Goal: Task Accomplishment & Management: Manage account settings

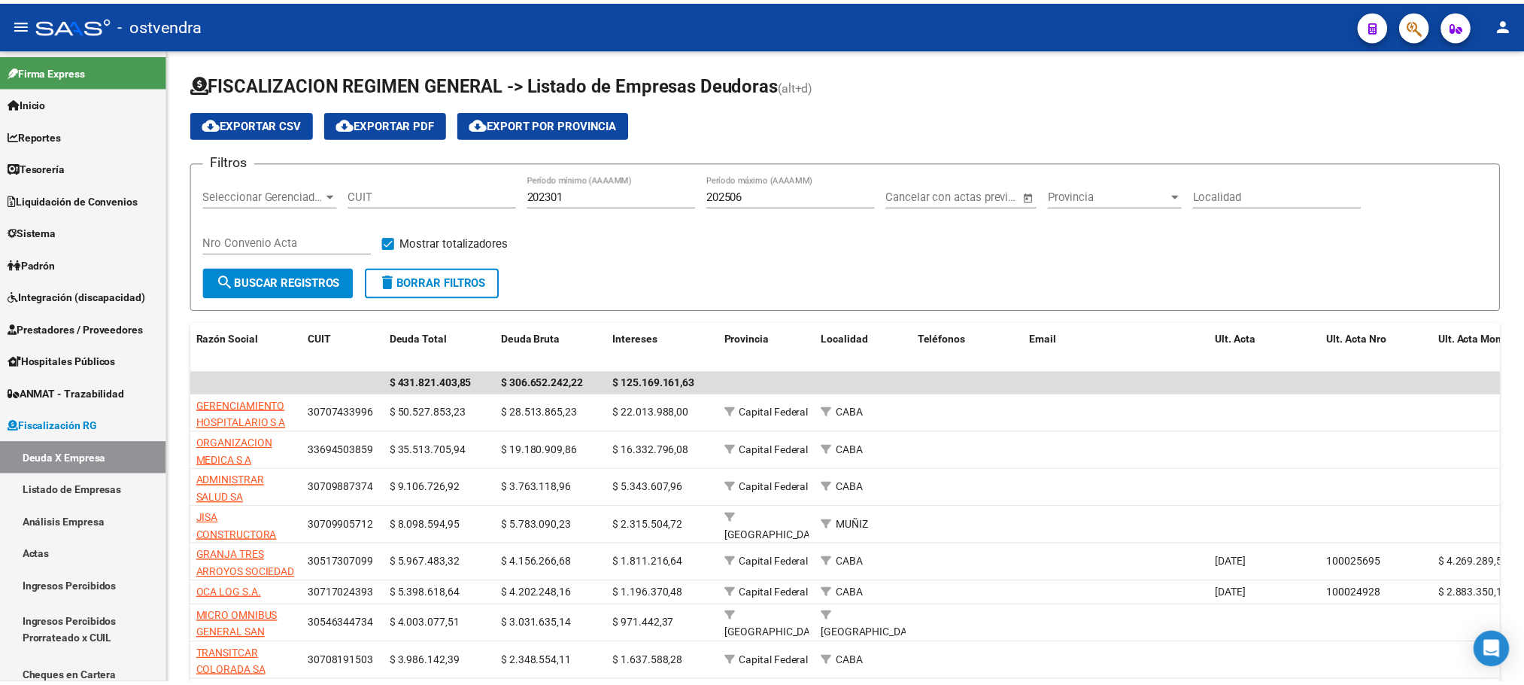
scroll to position [107, 0]
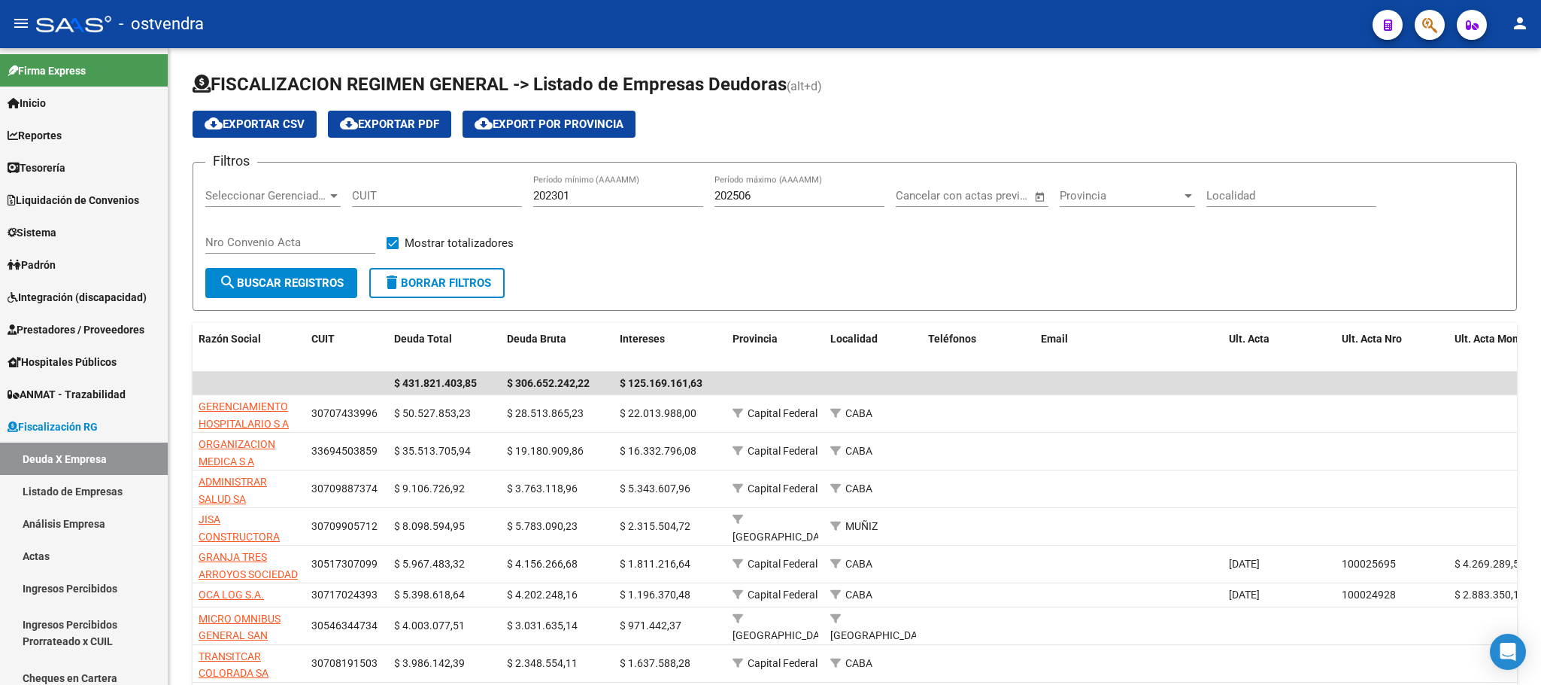
click at [1409, 23] on div at bounding box center [1424, 24] width 42 height 31
click at [1418, 28] on button "button" at bounding box center [1430, 25] width 30 height 30
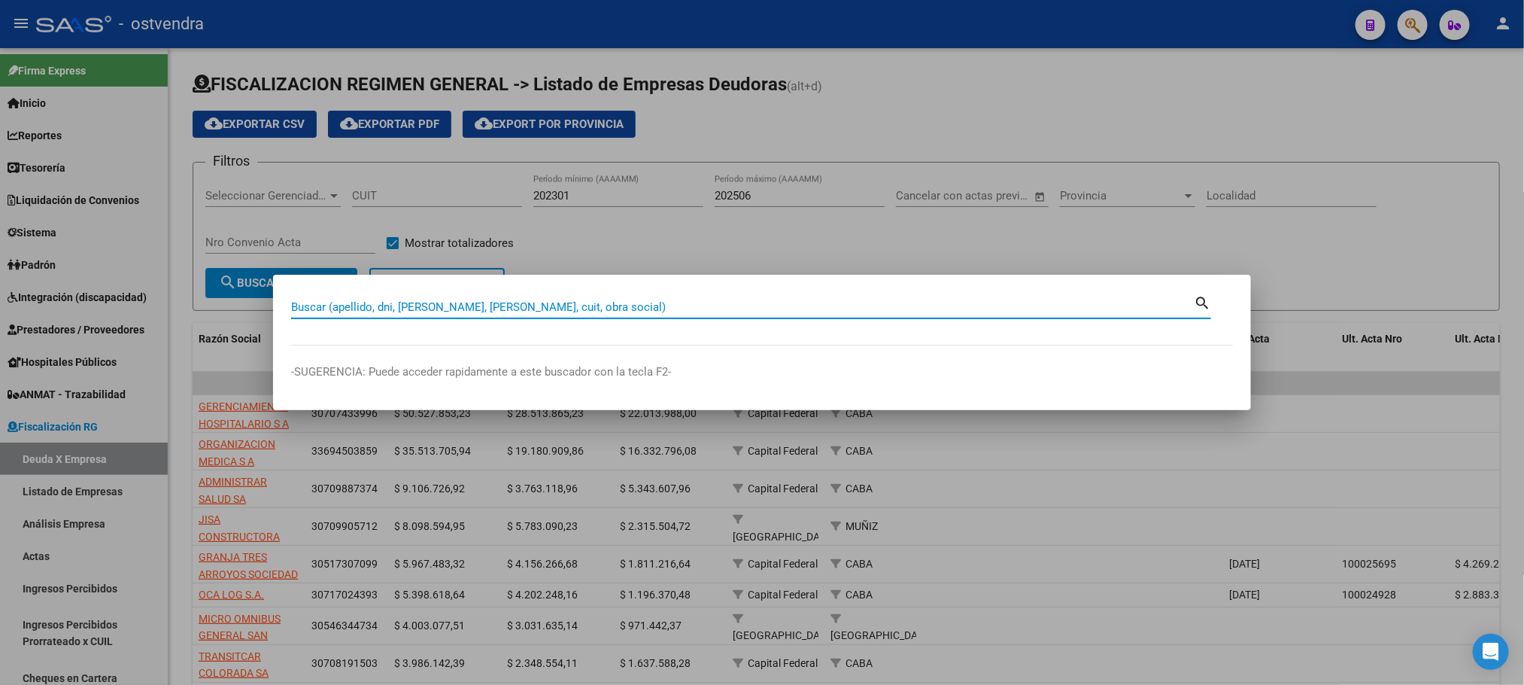
paste input "57751311"
type input "57751311"
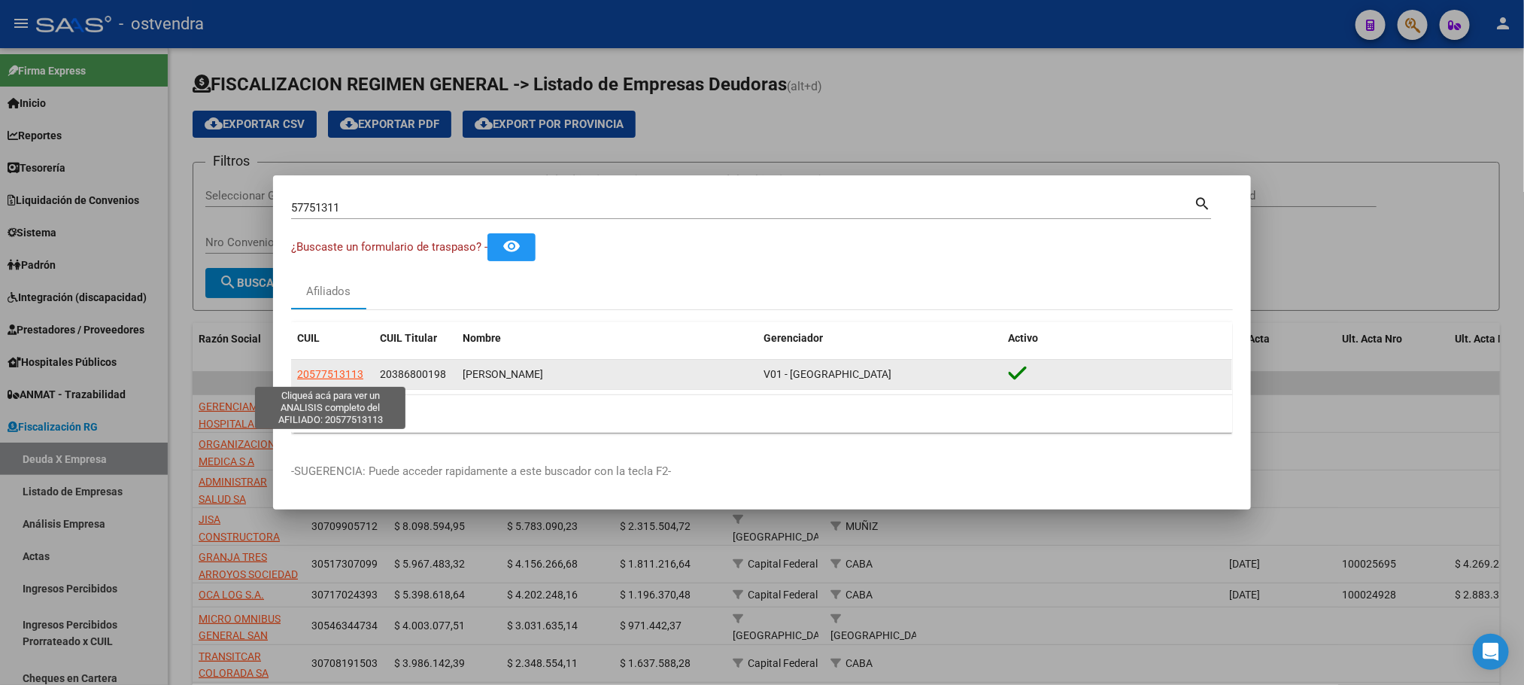
click at [318, 373] on span "20577513113" at bounding box center [330, 374] width 66 height 12
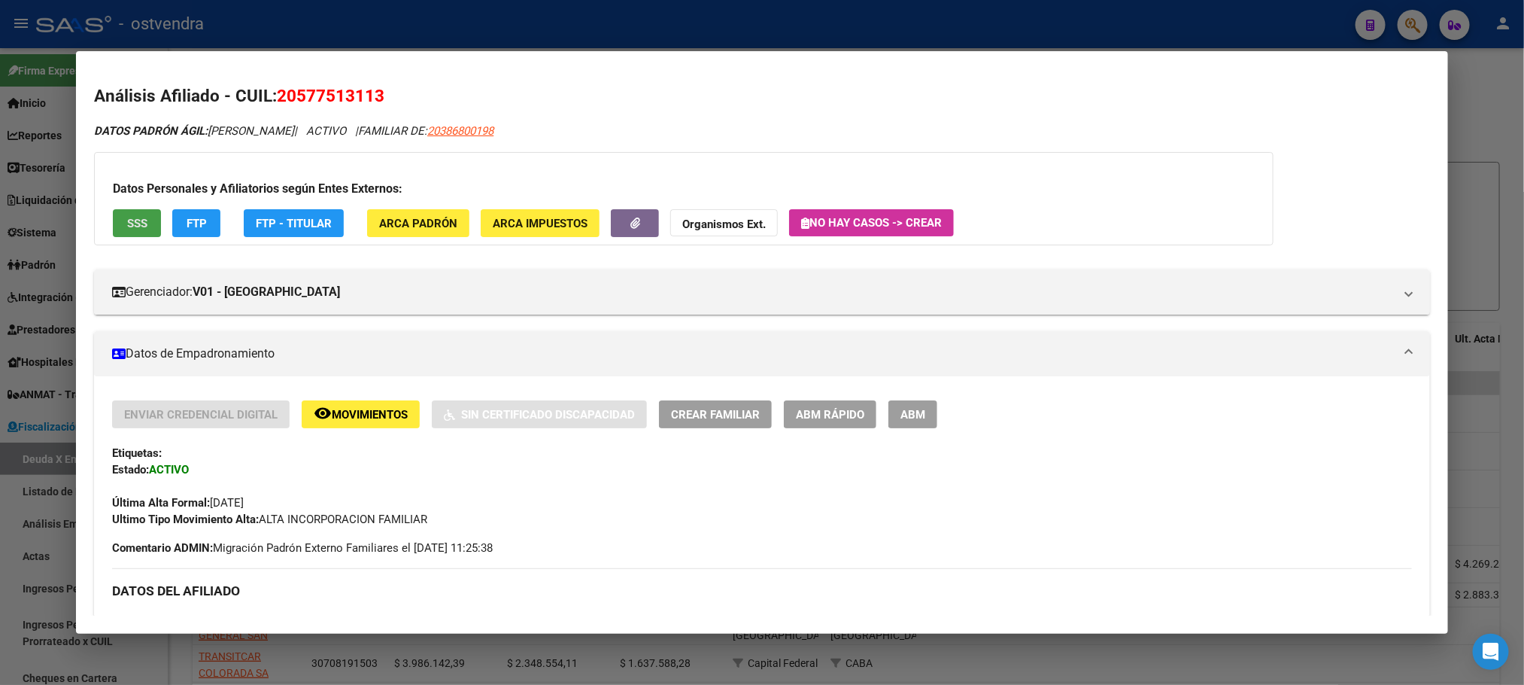
click at [116, 229] on button "SSS" at bounding box center [137, 223] width 48 height 28
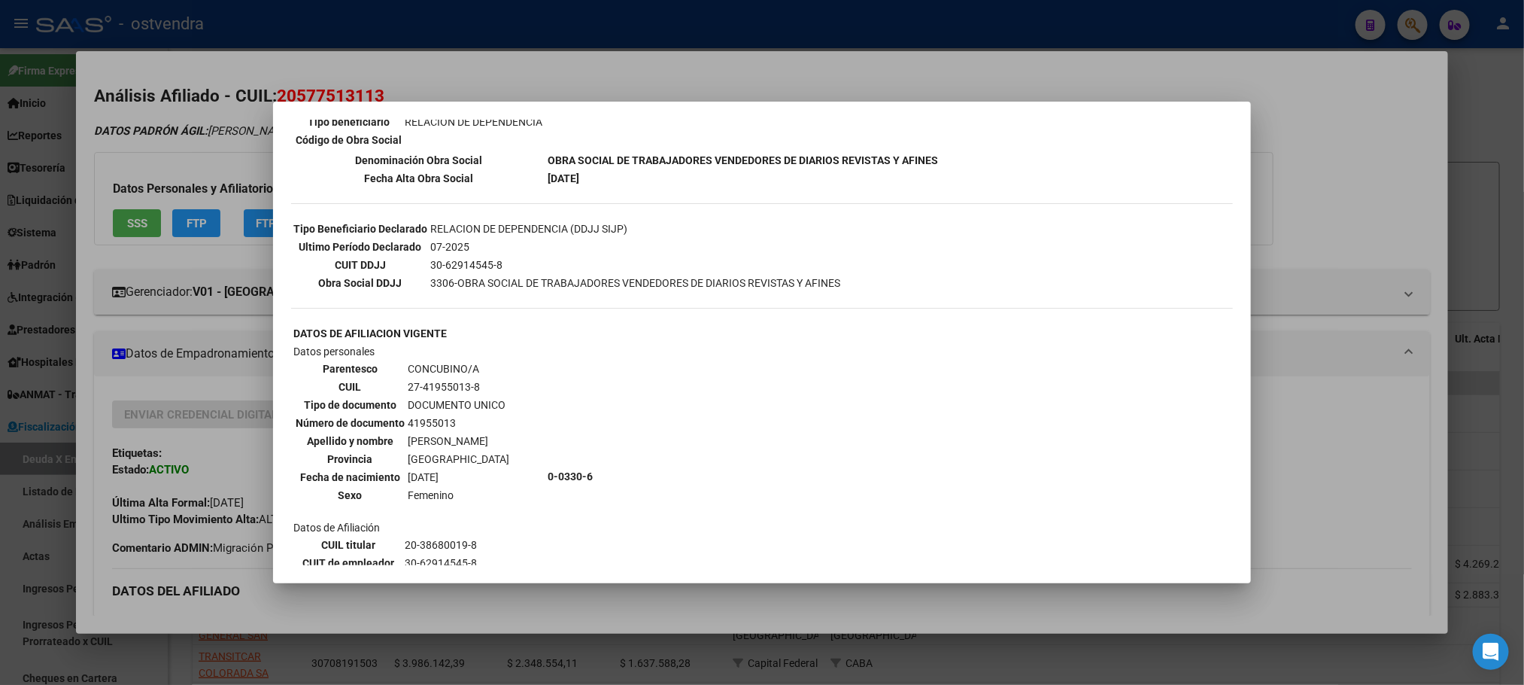
scroll to position [260, 0]
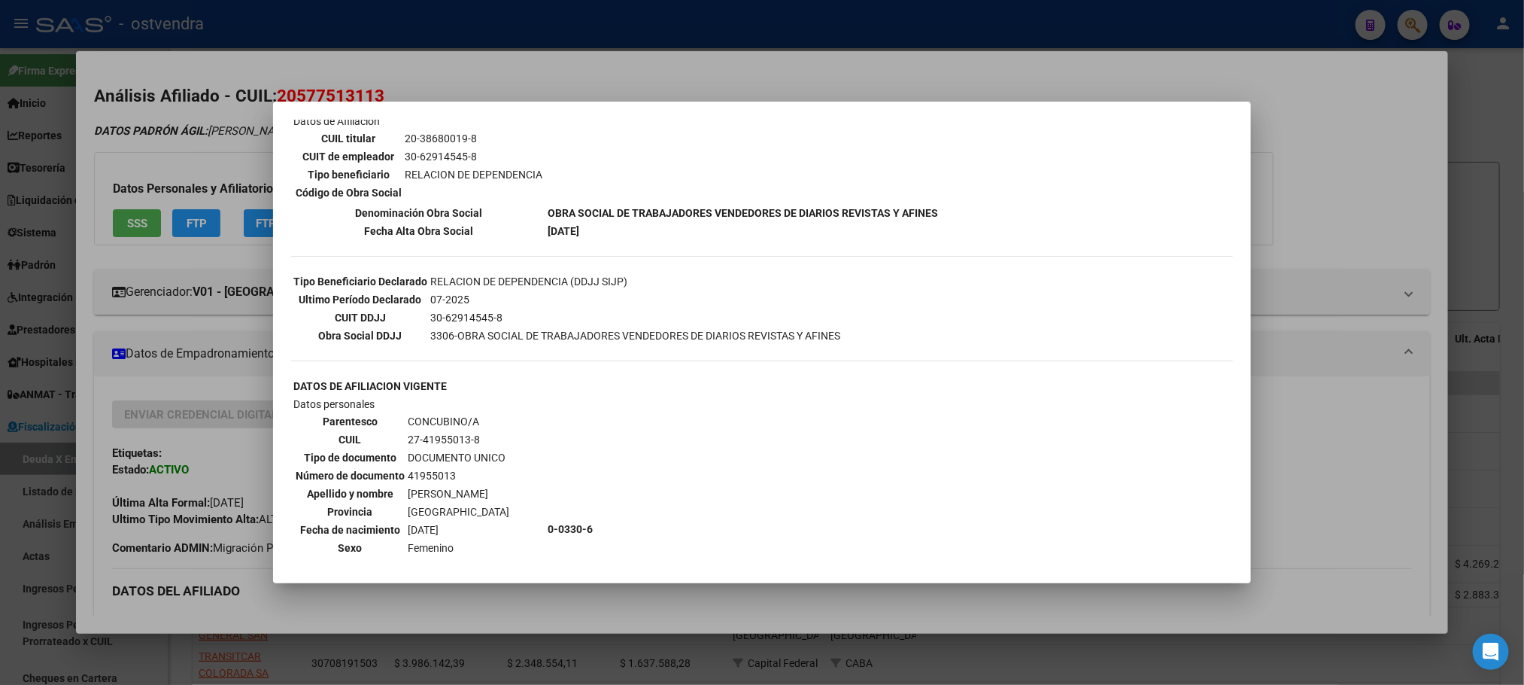
click at [228, 151] on div at bounding box center [762, 342] width 1524 height 685
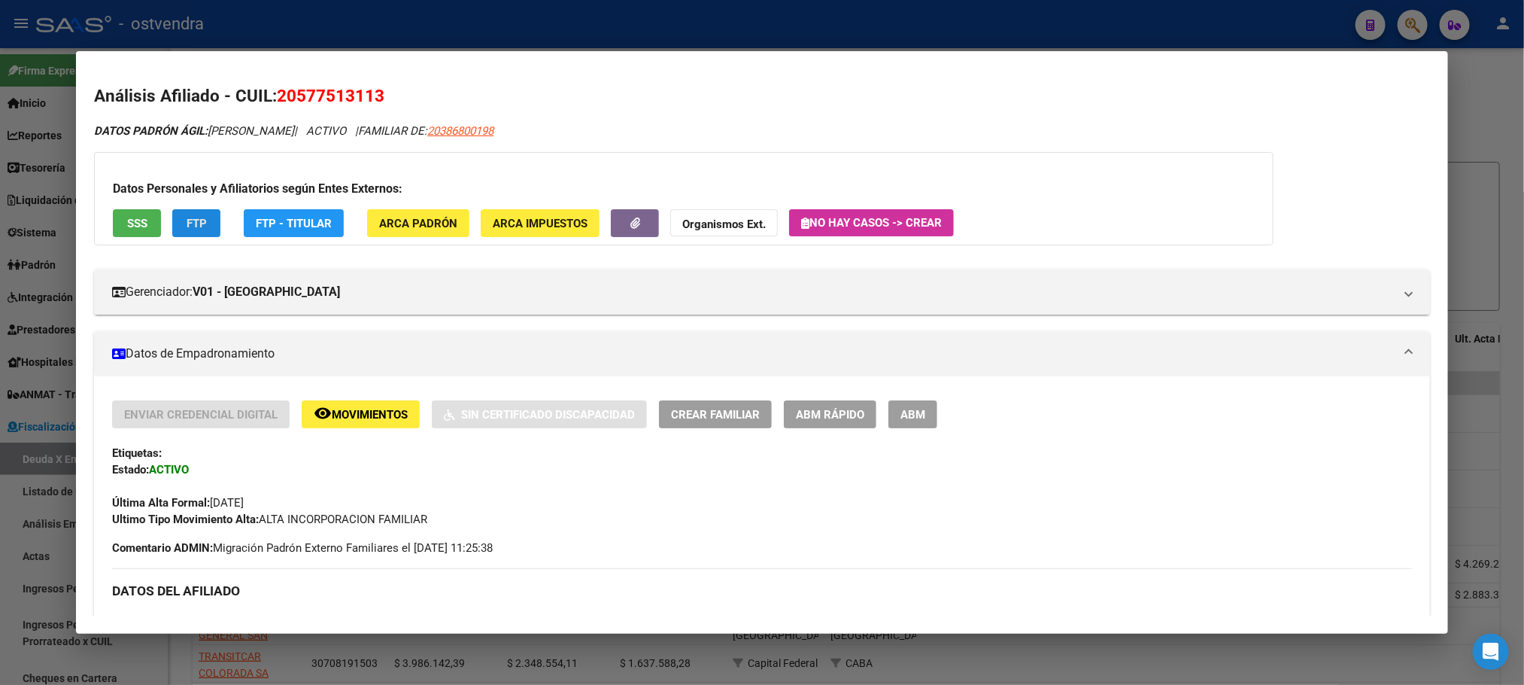
click at [187, 233] on button "FTP" at bounding box center [196, 223] width 48 height 28
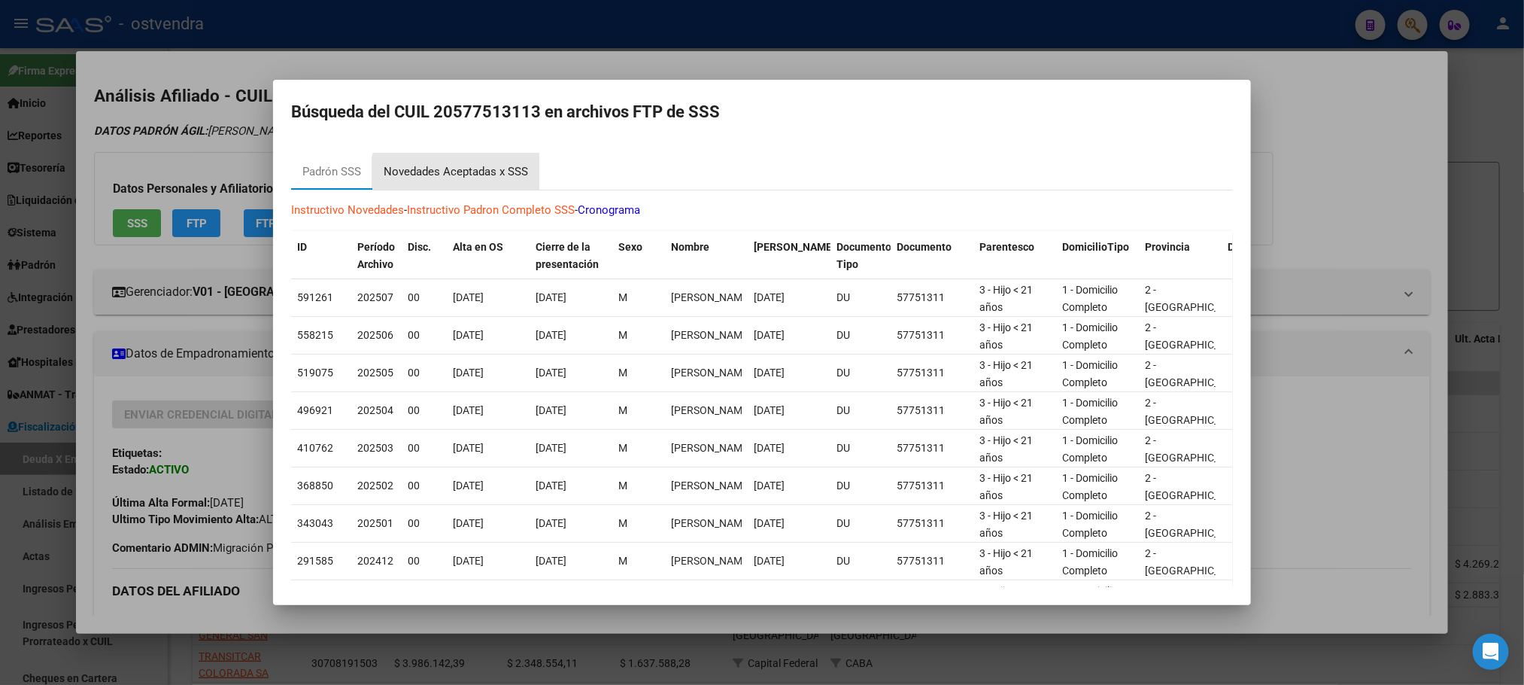
click at [483, 181] on div "Novedades Aceptadas x SSS" at bounding box center [455, 171] width 167 height 36
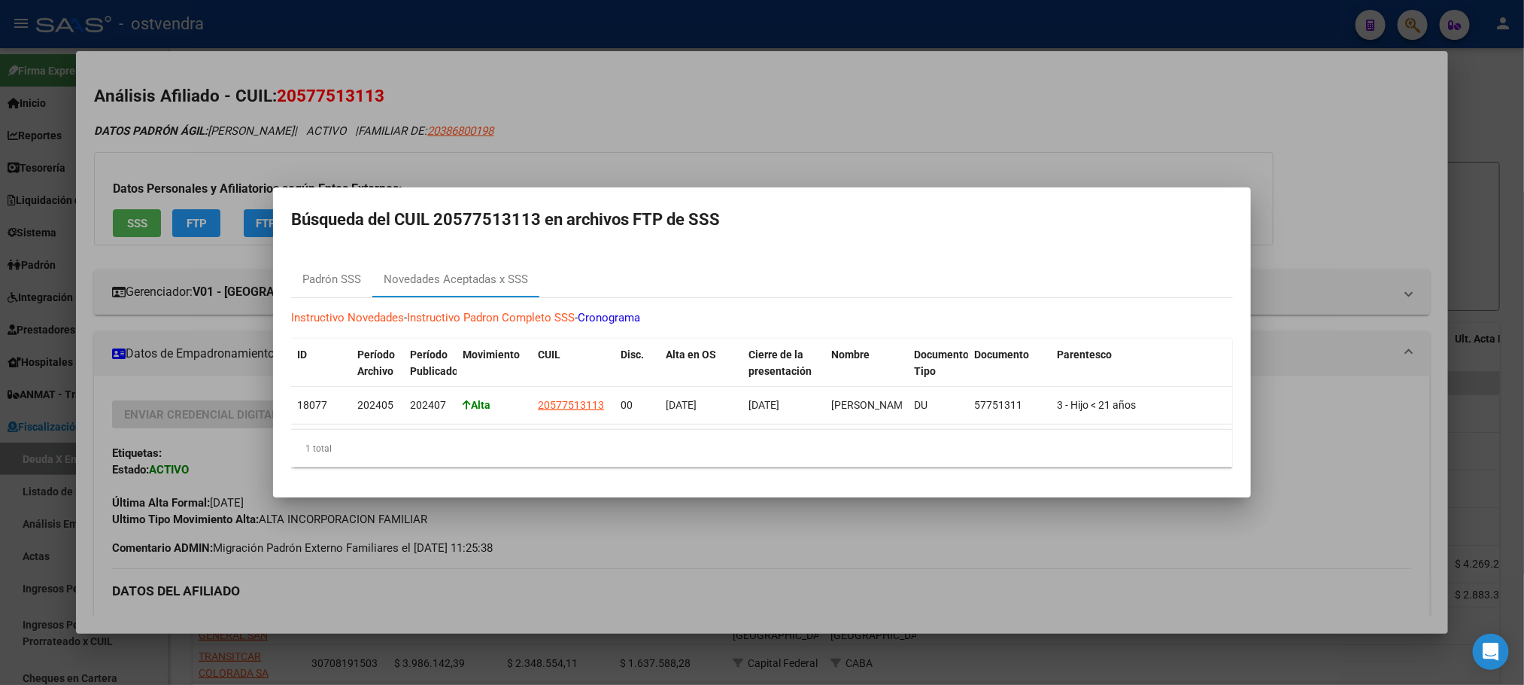
drag, startPoint x: 700, startPoint y: 39, endPoint x: 566, endPoint y: 81, distance: 140.4
click at [704, 41] on div at bounding box center [762, 342] width 1524 height 685
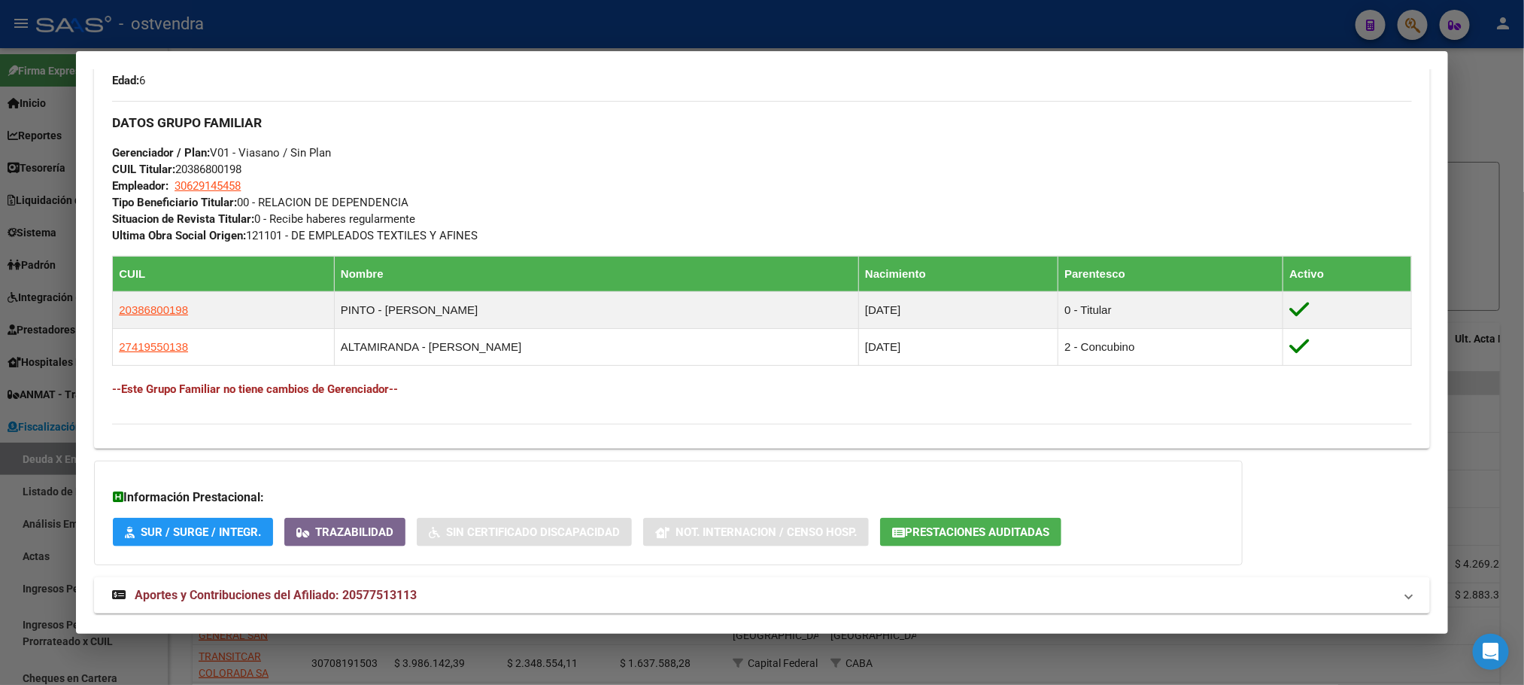
scroll to position [759, 0]
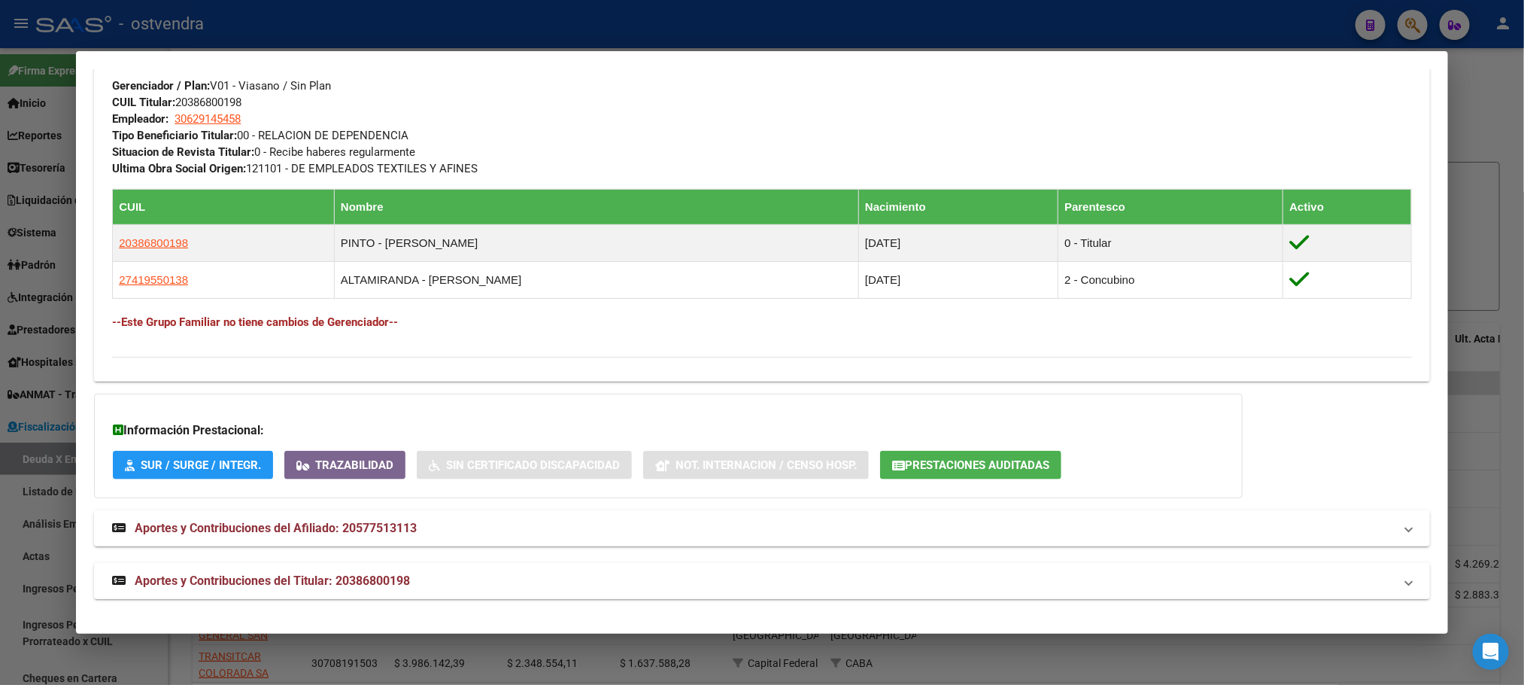
click at [519, 587] on mat-panel-title "Aportes y Contribuciones del Titular: 20386800198" at bounding box center [752, 581] width 1281 height 18
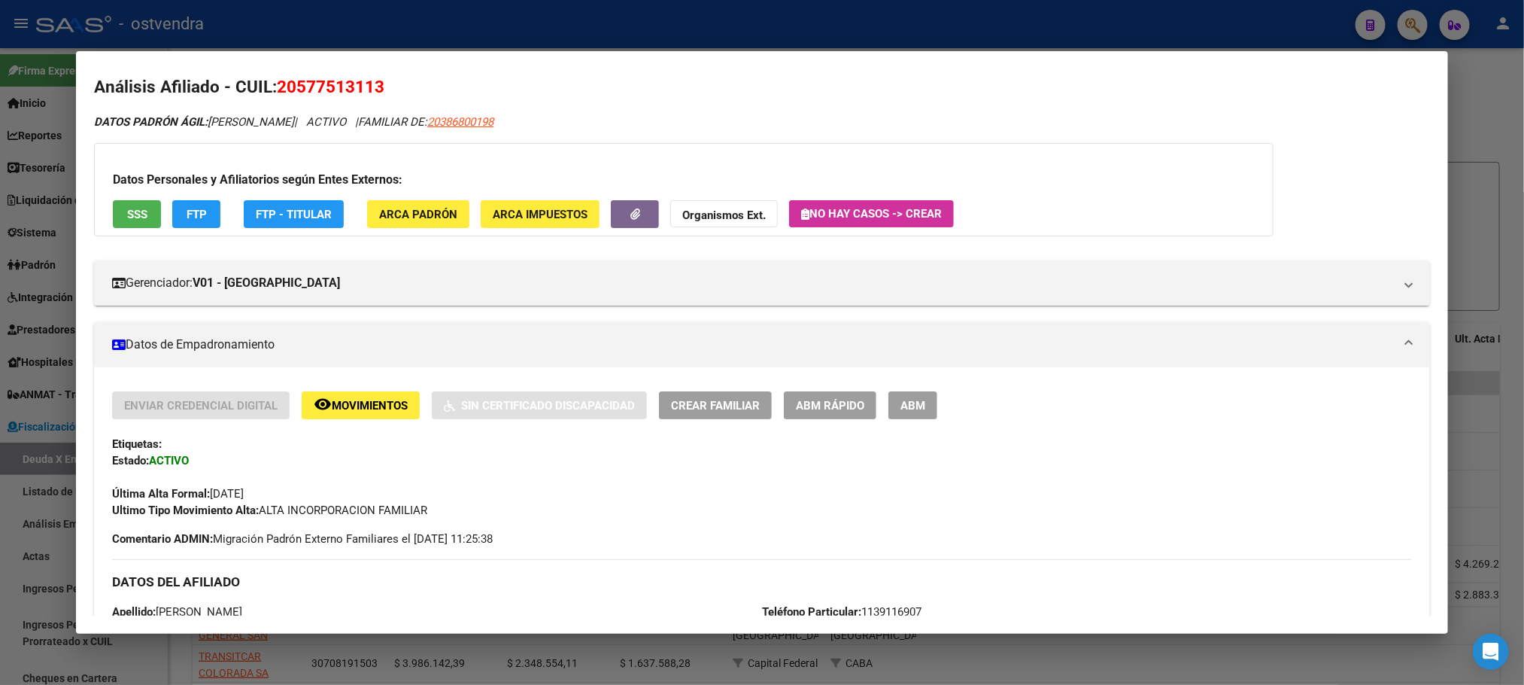
scroll to position [0, 0]
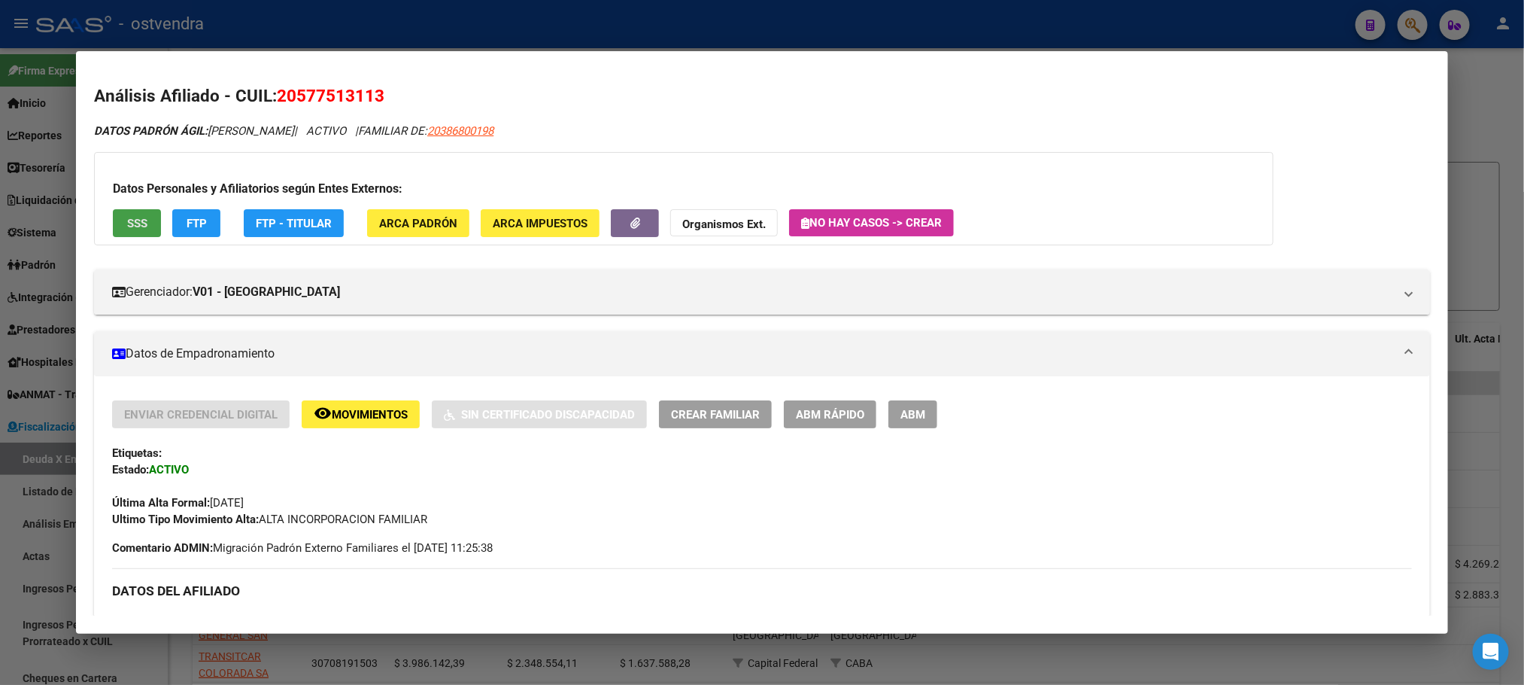
click at [134, 229] on span "SSS" at bounding box center [137, 224] width 20 height 14
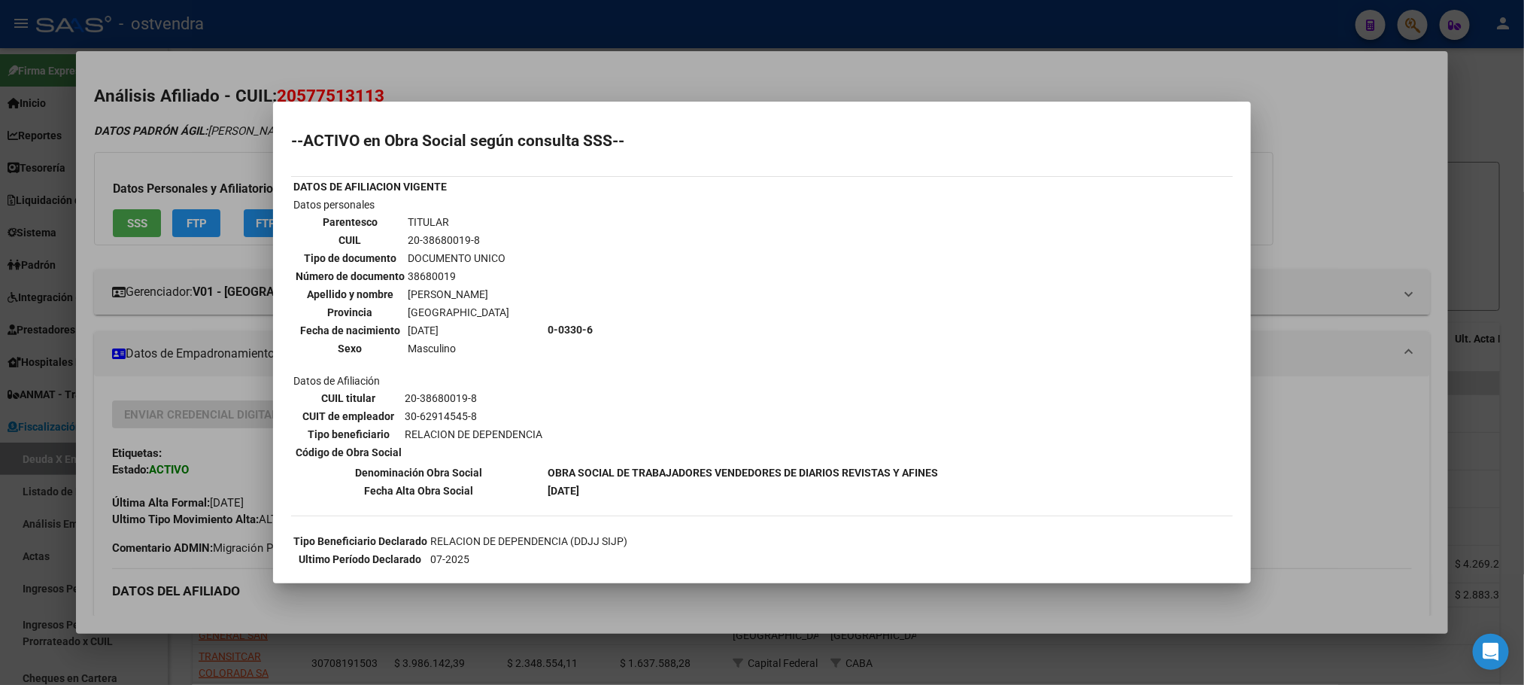
click at [626, 72] on div at bounding box center [762, 342] width 1524 height 685
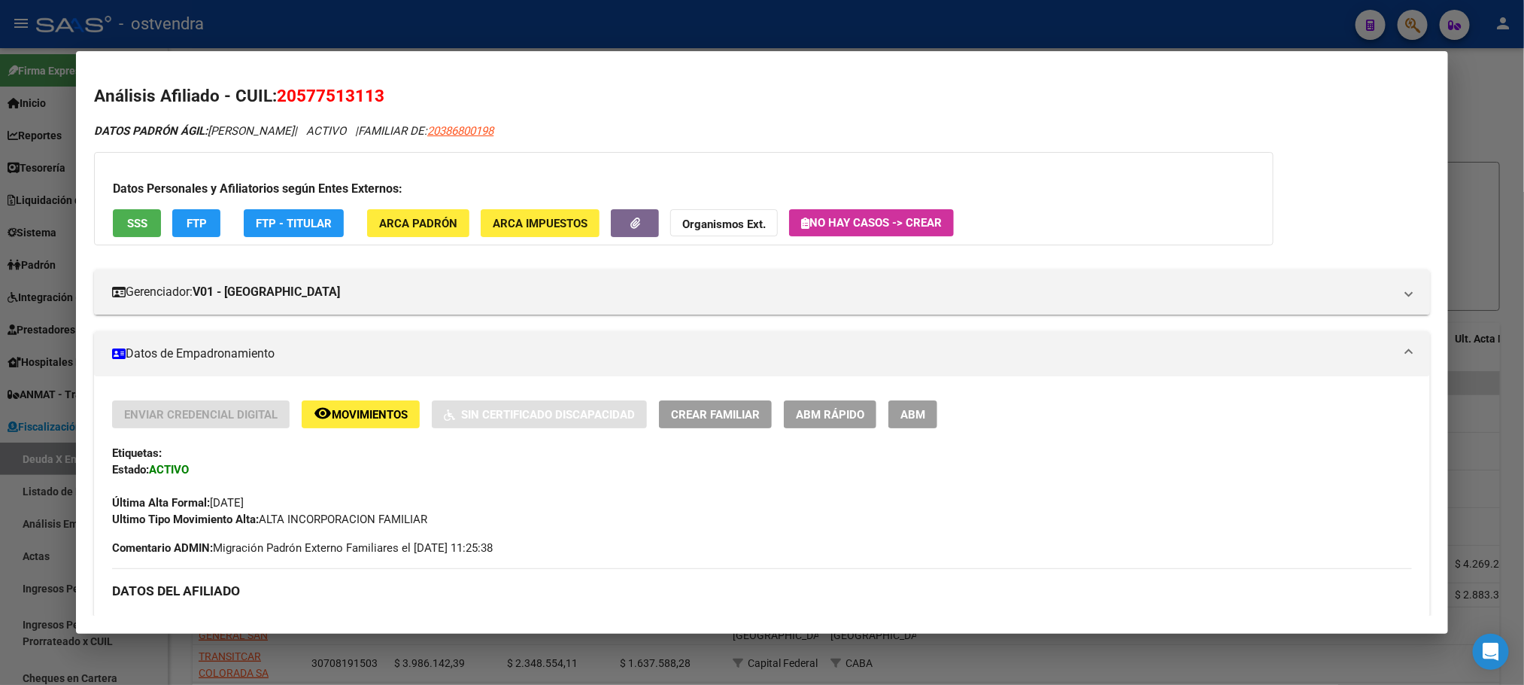
click at [186, 232] on button "FTP" at bounding box center [196, 223] width 48 height 28
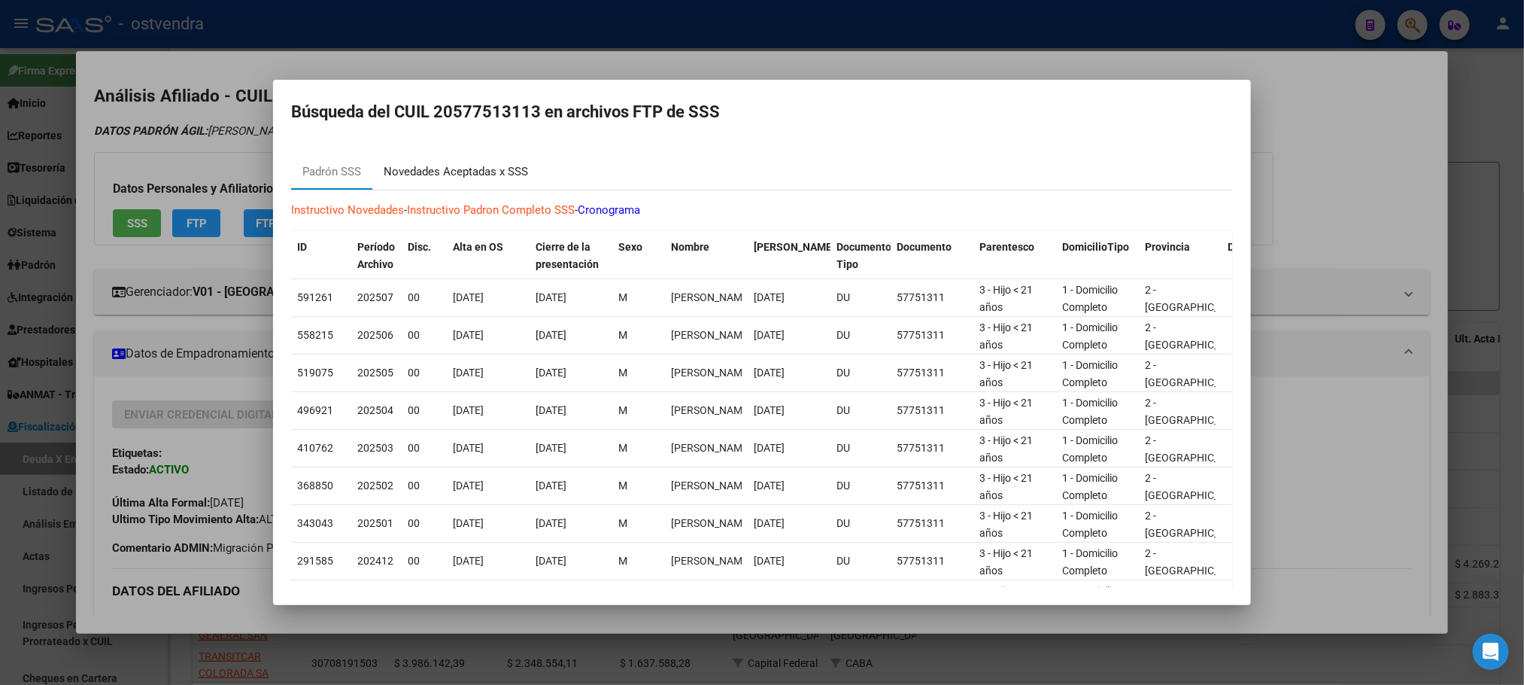
click at [440, 170] on div "Novedades Aceptadas x SSS" at bounding box center [456, 171] width 144 height 17
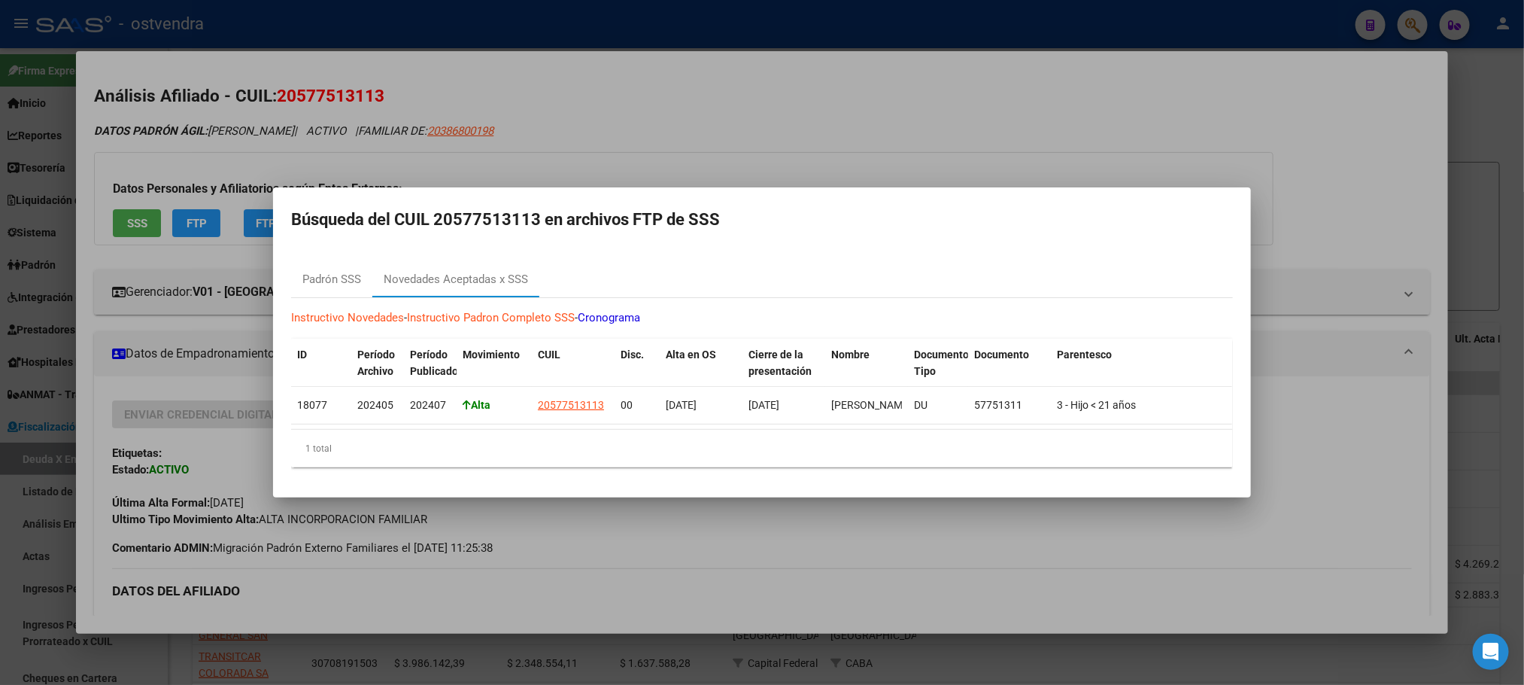
click at [713, 114] on div at bounding box center [762, 342] width 1524 height 685
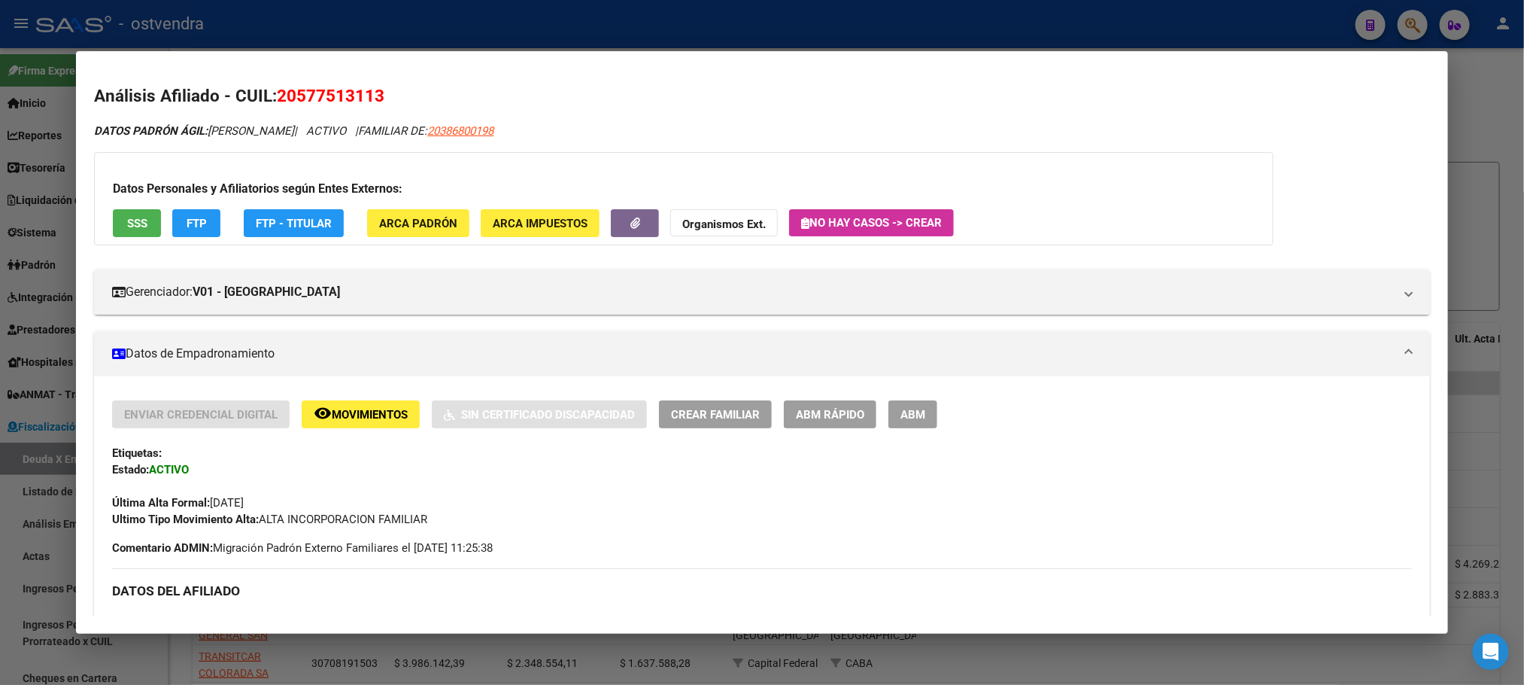
click at [1206, 12] on div at bounding box center [762, 342] width 1524 height 685
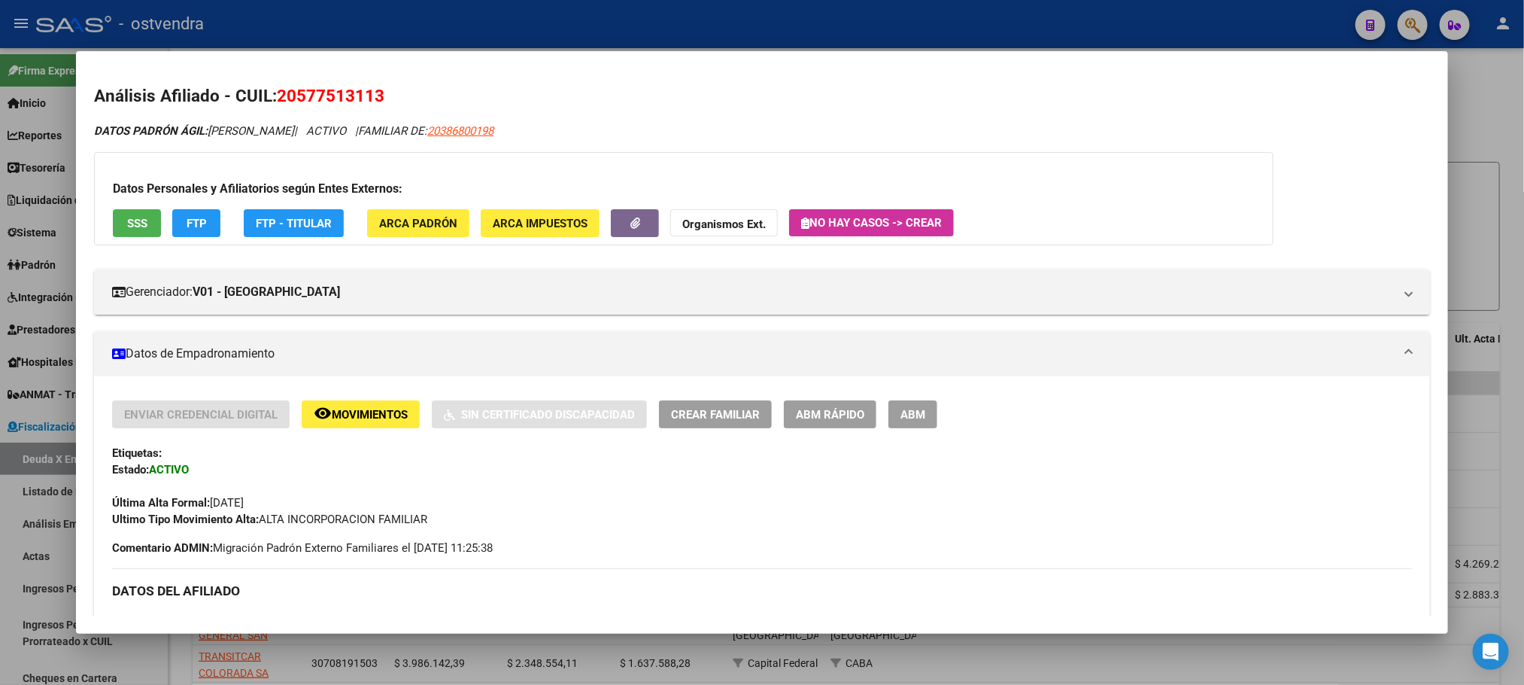
type textarea "20577513113"
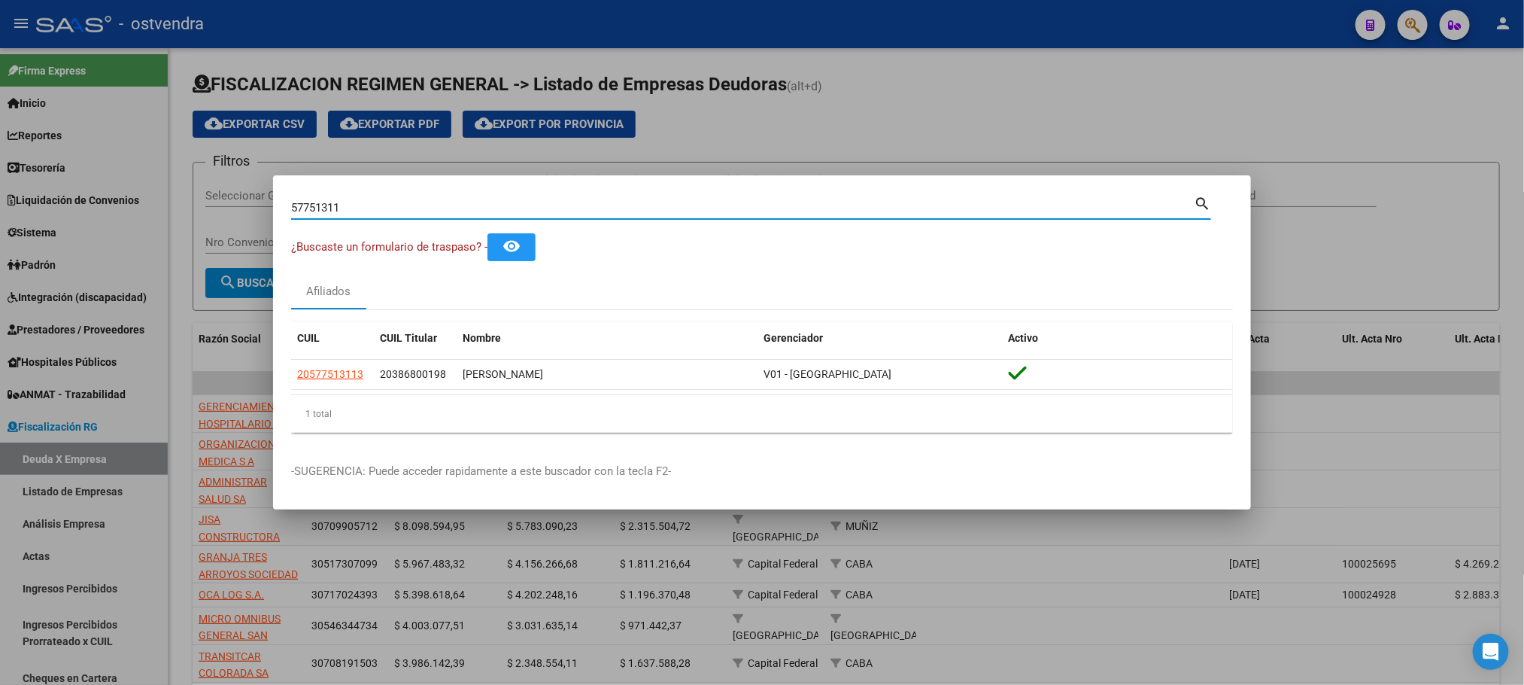
drag, startPoint x: 418, startPoint y: 212, endPoint x: 138, endPoint y: 221, distance: 280.0
click at [138, 222] on div "57751311 Buscar (apellido, dni, cuil, nro traspaso, cuit, obra social) search ¿…" at bounding box center [762, 342] width 1524 height 685
paste input "9410104"
type input "59410104"
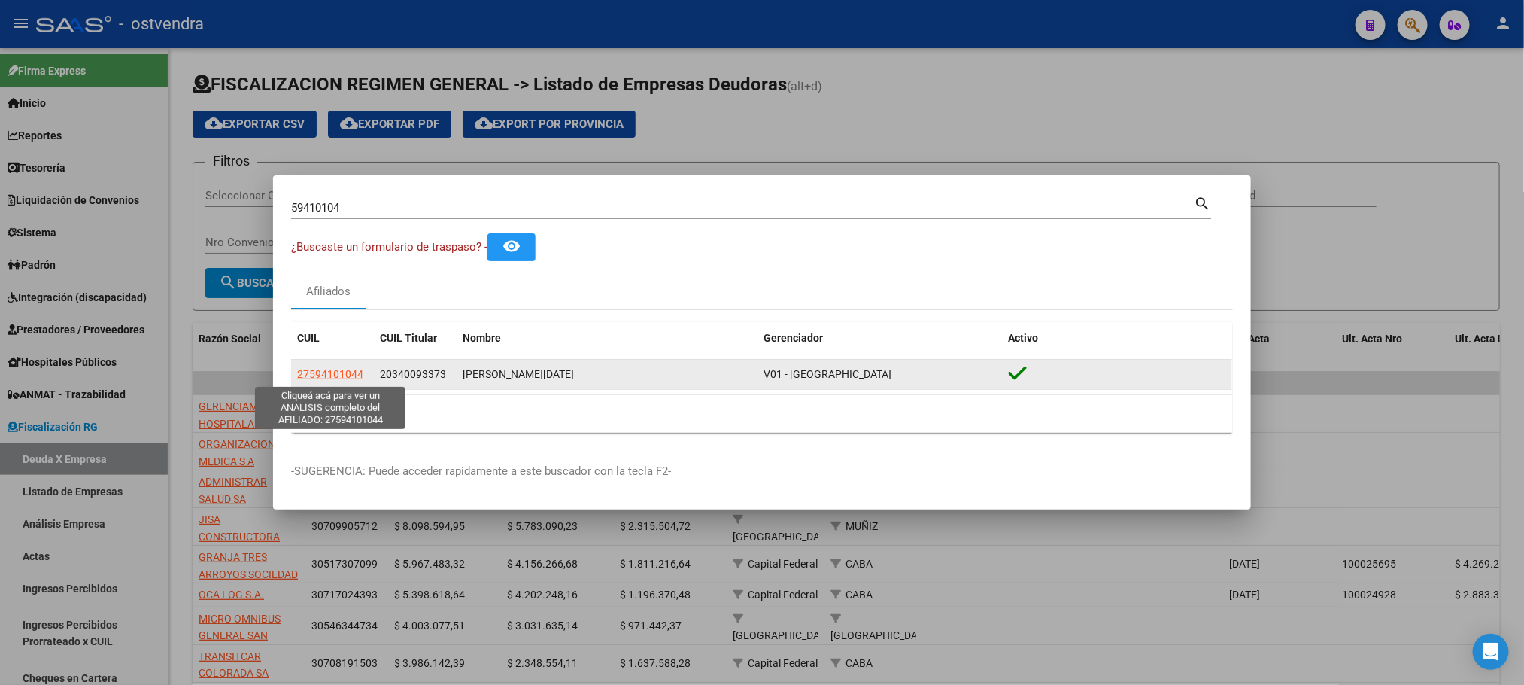
click at [328, 373] on span "27594101044" at bounding box center [330, 374] width 66 height 12
type textarea "27594101044"
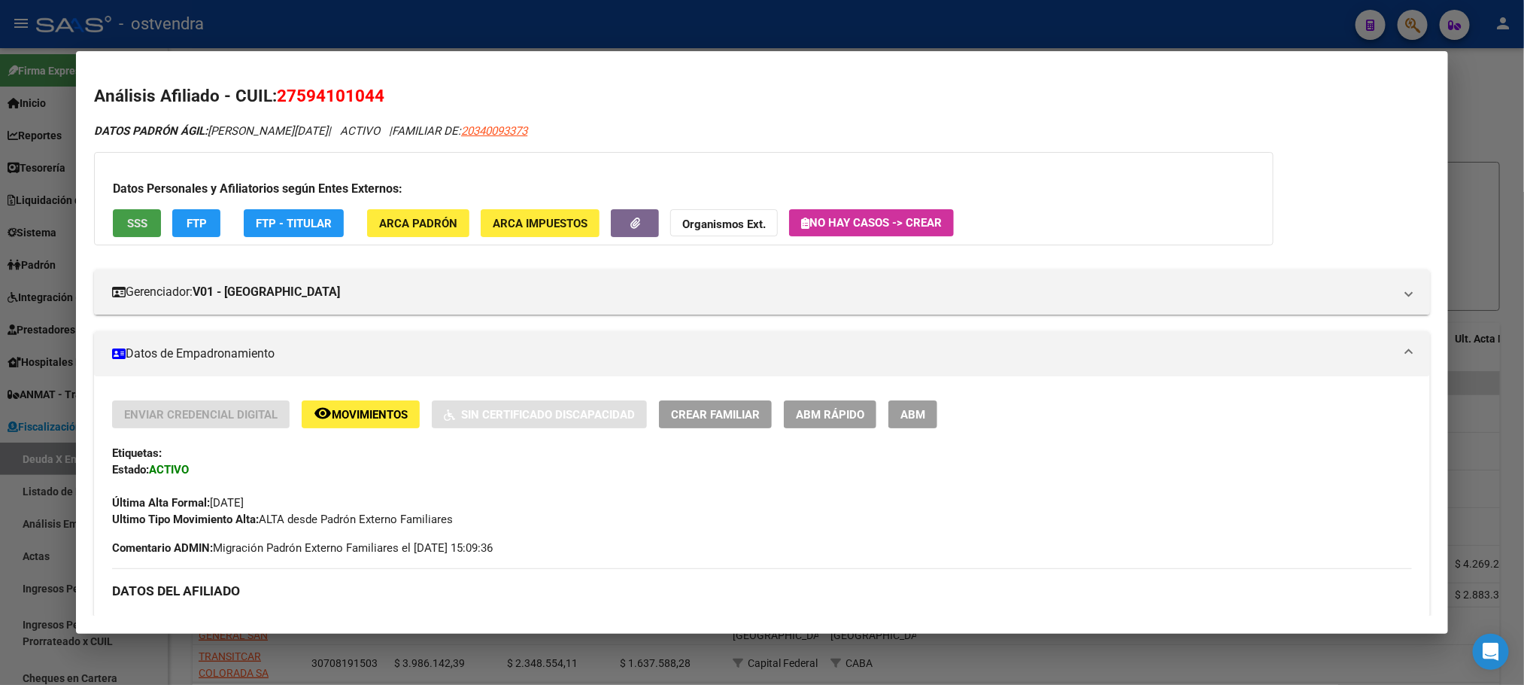
click at [127, 228] on span "SSS" at bounding box center [137, 224] width 20 height 14
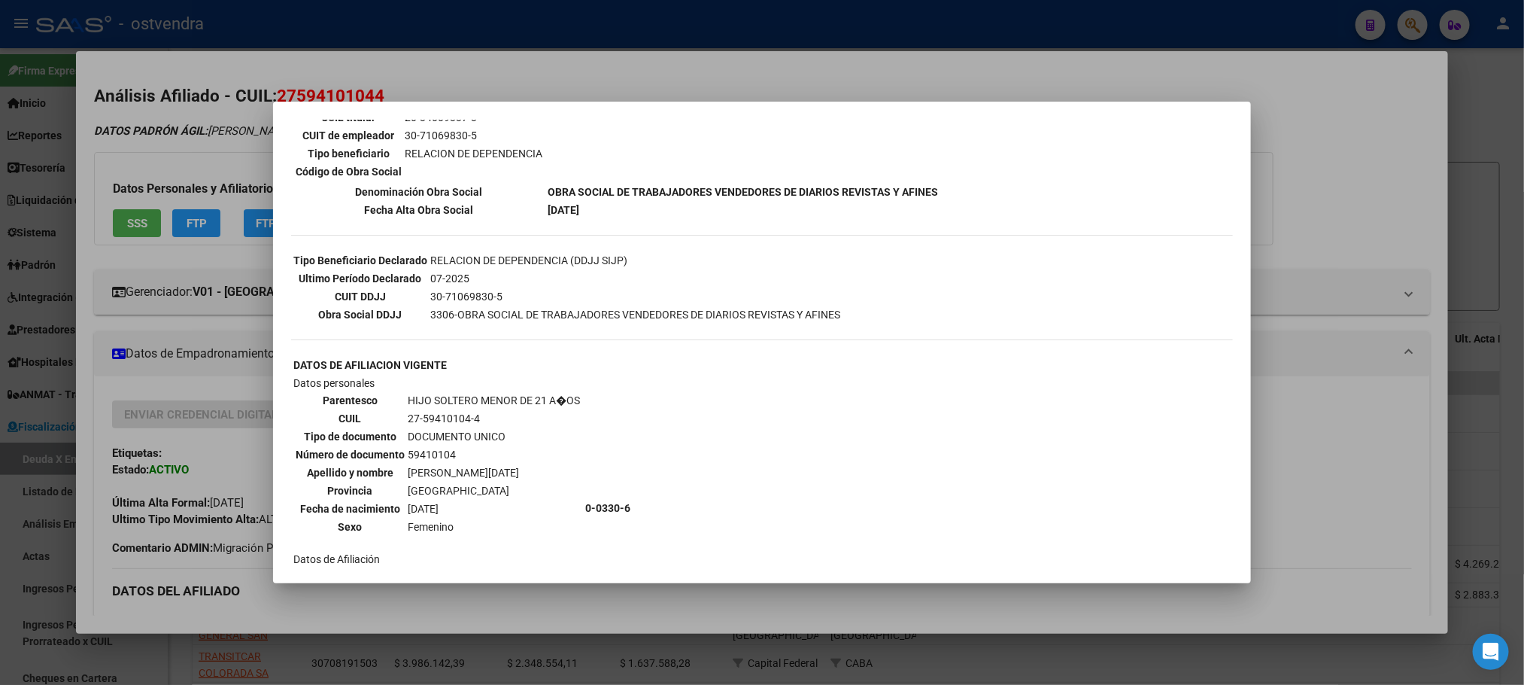
scroll to position [183, 0]
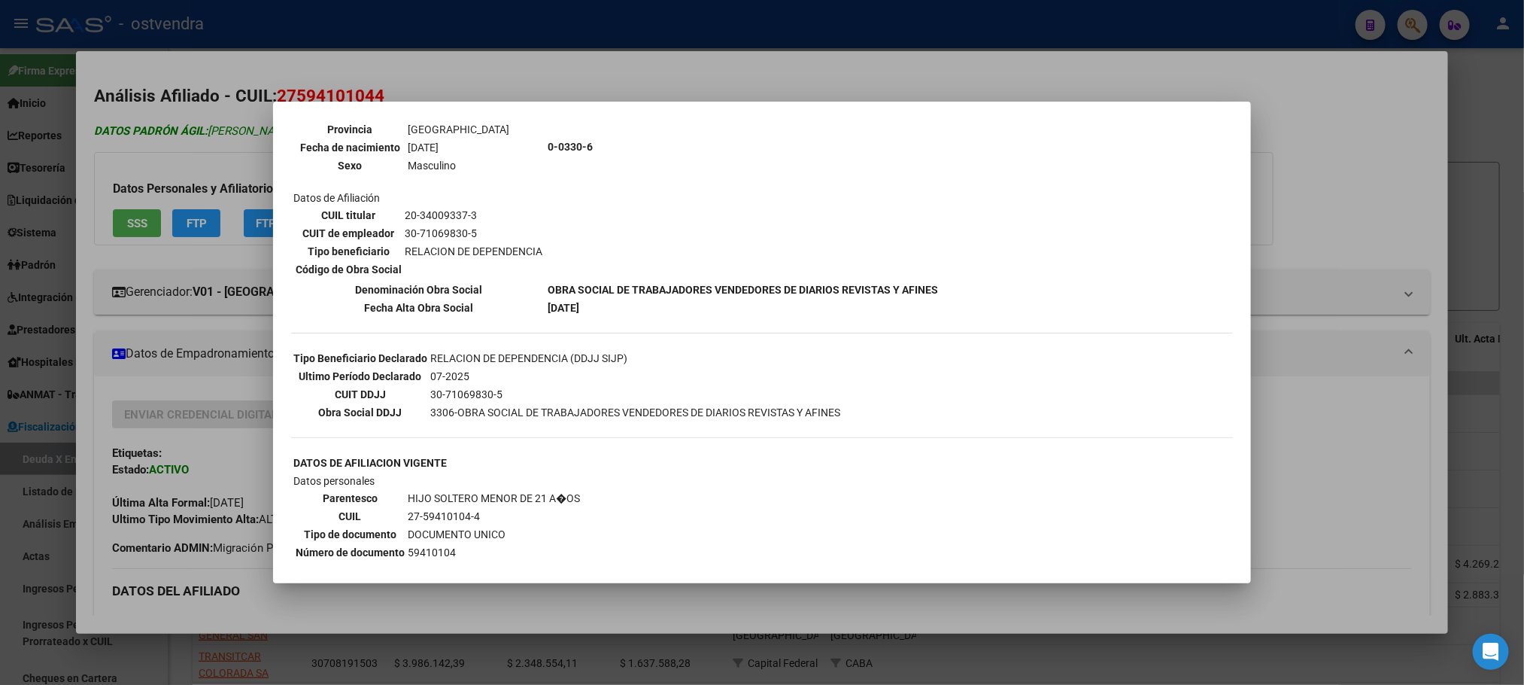
click at [178, 132] on div at bounding box center [762, 342] width 1524 height 685
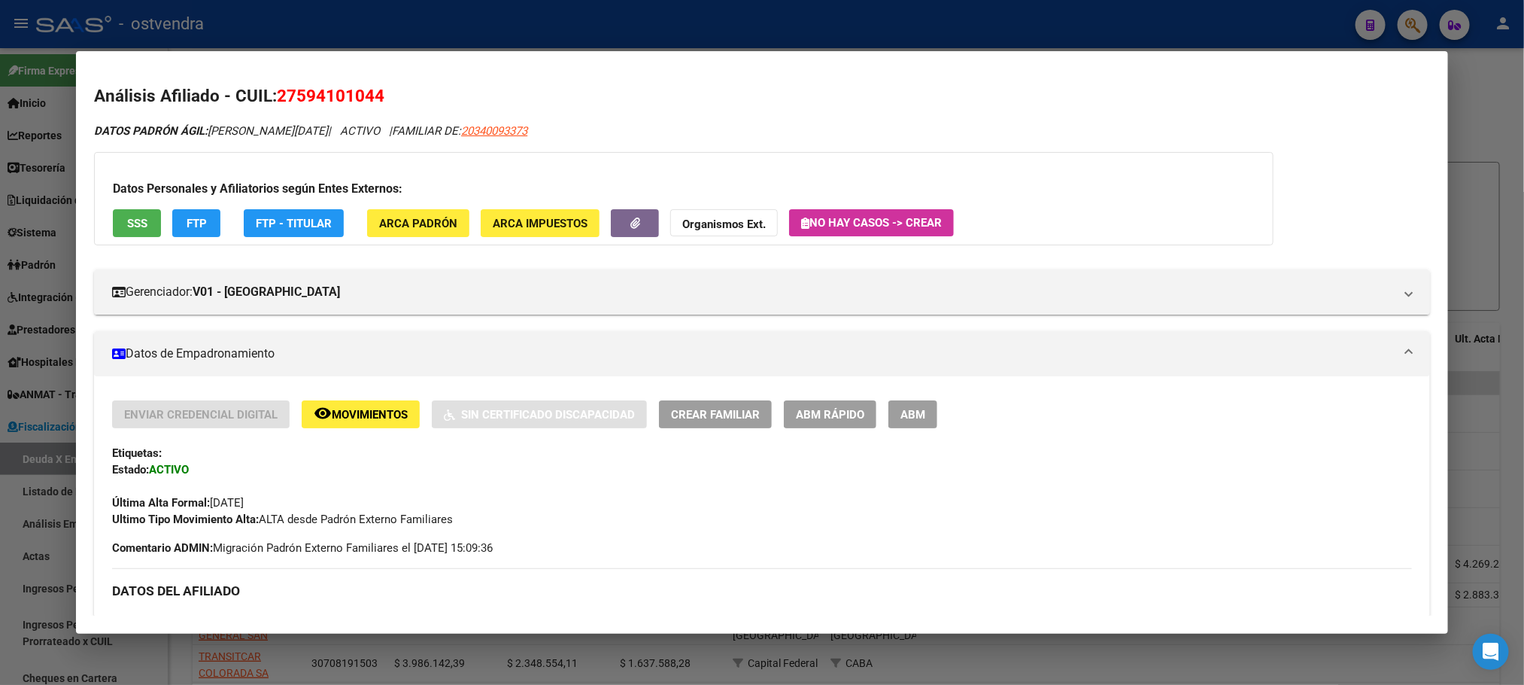
drag, startPoint x: 202, startPoint y: 239, endPoint x: 194, endPoint y: 221, distance: 19.6
click at [199, 239] on div "Datos Personales y Afiliatorios según Entes Externos: SSS FTP FTP - Titular ARC…" at bounding box center [684, 198] width 1180 height 93
click at [194, 221] on span "FTP" at bounding box center [197, 224] width 20 height 14
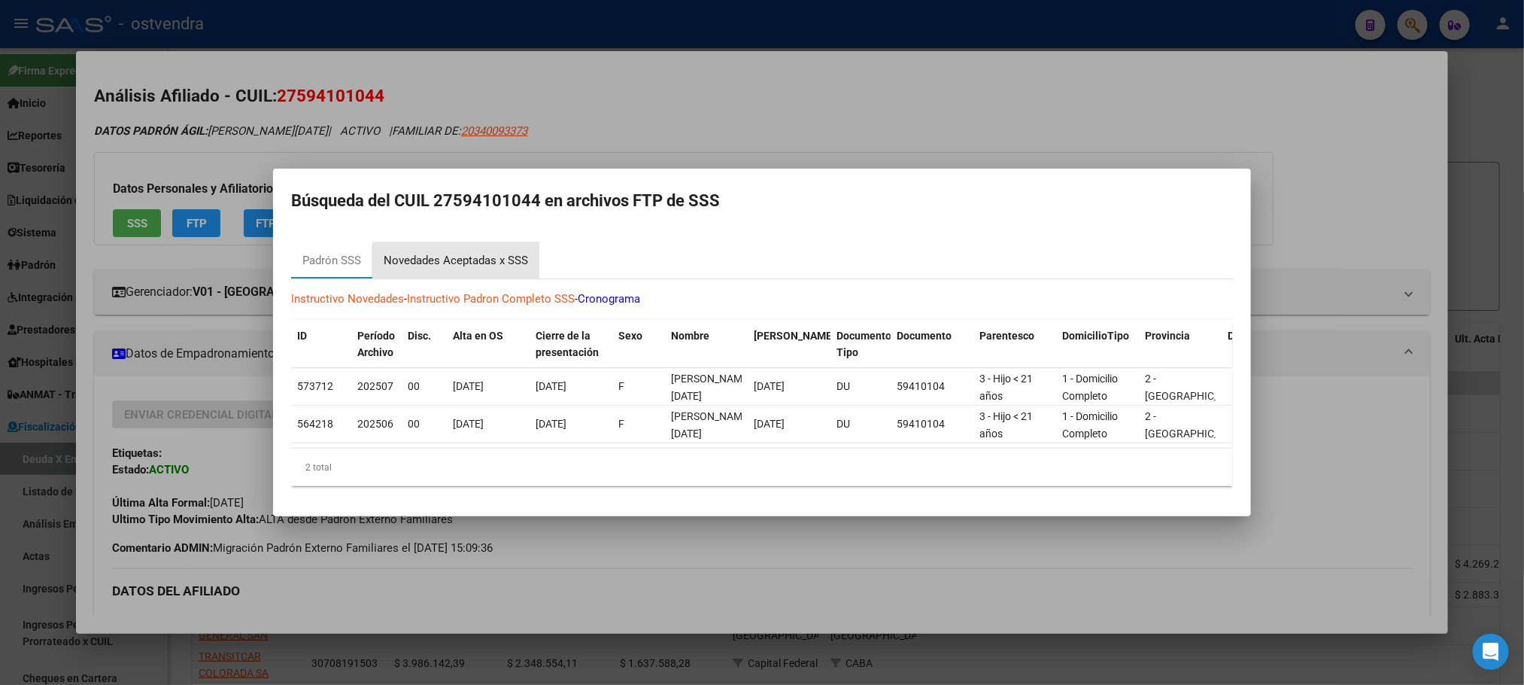
click at [486, 260] on div "Novedades Aceptadas x SSS" at bounding box center [455, 260] width 167 height 36
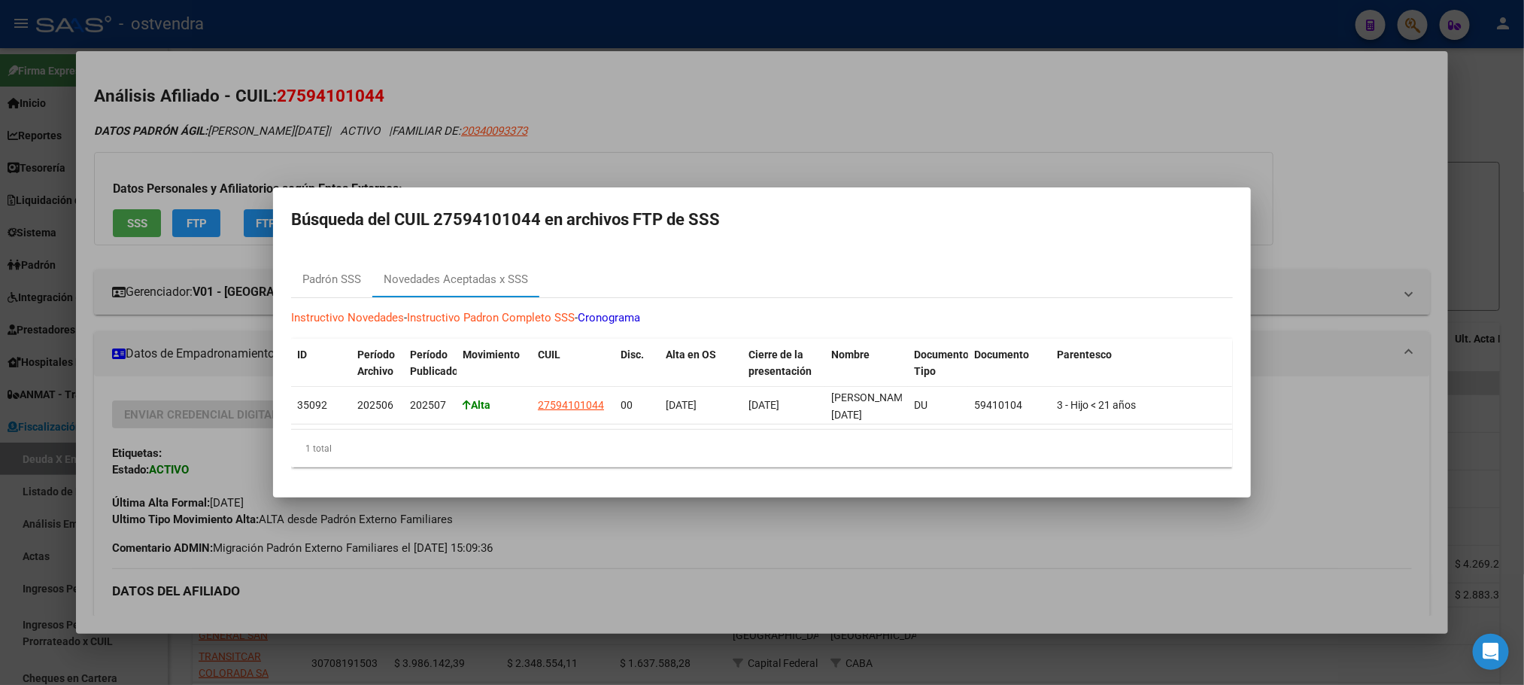
click at [703, 109] on div at bounding box center [762, 342] width 1524 height 685
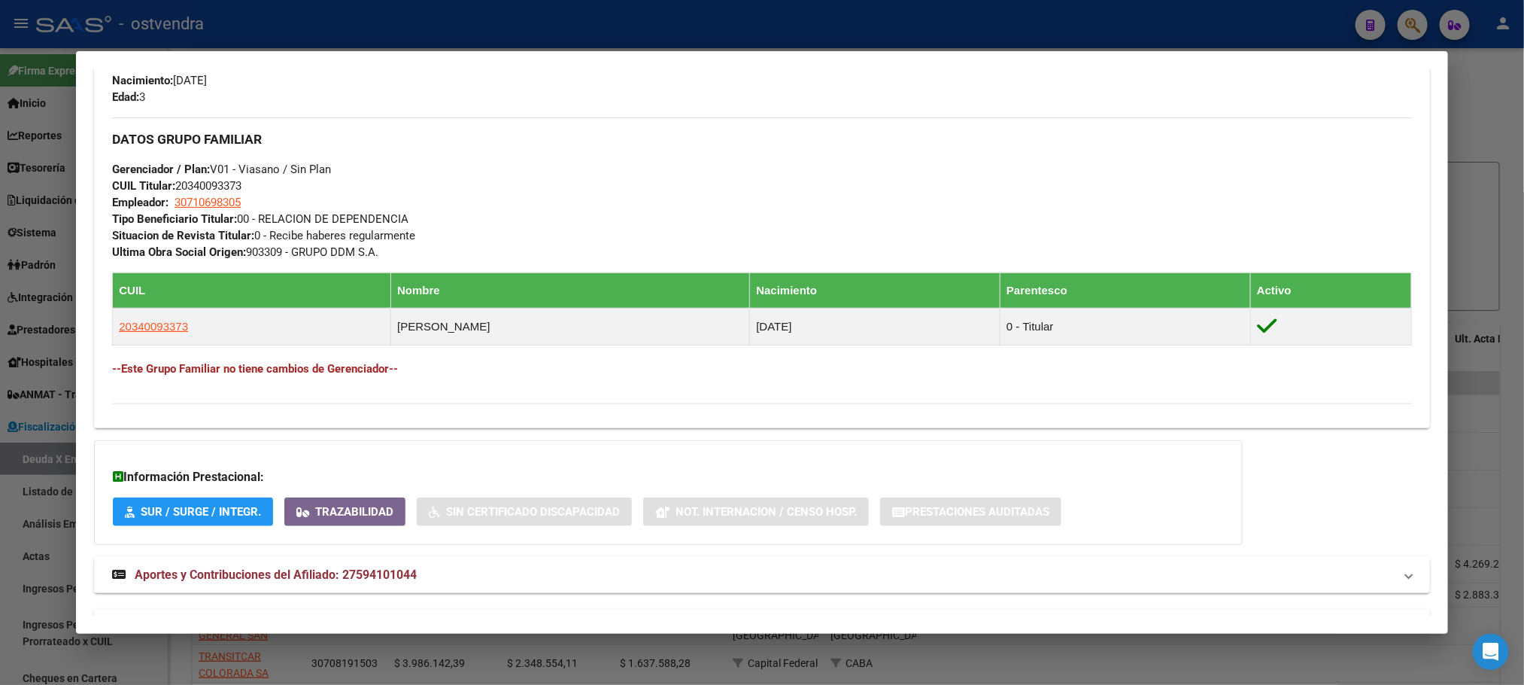
scroll to position [722, 0]
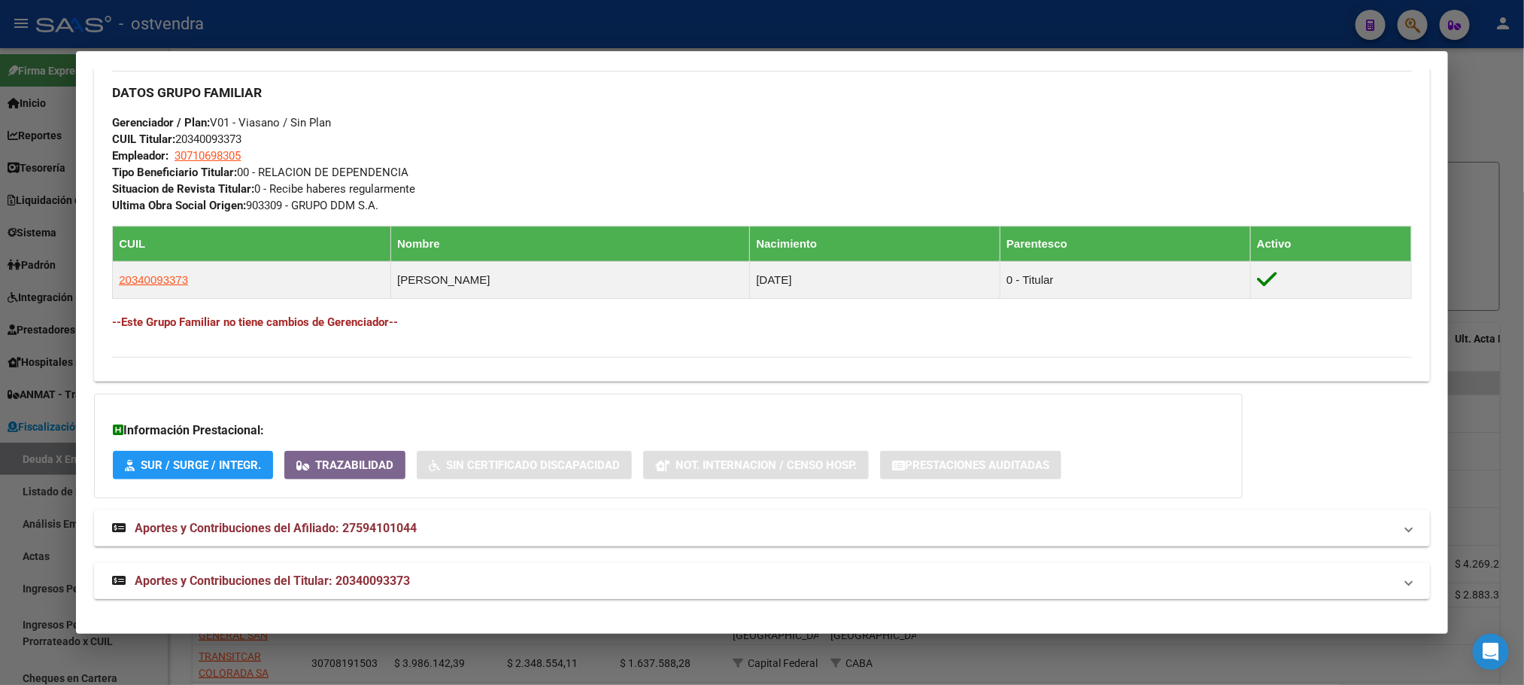
click at [465, 573] on mat-panel-title "Aportes y Contribuciones del Titular: 20340093373" at bounding box center [752, 581] width 1281 height 18
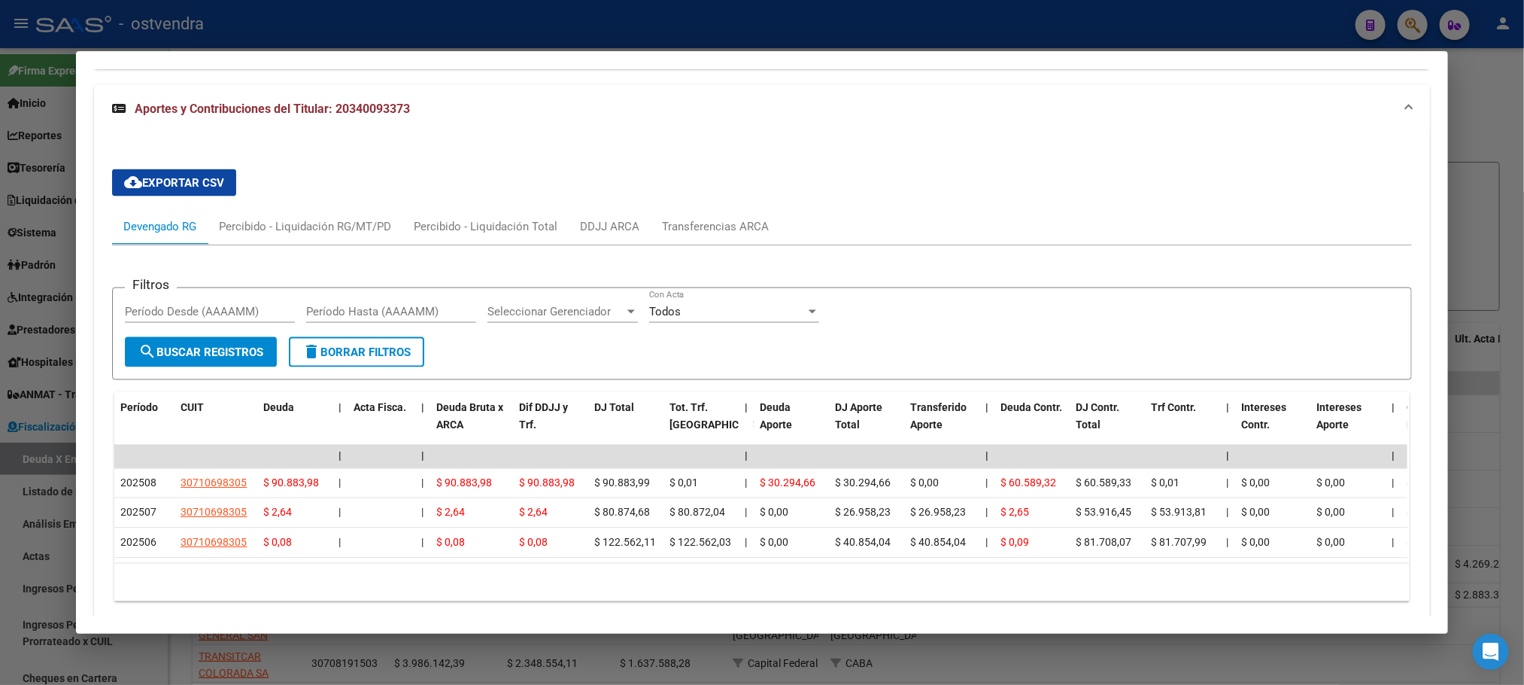
scroll to position [1257, 0]
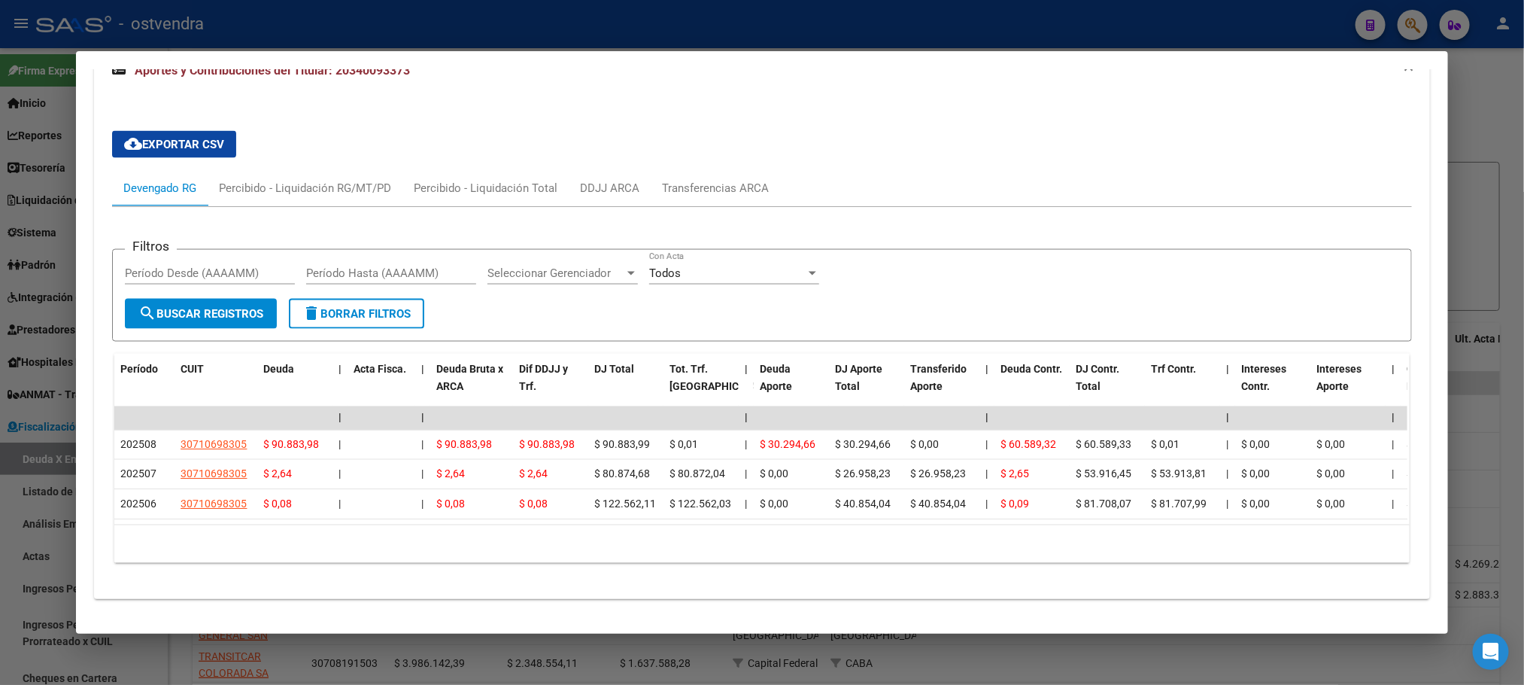
drag, startPoint x: 466, startPoint y: 528, endPoint x: 724, endPoint y: 530, distance: 258.8
click at [724, 530] on div "10 total 1" at bounding box center [761, 544] width 1295 height 38
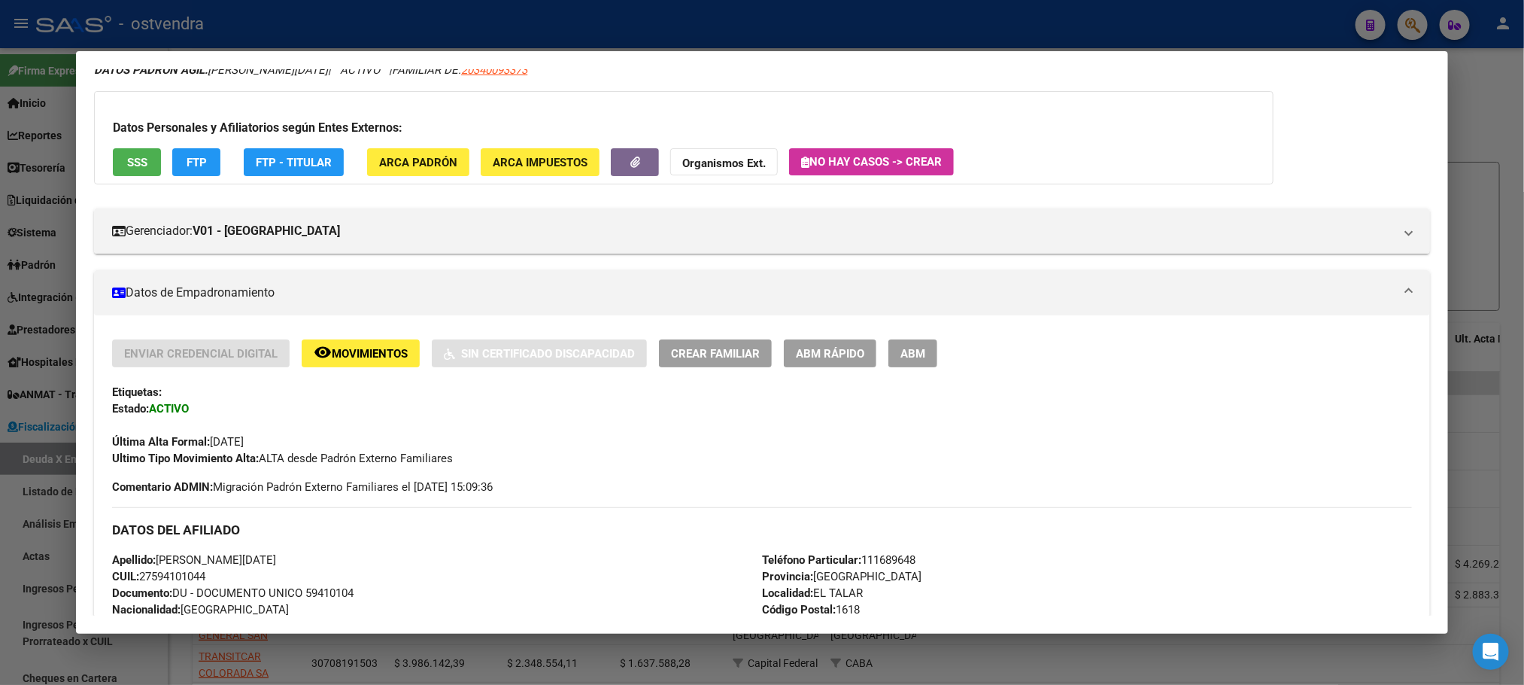
scroll to position [0, 0]
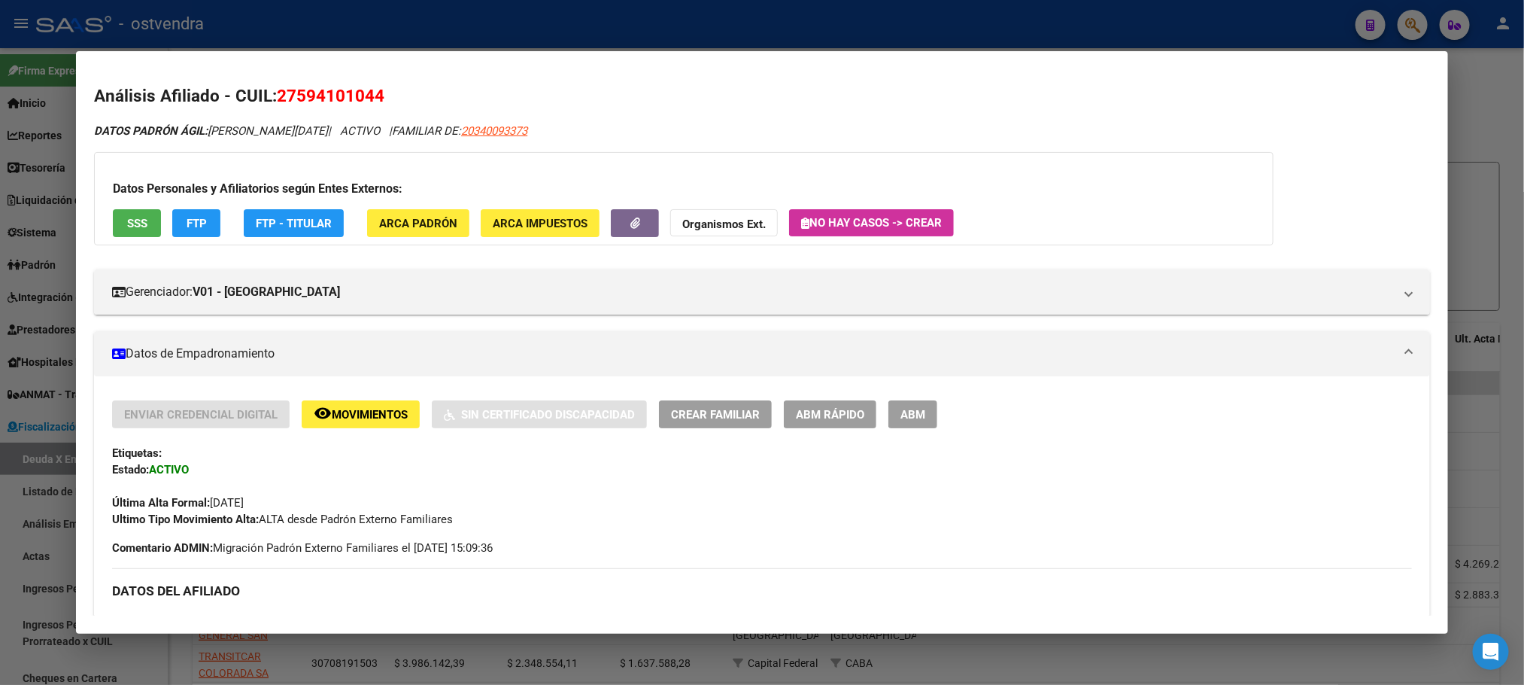
click at [187, 217] on span "FTP" at bounding box center [197, 224] width 20 height 14
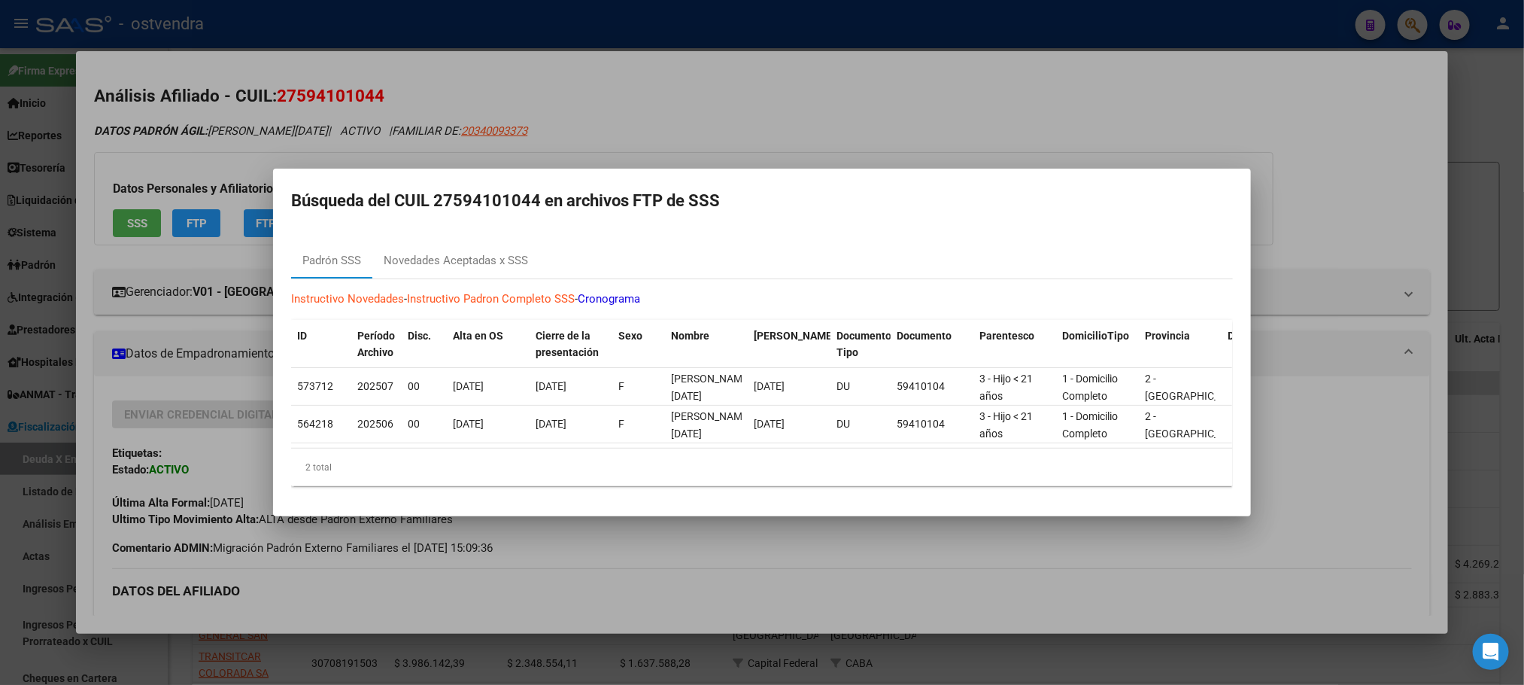
drag, startPoint x: 335, startPoint y: 115, endPoint x: 248, endPoint y: 63, distance: 100.9
click at [327, 111] on div at bounding box center [762, 342] width 1524 height 685
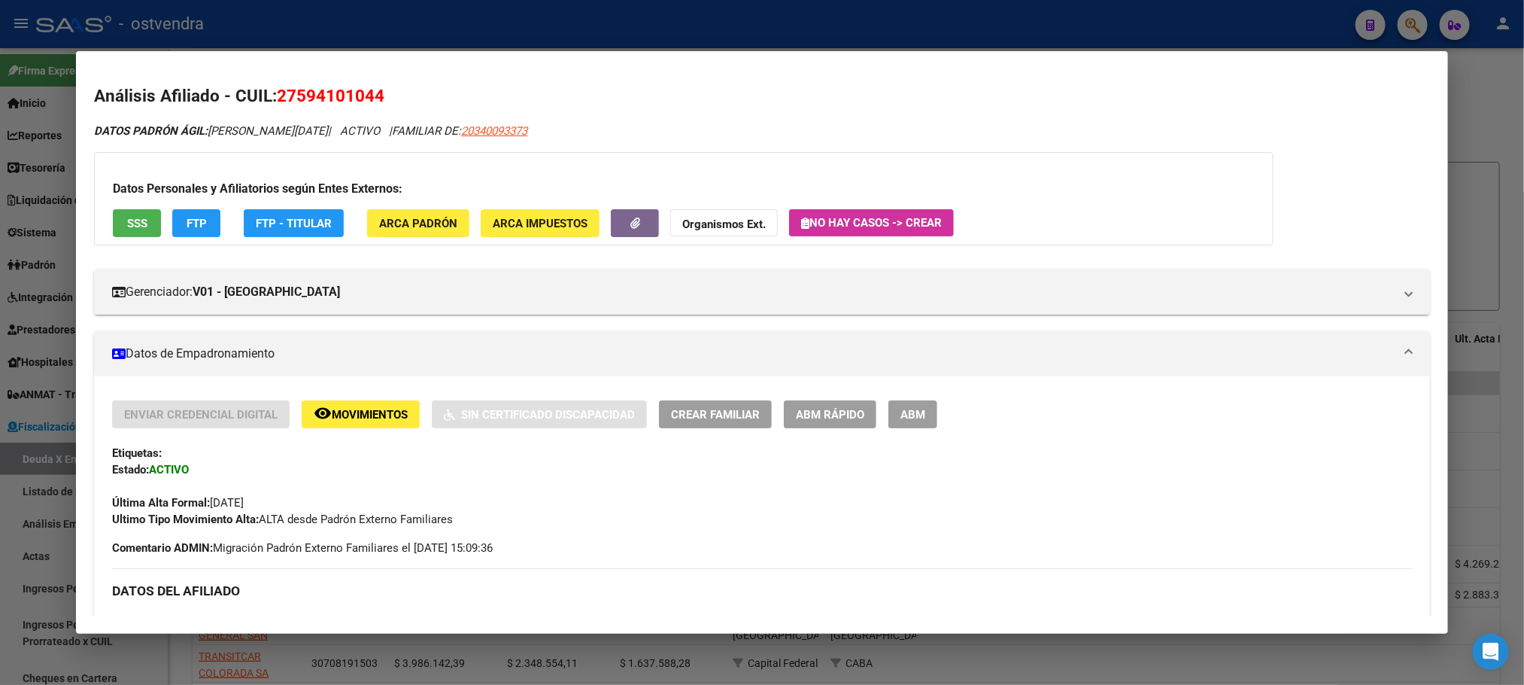
click at [346, 17] on div at bounding box center [762, 342] width 1524 height 685
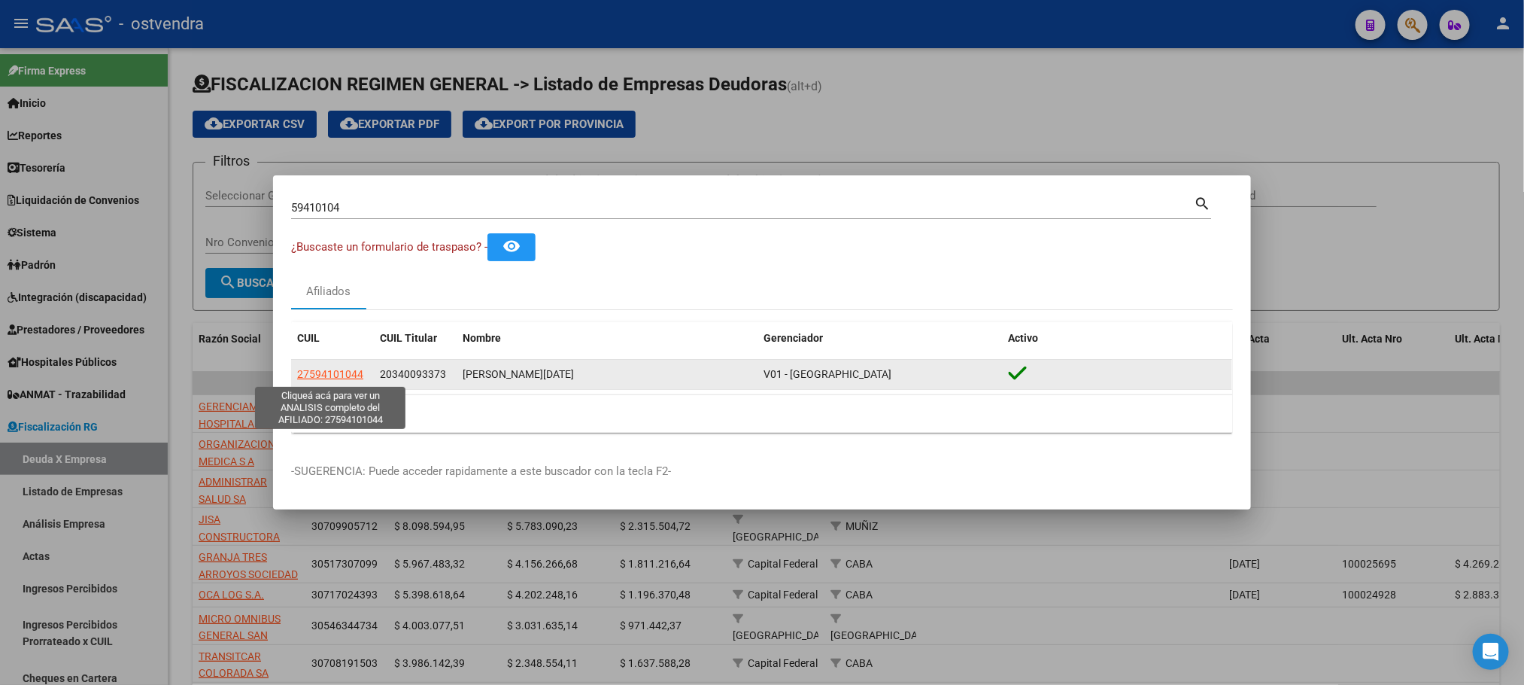
click at [351, 375] on span "27594101044" at bounding box center [330, 374] width 66 height 12
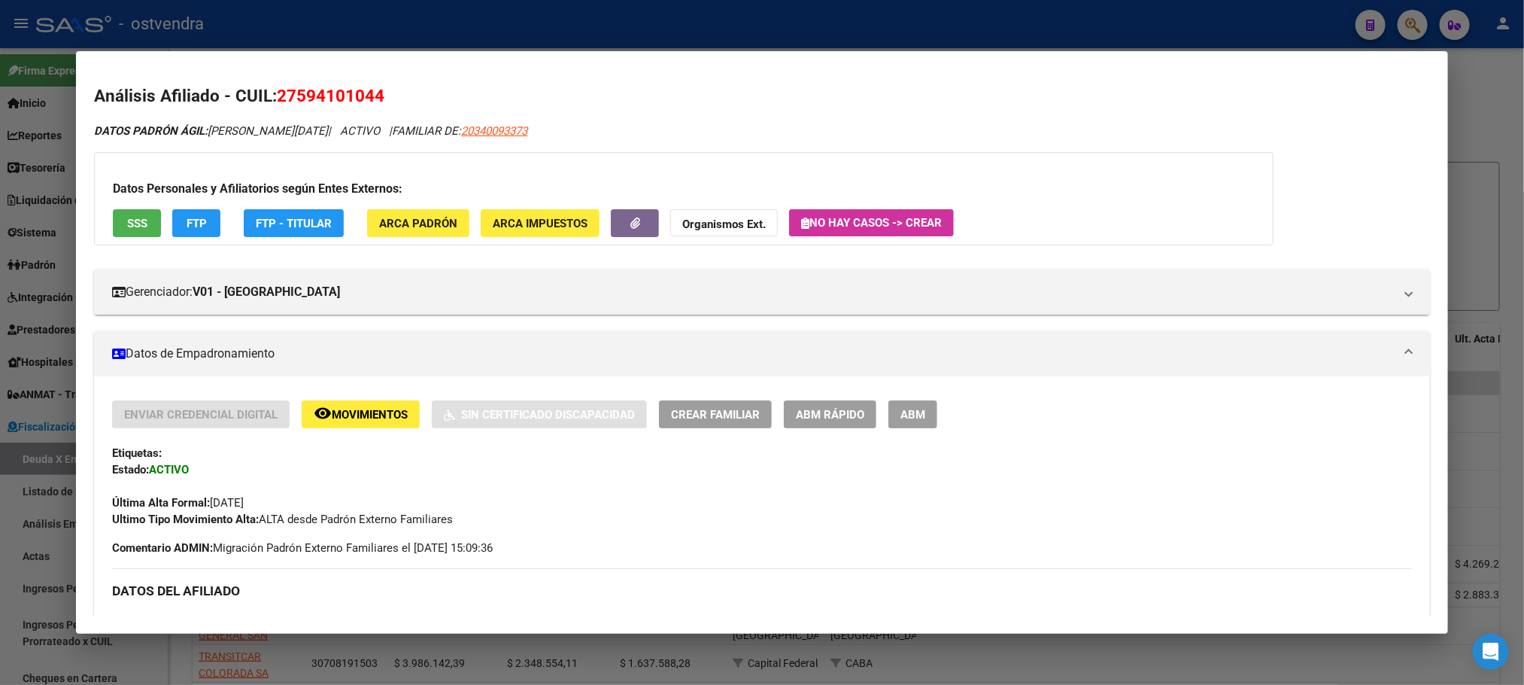
click at [447, 38] on div at bounding box center [762, 342] width 1524 height 685
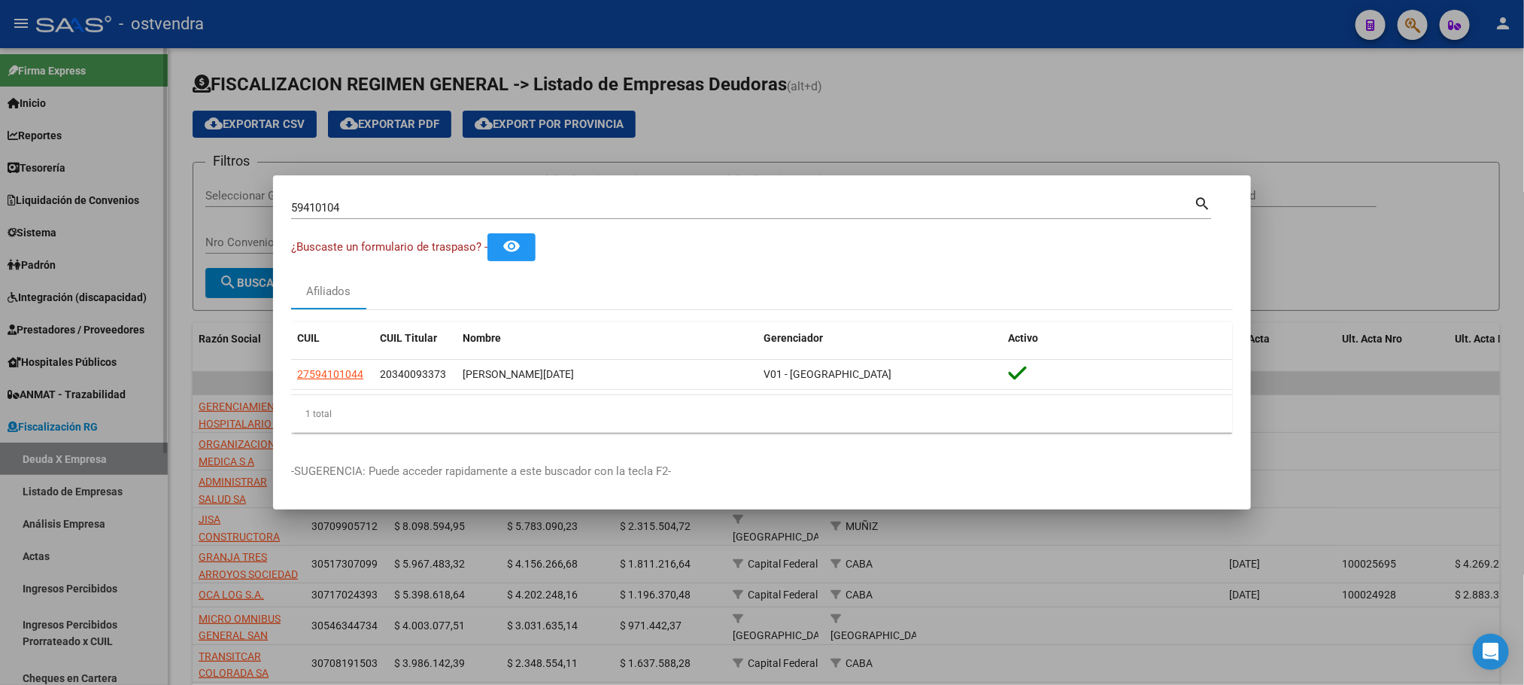
click at [102, 255] on div at bounding box center [762, 342] width 1524 height 685
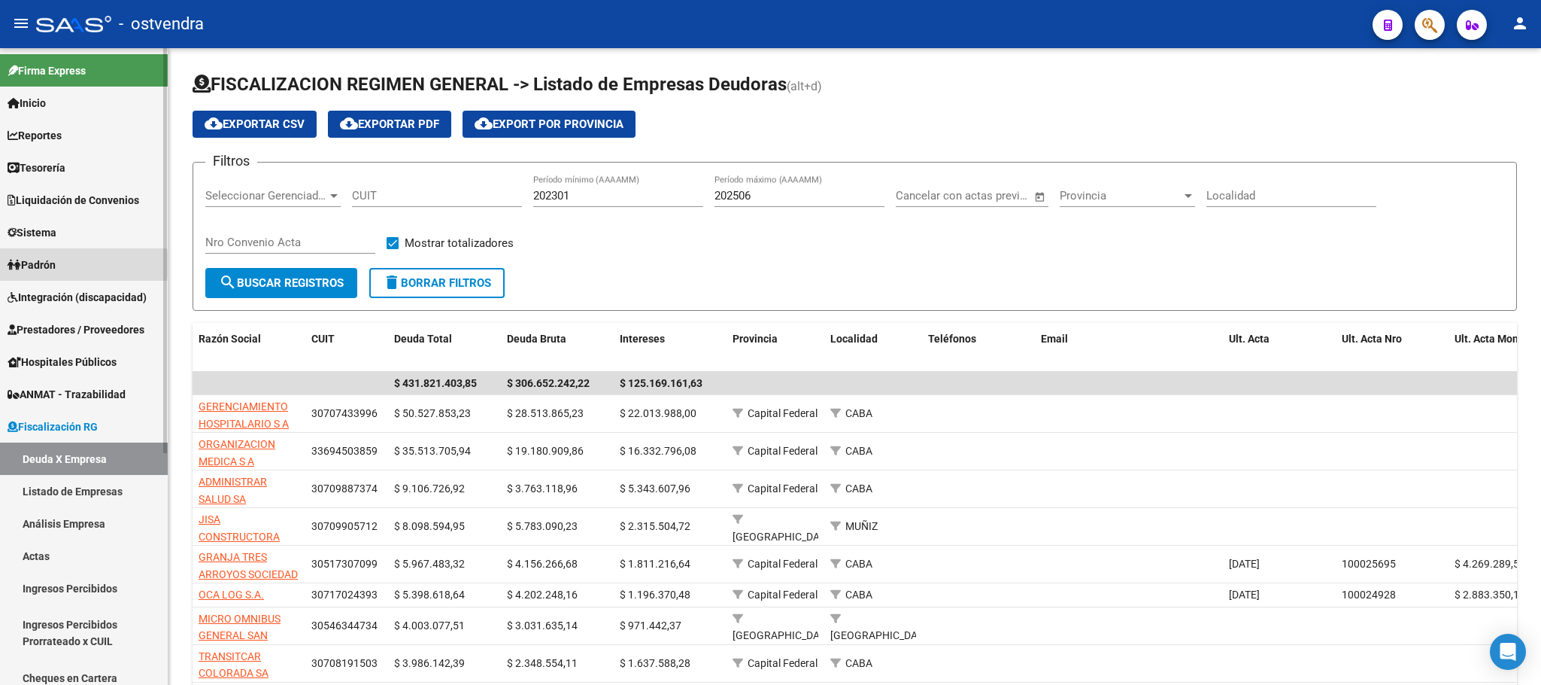
click at [56, 264] on span "Padrón" at bounding box center [32, 265] width 48 height 17
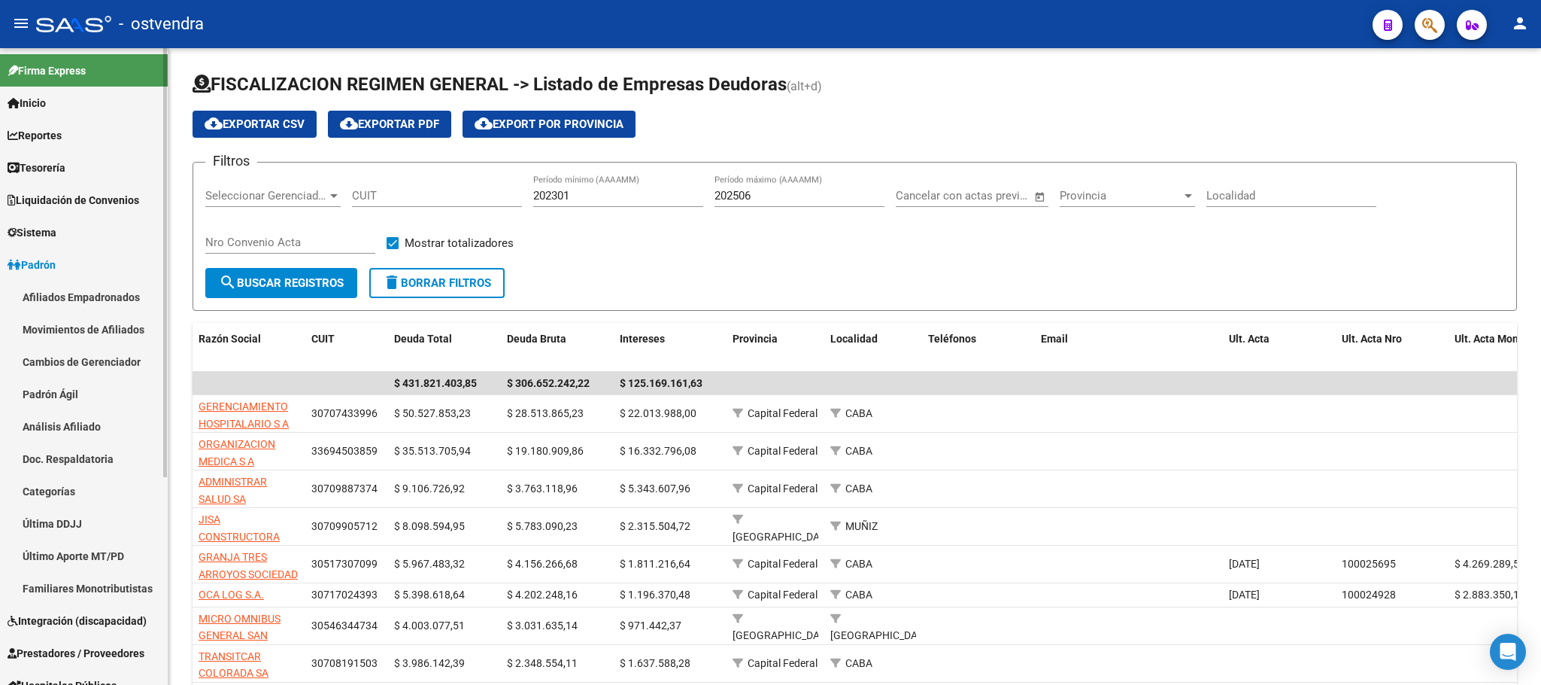
click at [111, 293] on link "Afiliados Empadronados" at bounding box center [84, 297] width 168 height 32
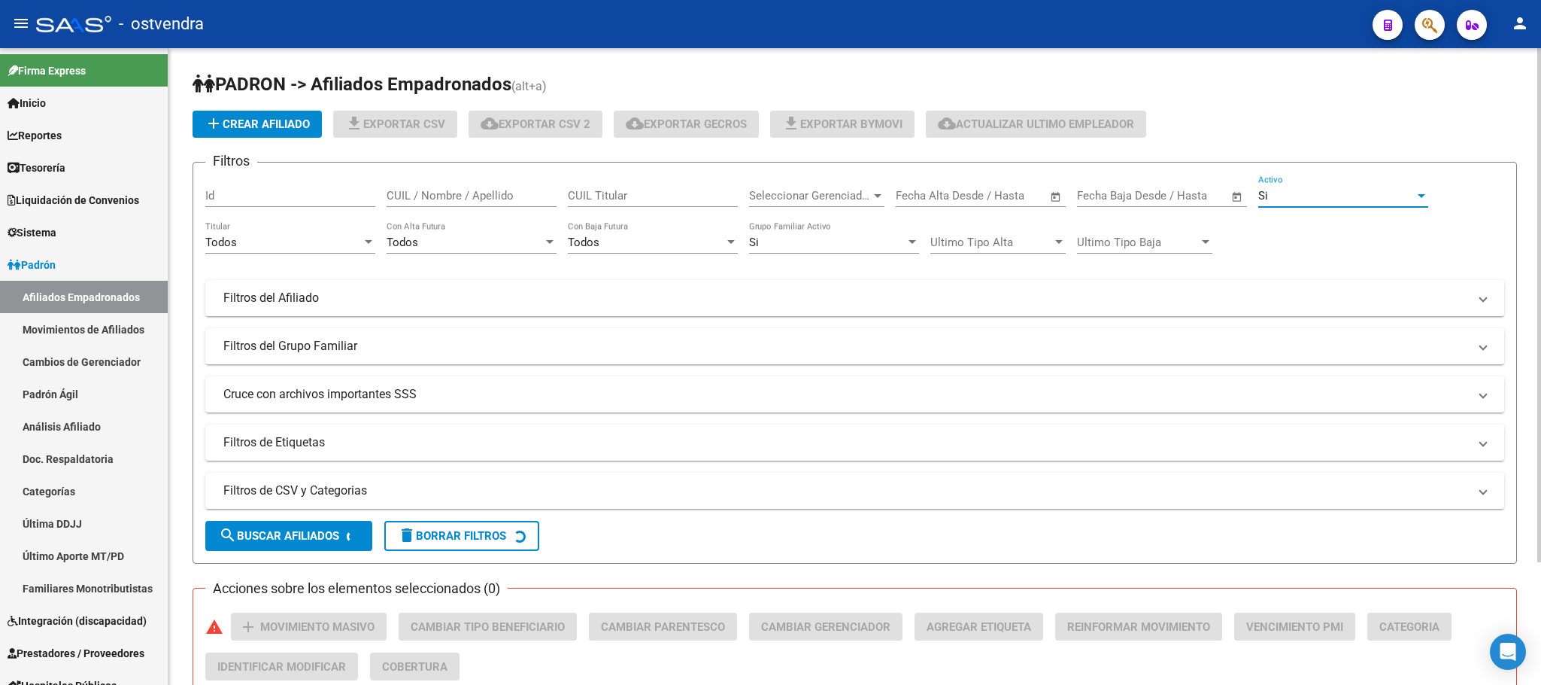
click at [1352, 190] on div "Si" at bounding box center [1337, 196] width 156 height 14
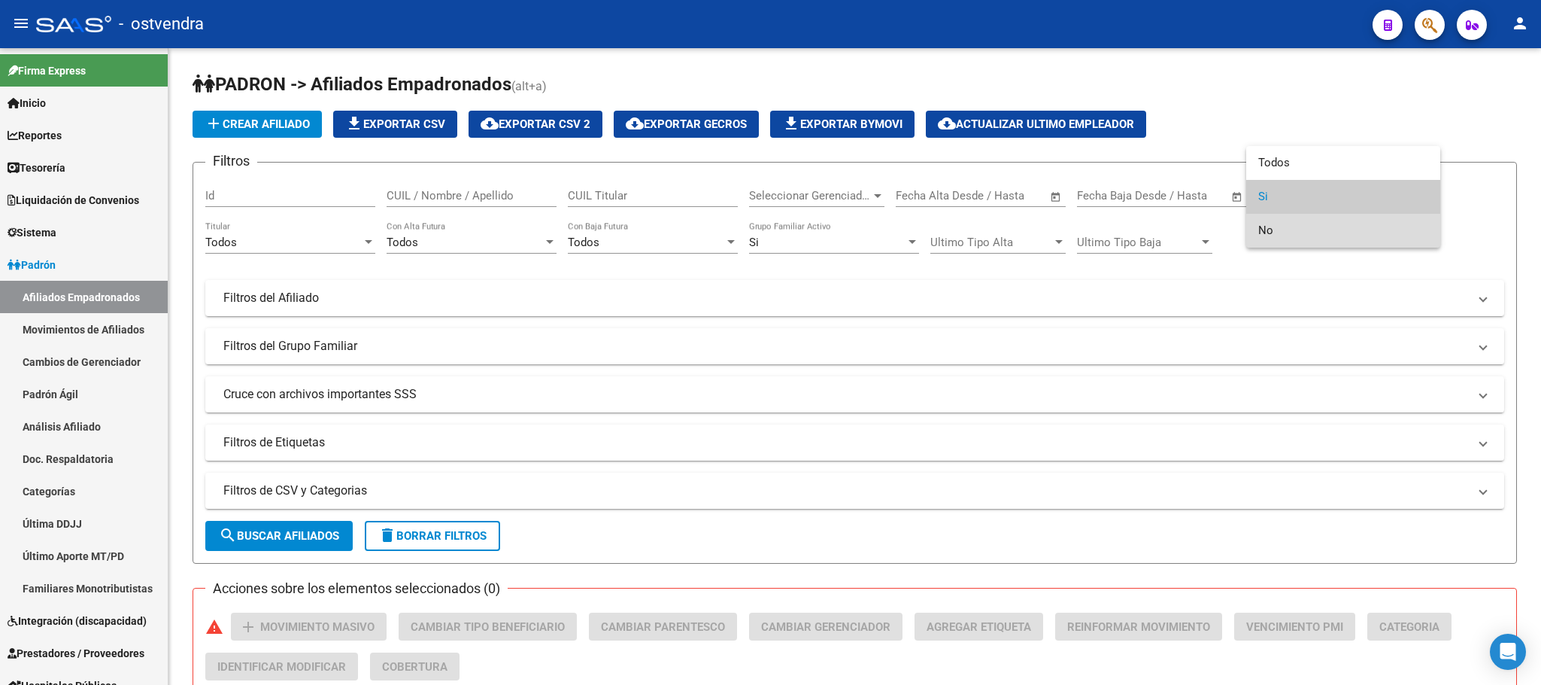
click at [1338, 224] on span "No" at bounding box center [1344, 231] width 170 height 34
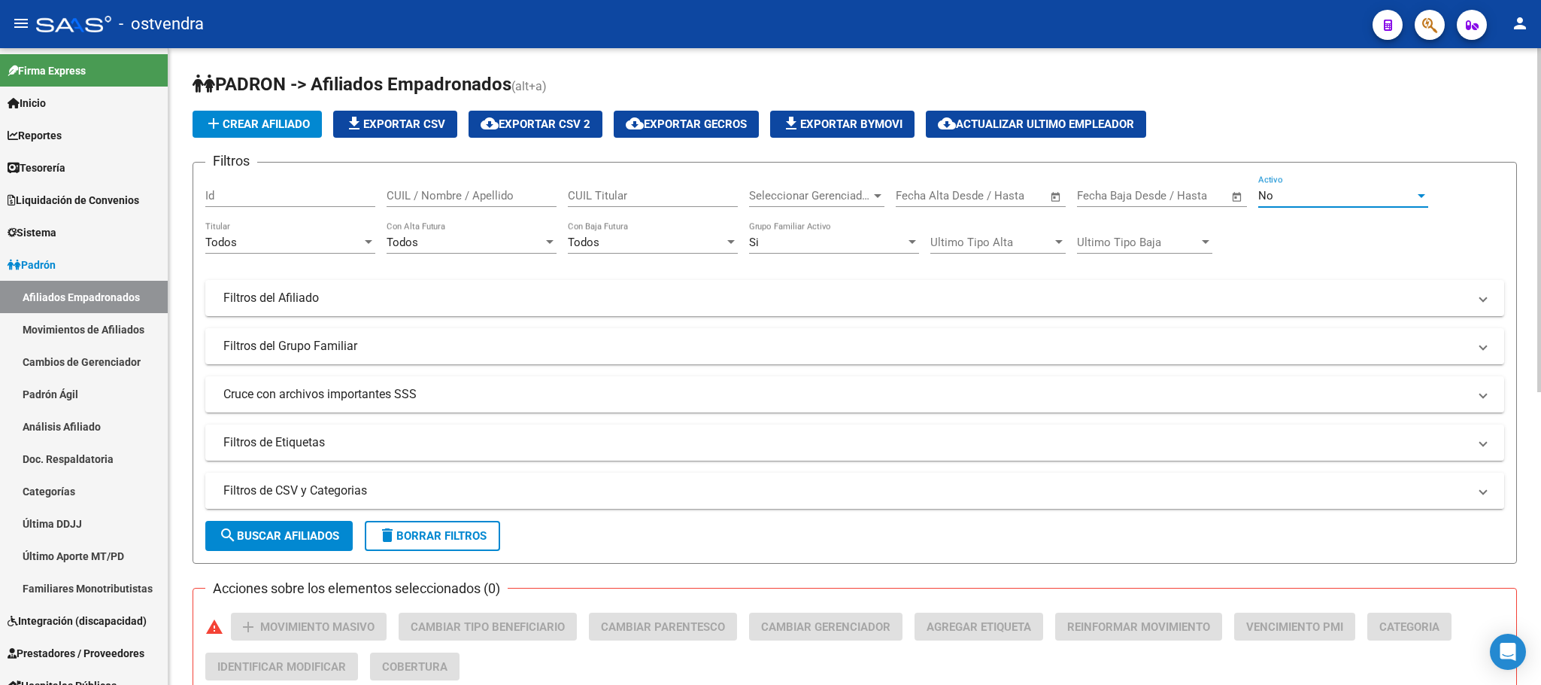
click at [472, 490] on mat-panel-title "Filtros de CSV y Categorias" at bounding box center [845, 490] width 1245 height 17
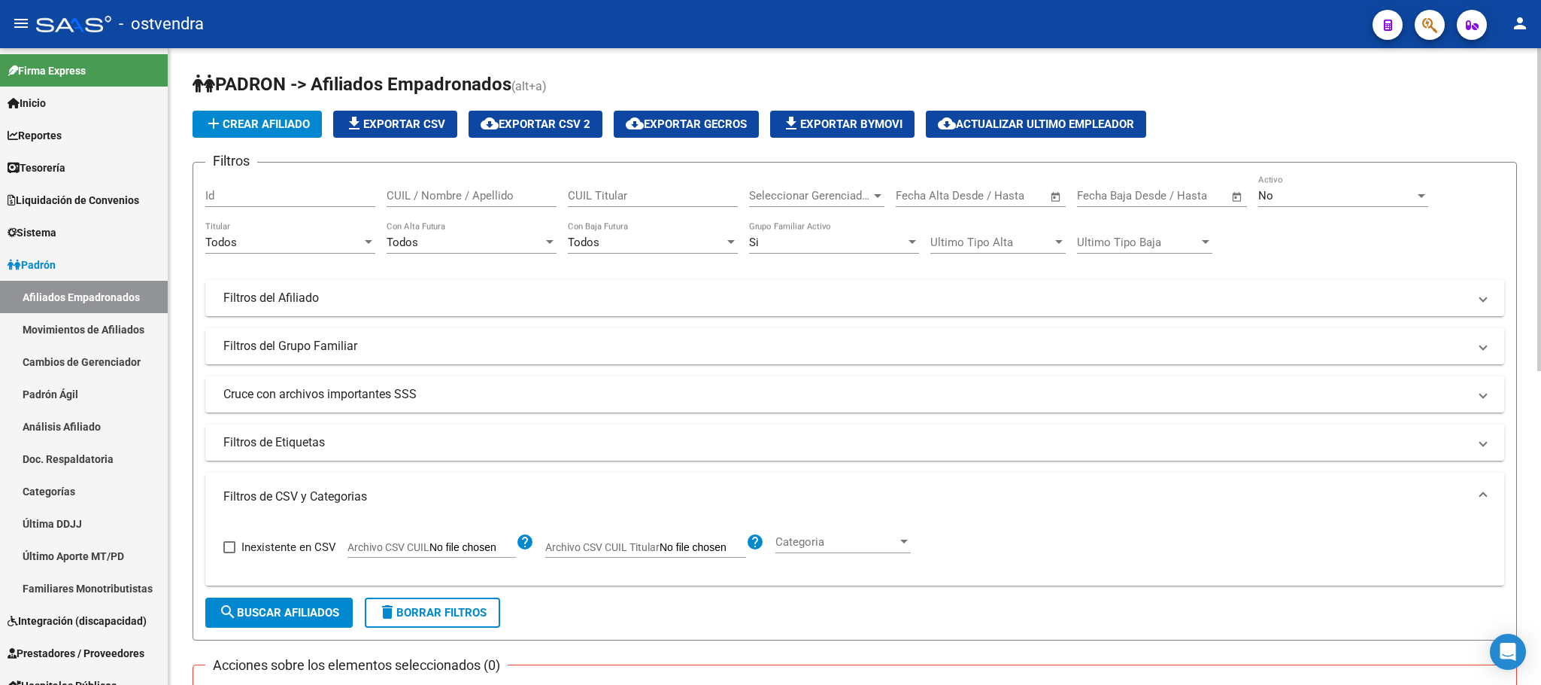
click at [481, 451] on mat-panel-title "Filtros de Etiquetas" at bounding box center [845, 442] width 1245 height 17
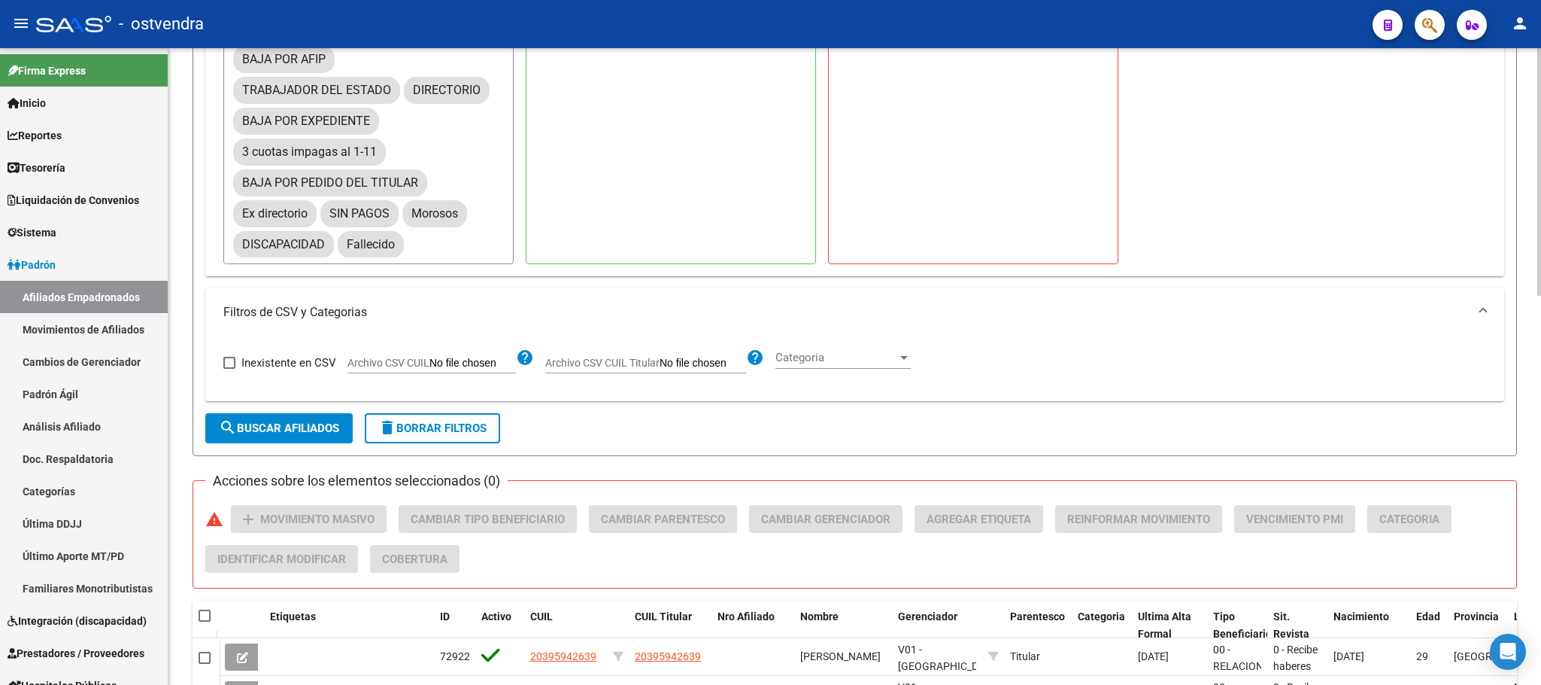
scroll to position [339, 0]
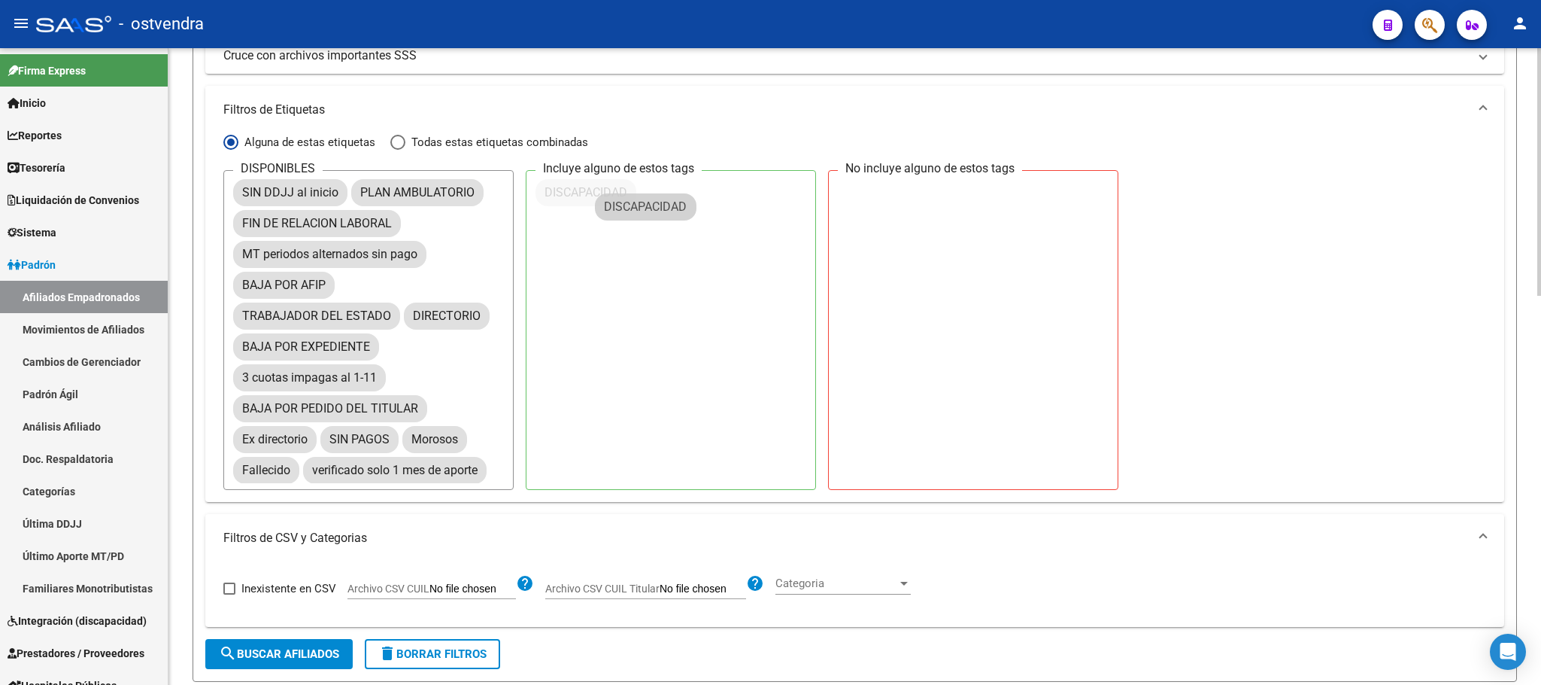
drag, startPoint x: 285, startPoint y: 460, endPoint x: 646, endPoint y: 197, distance: 446.9
click at [299, 654] on span "search Buscar Afiliados" at bounding box center [279, 654] width 120 height 14
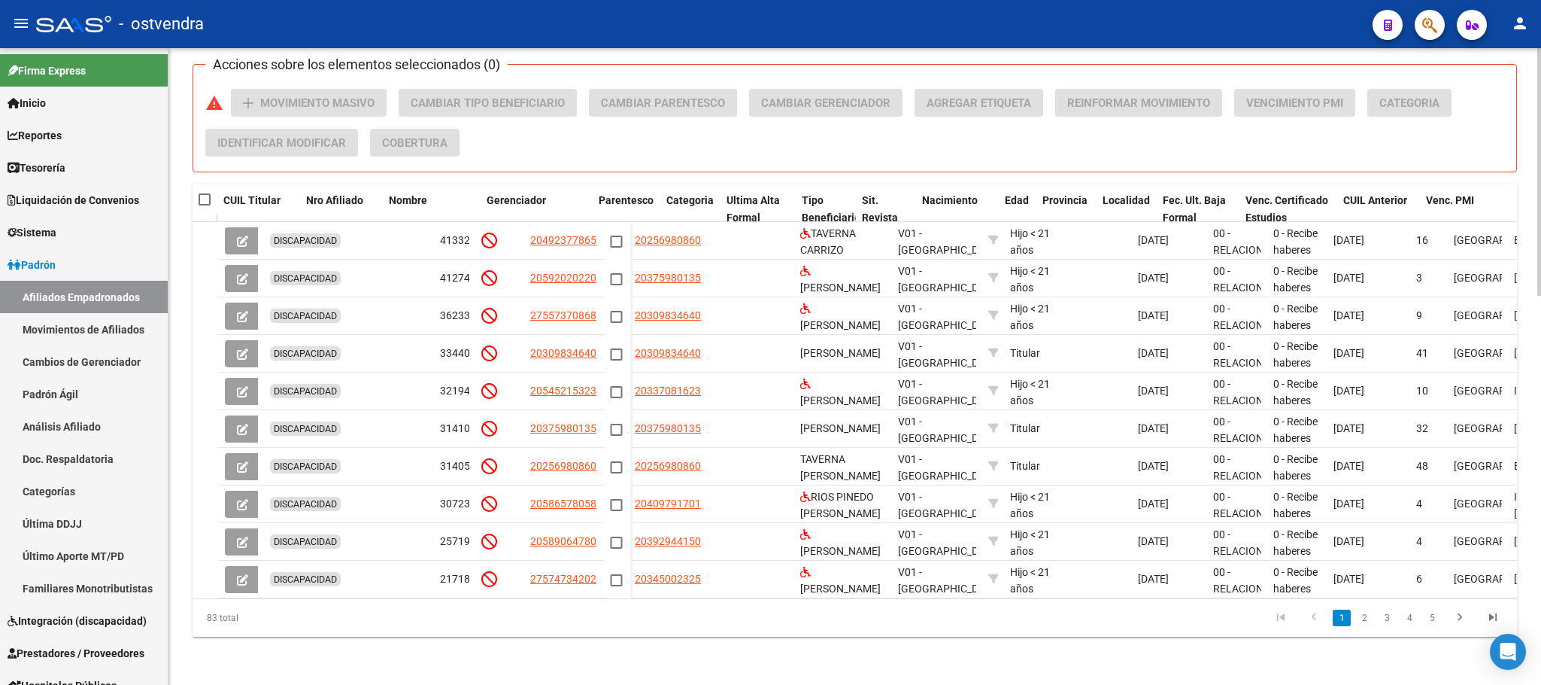
scroll to position [0, 412]
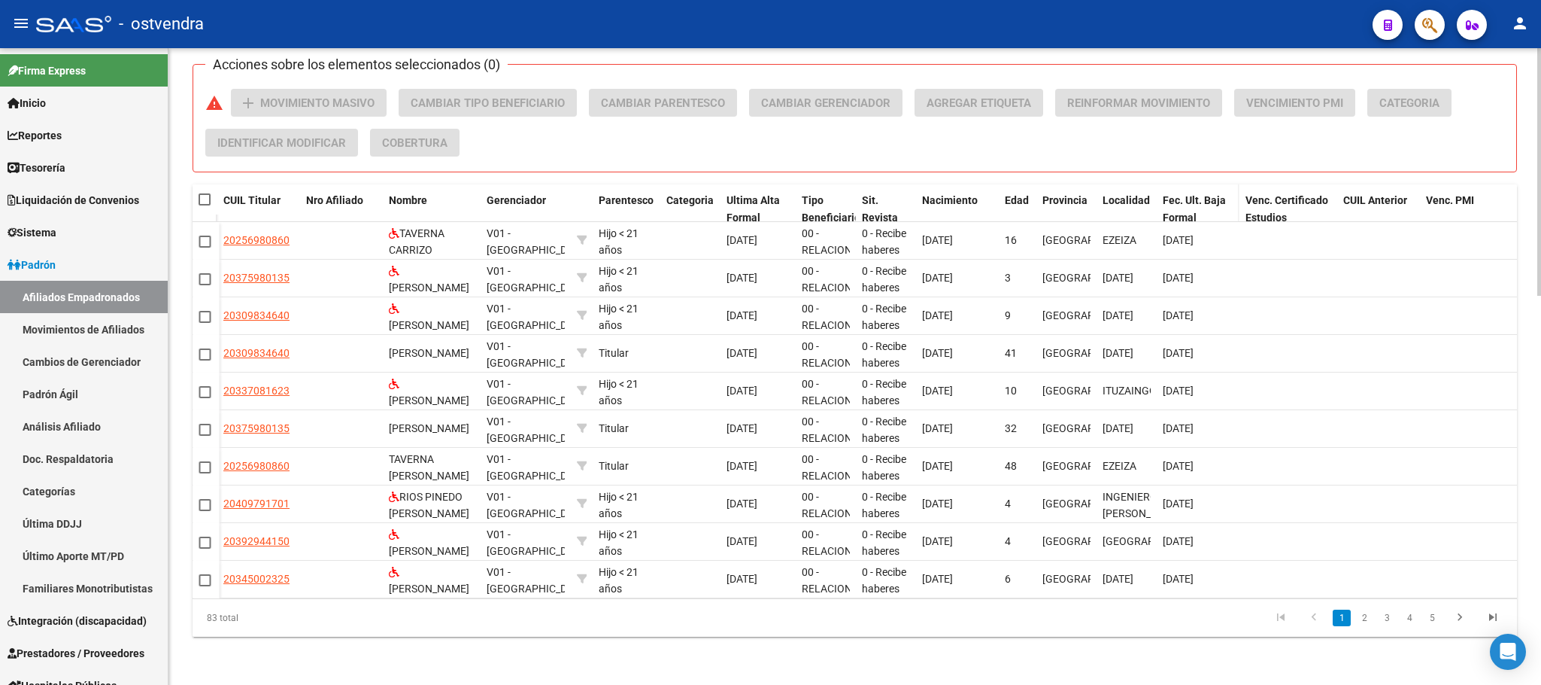
click at [1177, 192] on div "Fec. Ult. Baja Formal" at bounding box center [1198, 209] width 71 height 35
click at [1178, 194] on span "Fec. Ult. Baja Formal" at bounding box center [1194, 208] width 63 height 29
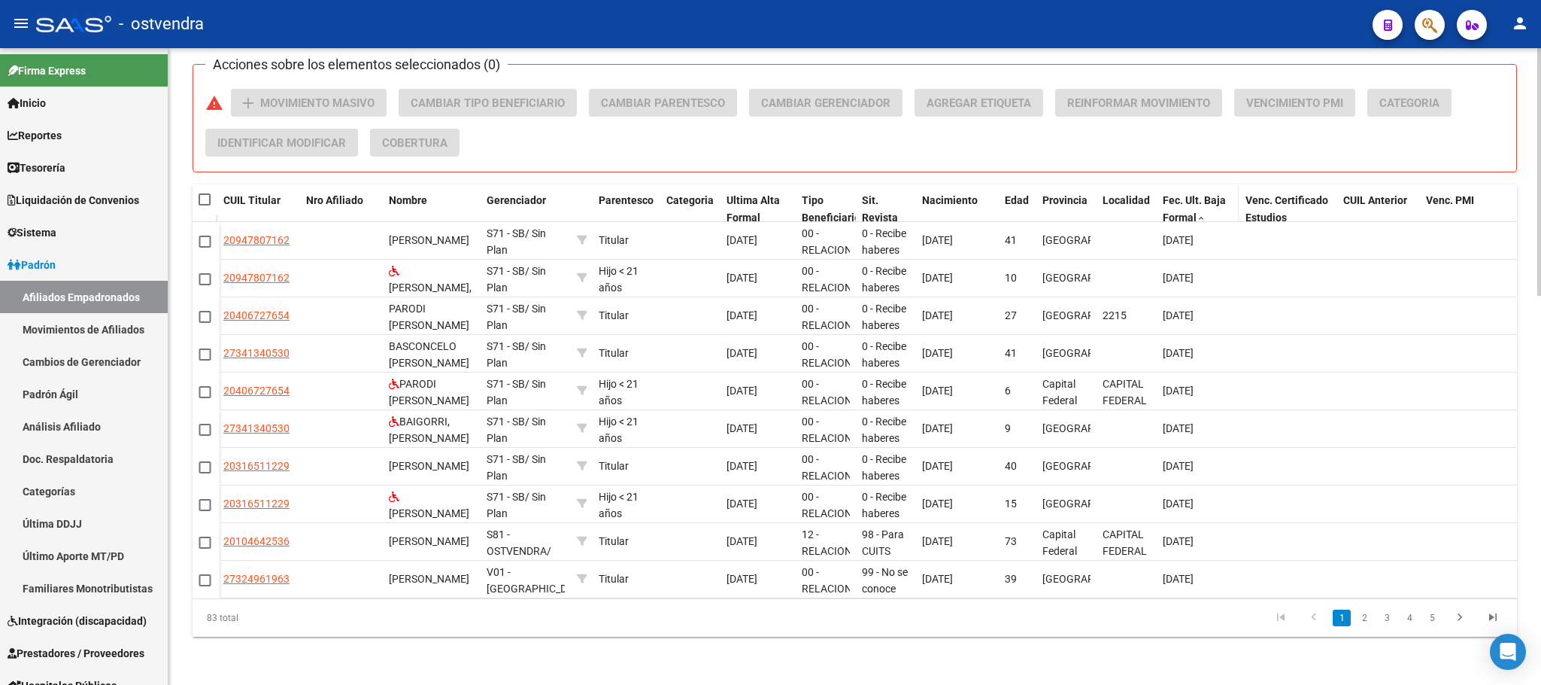
click at [1189, 192] on div "Fec. Ult. Baja Formal" at bounding box center [1198, 209] width 71 height 35
click at [1189, 194] on span "Fec. Ult. Baja Formal" at bounding box center [1194, 208] width 63 height 29
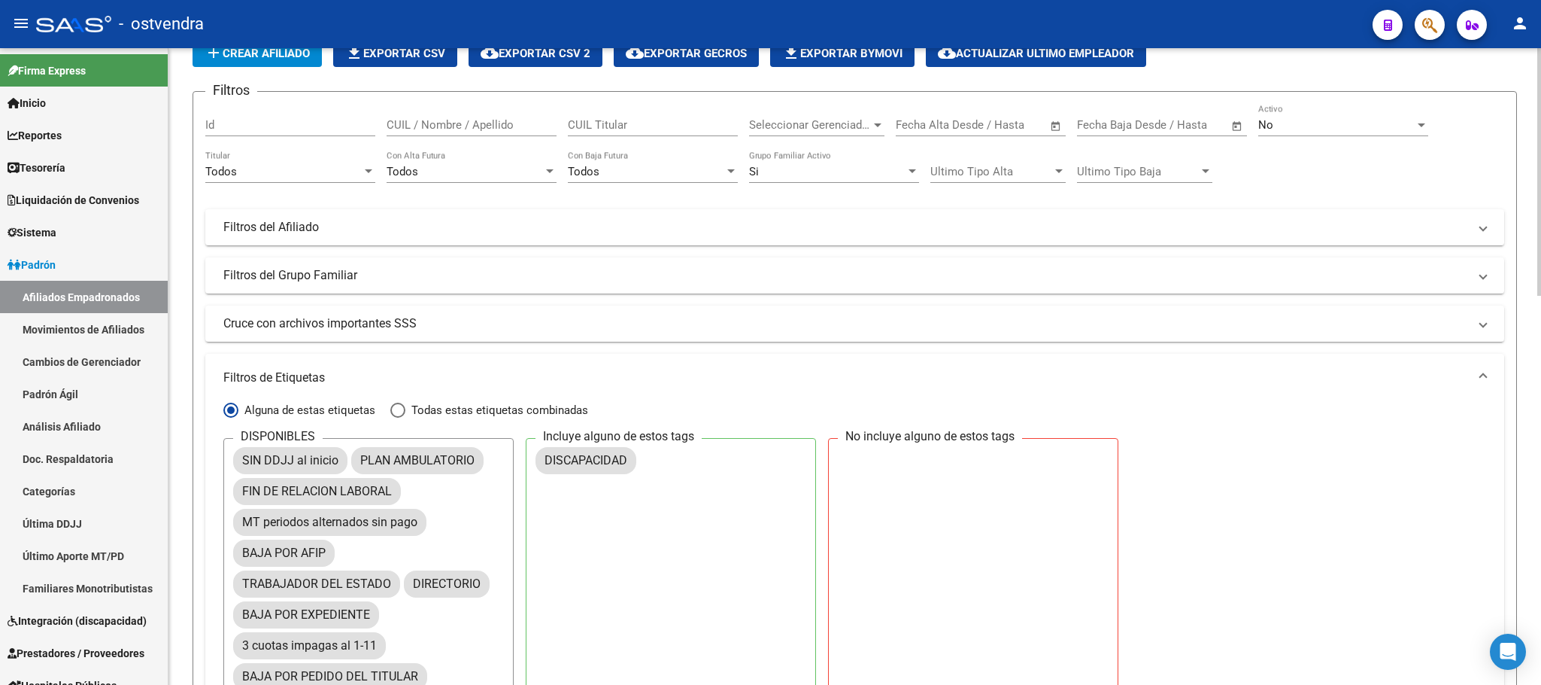
scroll to position [0, 0]
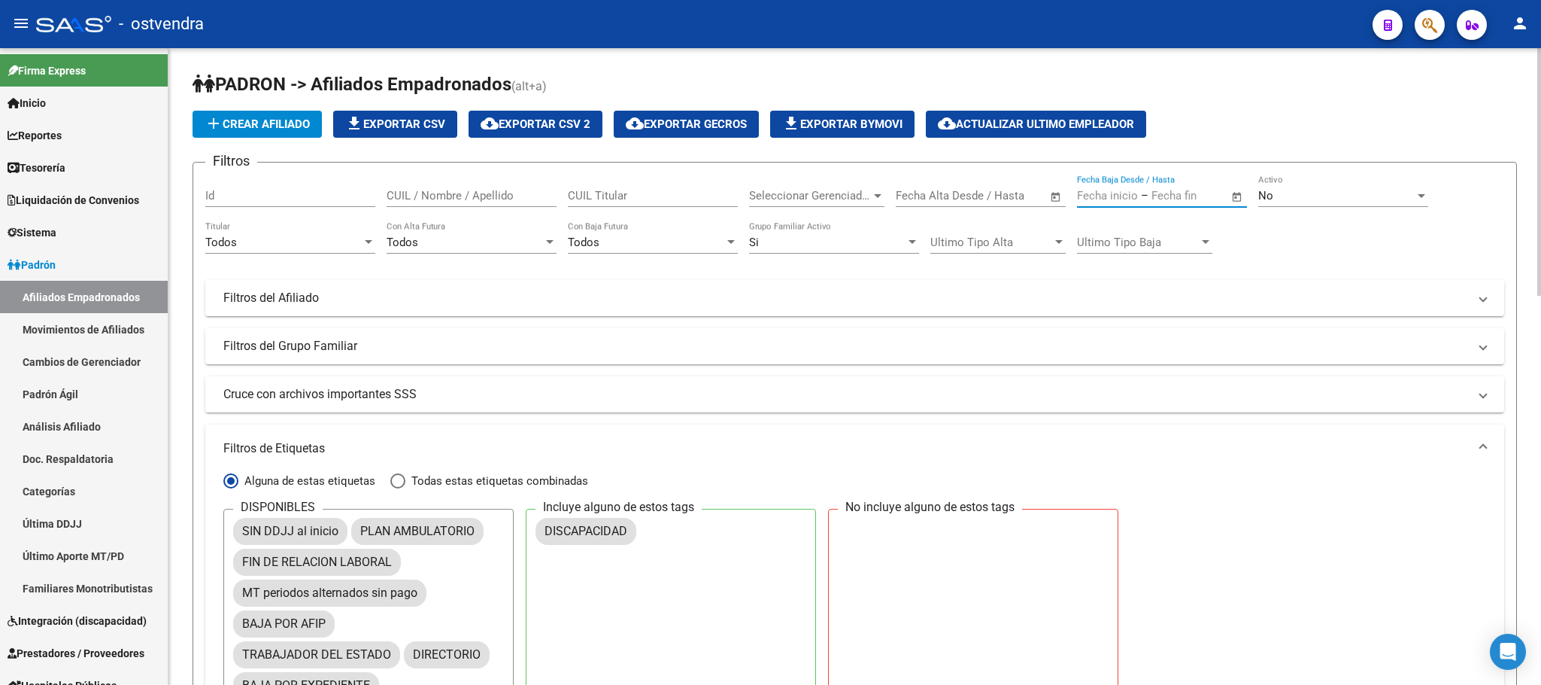
click at [1214, 196] on input "text" at bounding box center [1188, 196] width 73 height 14
click at [1231, 196] on div at bounding box center [770, 342] width 1541 height 685
click at [1231, 196] on span "Open calendar" at bounding box center [1237, 196] width 36 height 36
click at [1122, 328] on span "1" at bounding box center [1128, 334] width 27 height 27
type input "[DATE]"
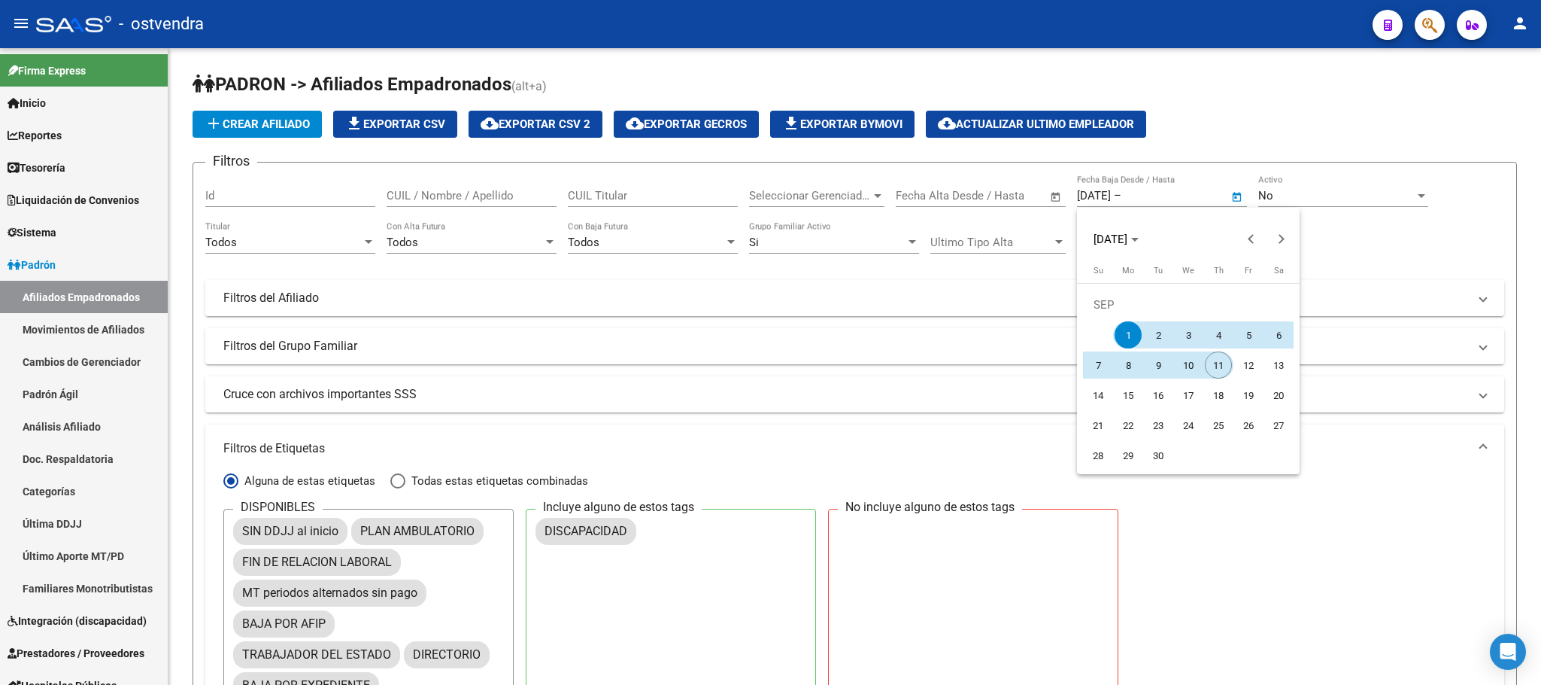
click at [1219, 360] on span "11" at bounding box center [1218, 364] width 27 height 27
type input "[DATE]"
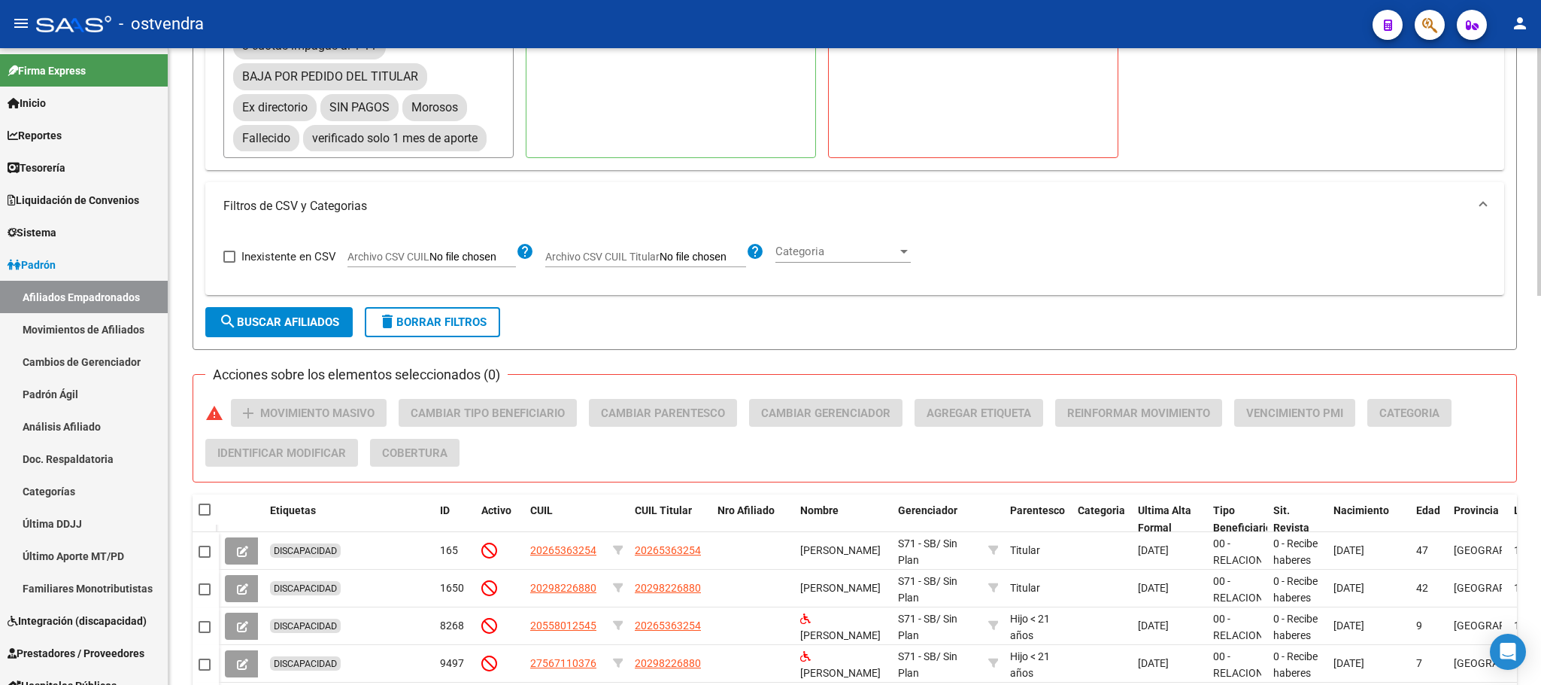
scroll to position [677, 0]
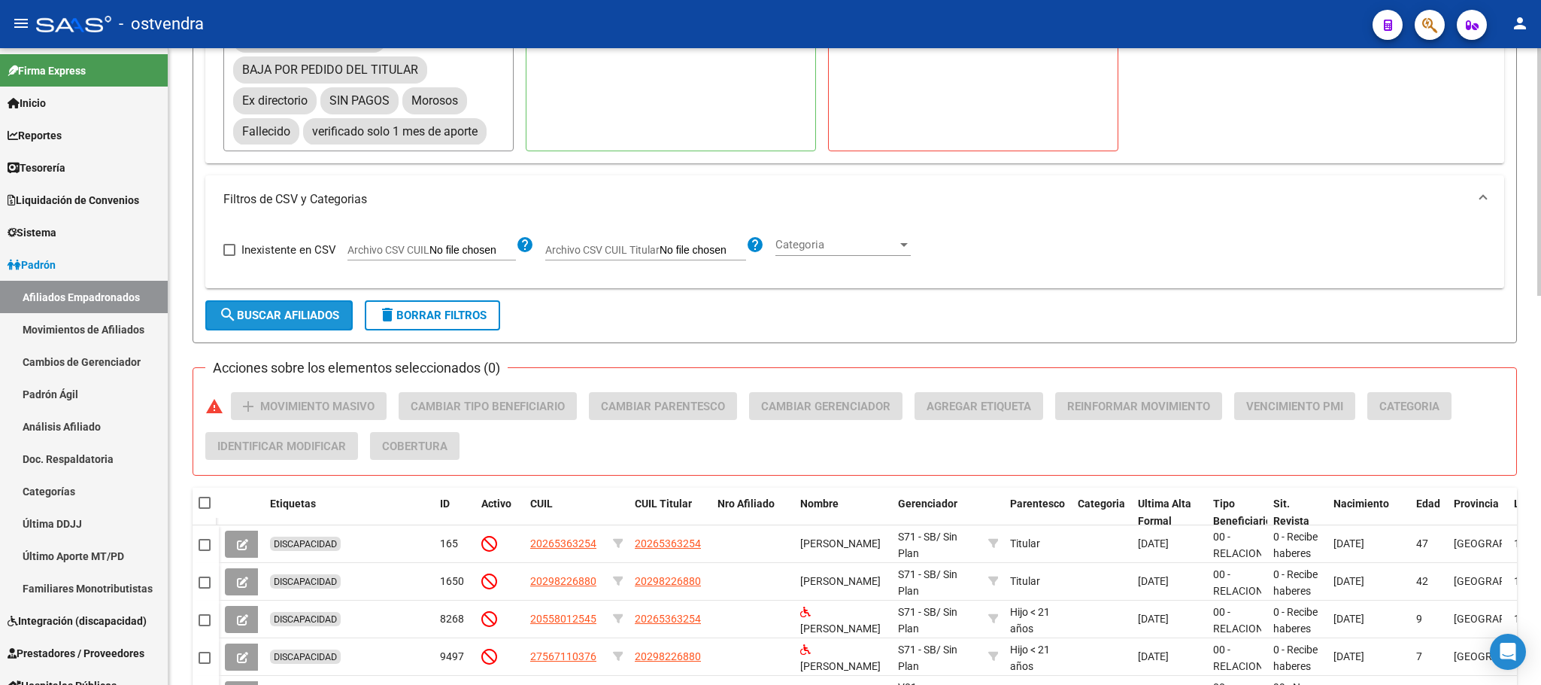
click at [217, 309] on button "search Buscar Afiliados" at bounding box center [278, 315] width 147 height 30
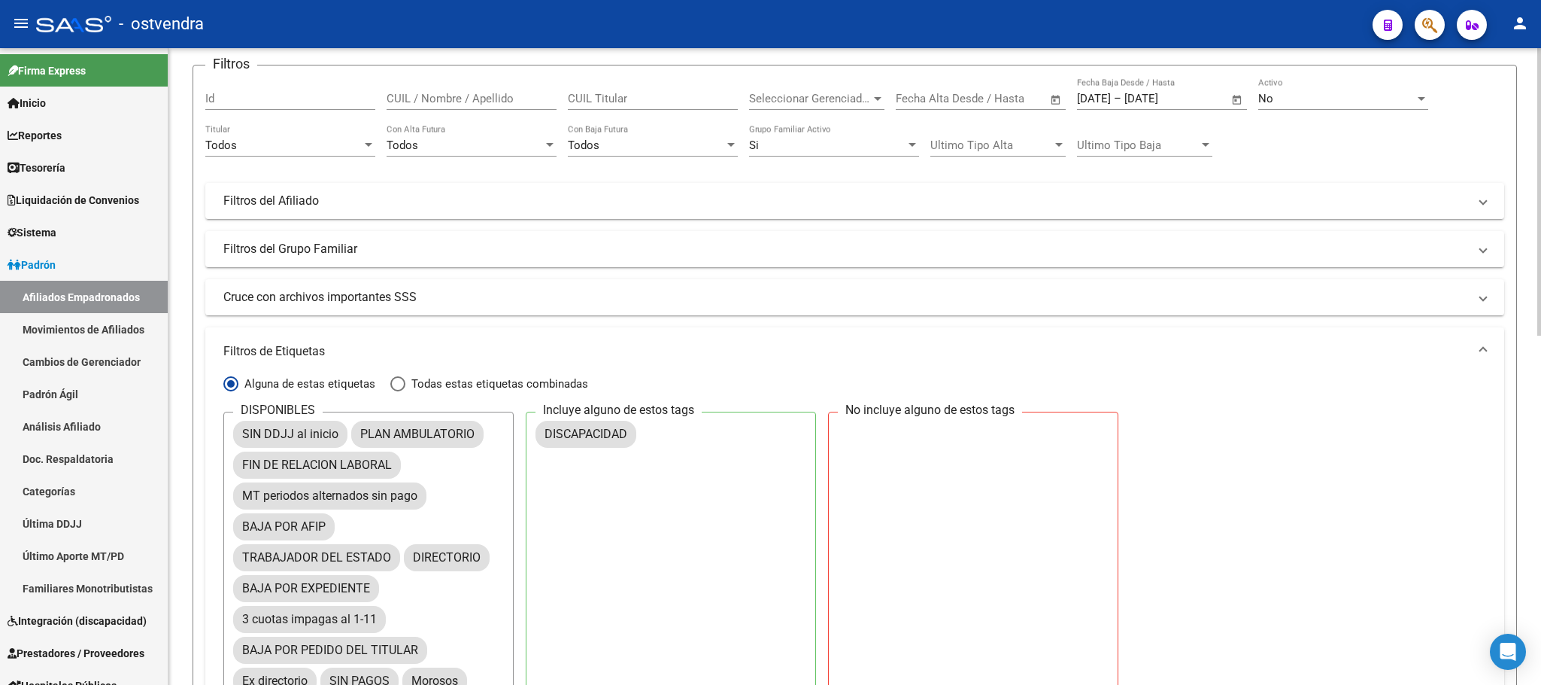
scroll to position [0, 0]
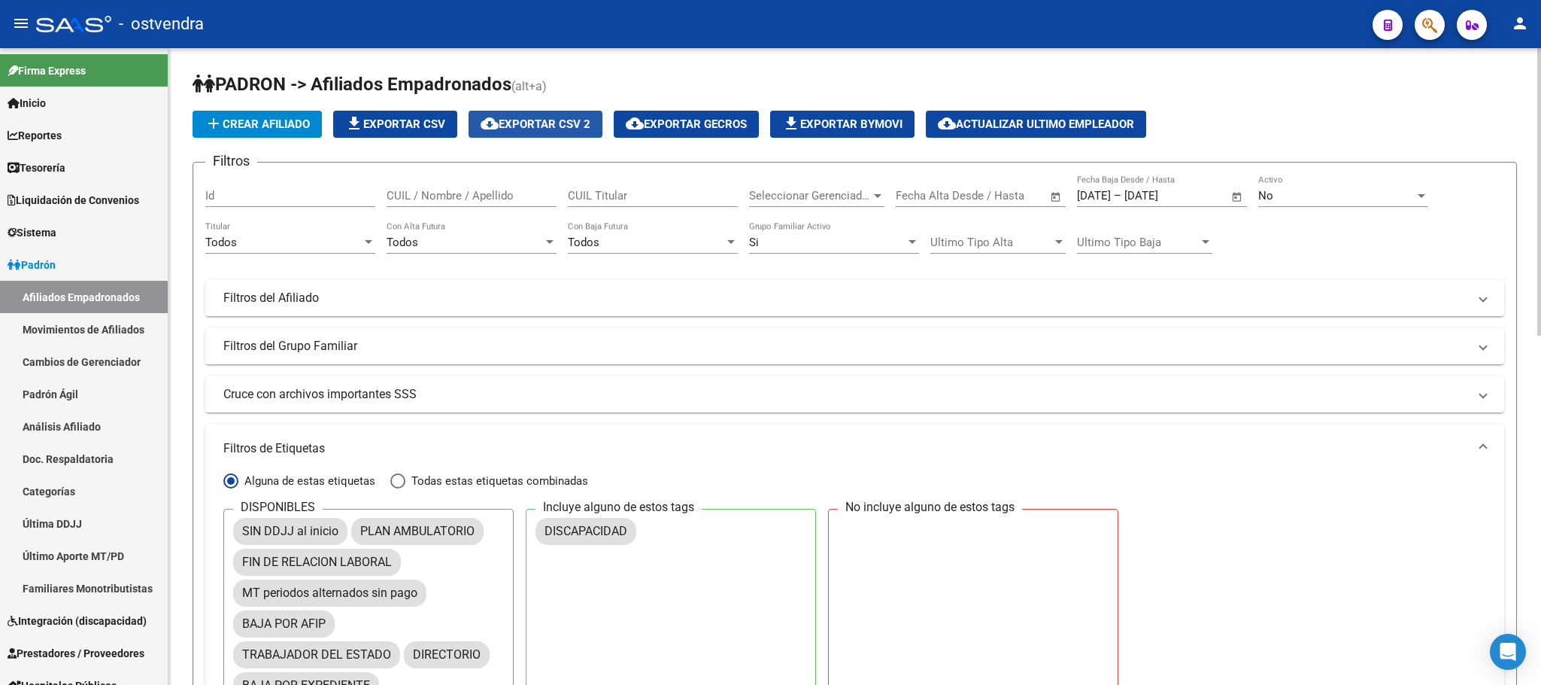
click at [512, 131] on span "cloud_download Exportar CSV 2" at bounding box center [536, 124] width 110 height 14
click at [68, 296] on link "Afiliados Empadronados" at bounding box center [84, 297] width 168 height 32
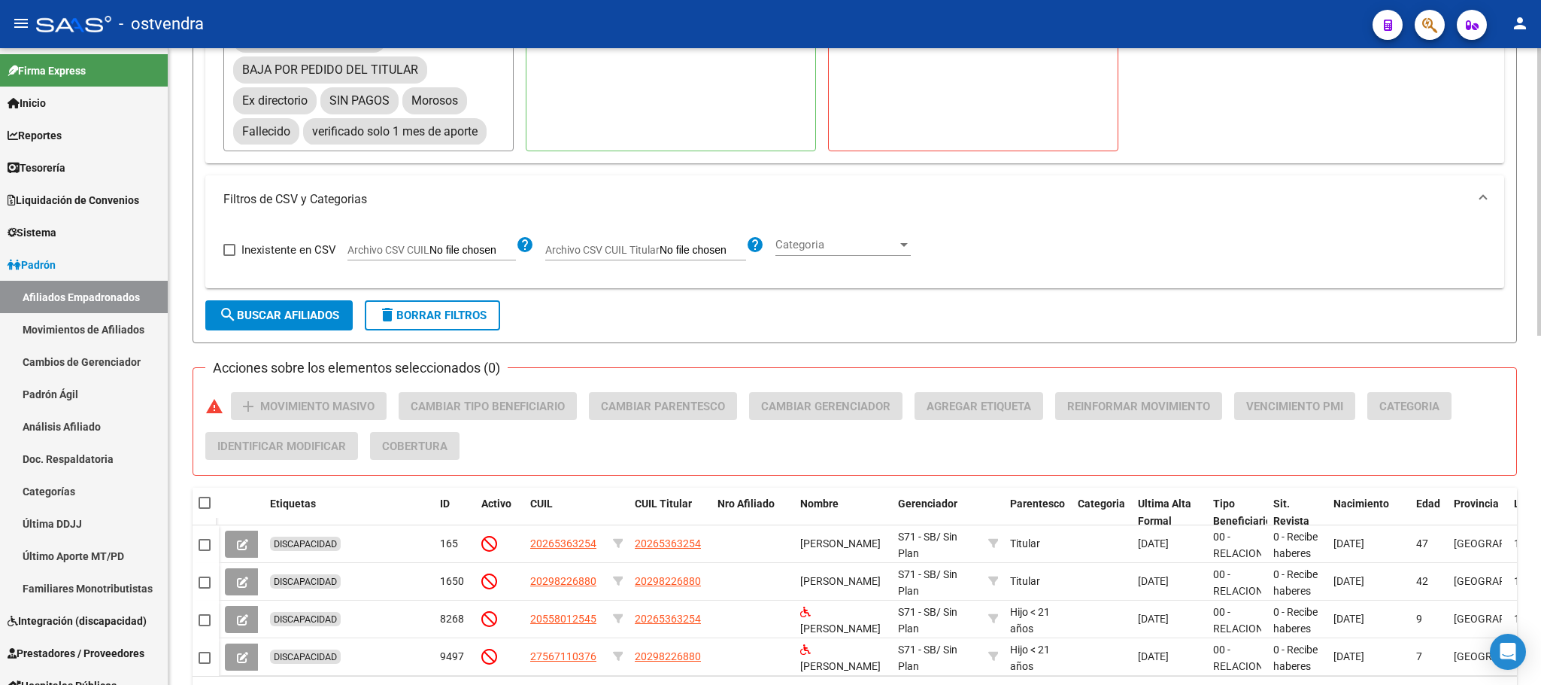
click at [457, 307] on button "delete Borrar Filtros" at bounding box center [432, 315] width 135 height 30
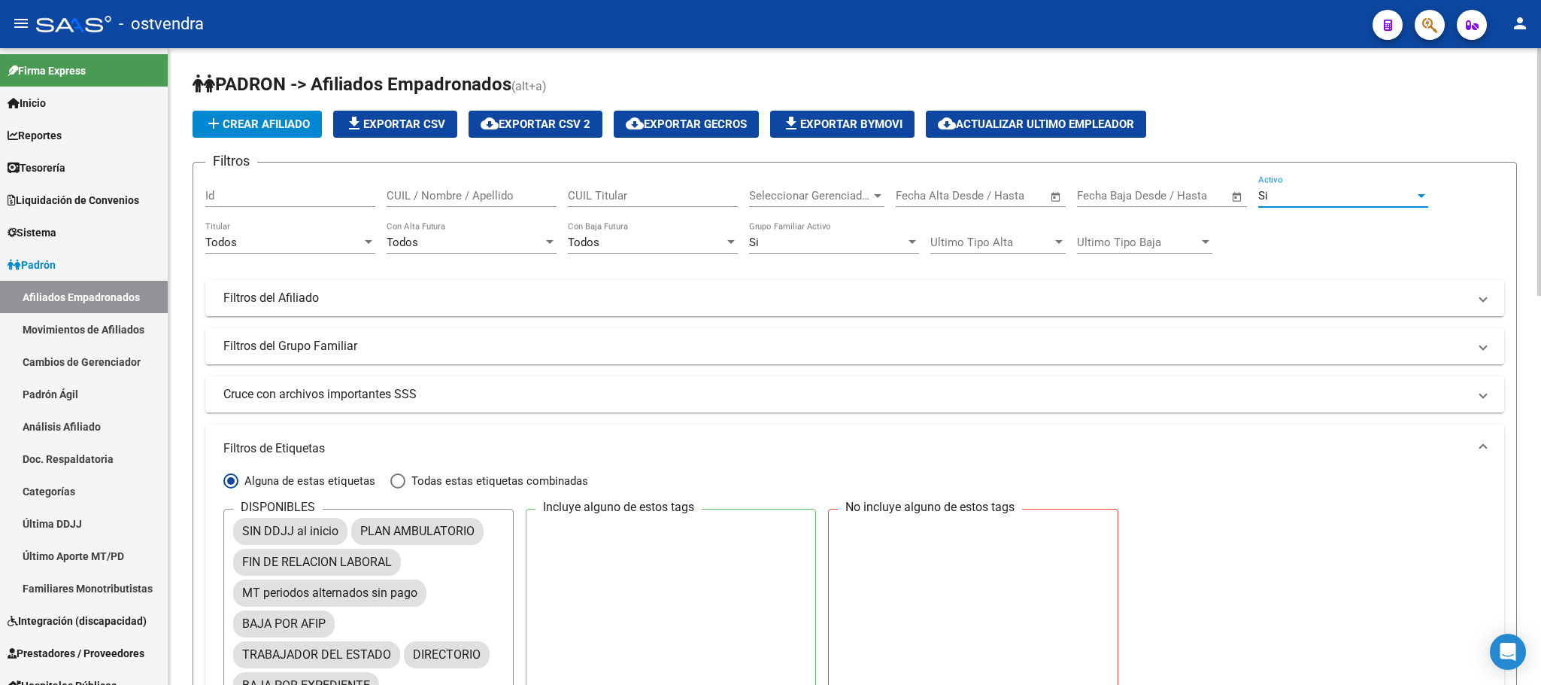
click at [1332, 192] on div "Si" at bounding box center [1337, 196] width 156 height 14
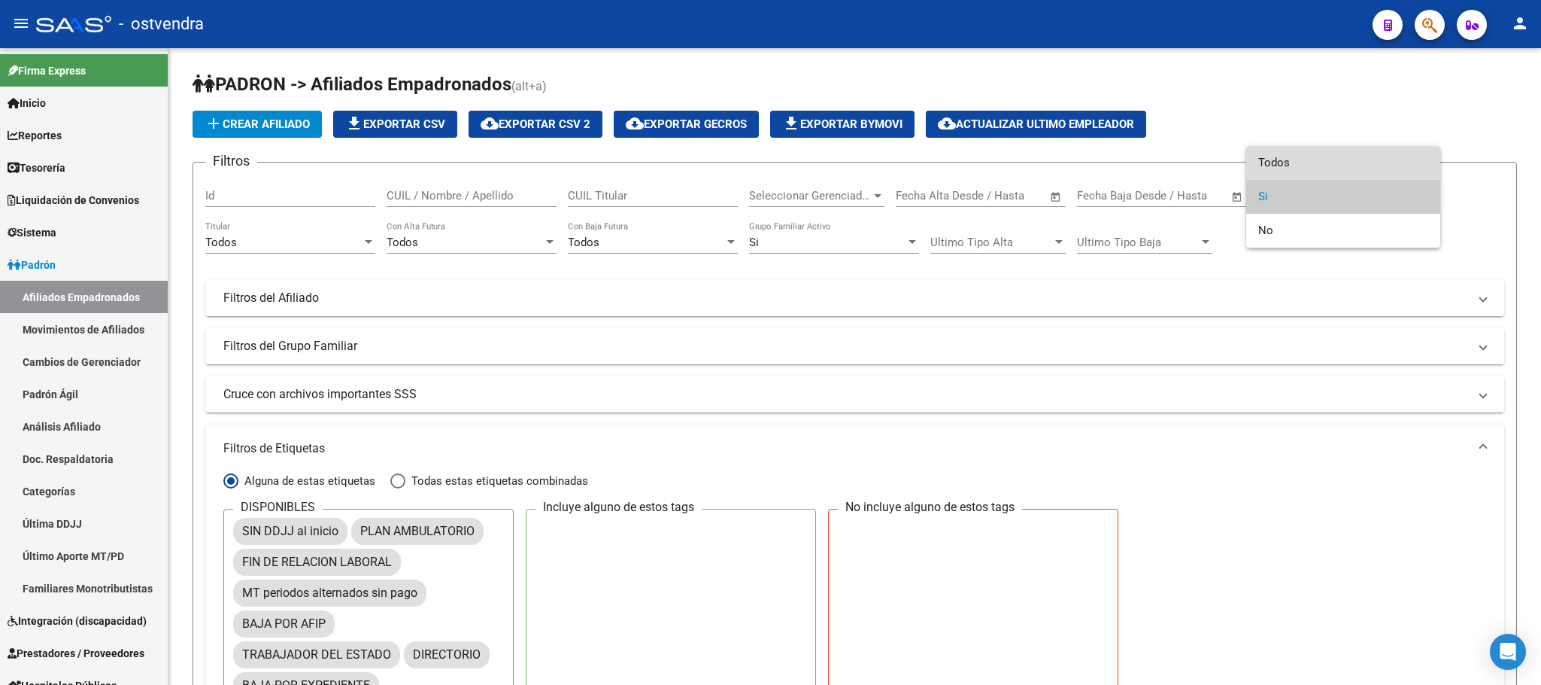
click at [1319, 151] on span "Todos" at bounding box center [1344, 163] width 170 height 34
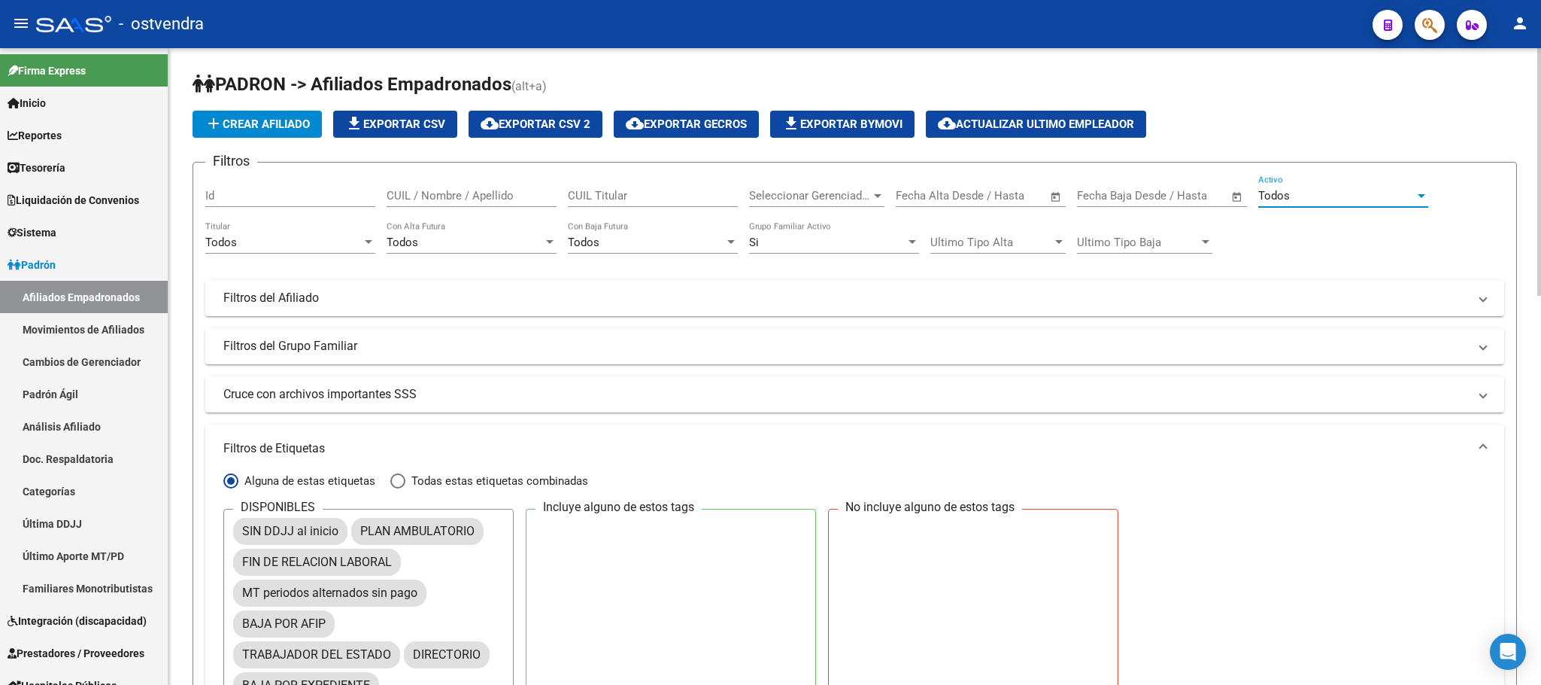
click at [1318, 194] on div "Todos" at bounding box center [1337, 196] width 156 height 14
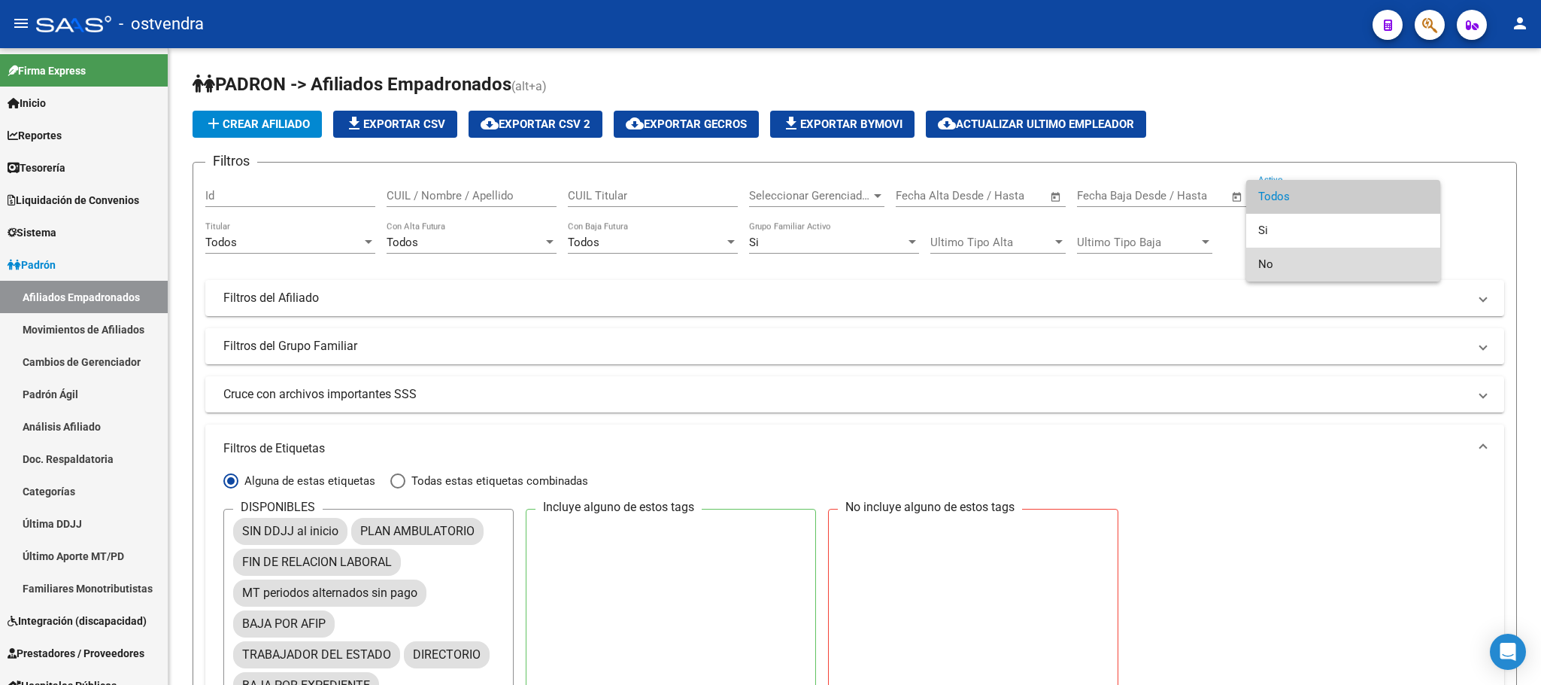
click at [1304, 257] on span "No" at bounding box center [1344, 265] width 170 height 34
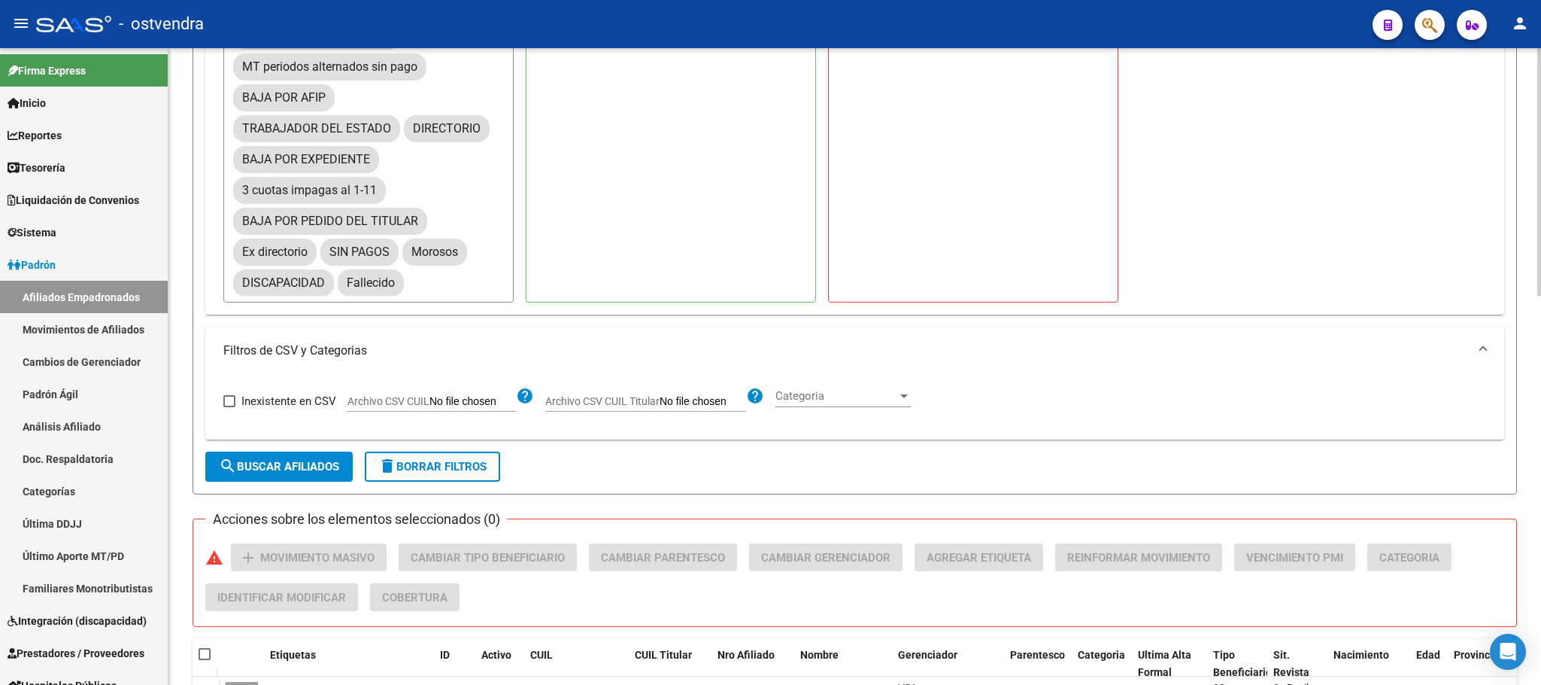
scroll to position [564, 0]
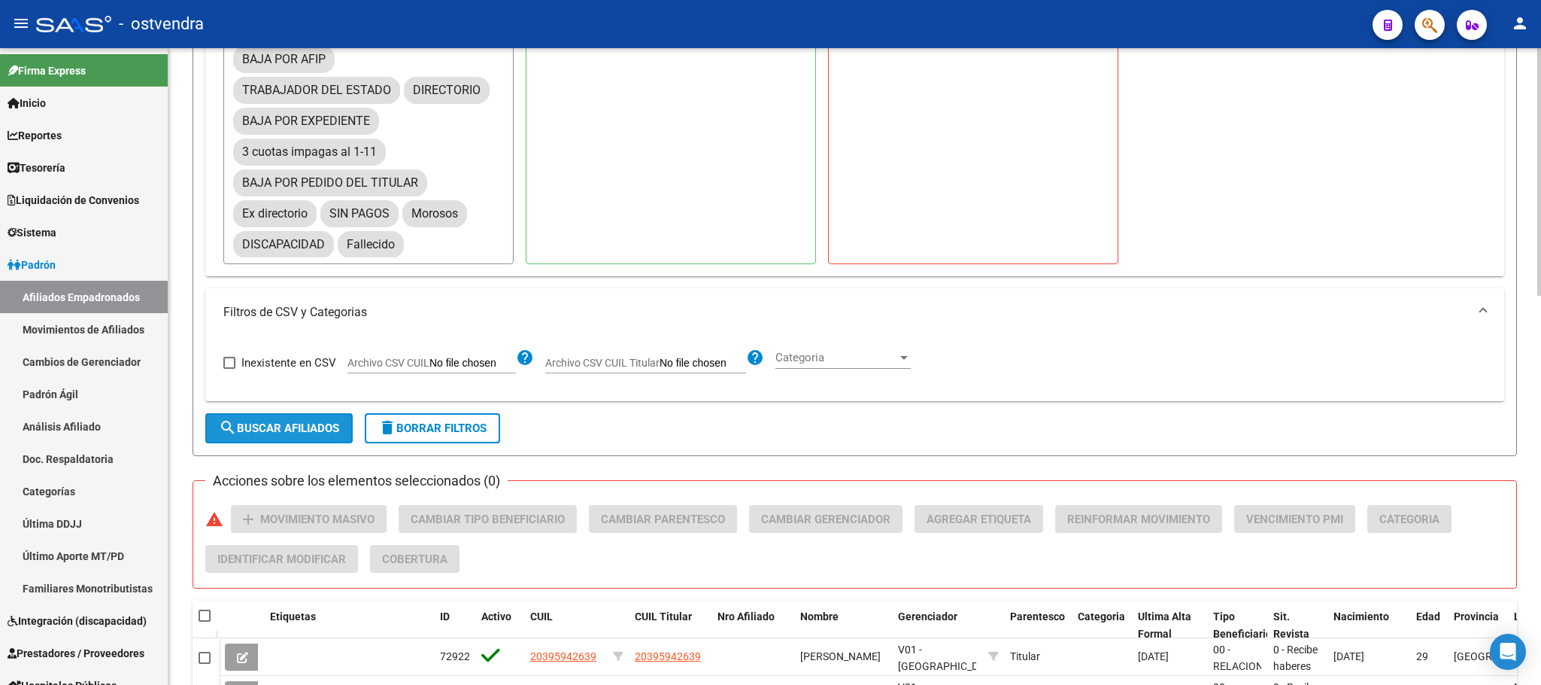
click at [307, 441] on button "search Buscar Afiliados" at bounding box center [278, 428] width 147 height 30
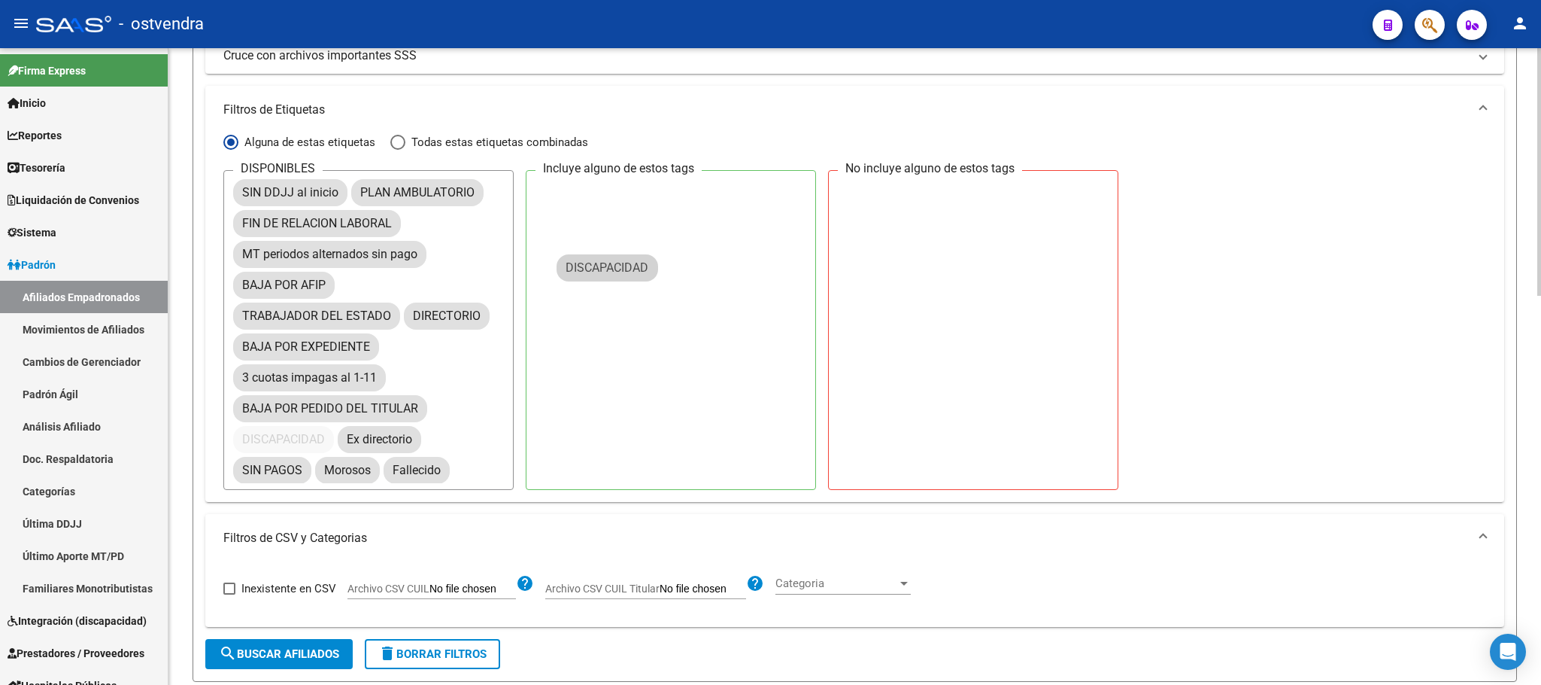
drag, startPoint x: 300, startPoint y: 472, endPoint x: 628, endPoint y: 272, distance: 384.6
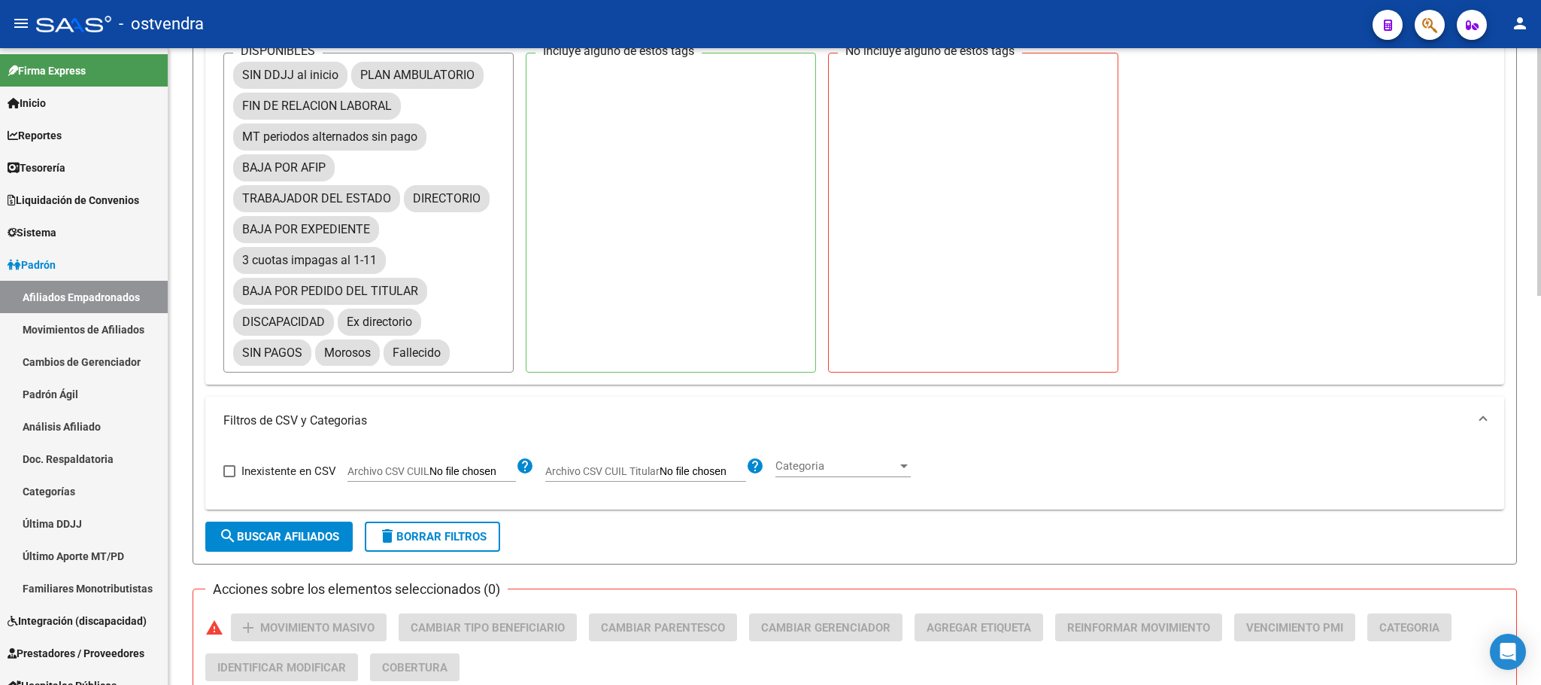
scroll to position [564, 0]
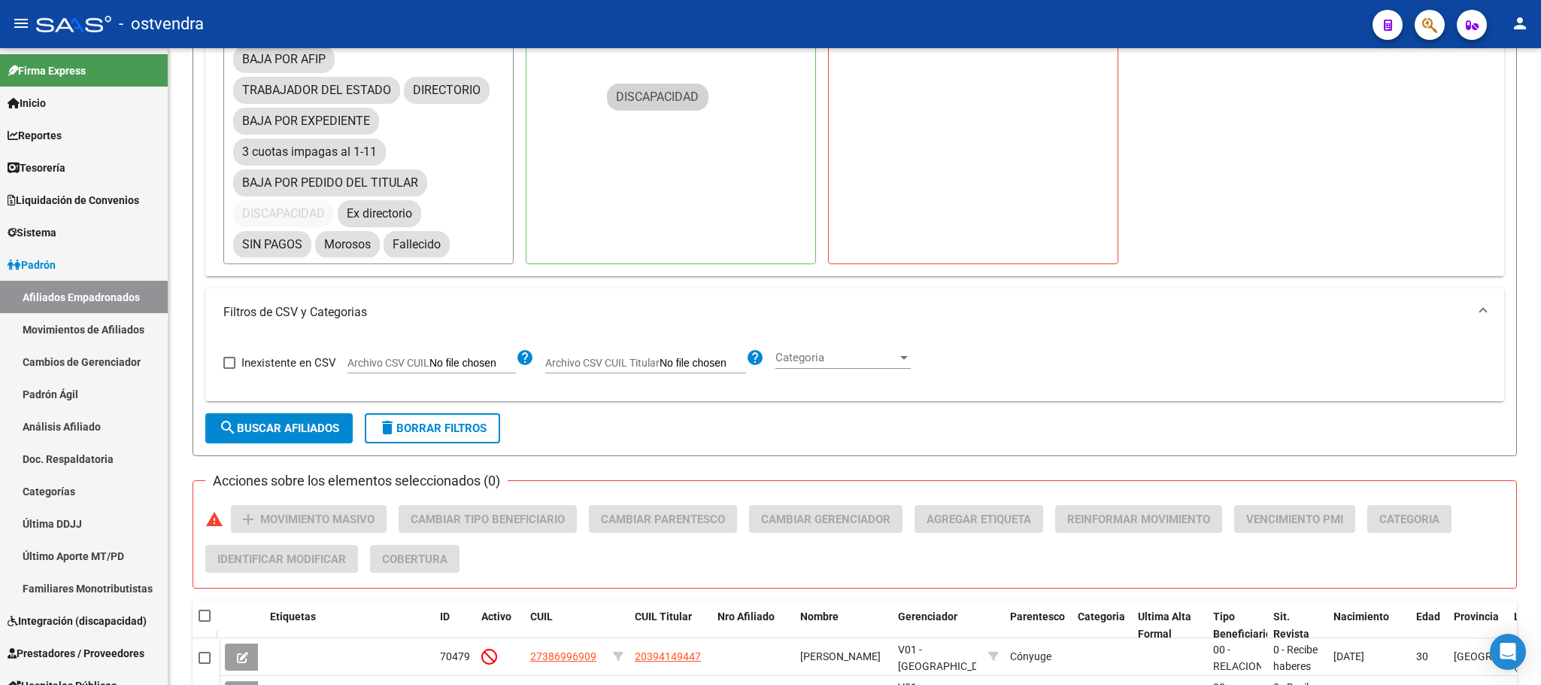
drag, startPoint x: 487, startPoint y: 196, endPoint x: 670, endPoint y: 93, distance: 209.9
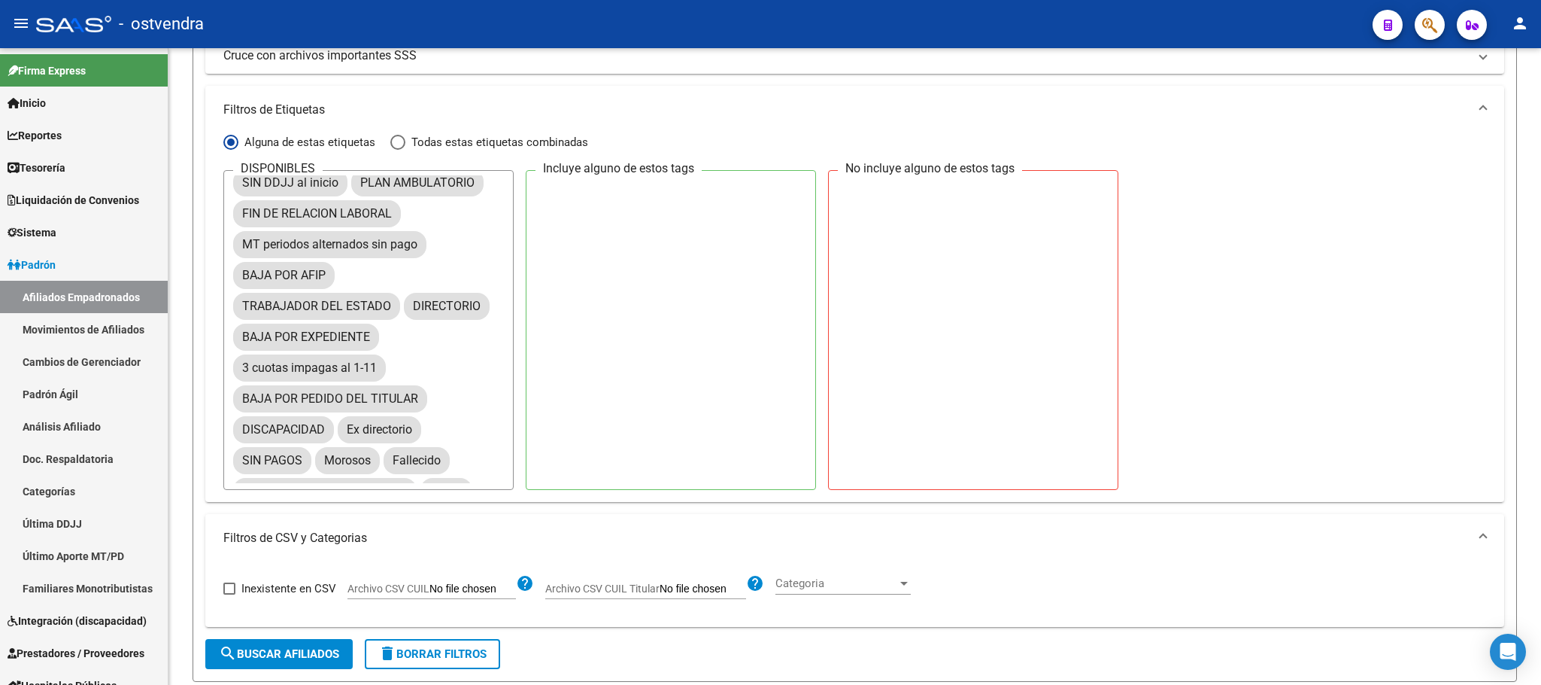
scroll to position [0, 0]
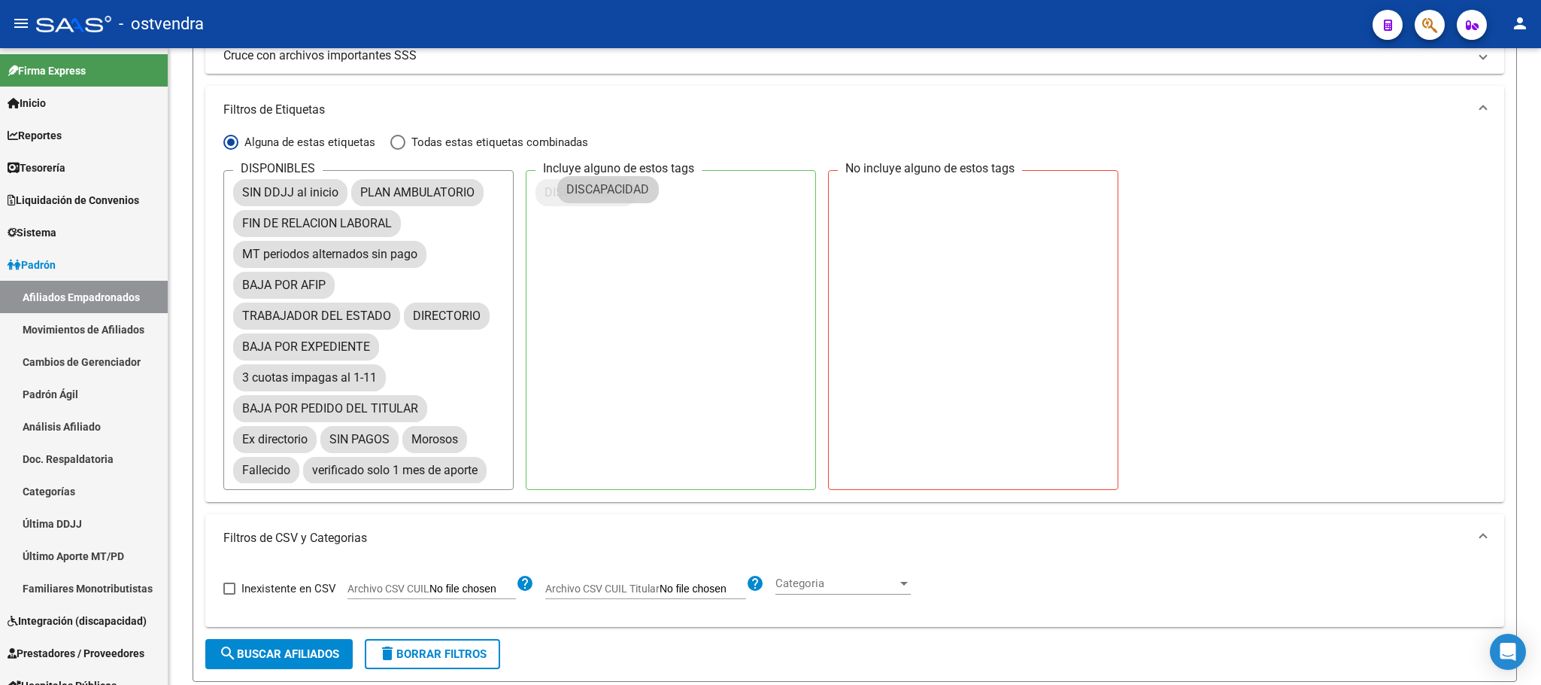
drag, startPoint x: 443, startPoint y: 430, endPoint x: 614, endPoint y: 193, distance: 292.1
click at [327, 655] on span "search Buscar Afiliados" at bounding box center [279, 654] width 120 height 14
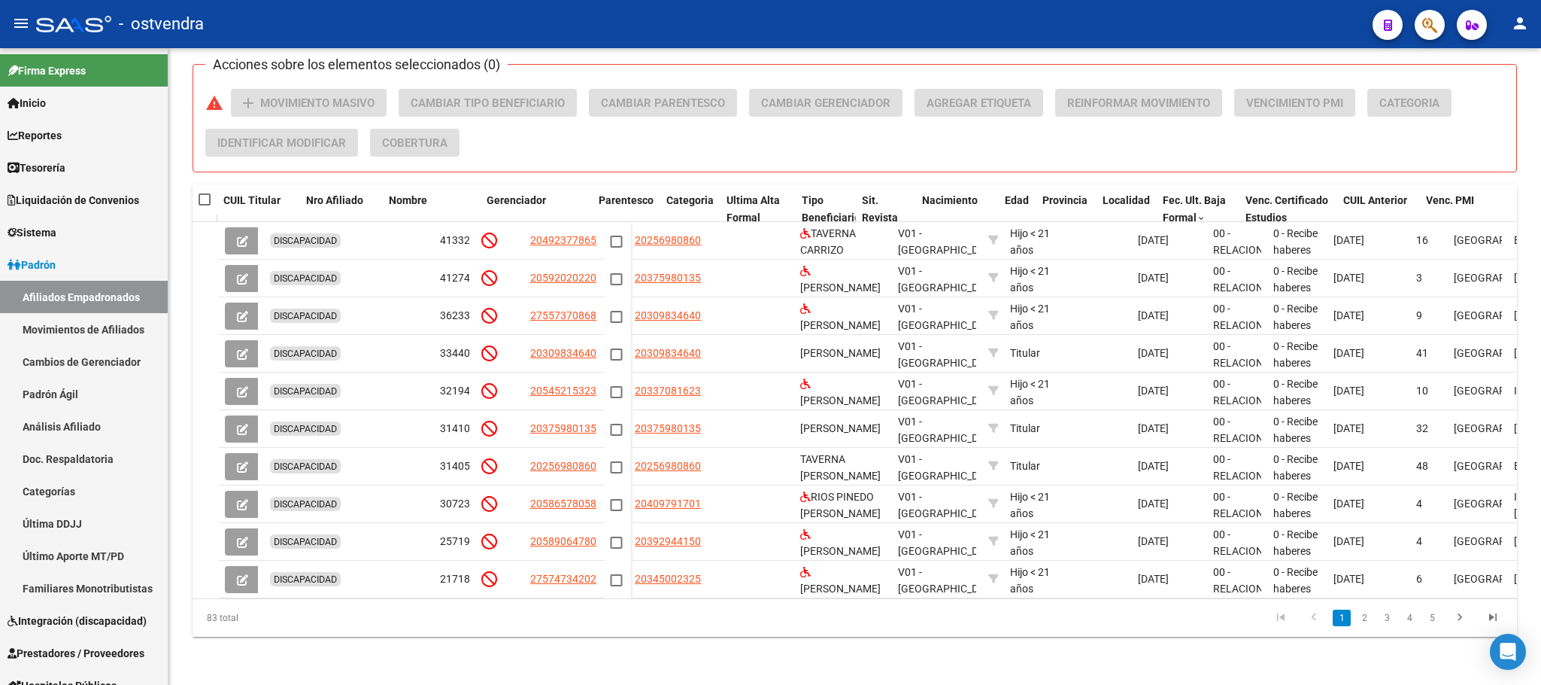
scroll to position [0, 412]
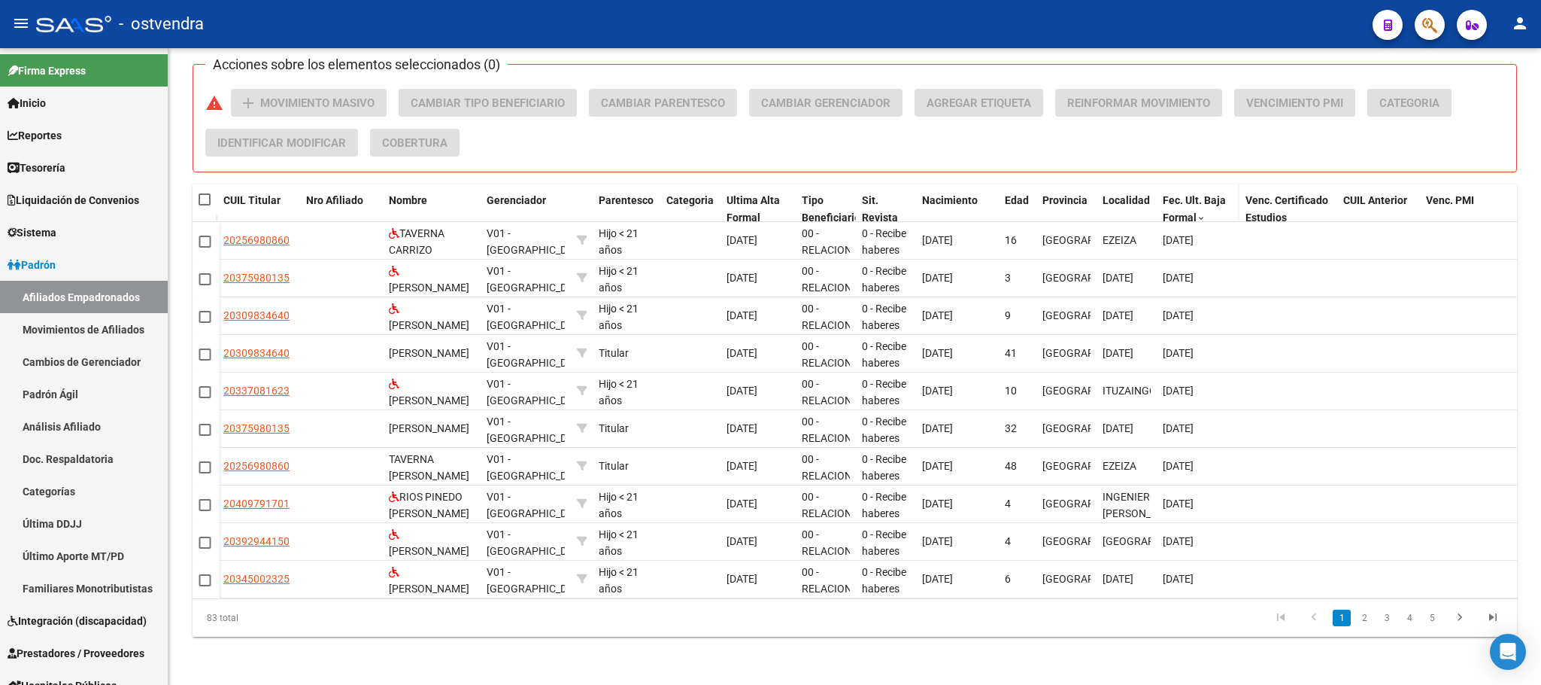
click at [1188, 194] on span "Fec. Ult. Baja Formal" at bounding box center [1194, 208] width 63 height 29
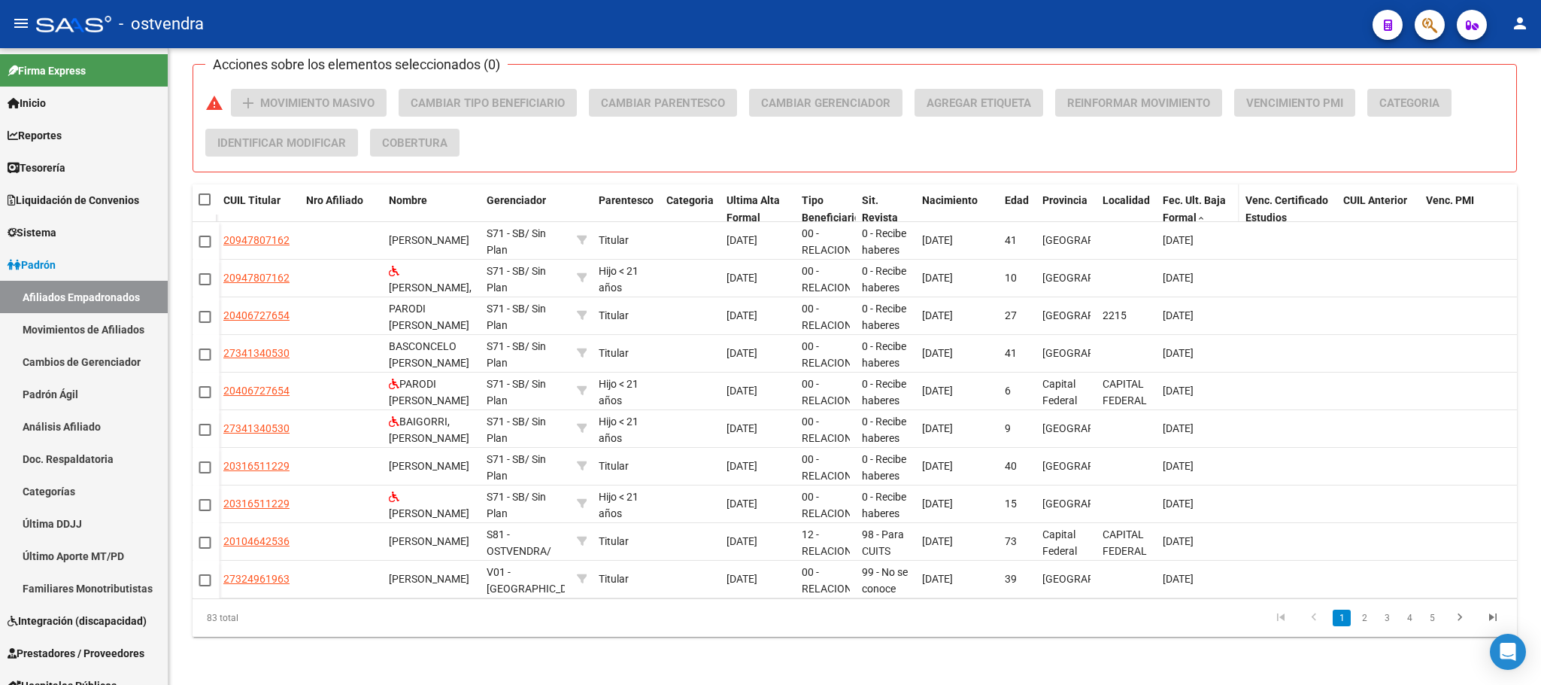
click at [1190, 194] on span "Fec. Ult. Baja Formal" at bounding box center [1194, 208] width 63 height 29
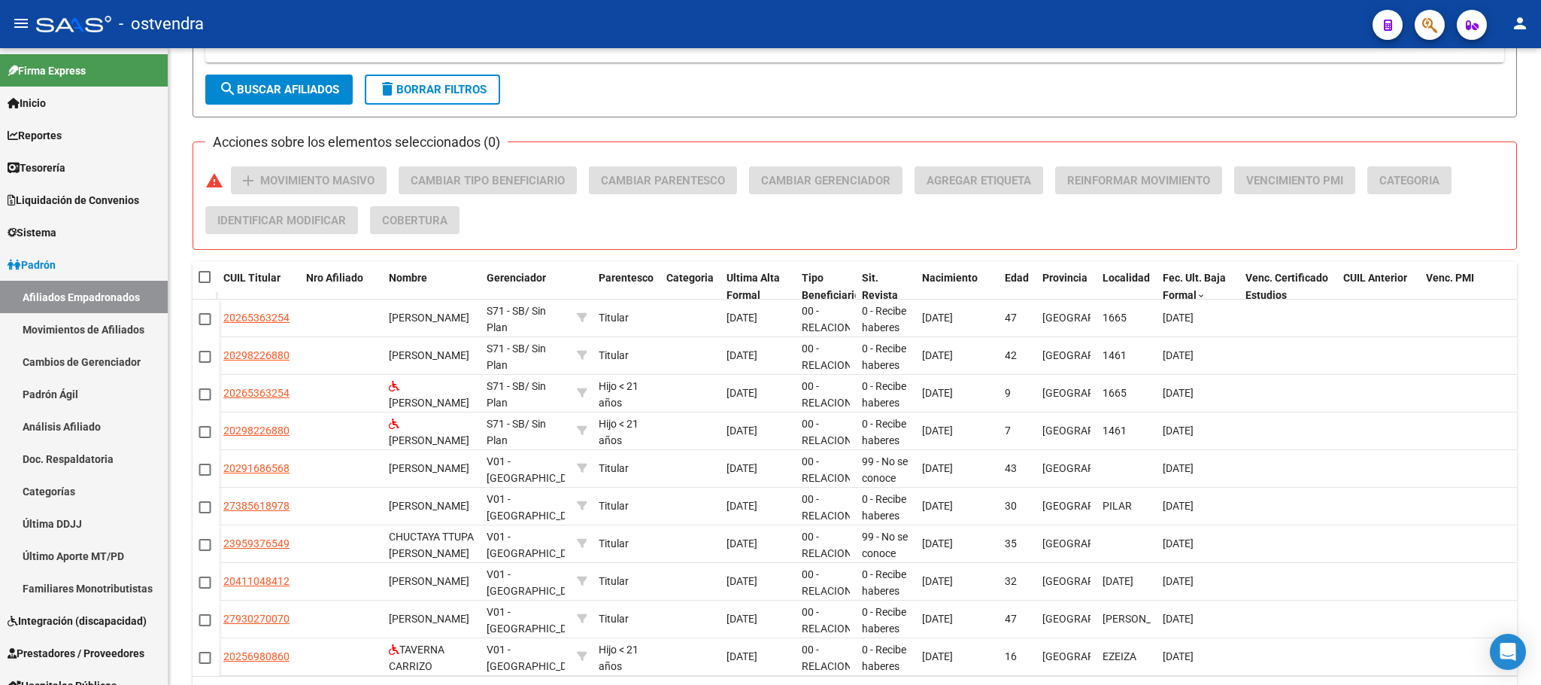
scroll to position [451, 0]
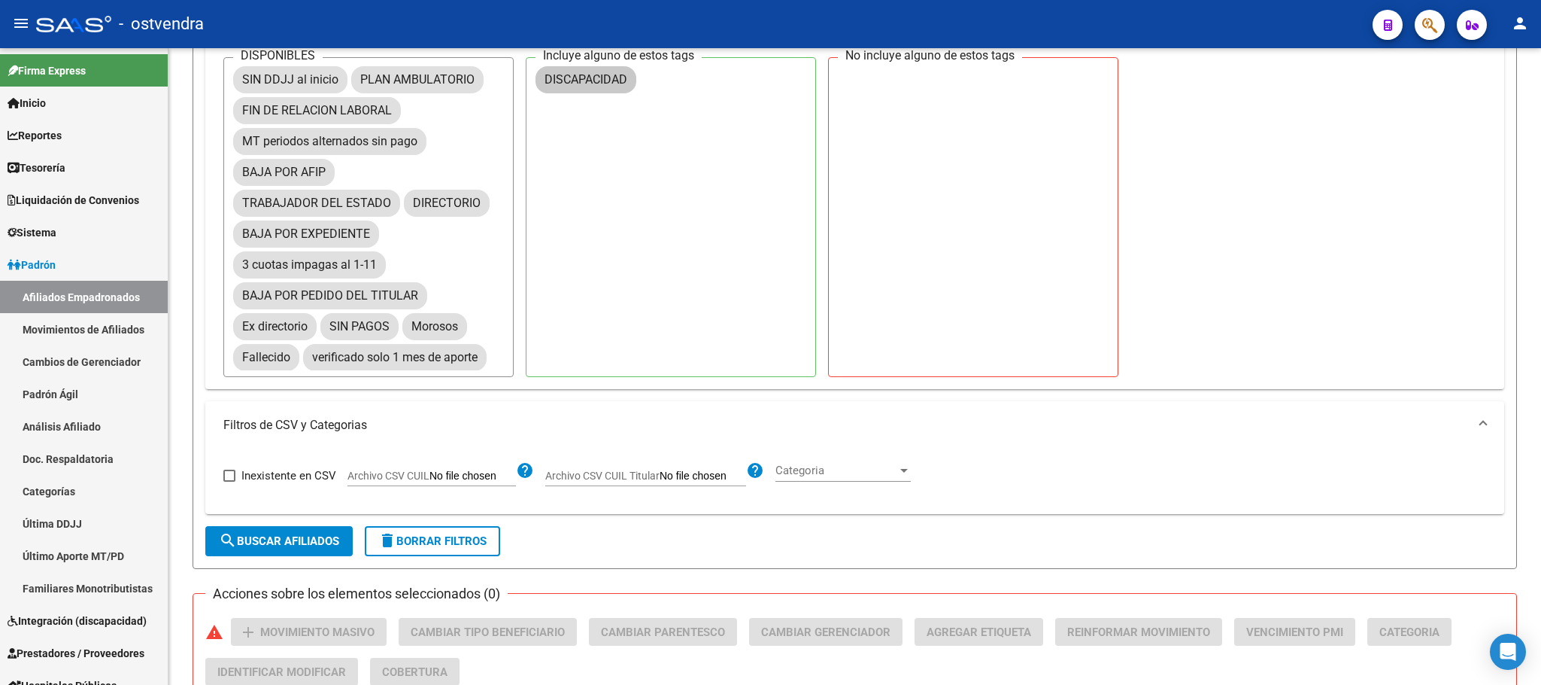
drag, startPoint x: 460, startPoint y: 537, endPoint x: 483, endPoint y: 533, distance: 23.0
click at [459, 537] on span "delete Borrar Filtros" at bounding box center [432, 541] width 108 height 14
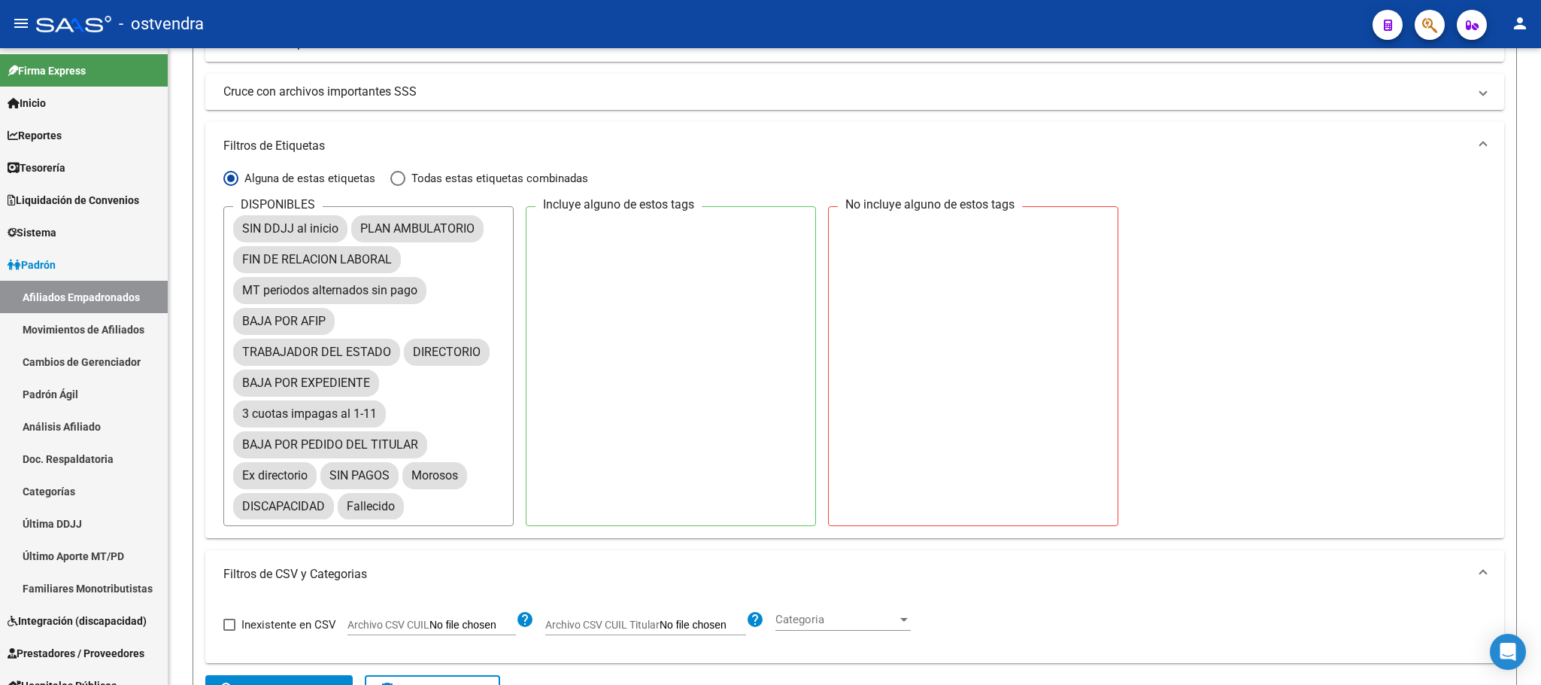
scroll to position [0, 0]
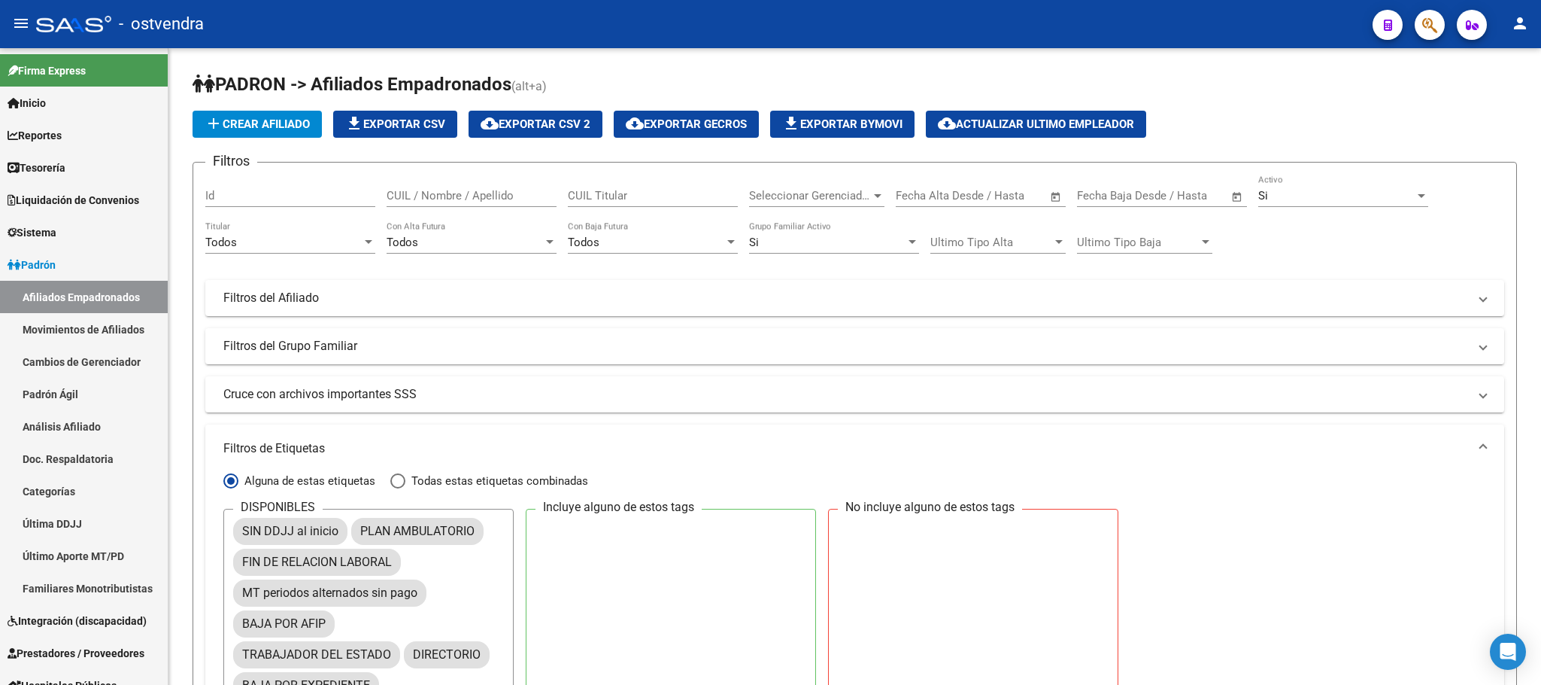
click at [1371, 188] on div "Si Activo" at bounding box center [1344, 191] width 170 height 32
click at [1314, 115] on div at bounding box center [770, 342] width 1541 height 685
click at [1323, 194] on div "Si" at bounding box center [1337, 196] width 156 height 14
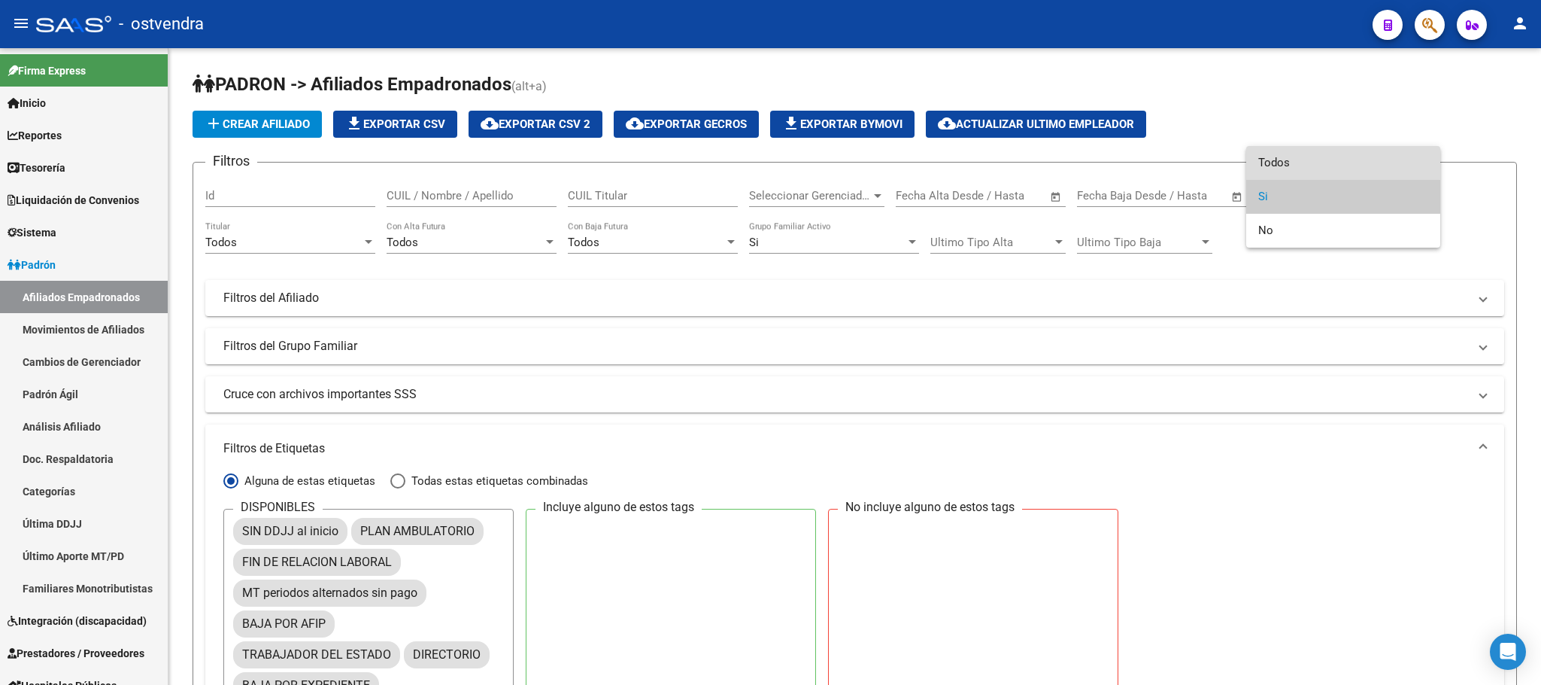
click at [1307, 160] on span "Todos" at bounding box center [1344, 163] width 170 height 34
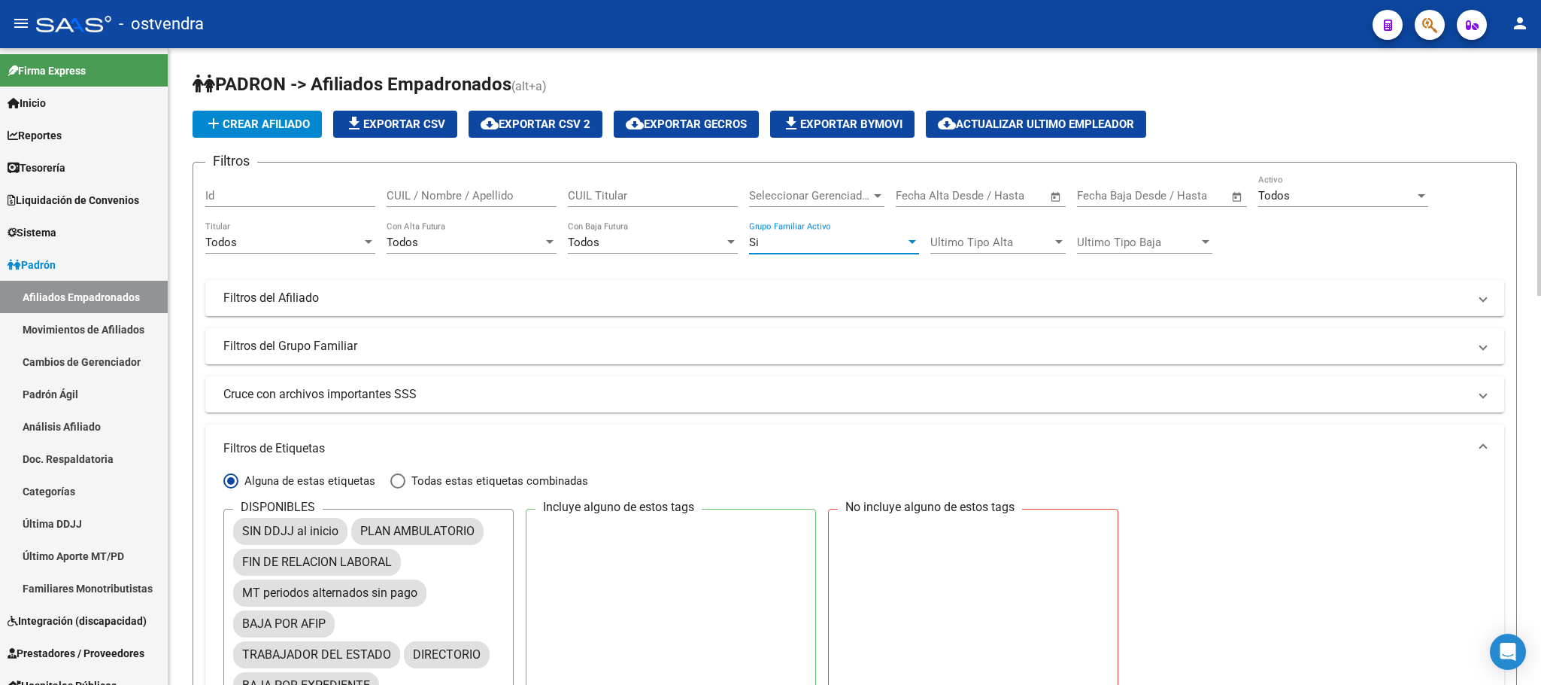
click at [822, 241] on div "Si" at bounding box center [827, 242] width 156 height 14
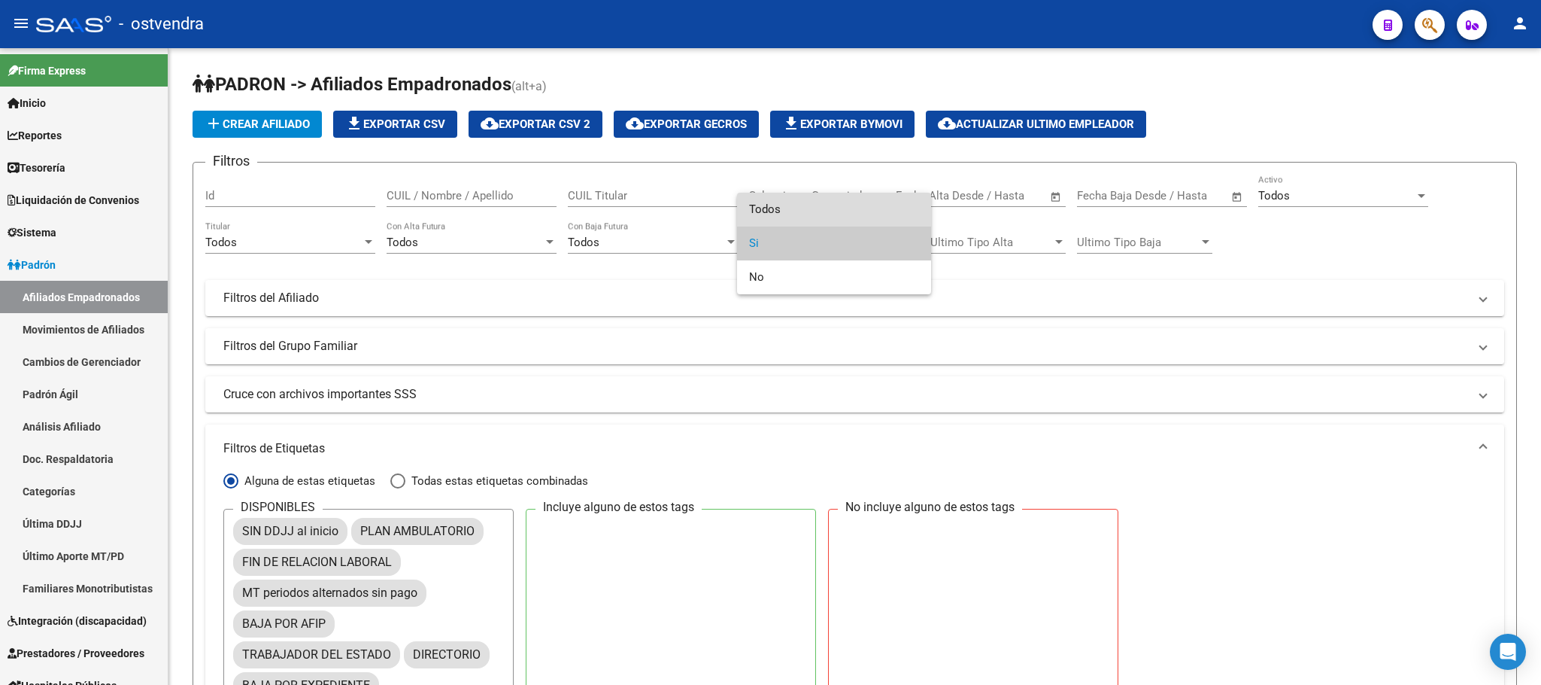
click at [812, 208] on span "Todos" at bounding box center [834, 210] width 170 height 34
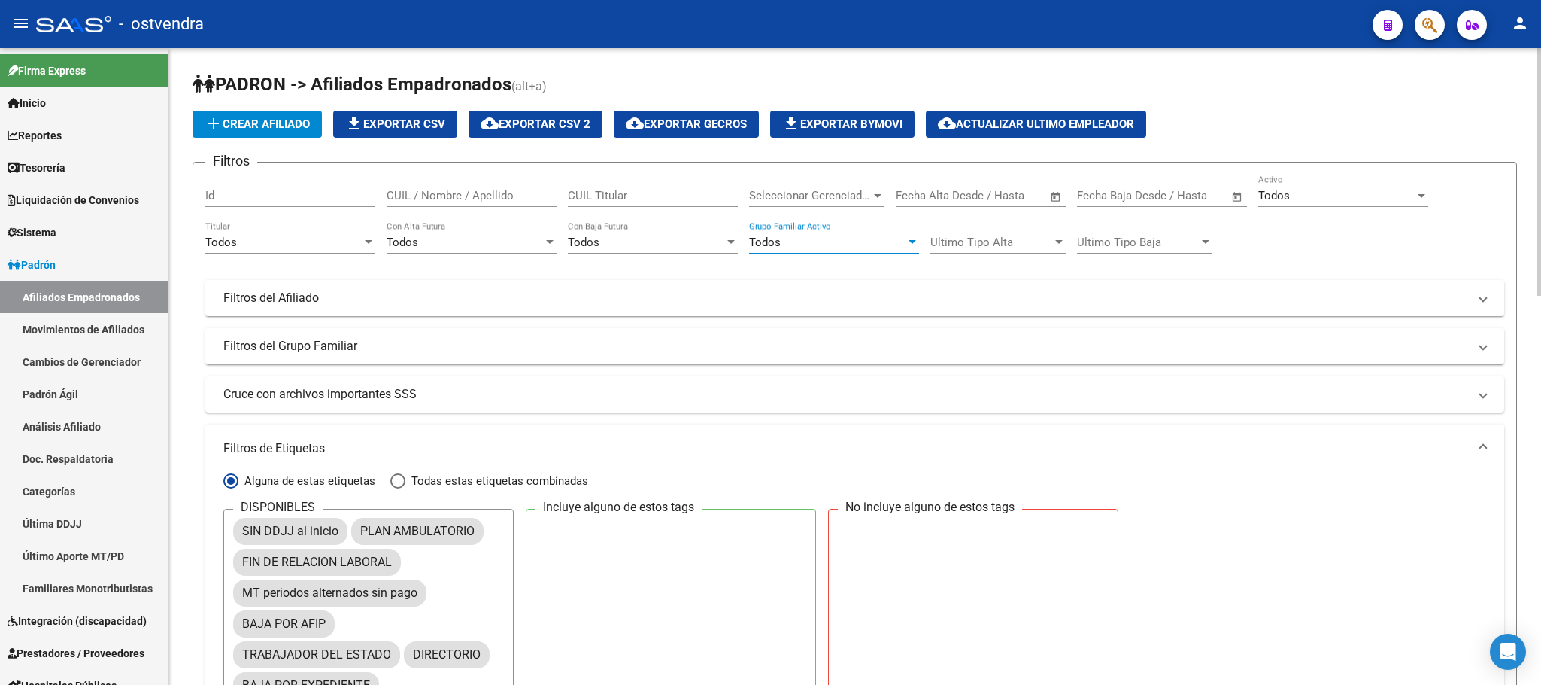
click at [829, 197] on span "Seleccionar Gerenciador" at bounding box center [810, 196] width 122 height 14
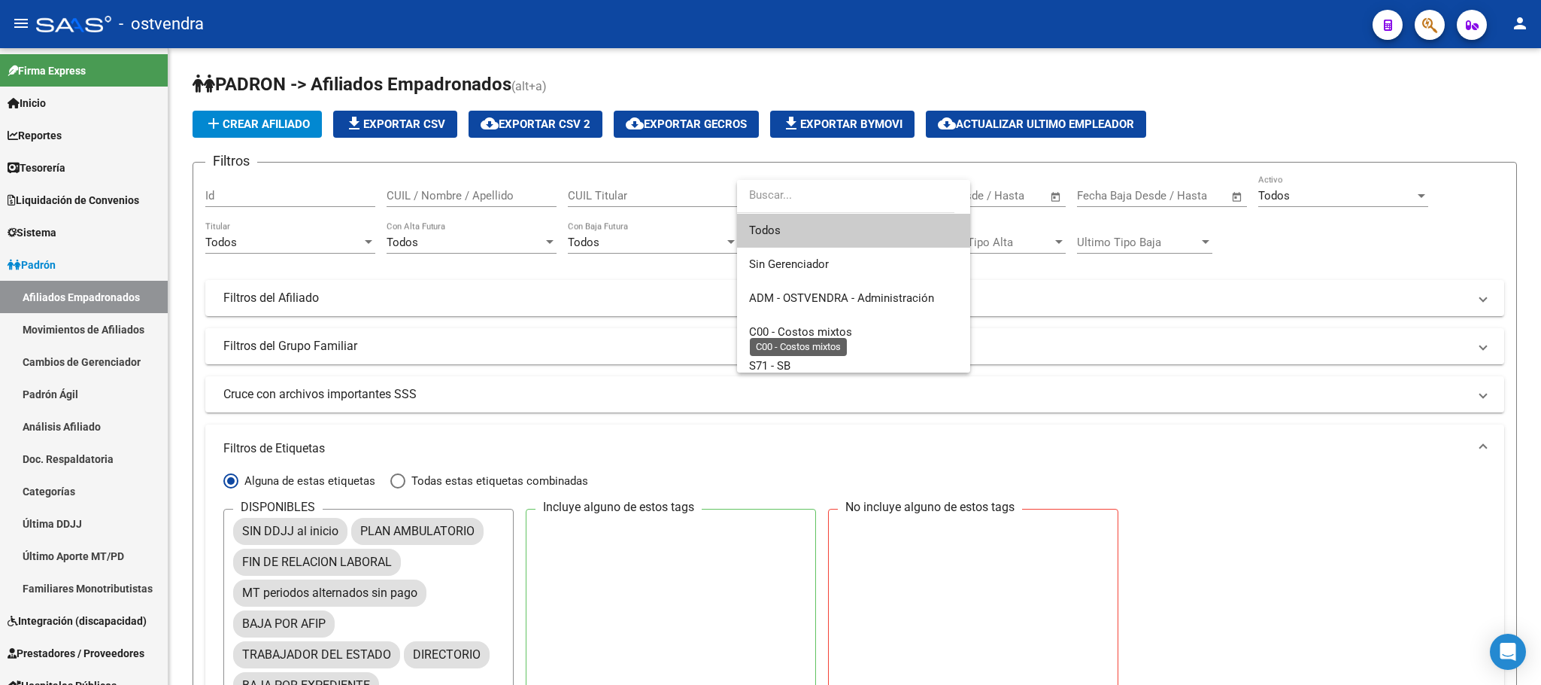
scroll to position [113, 0]
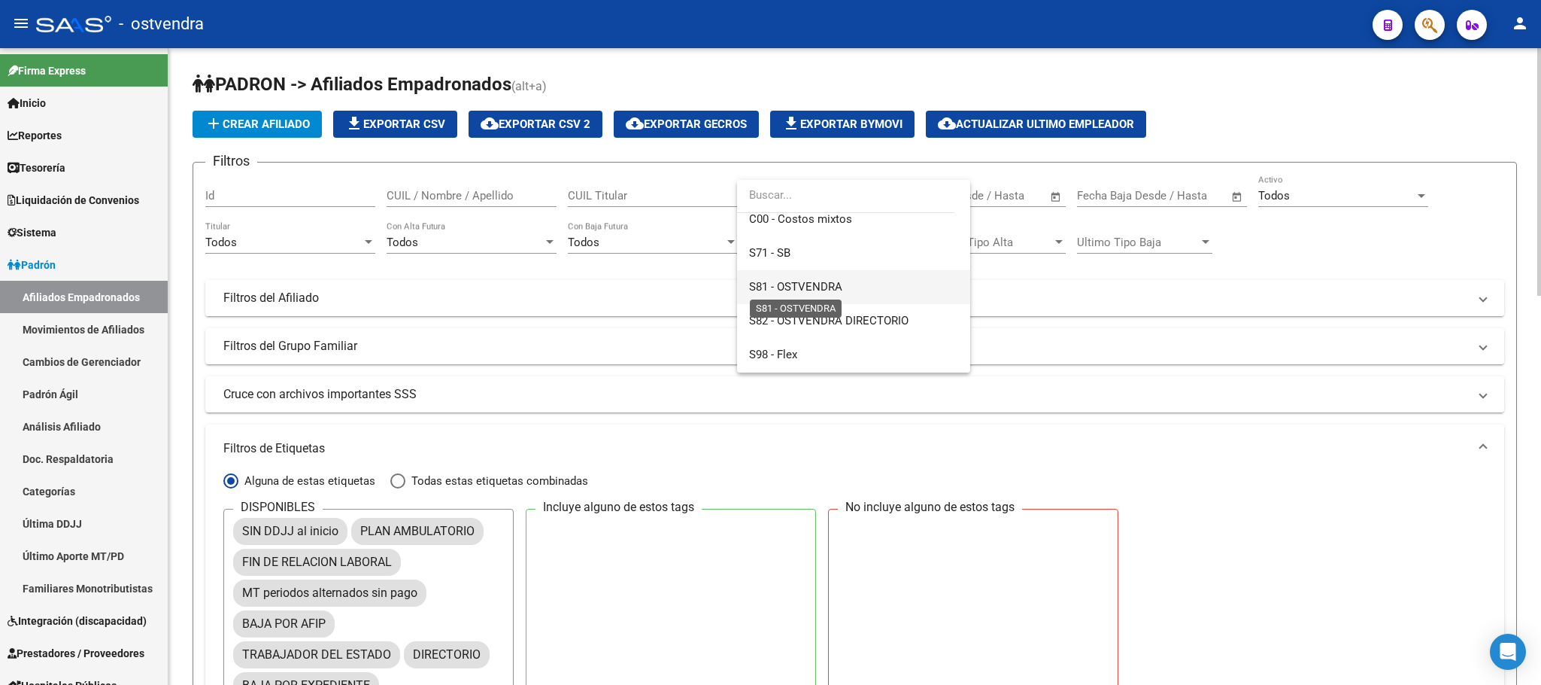
click at [809, 291] on span "S81 - OSTVENDRA" at bounding box center [795, 287] width 93 height 14
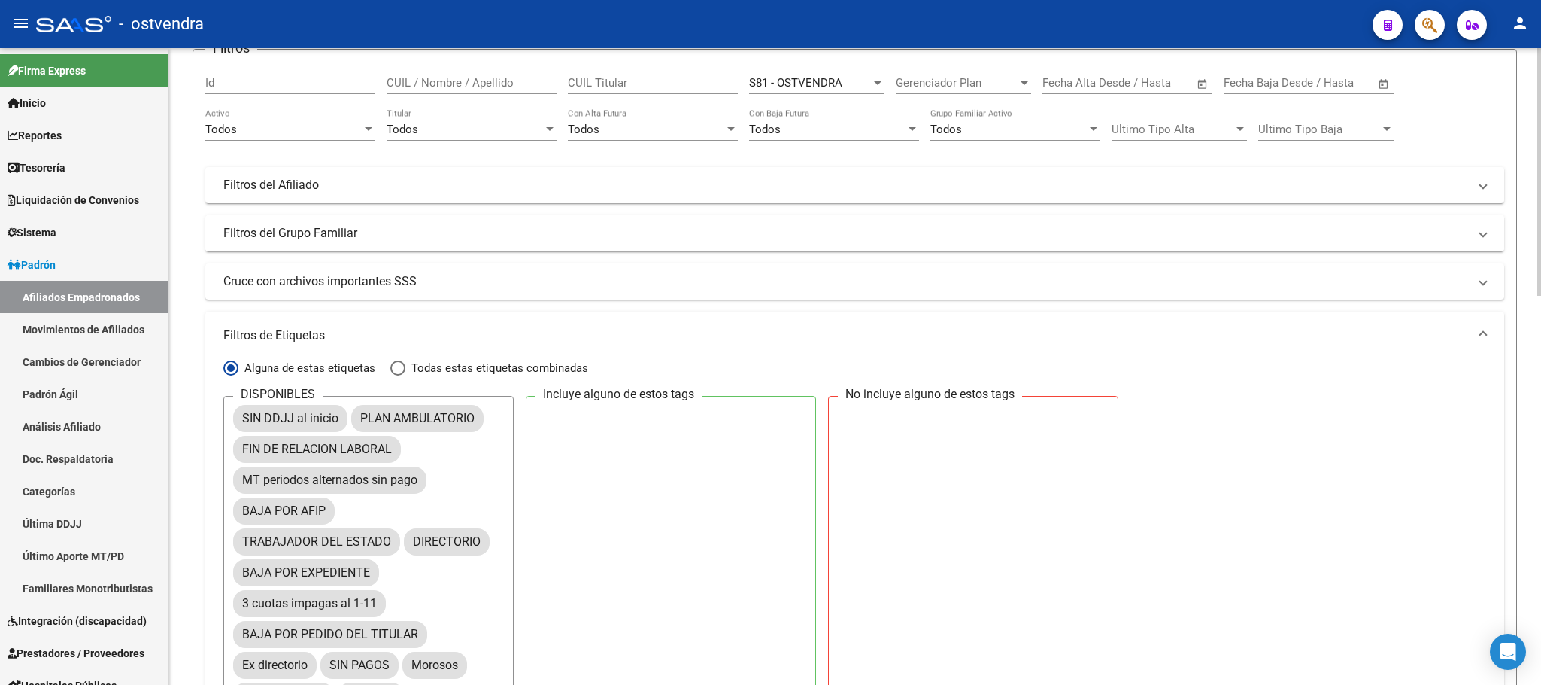
click at [348, 223] on mat-expansion-panel-header "Filtros del Grupo Familiar" at bounding box center [854, 233] width 1299 height 36
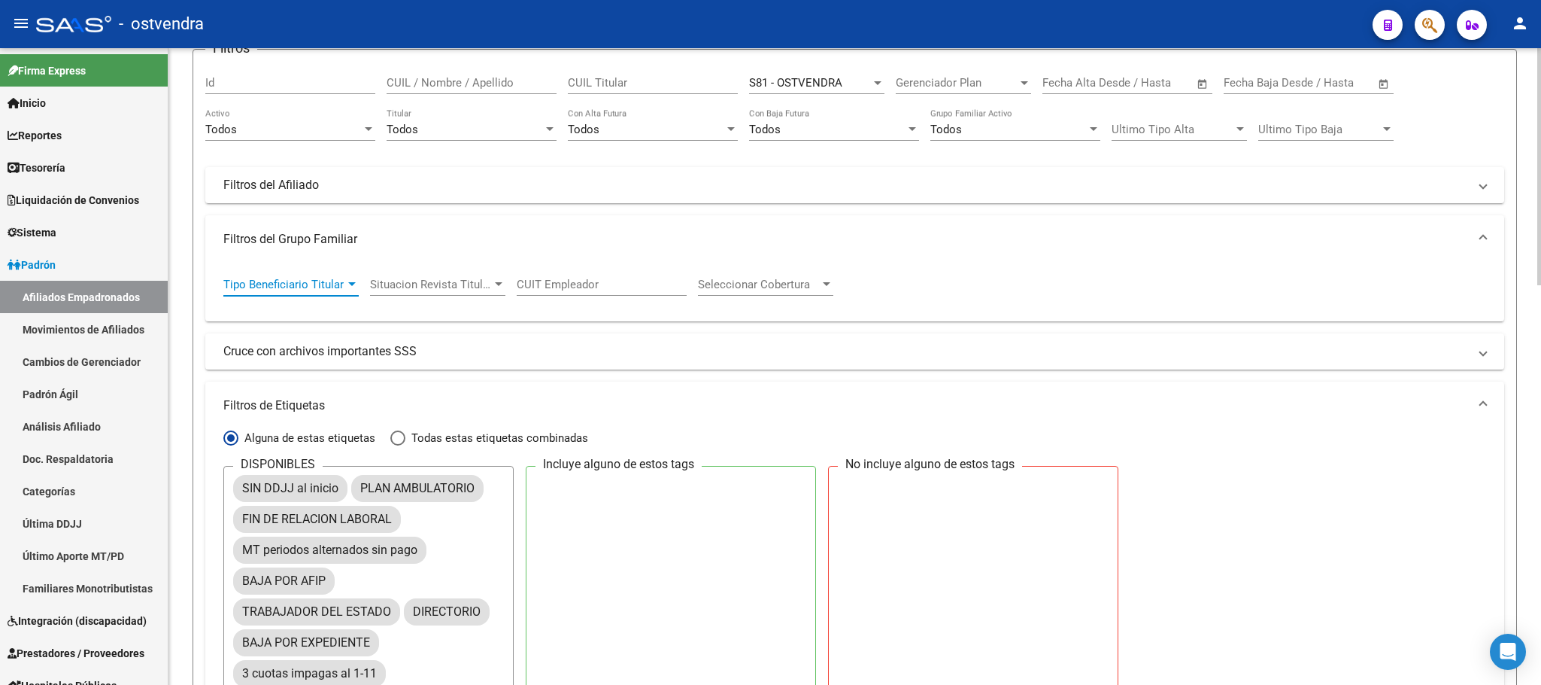
click at [335, 289] on span "Tipo Beneficiario Titular" at bounding box center [284, 285] width 122 height 14
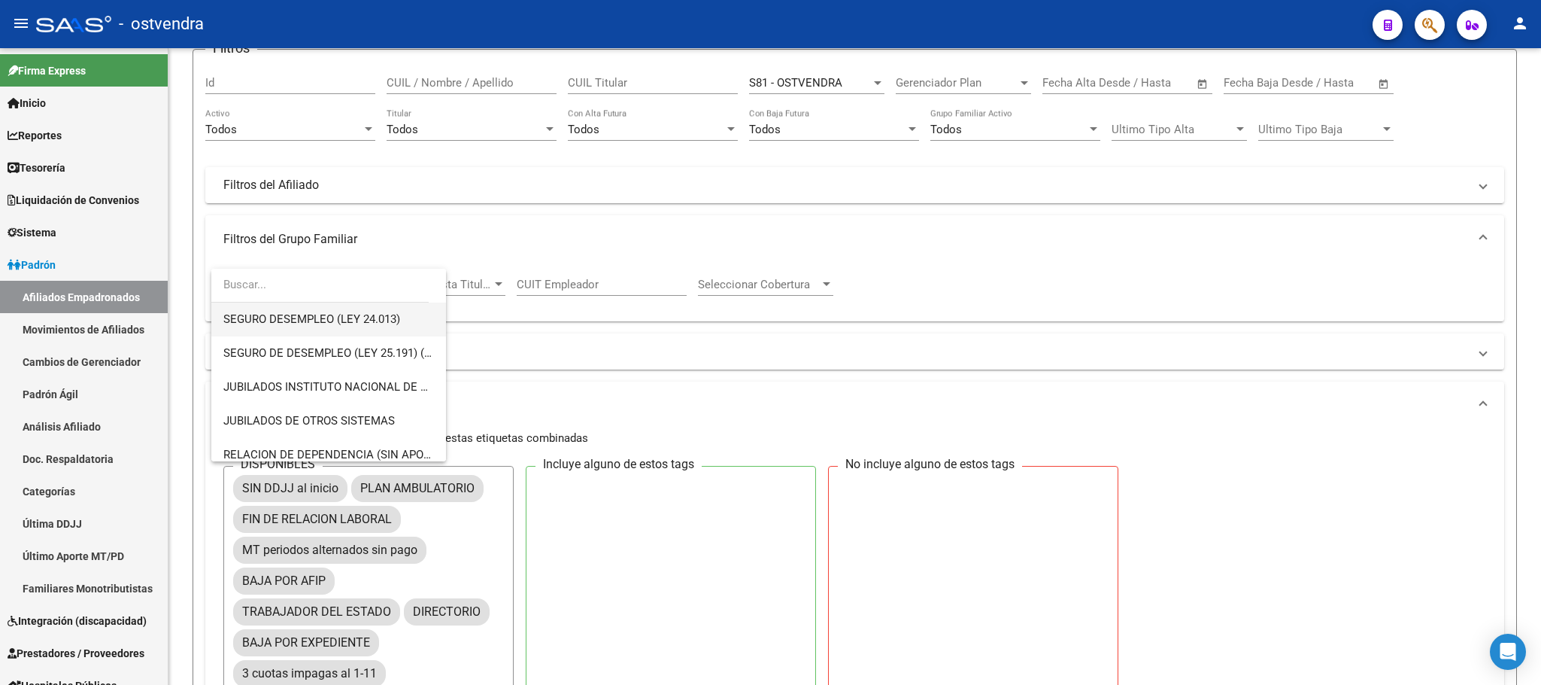
scroll to position [314, 0]
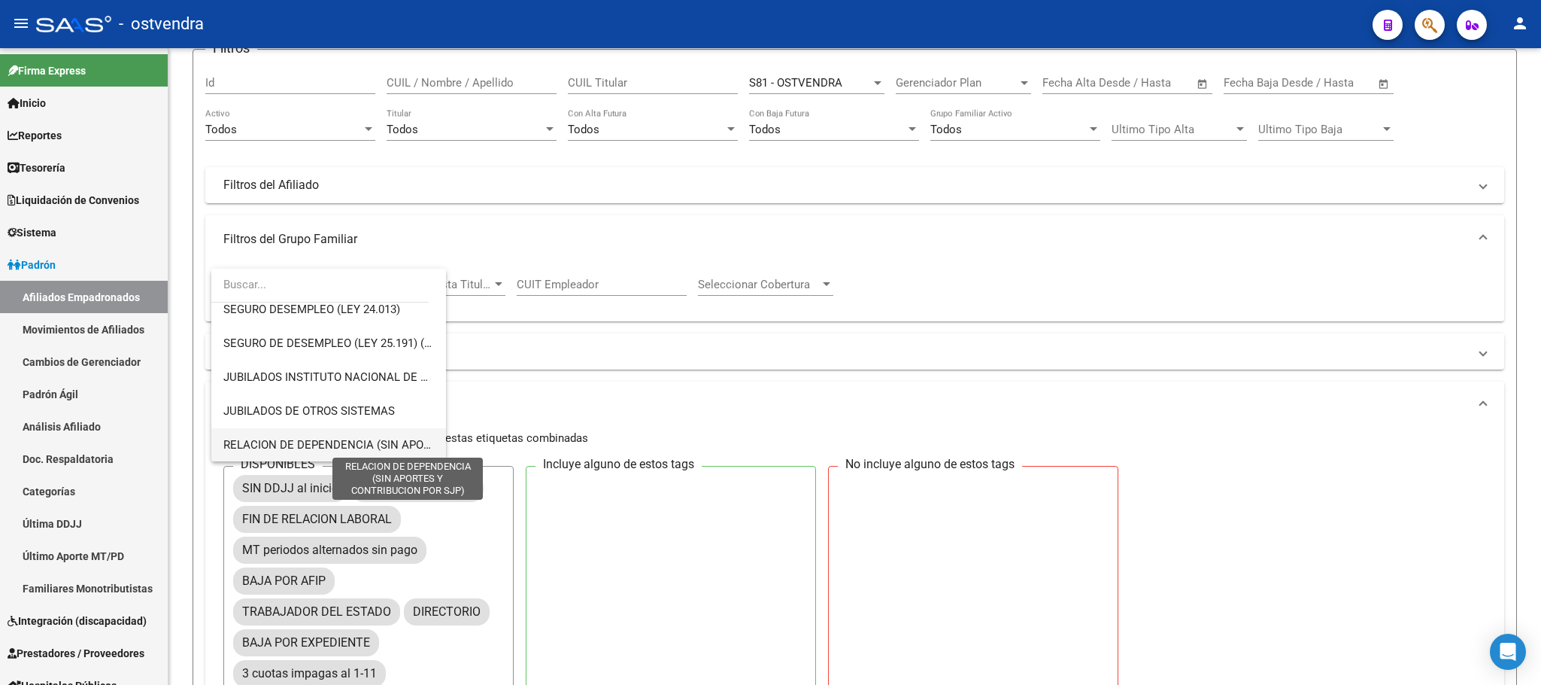
click at [353, 441] on span "RELACION DE DEPENDENCIA (SIN APORTES Y CONTRIBUCION POR SJP)" at bounding box center [408, 445] width 370 height 14
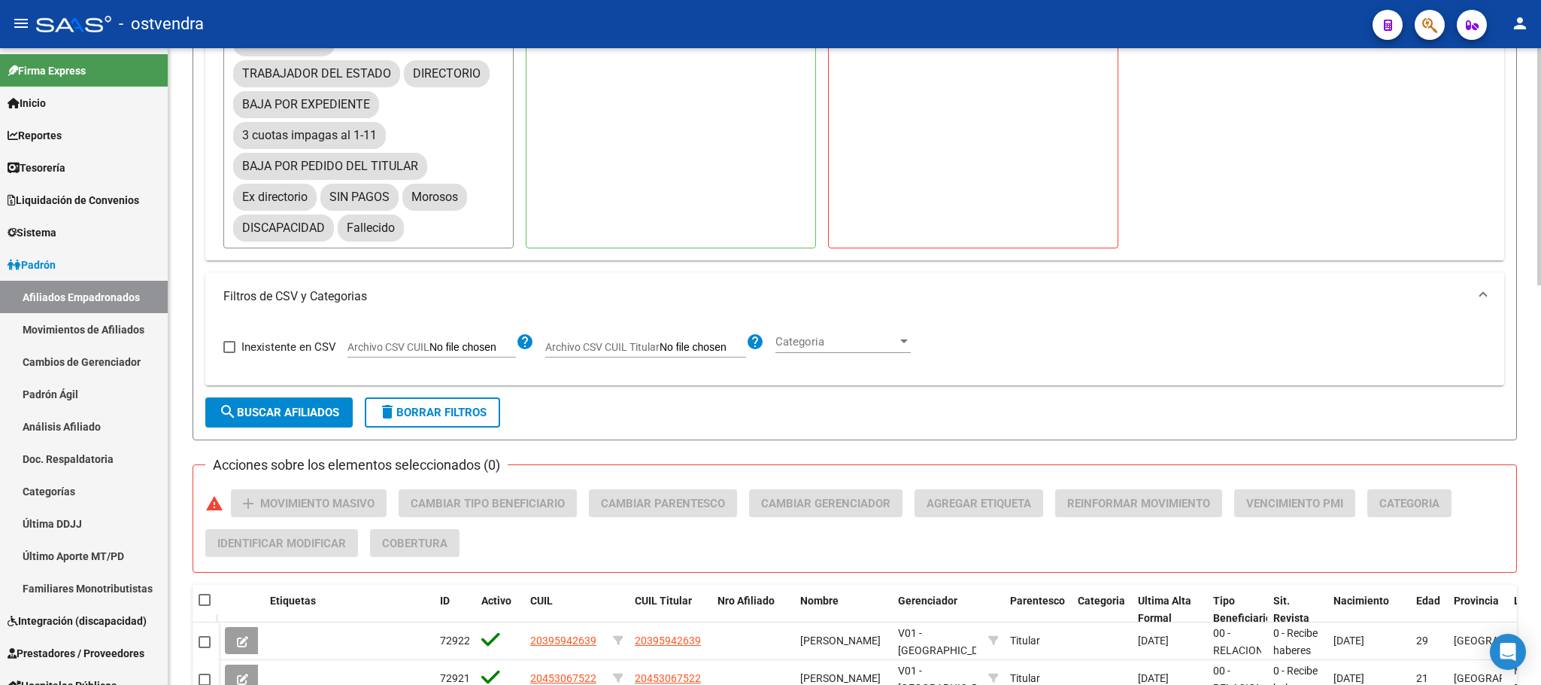
scroll to position [677, 0]
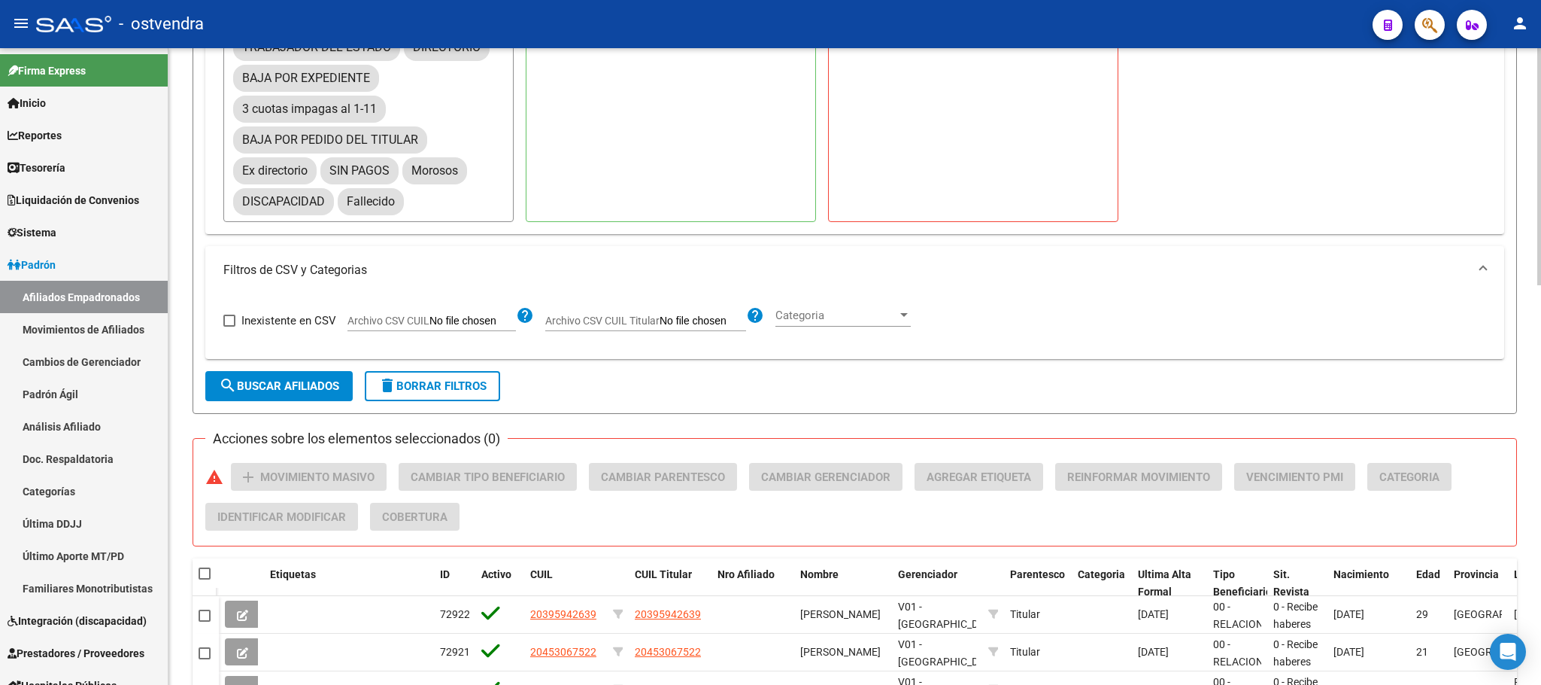
click at [281, 386] on span "search Buscar Afiliados" at bounding box center [279, 386] width 120 height 14
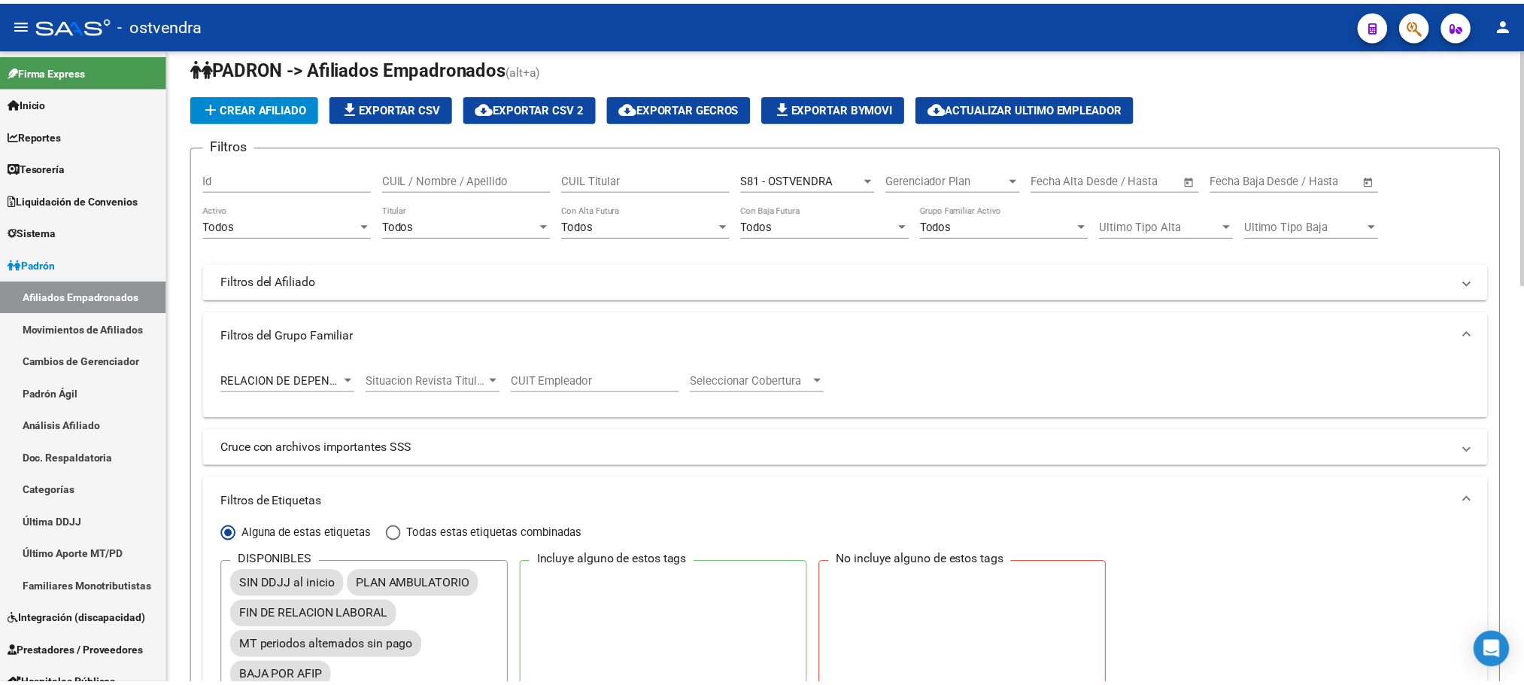
scroll to position [0, 0]
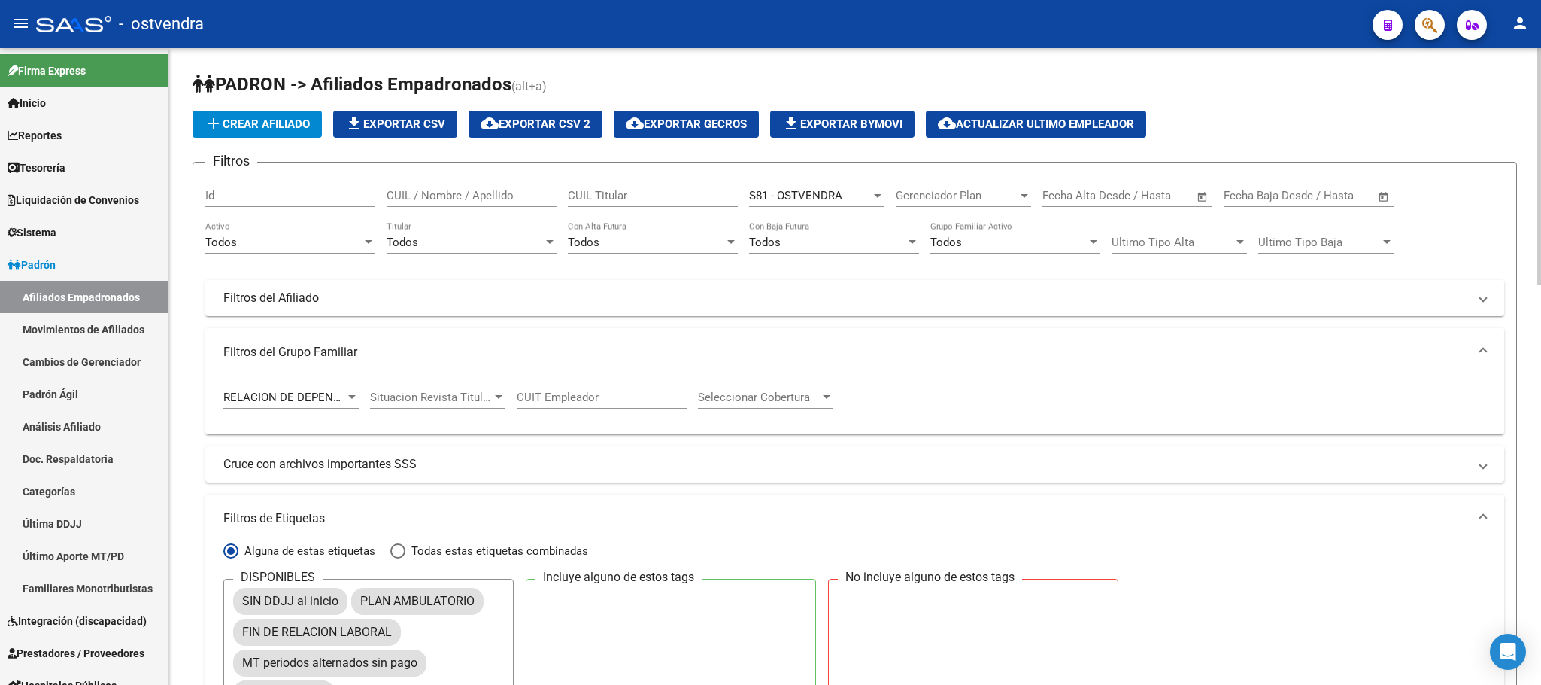
click at [569, 131] on span "cloud_download Exportar CSV 2" at bounding box center [536, 124] width 110 height 14
click at [1434, 23] on icon "button" at bounding box center [1430, 25] width 15 height 17
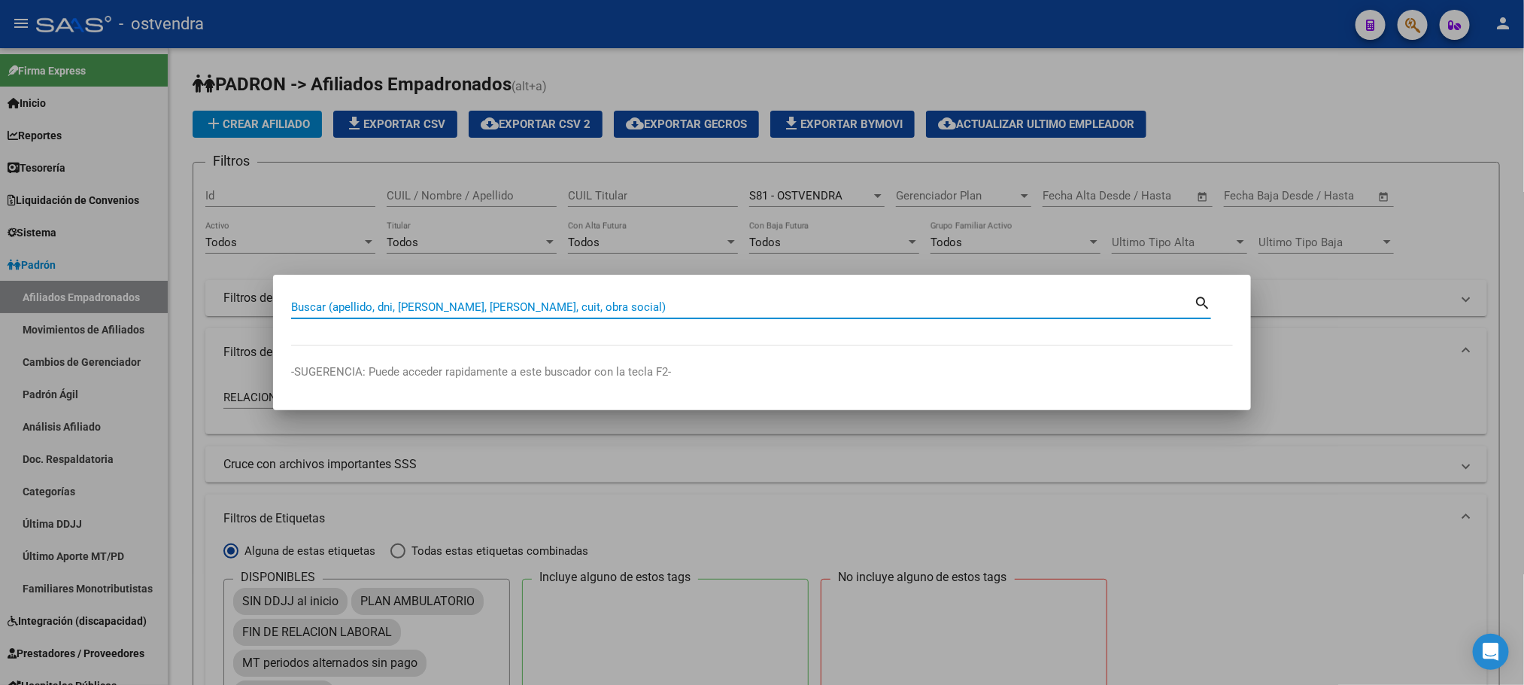
drag, startPoint x: 388, startPoint y: 307, endPoint x: 397, endPoint y: 314, distance: 11.3
paste input "22241707"
type input "22241707"
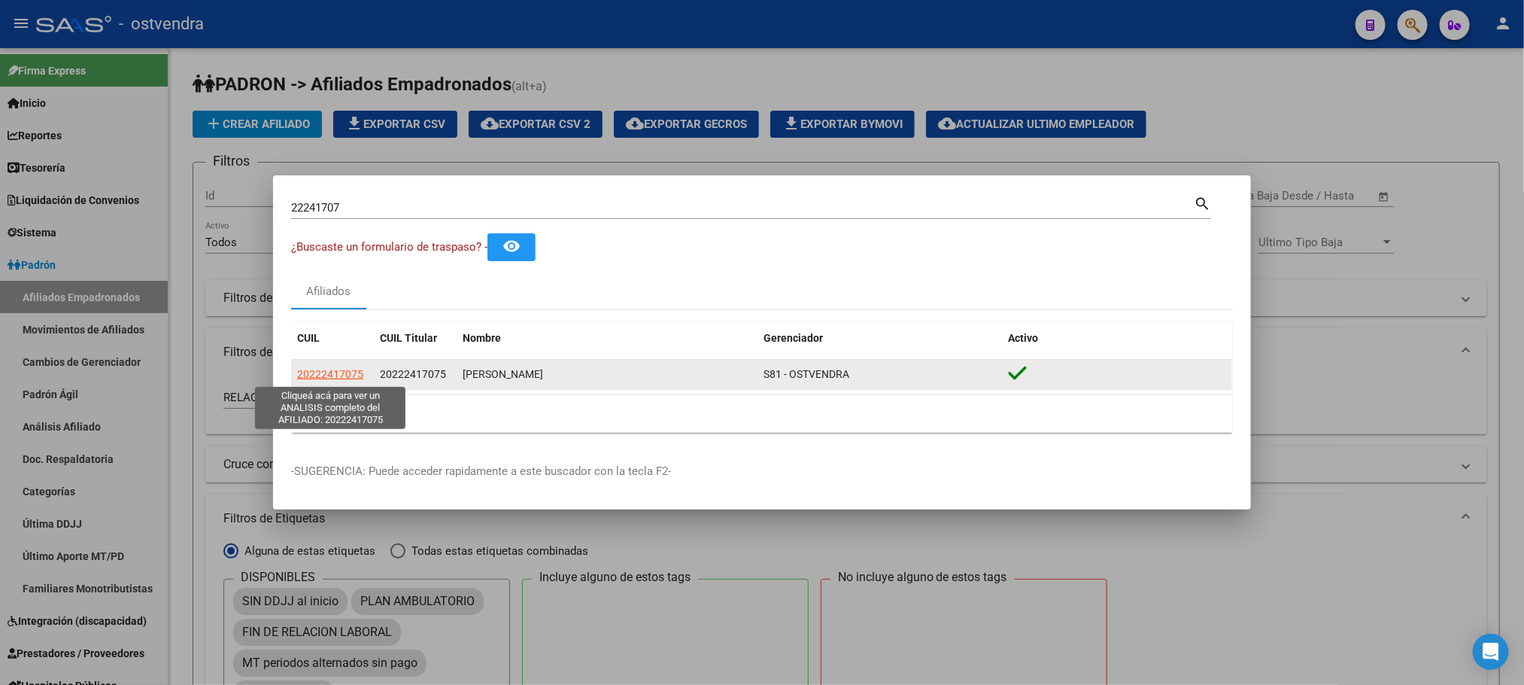
click at [314, 370] on span "20222417075" at bounding box center [330, 374] width 66 height 12
type textarea "20222417075"
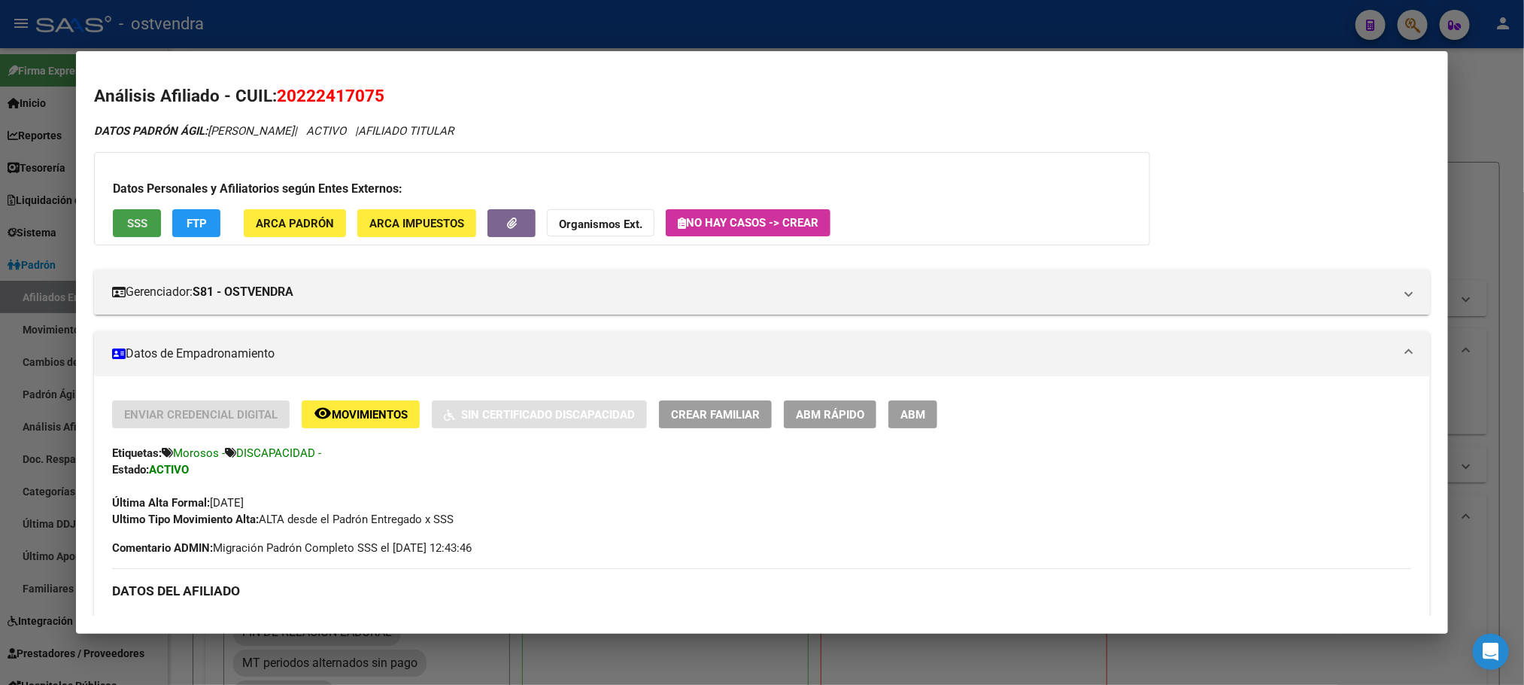
click at [136, 222] on span "SSS" at bounding box center [137, 224] width 20 height 14
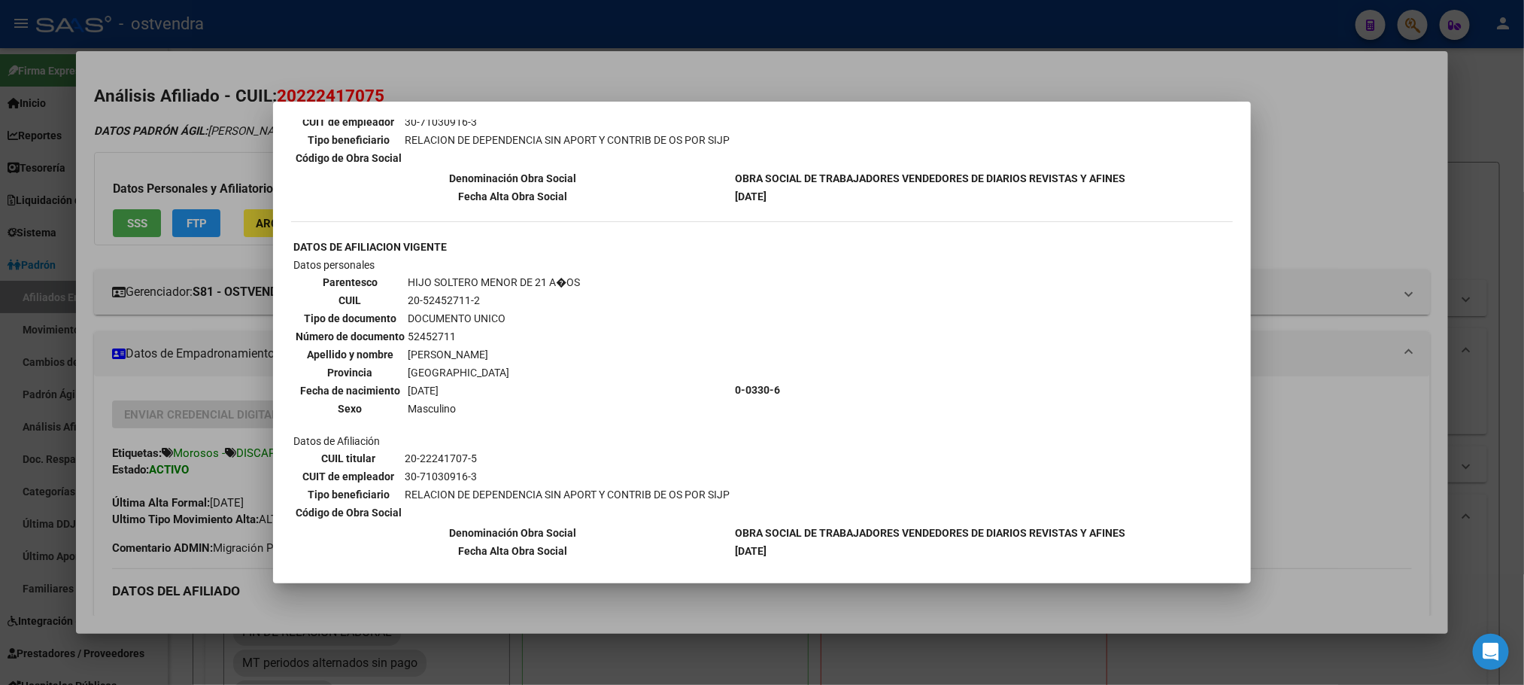
scroll to position [677, 0]
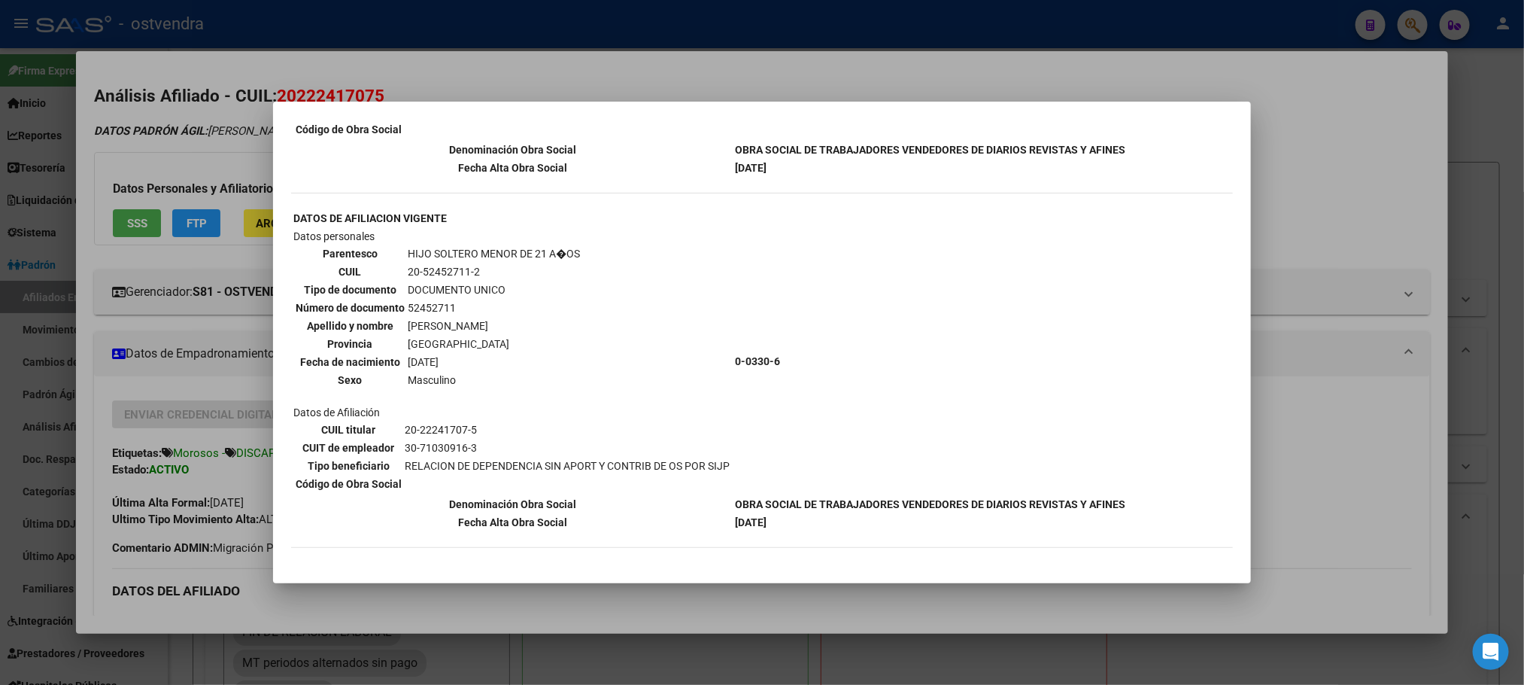
click at [195, 162] on div at bounding box center [762, 342] width 1524 height 685
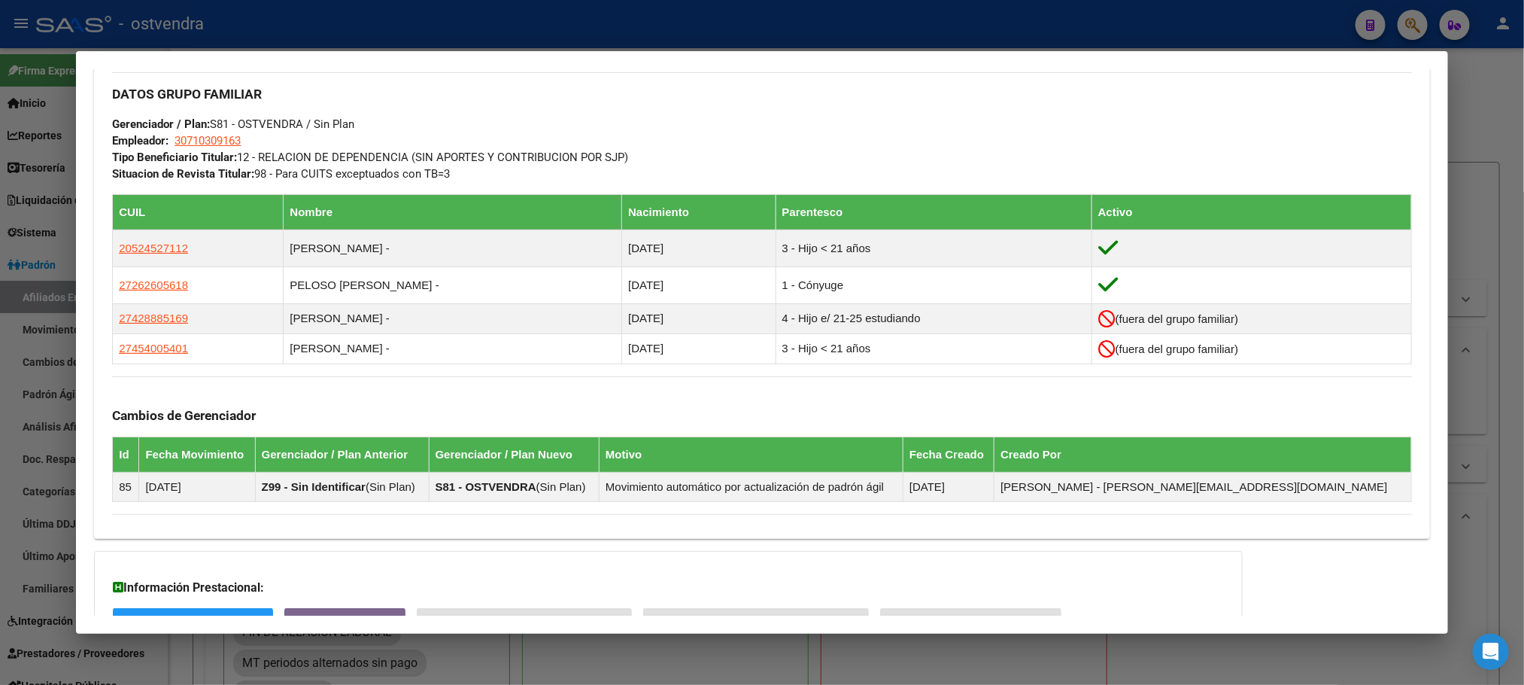
scroll to position [845, 0]
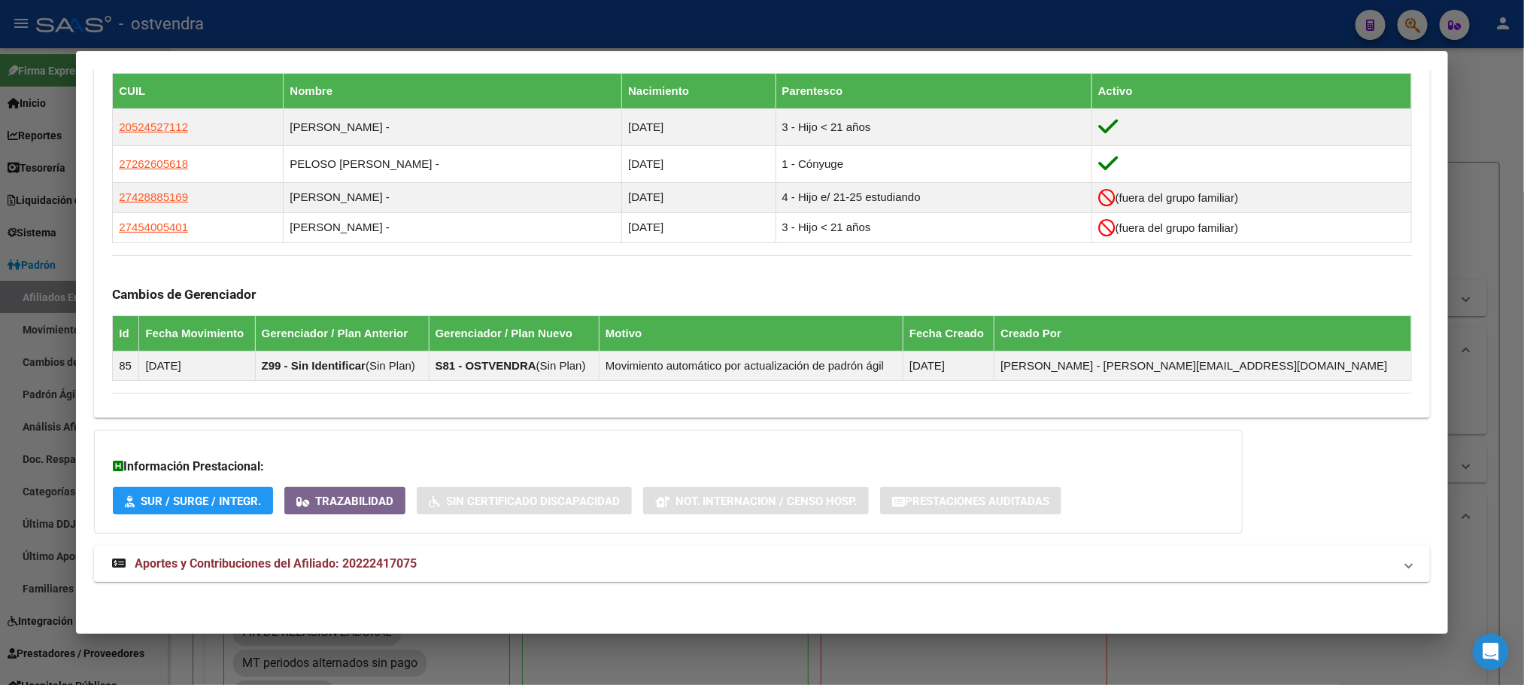
click at [415, 563] on mat-panel-title "Aportes y Contribuciones del Afiliado: 20222417075" at bounding box center [752, 563] width 1281 height 18
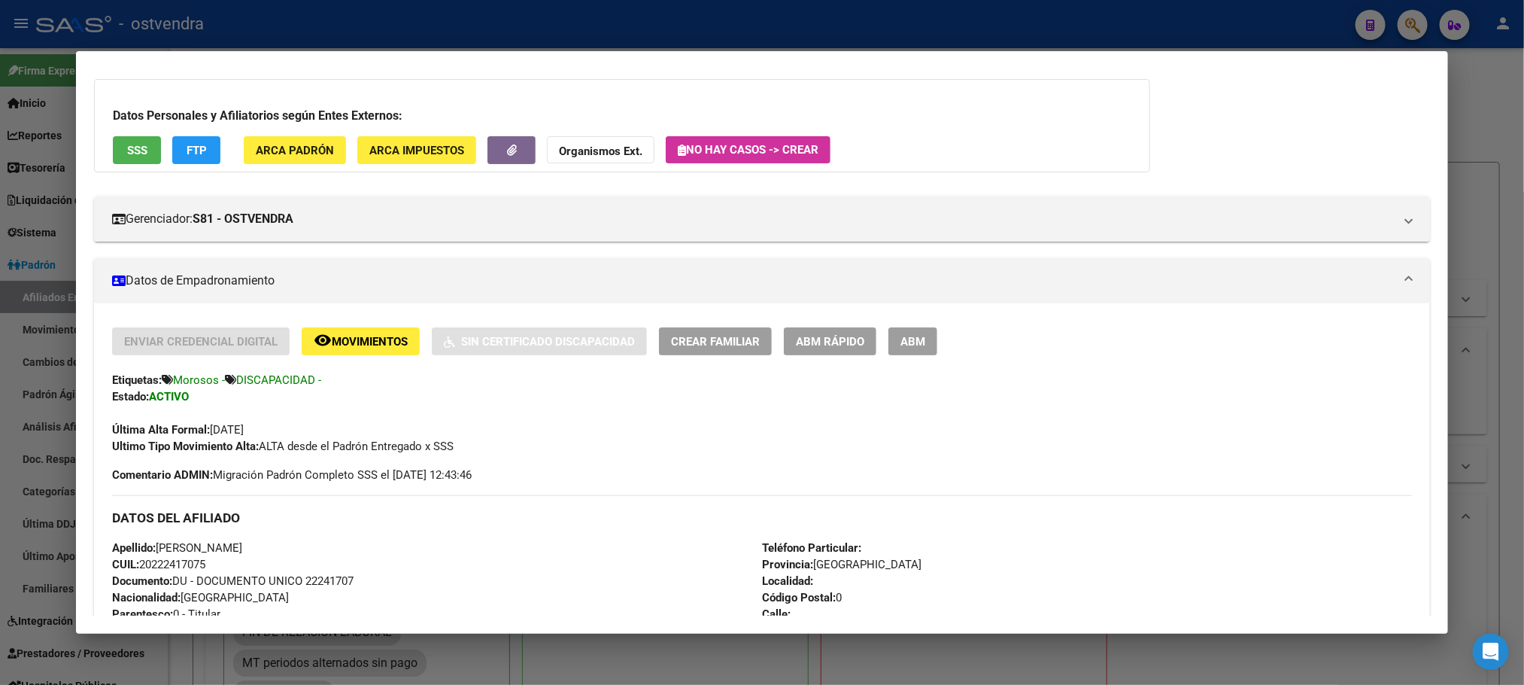
scroll to position [57, 0]
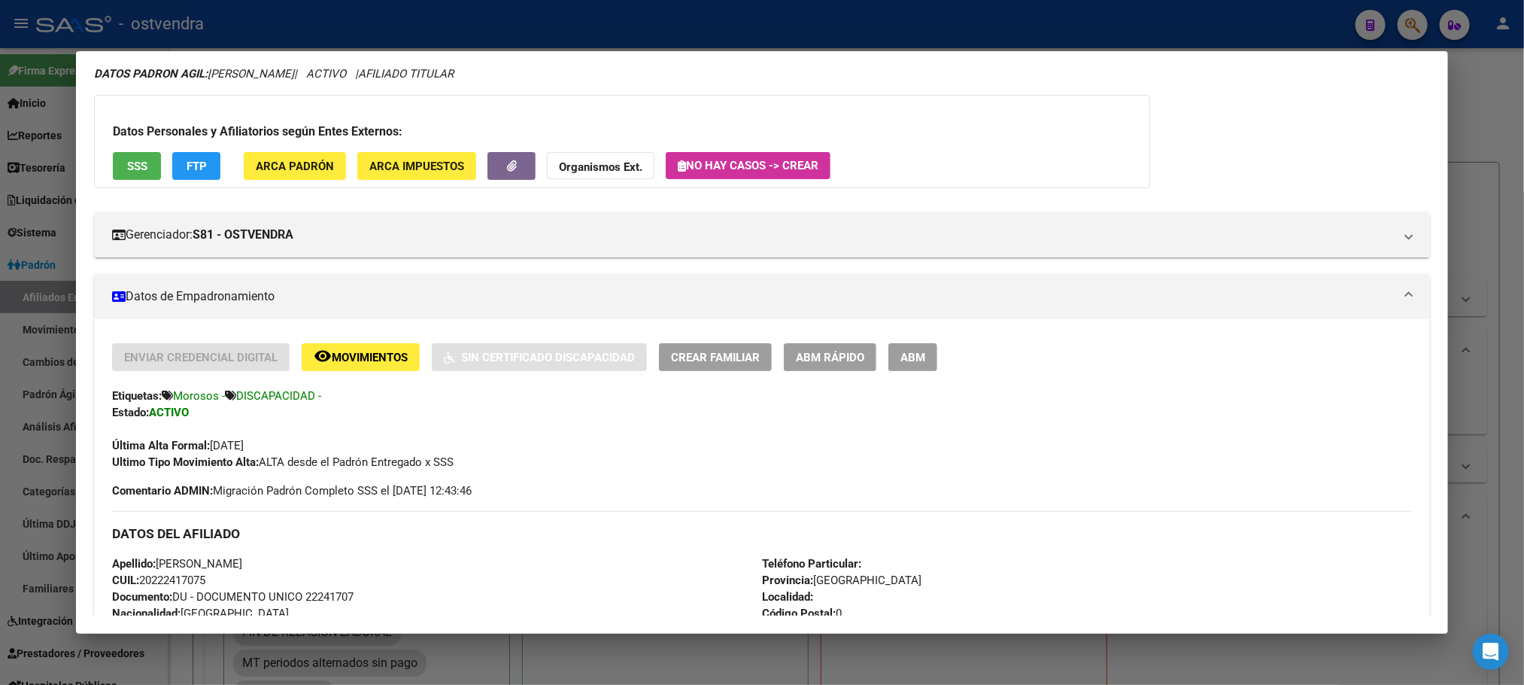
click at [980, 34] on div at bounding box center [762, 342] width 1524 height 685
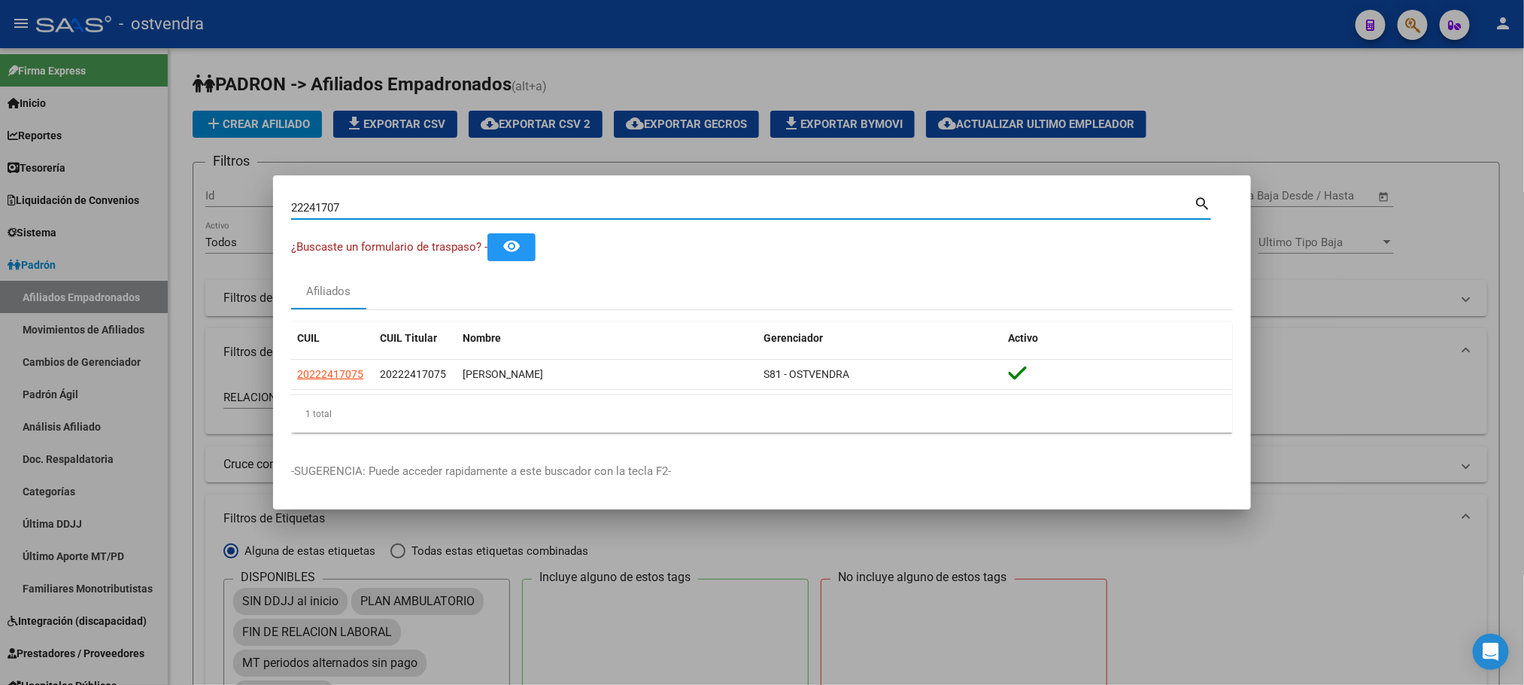
drag, startPoint x: 381, startPoint y: 210, endPoint x: 170, endPoint y: 217, distance: 211.5
click at [170, 217] on div "22241707 Buscar (apellido, dni, cuil, nro traspaso, cuit, obra social) search ¿…" at bounding box center [762, 342] width 1524 height 685
paste input "0456613"
type input "20456613"
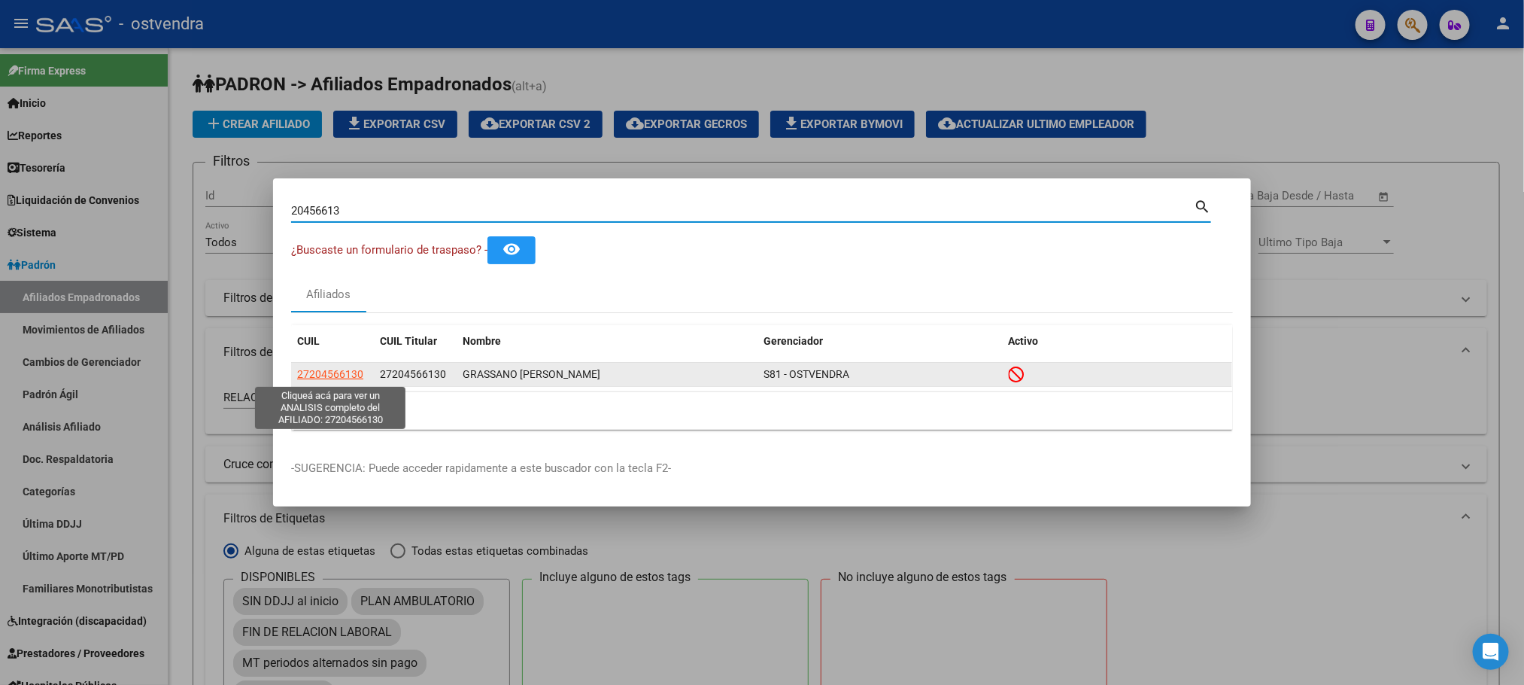
click at [353, 372] on span "27204566130" at bounding box center [330, 374] width 66 height 12
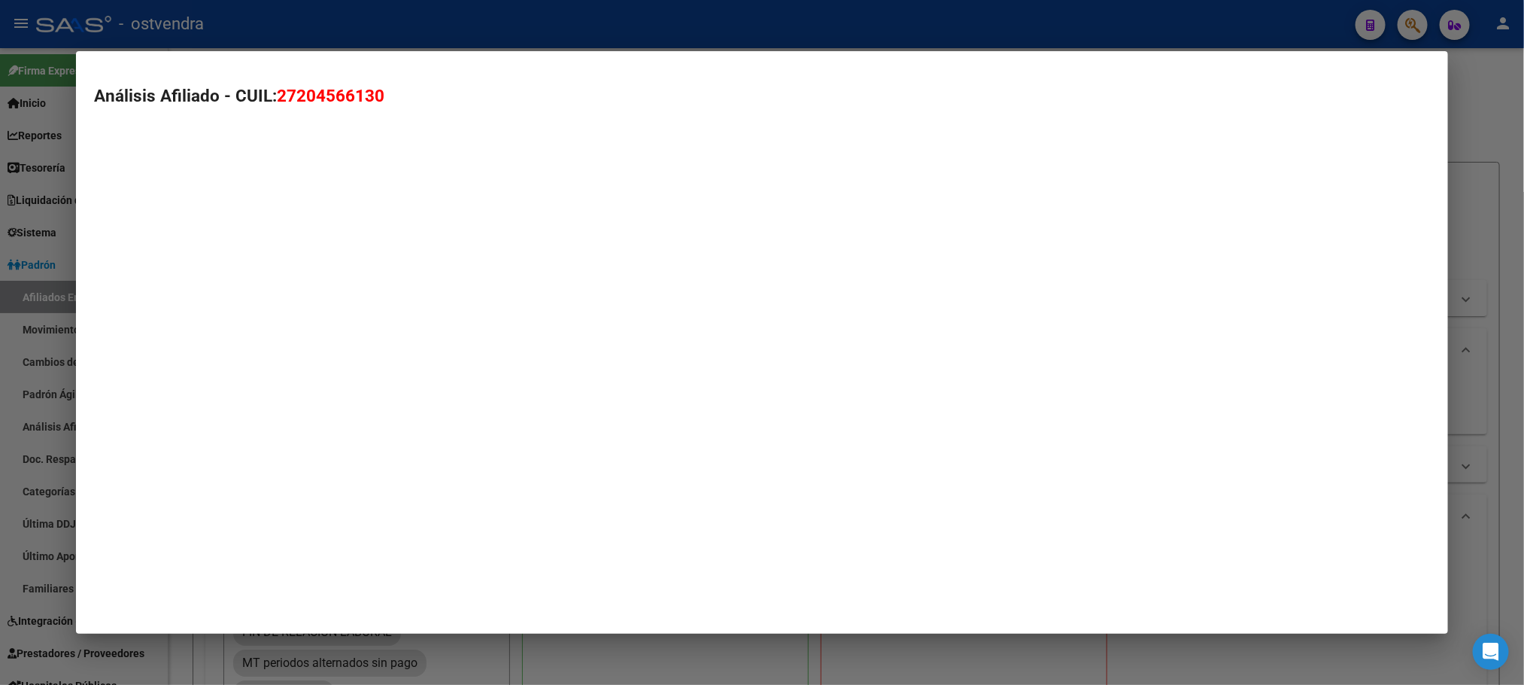
type textarea "27204566130"
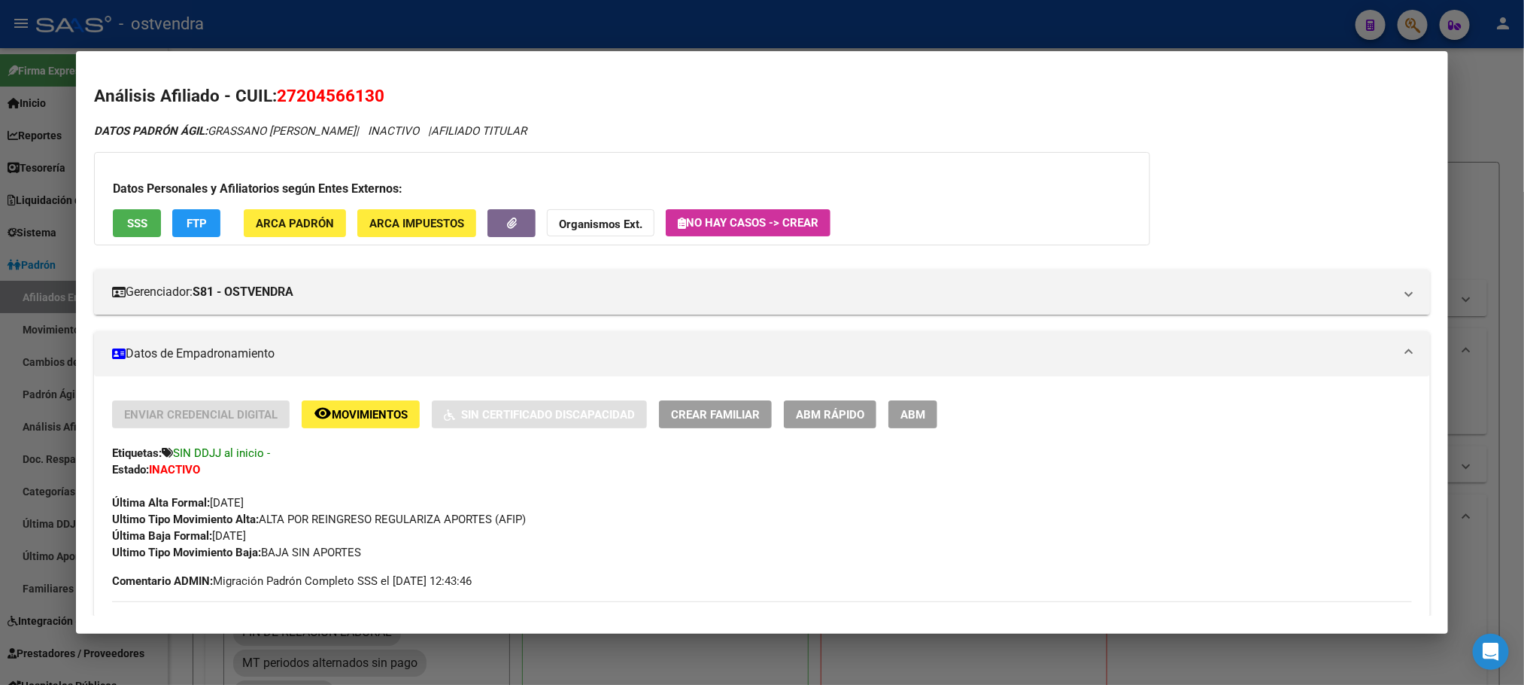
click at [132, 239] on div "Datos Personales y Afiliatorios según Entes Externos: SSS FTP ARCA Padrón ARCA …" at bounding box center [622, 198] width 1056 height 93
click at [131, 232] on button "SSS" at bounding box center [137, 223] width 48 height 28
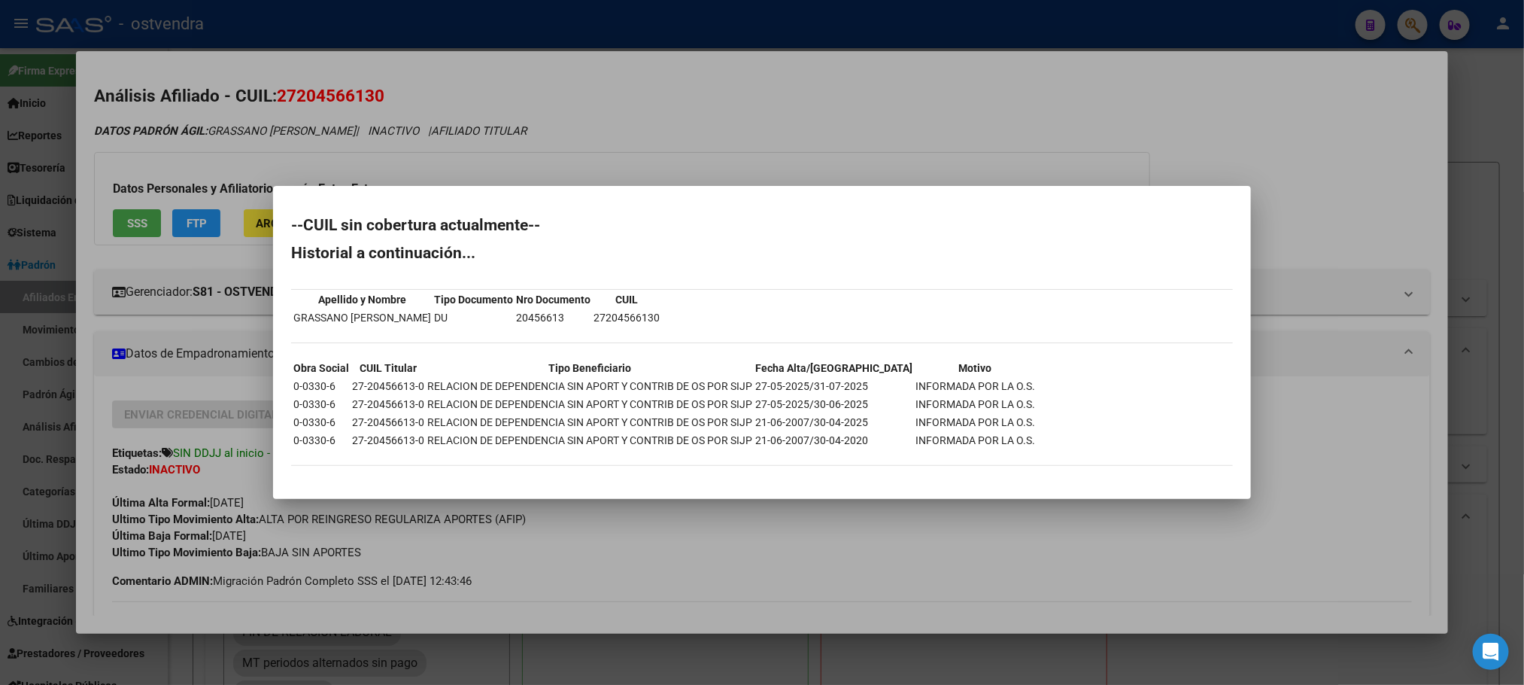
click at [483, 122] on div at bounding box center [762, 342] width 1524 height 685
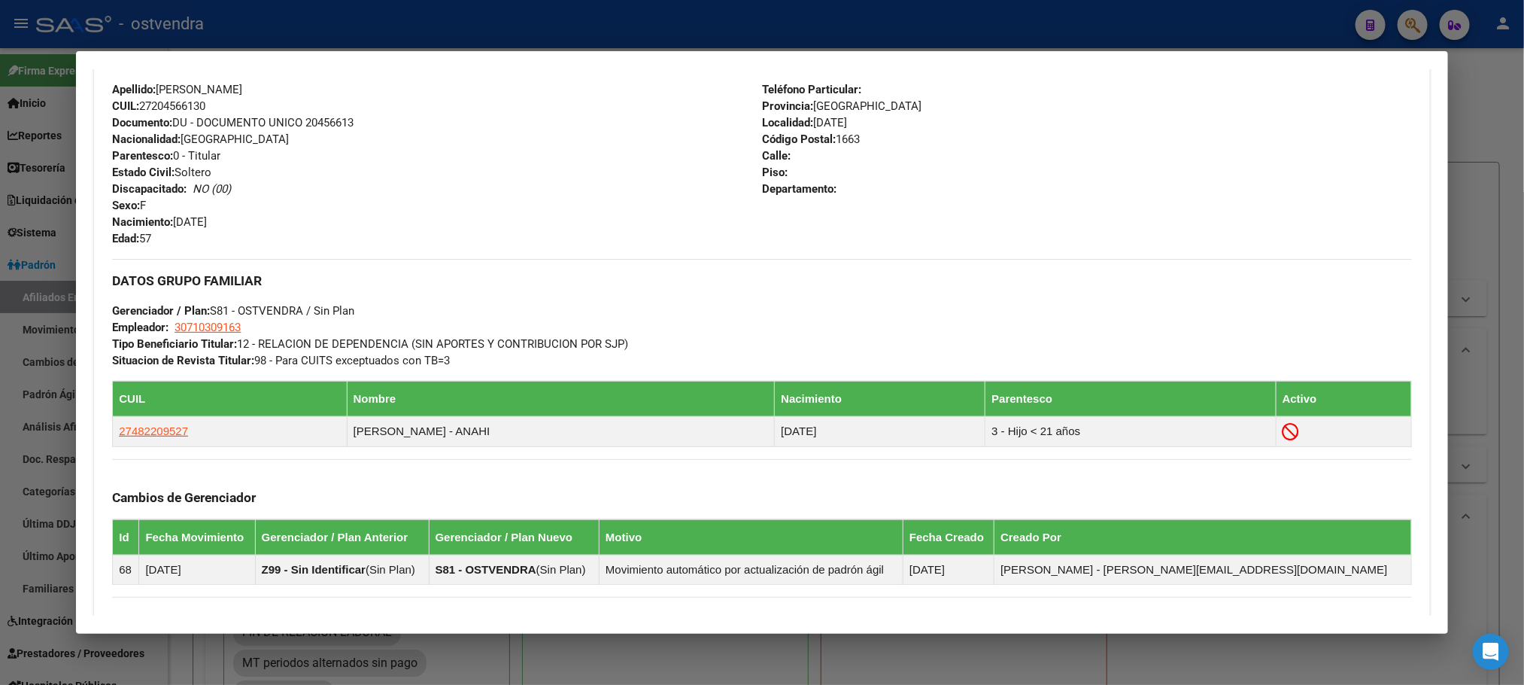
scroll to position [772, 0]
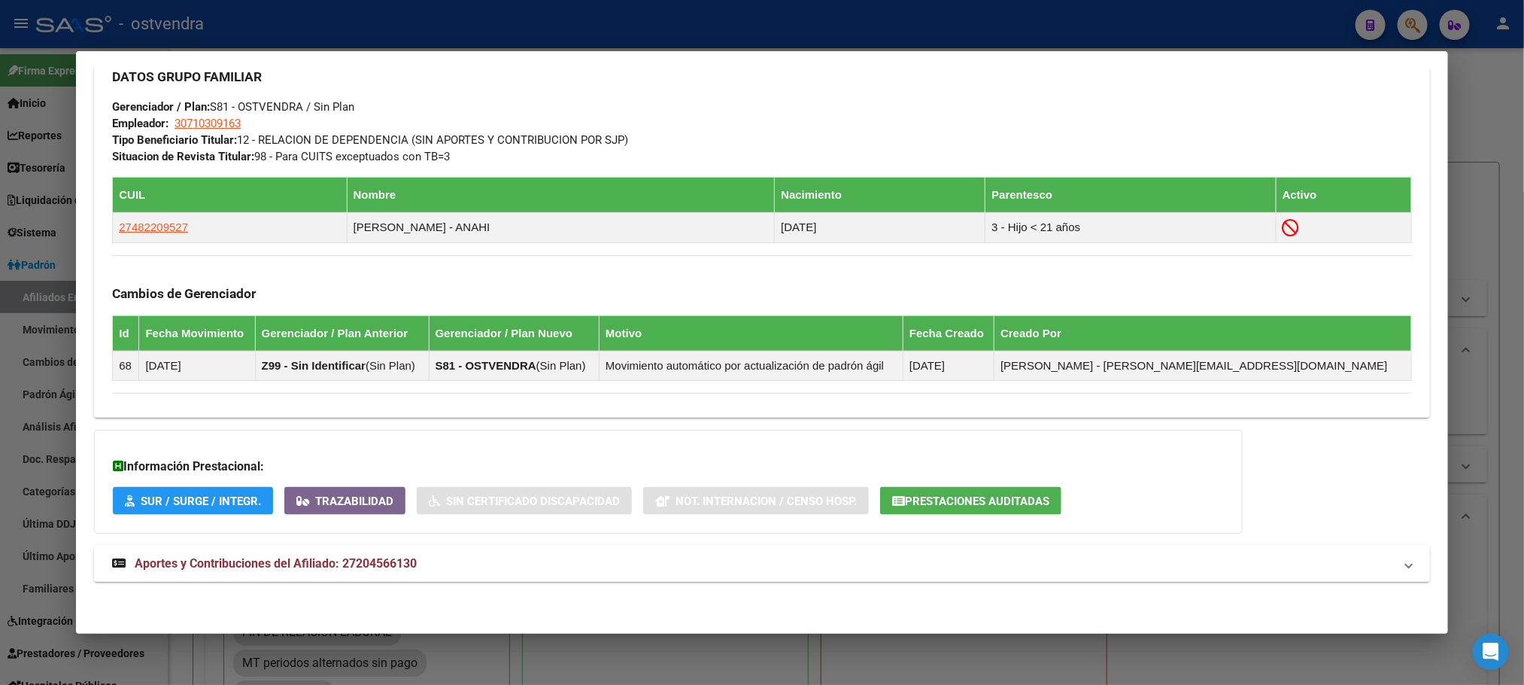
click at [518, 567] on mat-panel-title "Aportes y Contribuciones del Afiliado: 27204566130" at bounding box center [752, 563] width 1281 height 18
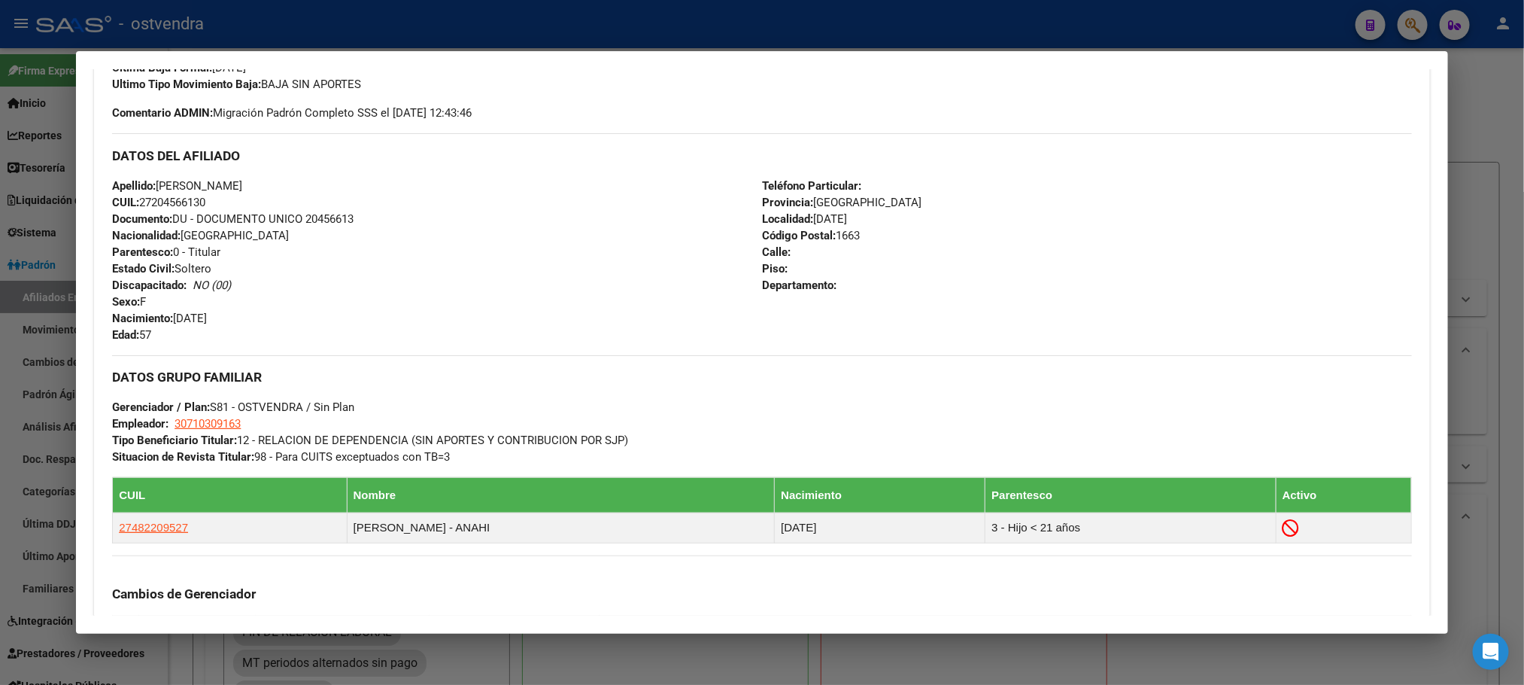
scroll to position [0, 0]
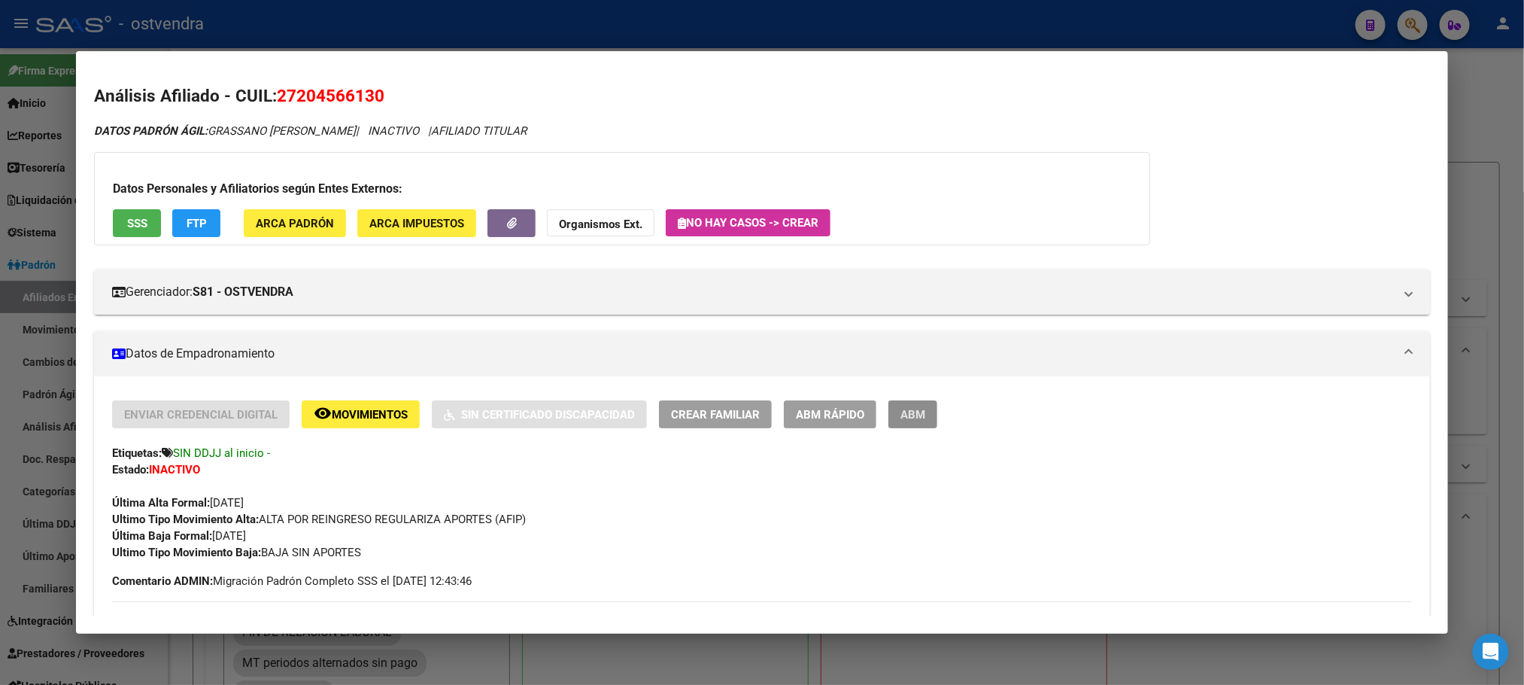
click at [925, 416] on button "ABM" at bounding box center [912, 414] width 49 height 28
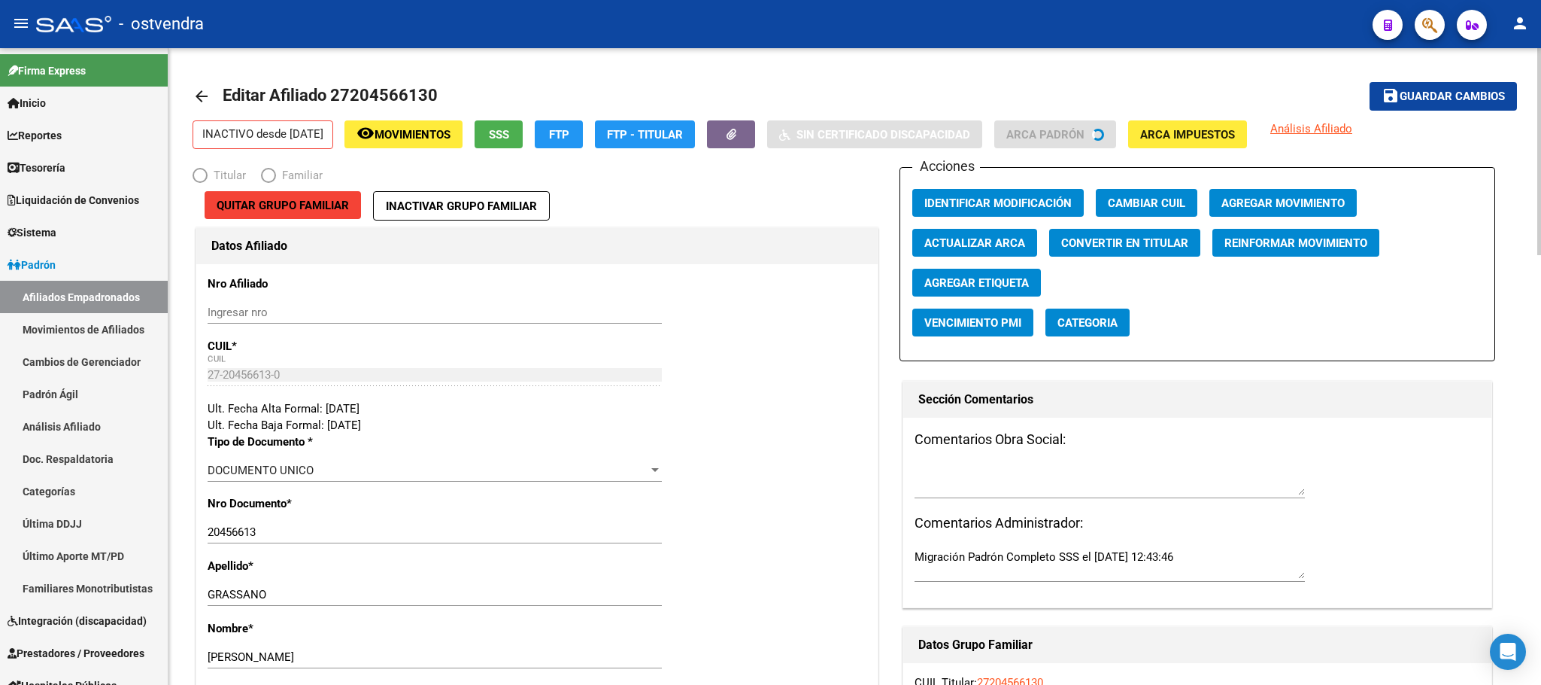
radio input "true"
type input "30-71030916-3"
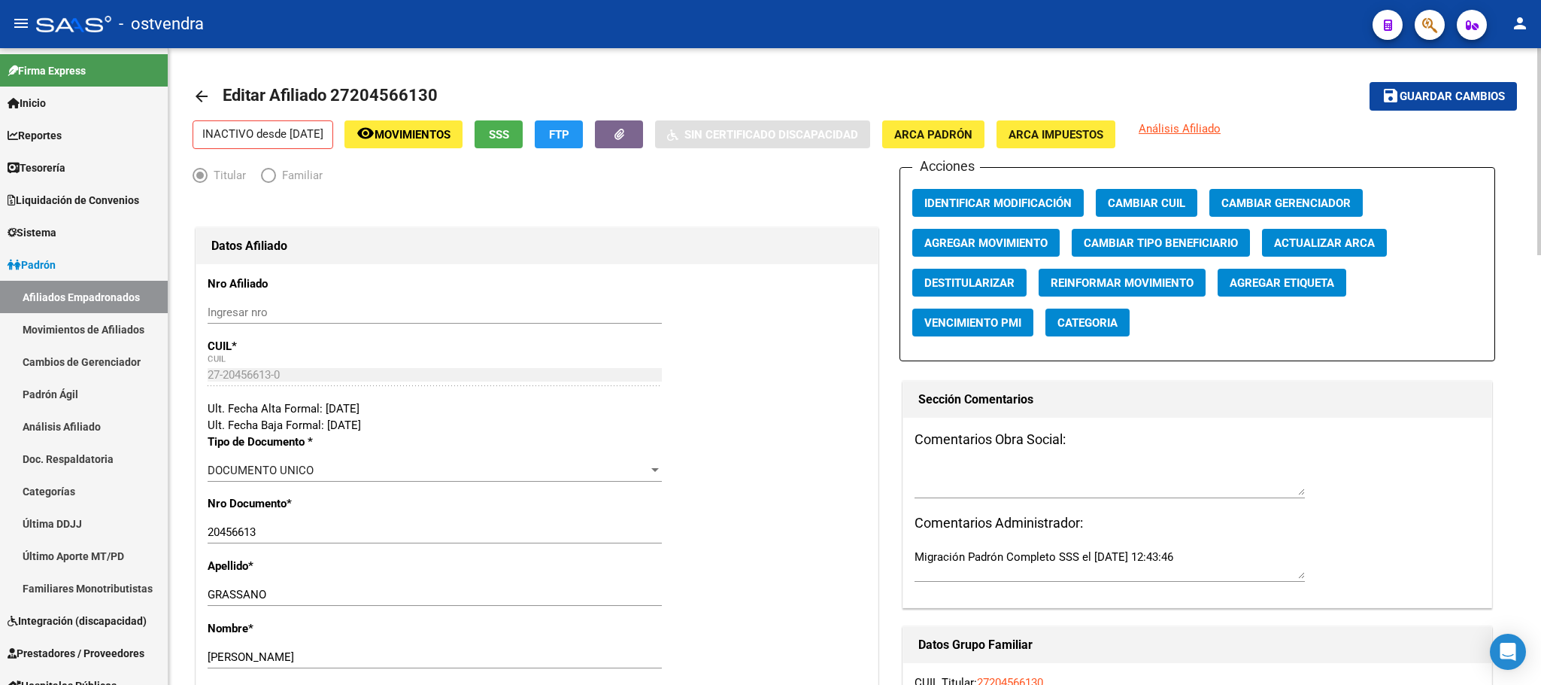
click at [1013, 244] on span "Agregar Movimiento" at bounding box center [986, 243] width 123 height 14
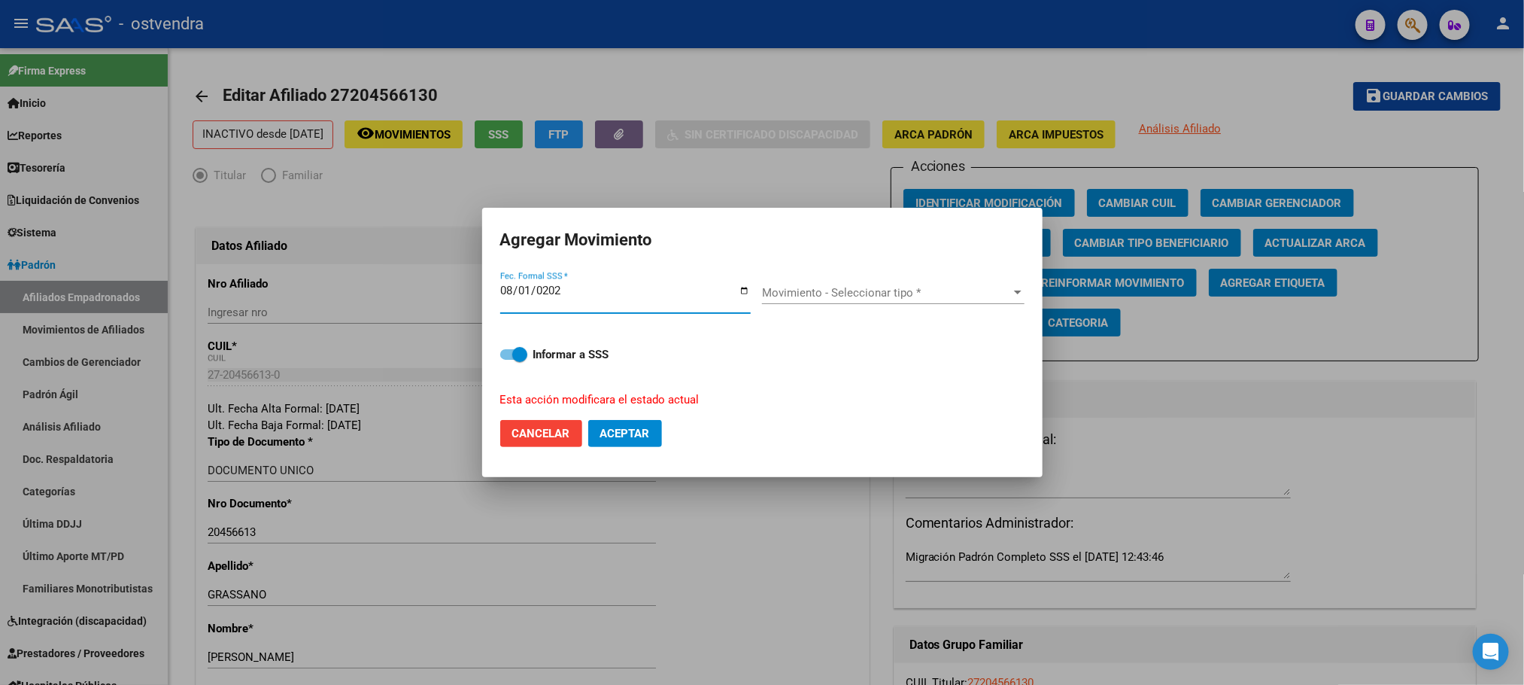
type input "[DATE]"
click at [840, 283] on div "Movimiento - Seleccionar tipo * Movimiento - Seleccionar tipo *" at bounding box center [893, 292] width 263 height 23
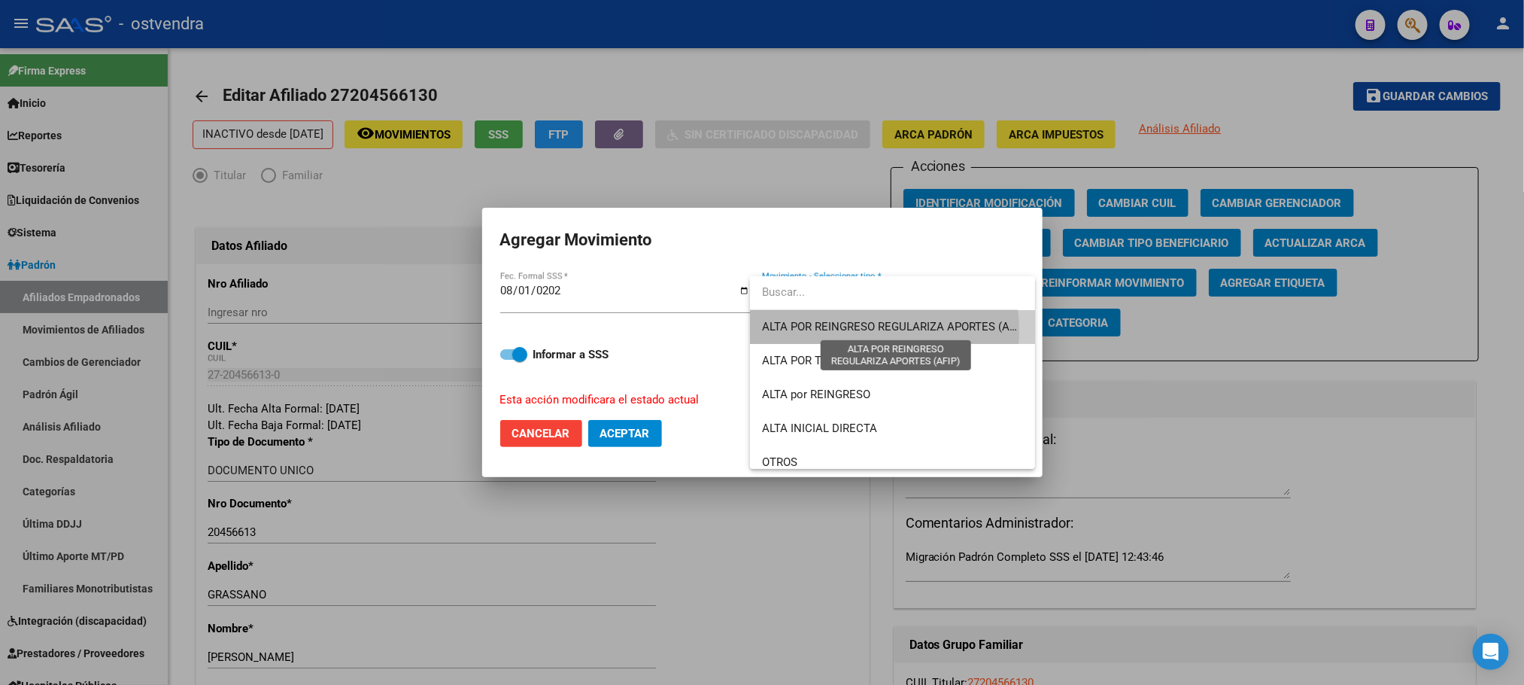
click at [849, 330] on span "ALTA POR REINGRESO REGULARIZA APORTES (AFIP)" at bounding box center [895, 327] width 267 height 14
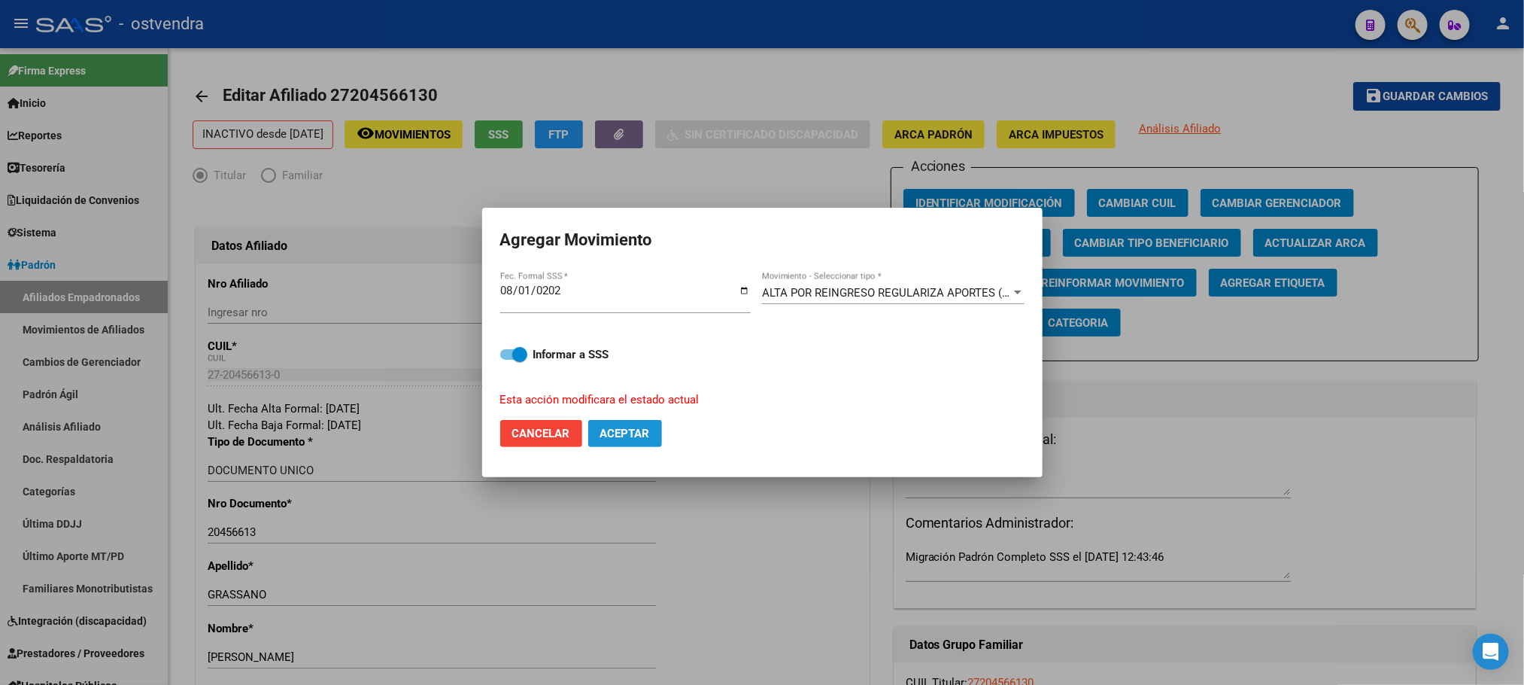
click at [626, 427] on button "Aceptar" at bounding box center [625, 433] width 74 height 27
checkbox input "false"
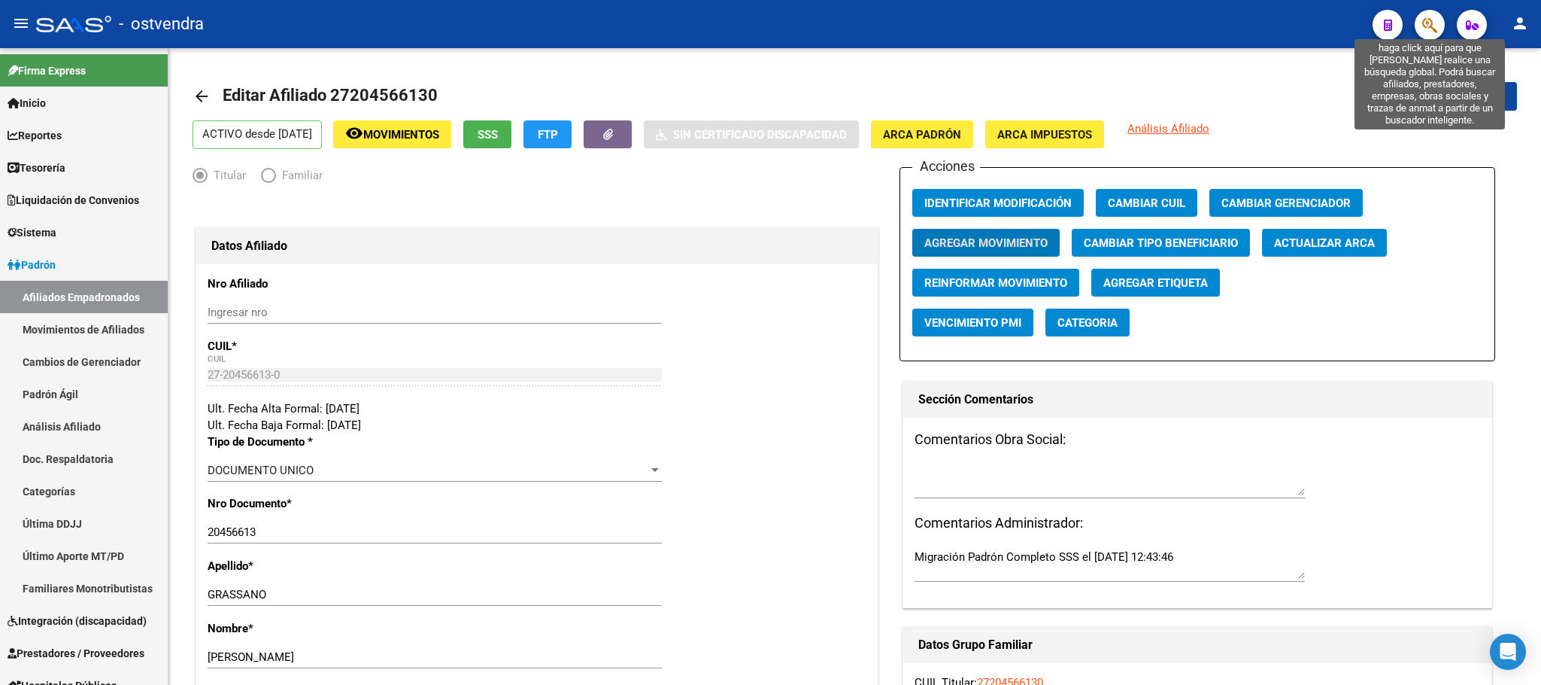
click at [1426, 32] on icon "button" at bounding box center [1430, 25] width 15 height 17
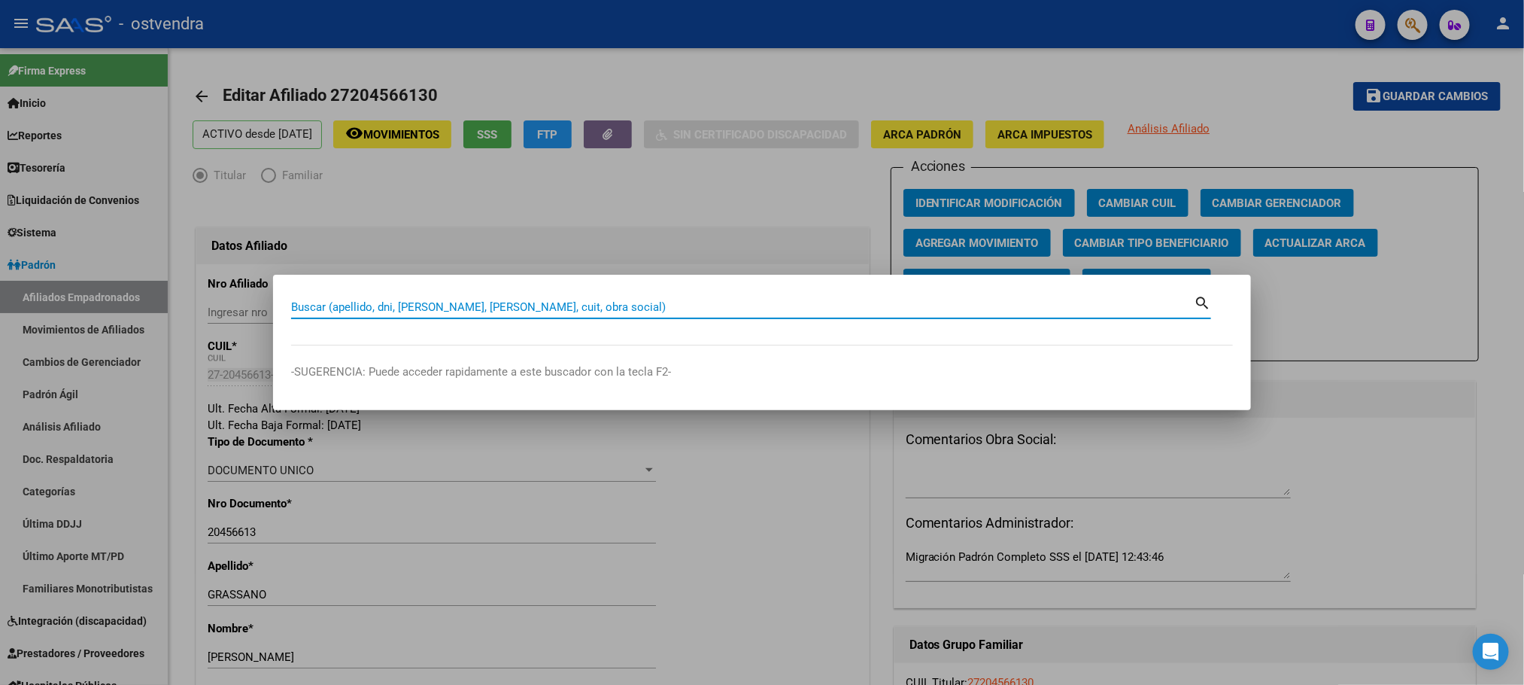
paste input "27214306749"
type input "27214306749"
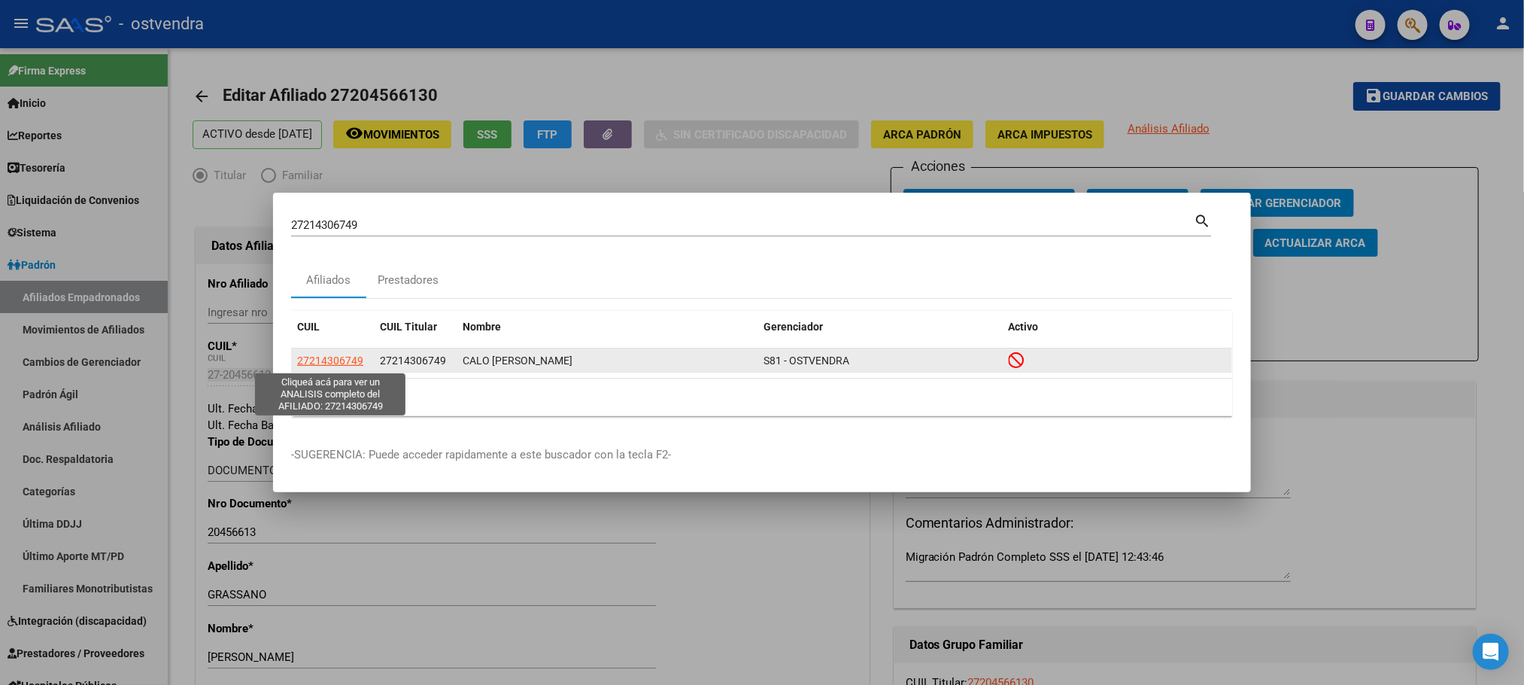
click at [323, 359] on span "27214306749" at bounding box center [330, 360] width 66 height 12
type textarea "27214306749"
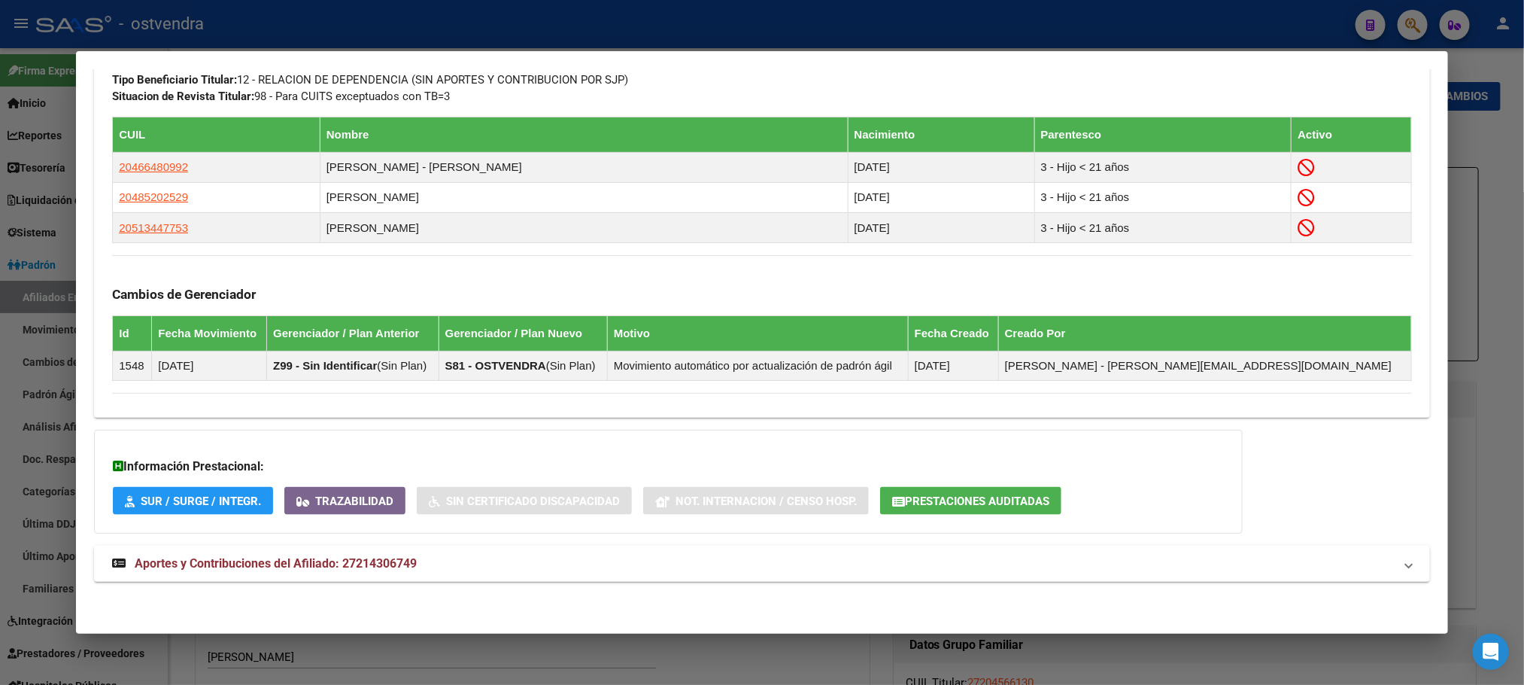
scroll to position [834, 0]
click at [603, 576] on mat-expansion-panel-header "Aportes y Contribuciones del Afiliado: 27214306749" at bounding box center [761, 563] width 1335 height 36
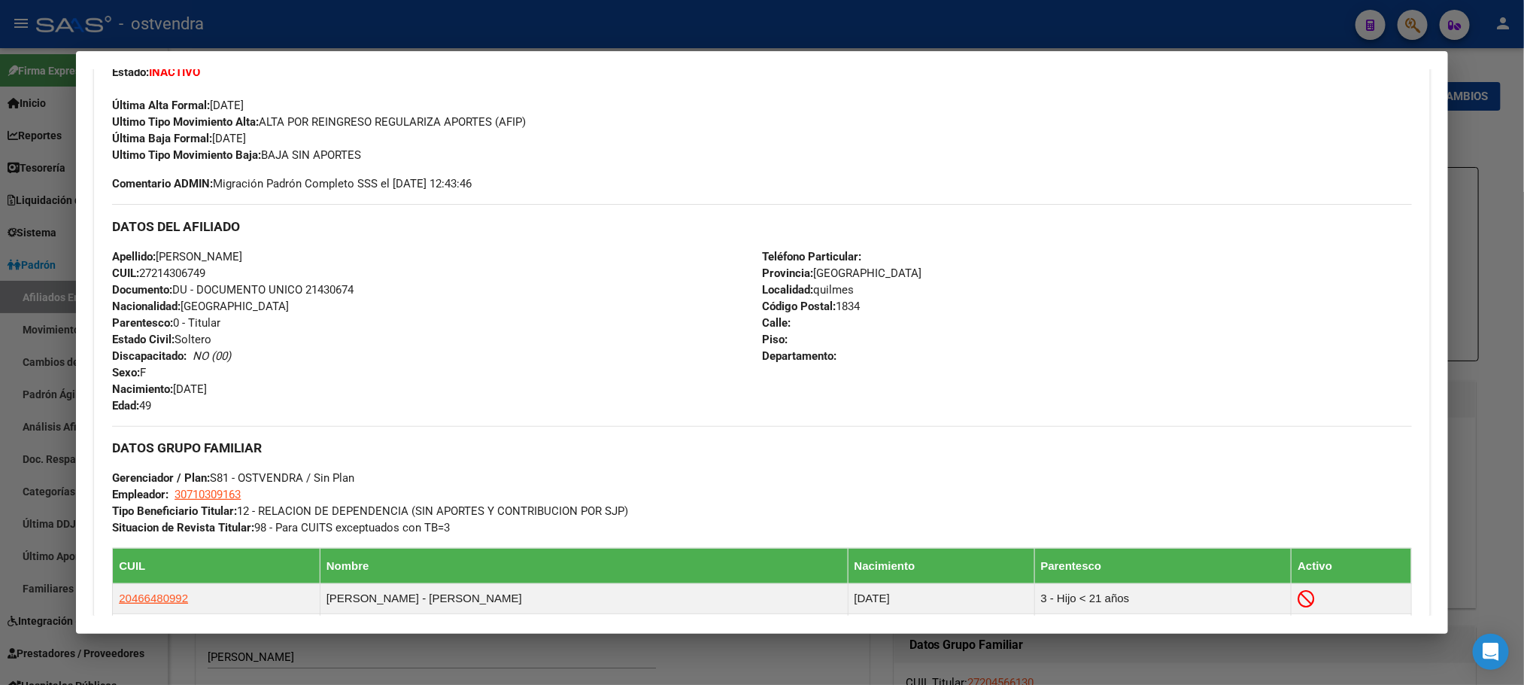
scroll to position [0, 0]
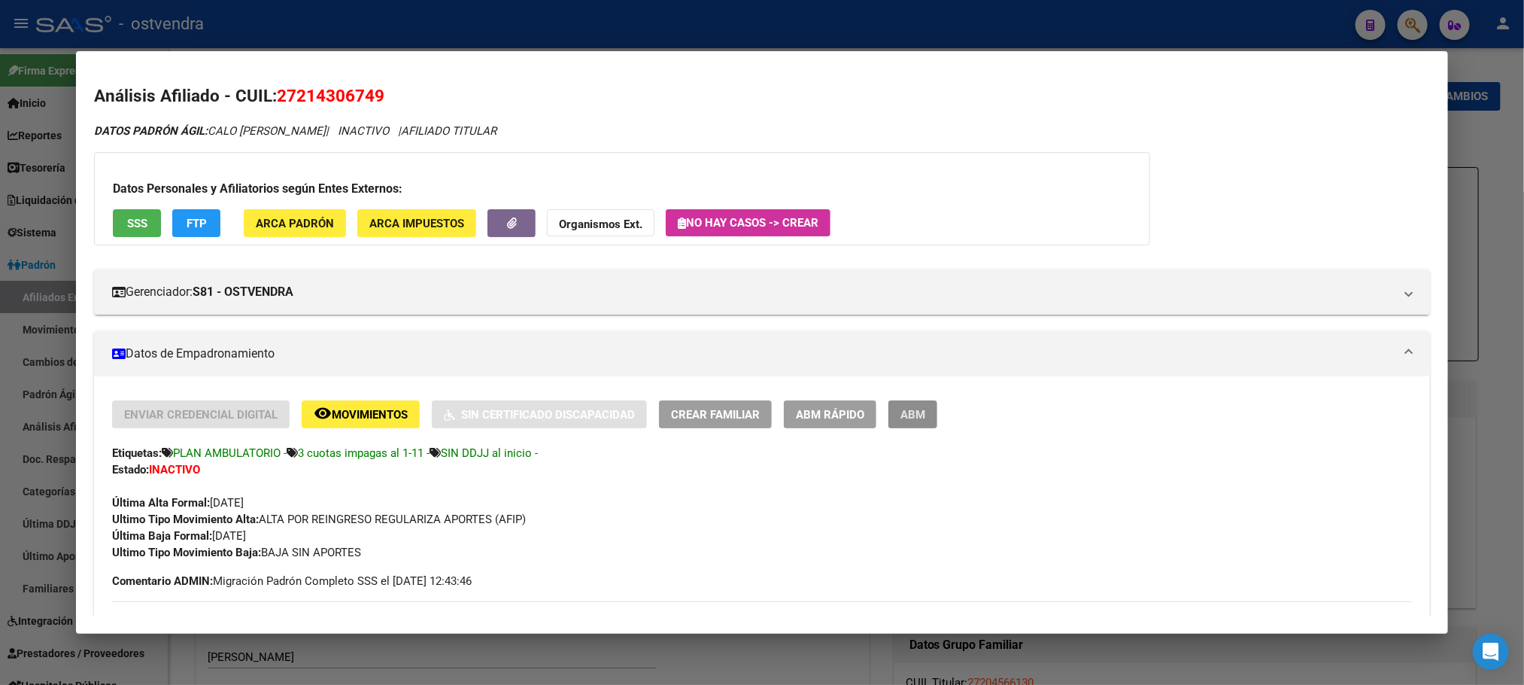
click at [900, 409] on span "ABM" at bounding box center [912, 415] width 25 height 14
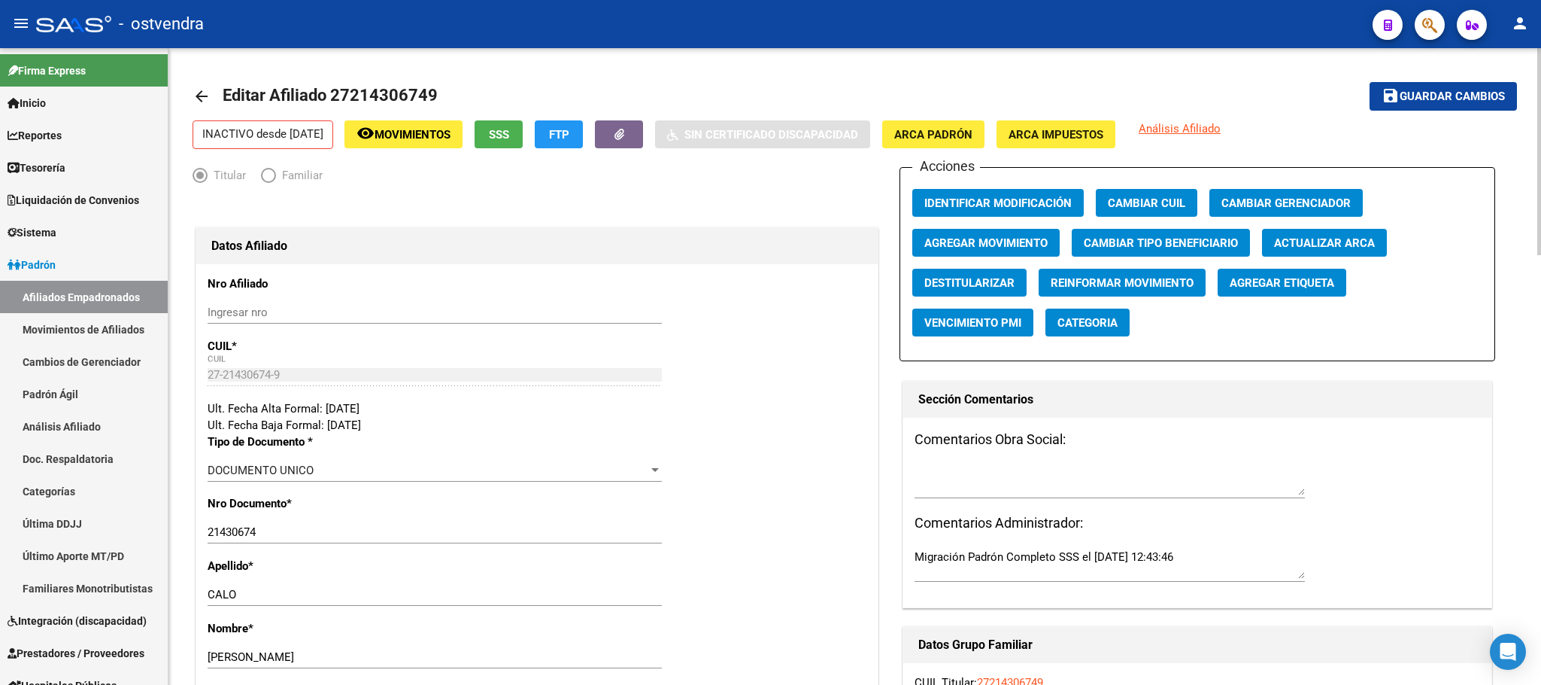
click at [551, 135] on div "INACTIVO desde [DATE] remove_red_eye Movimientos SSS FTP Sin Certificado Discap…" at bounding box center [855, 134] width 1325 height 29
click at [509, 134] on span "SSS" at bounding box center [499, 135] width 20 height 14
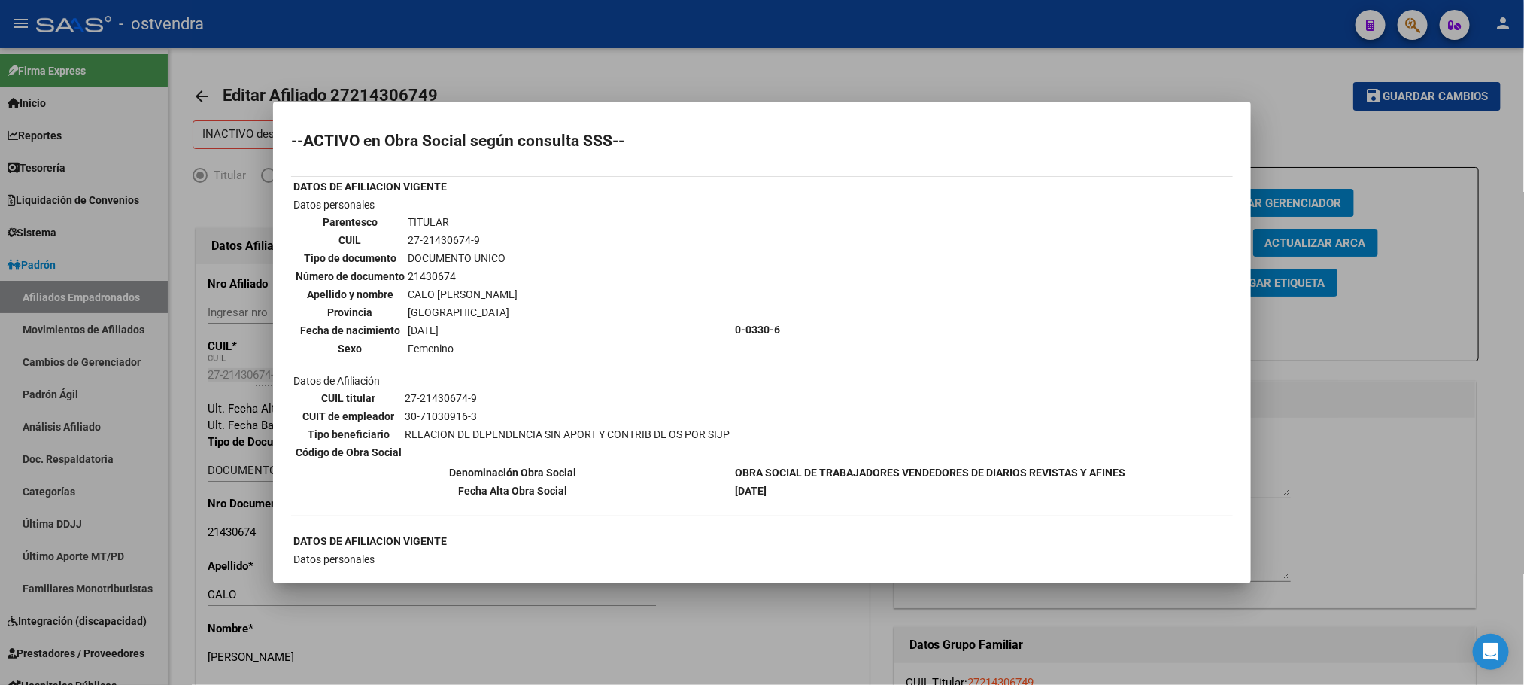
click at [627, 72] on div at bounding box center [762, 342] width 1524 height 685
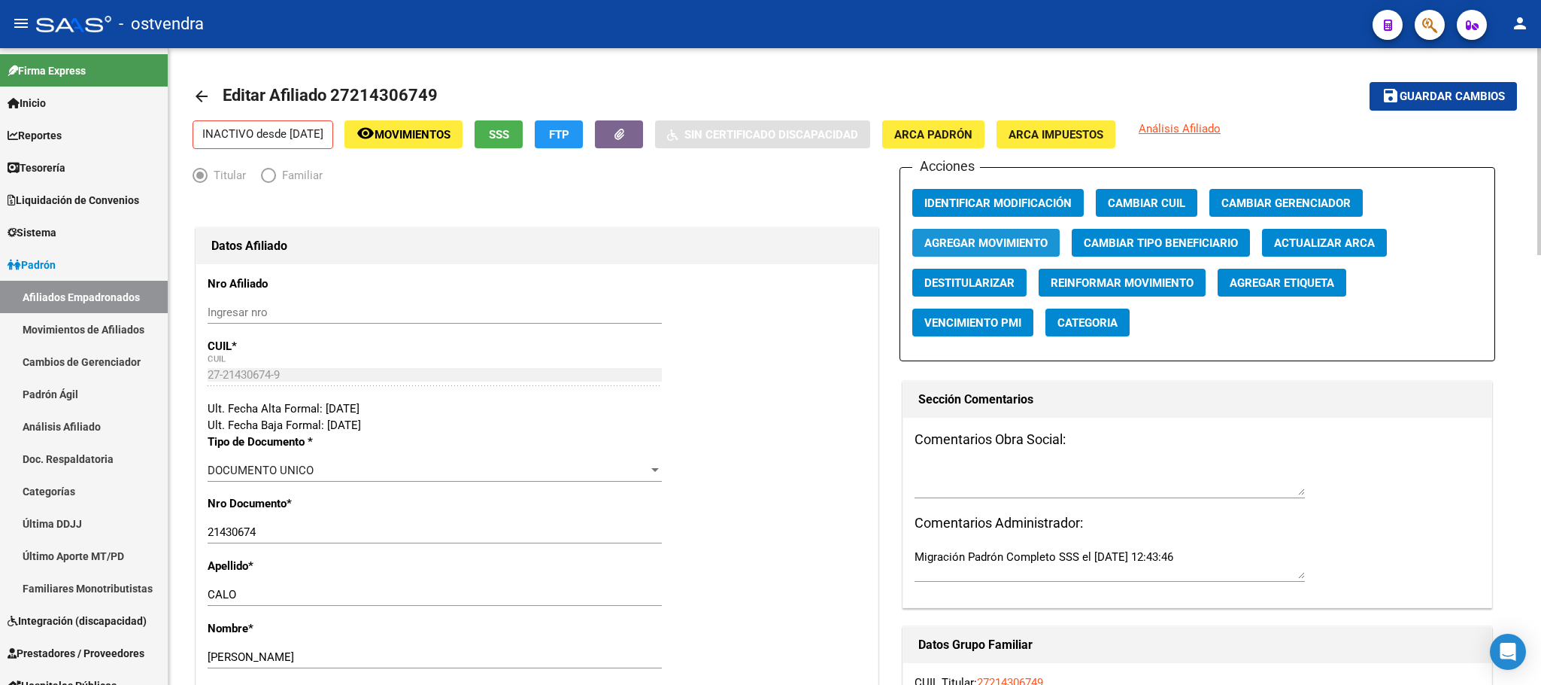
click at [979, 246] on span "Agregar Movimiento" at bounding box center [986, 243] width 123 height 14
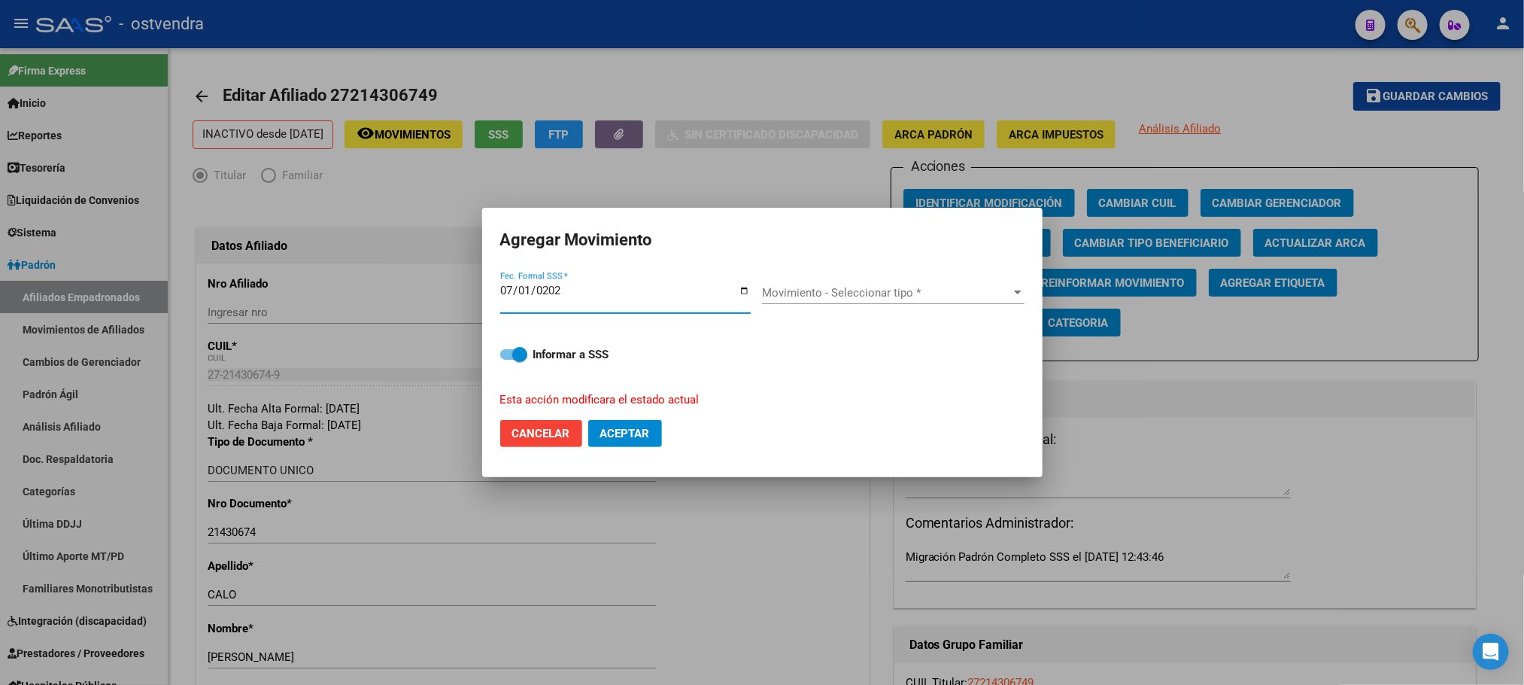
type input "[DATE]"
click at [919, 287] on span "Movimiento - Seleccionar tipo *" at bounding box center [886, 293] width 249 height 14
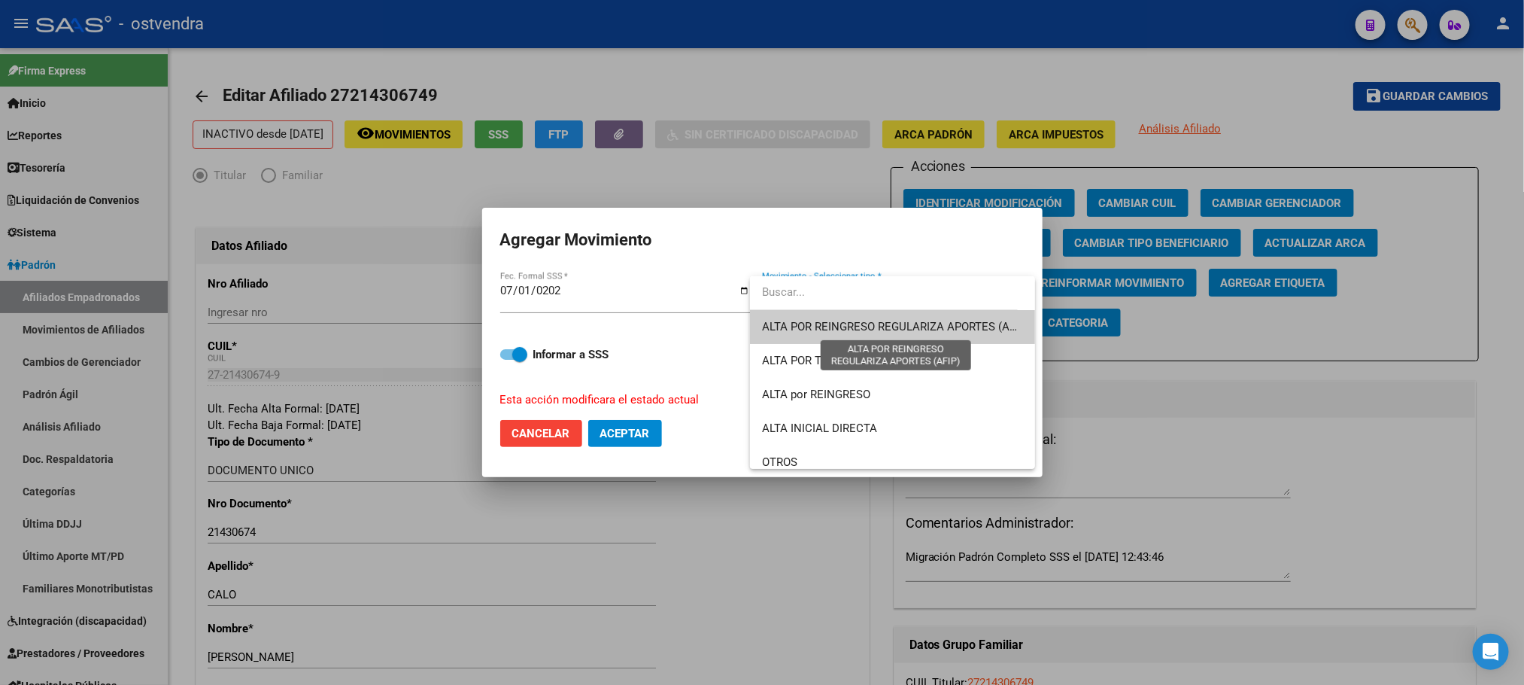
click at [907, 326] on span "ALTA POR REINGRESO REGULARIZA APORTES (AFIP)" at bounding box center [895, 327] width 267 height 14
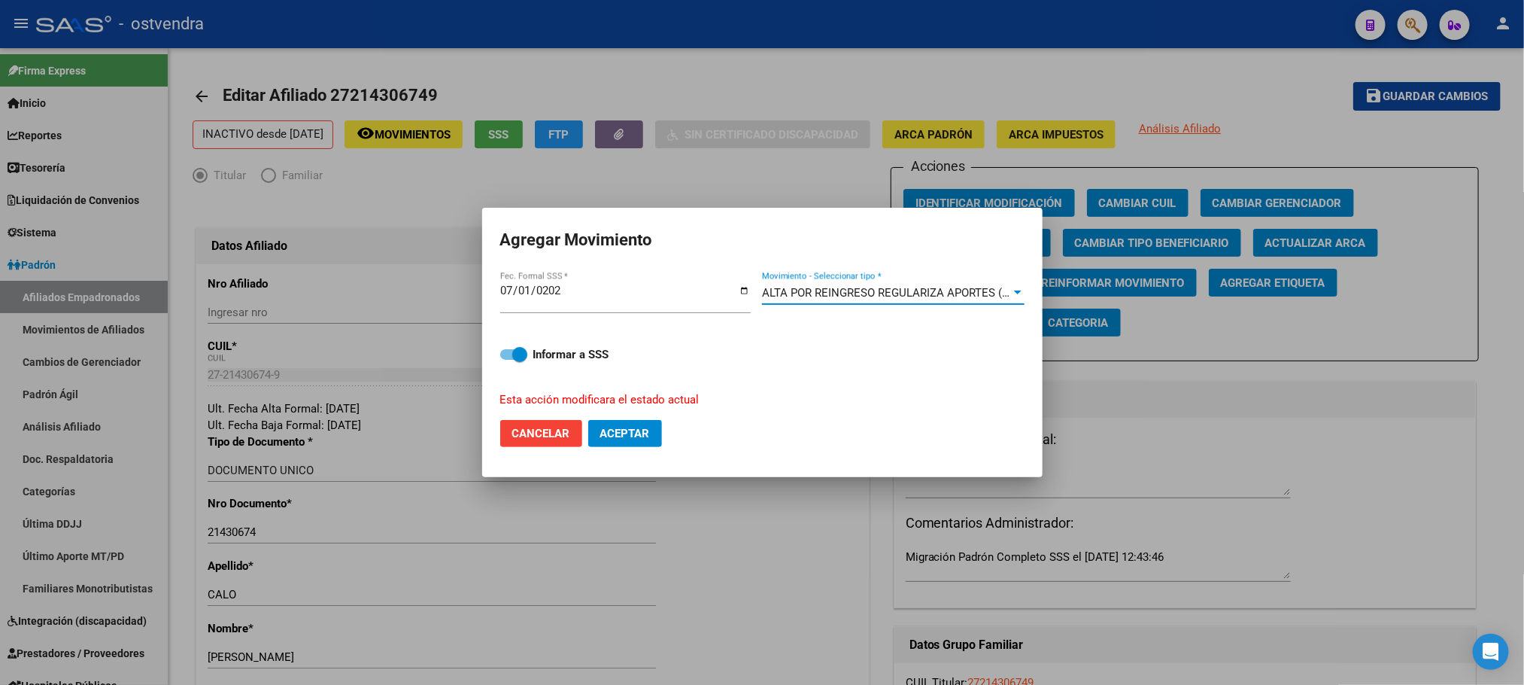
click at [508, 354] on span at bounding box center [513, 354] width 27 height 11
click at [508, 360] on input "Informar a SSS" at bounding box center [507, 360] width 1 height 1
checkbox input "false"
click at [630, 436] on span "Aceptar" at bounding box center [625, 434] width 50 height 14
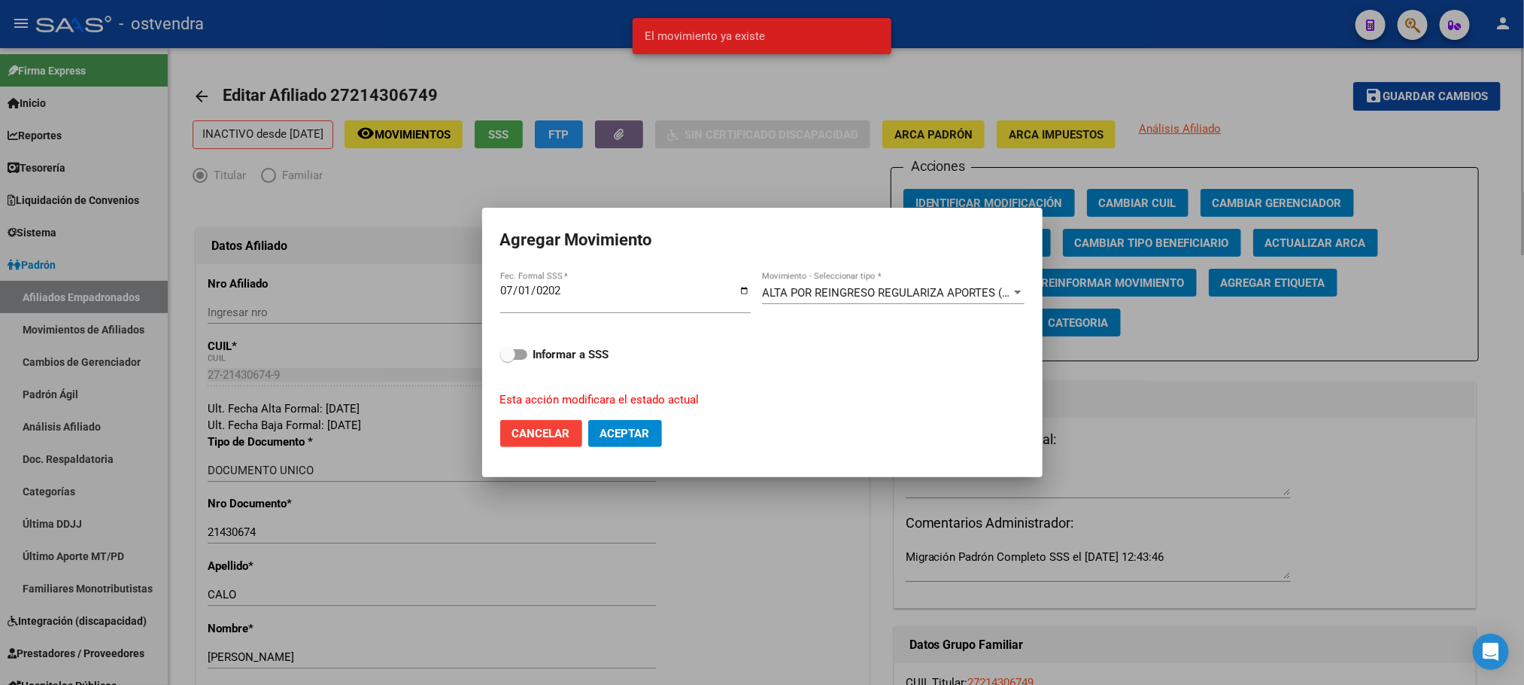
drag, startPoint x: 695, startPoint y: 102, endPoint x: 633, endPoint y: 105, distance: 62.5
click at [695, 99] on div at bounding box center [762, 342] width 1524 height 685
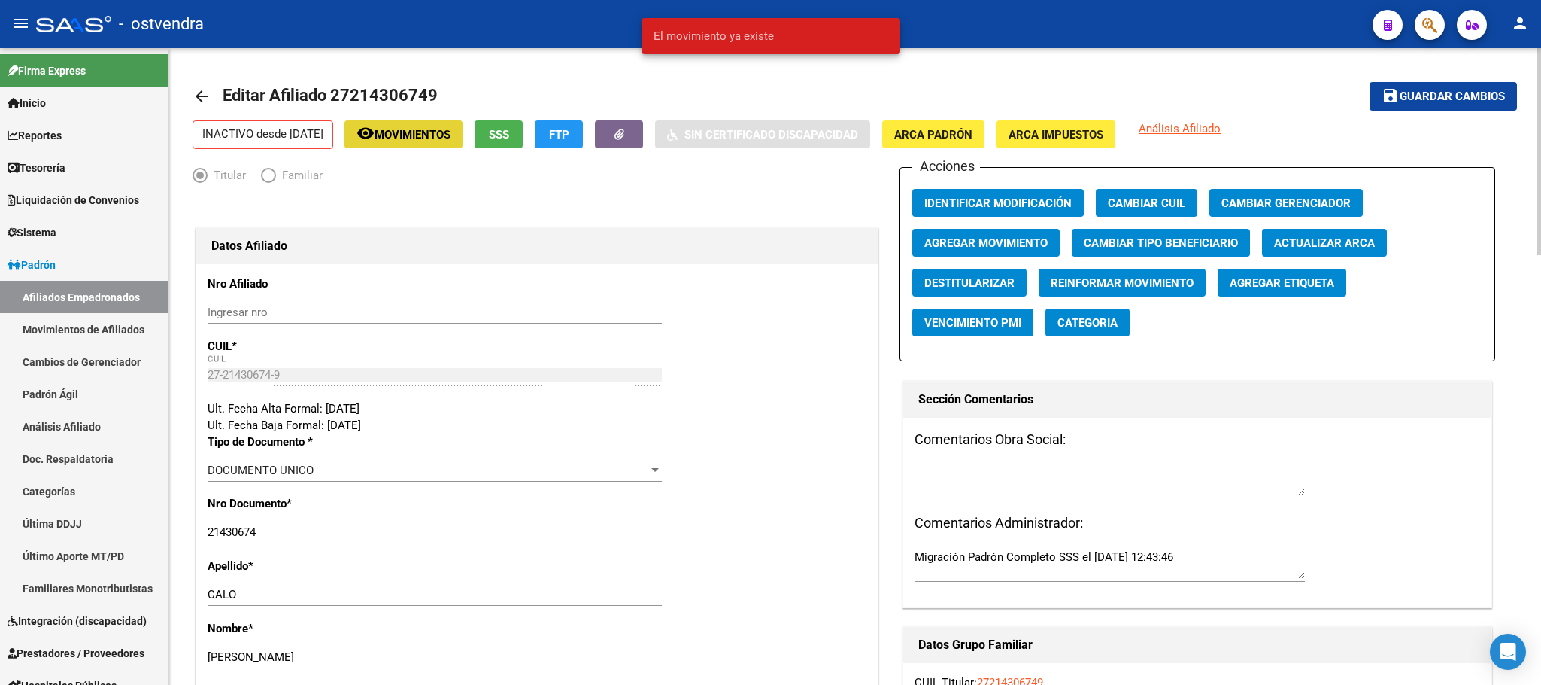
click at [463, 124] on button "remove_red_eye Movimientos" at bounding box center [404, 134] width 118 height 28
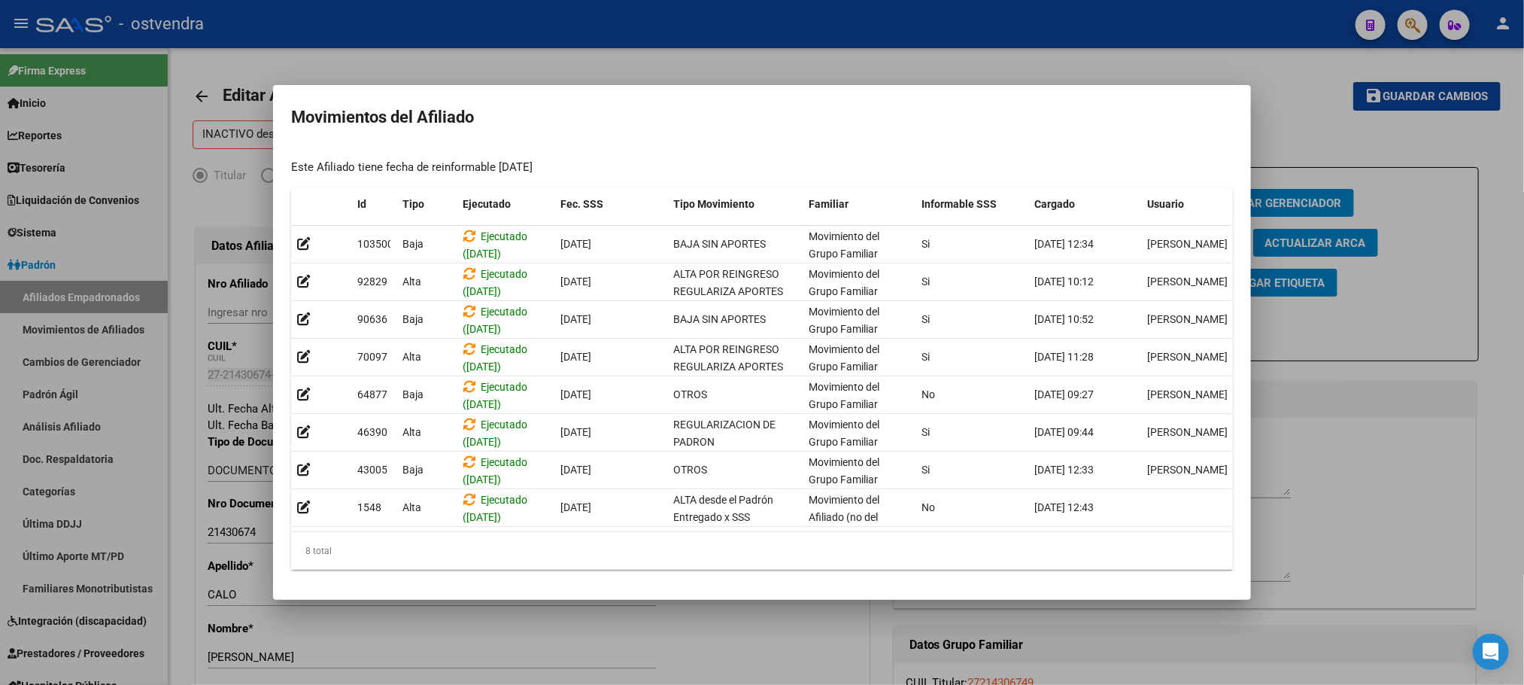
click at [746, 48] on div at bounding box center [762, 342] width 1524 height 685
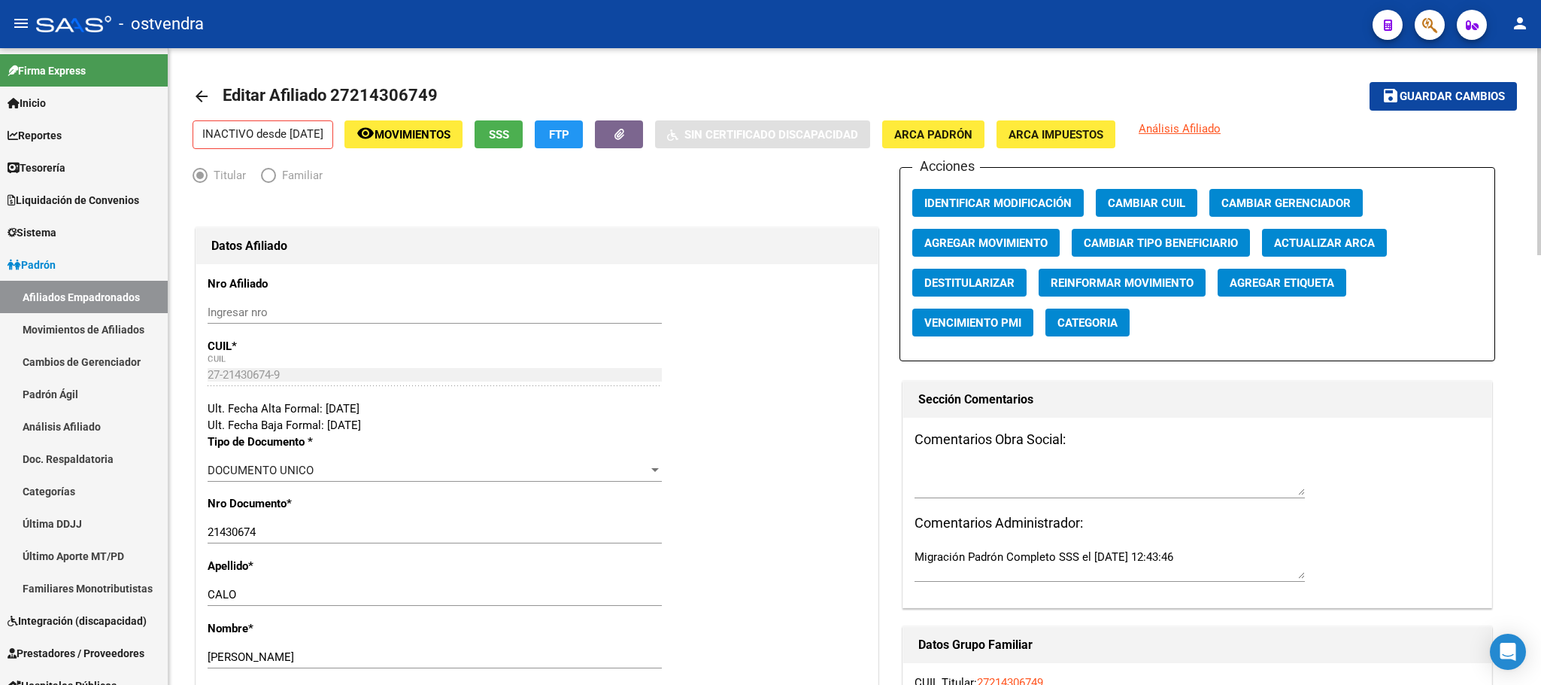
click at [958, 251] on button "Agregar Movimiento" at bounding box center [986, 243] width 147 height 28
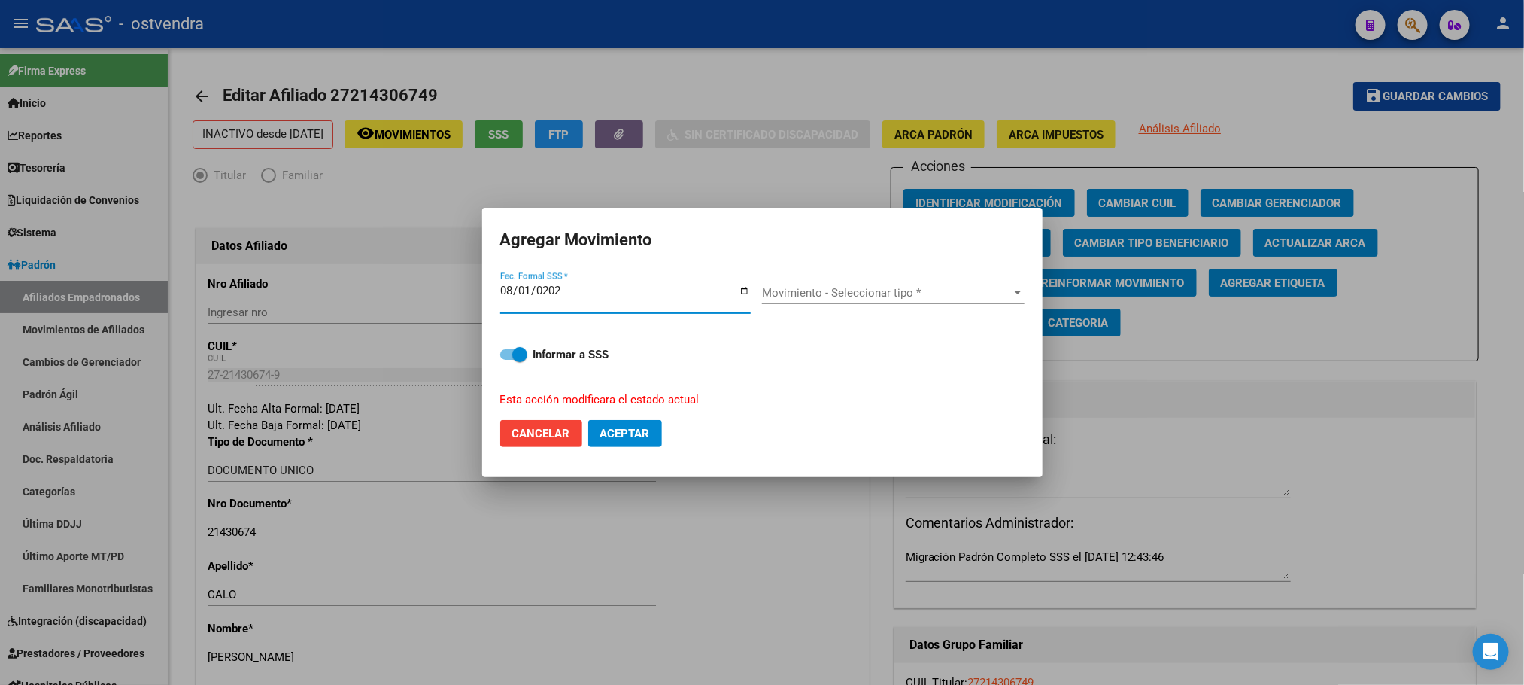
type input "[DATE]"
click at [809, 293] on span "Movimiento - Seleccionar tipo *" at bounding box center [886, 293] width 249 height 14
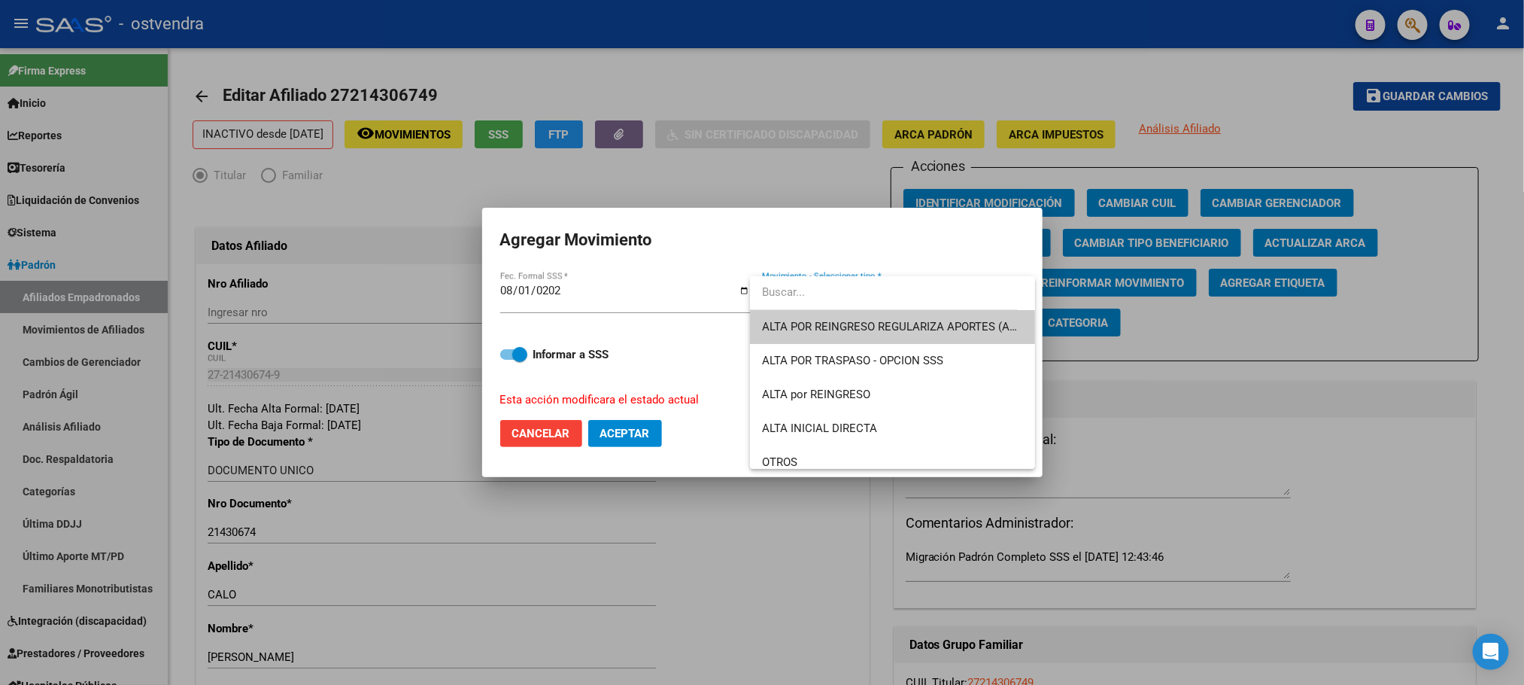
click at [812, 318] on span "ALTA POR REINGRESO REGULARIZA APORTES (AFIP)" at bounding box center [892, 327] width 261 height 34
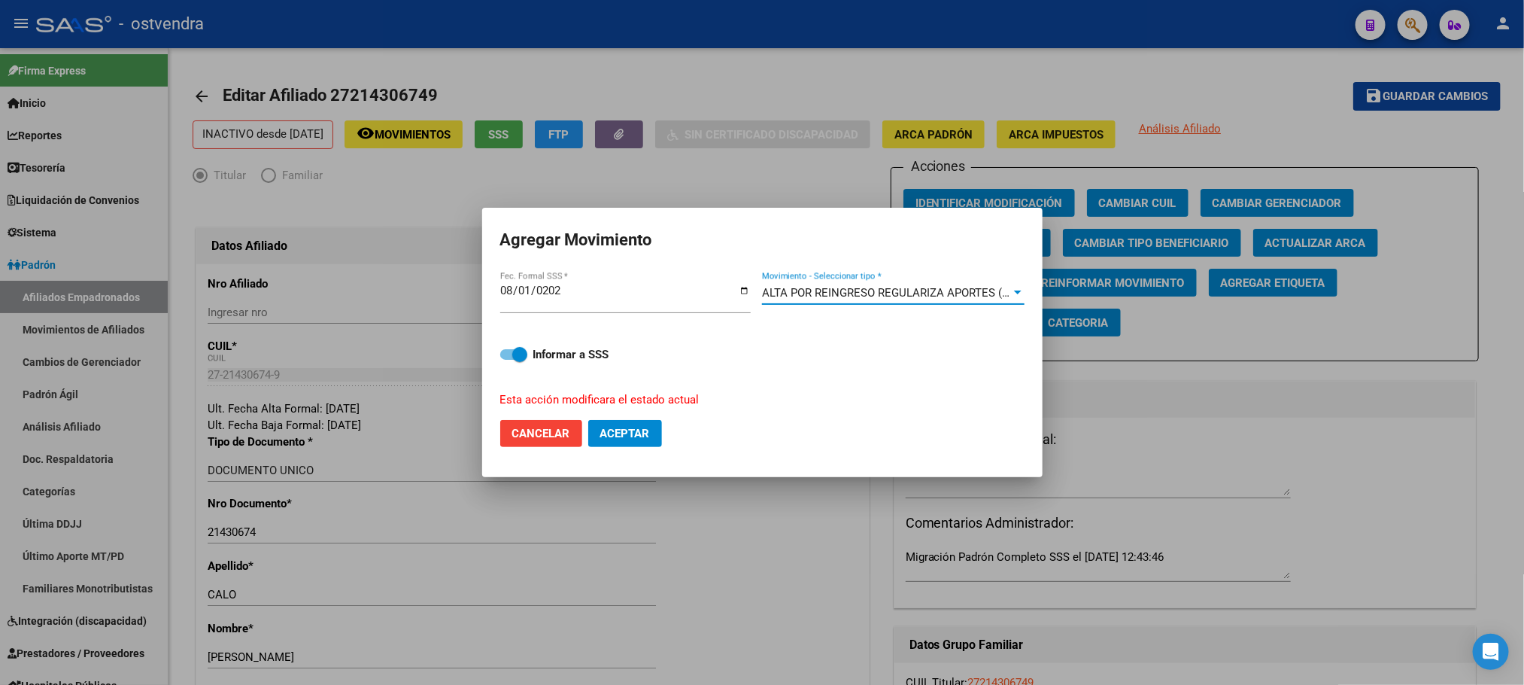
click at [513, 343] on div "Informar a SSS Esta acción modificara el estado actual" at bounding box center [762, 367] width 524 height 80
drag, startPoint x: 522, startPoint y: 352, endPoint x: 560, endPoint y: 382, distance: 48.8
click at [522, 353] on span at bounding box center [519, 354] width 15 height 15
click at [508, 360] on input "Informar a SSS" at bounding box center [507, 360] width 1 height 1
checkbox input "false"
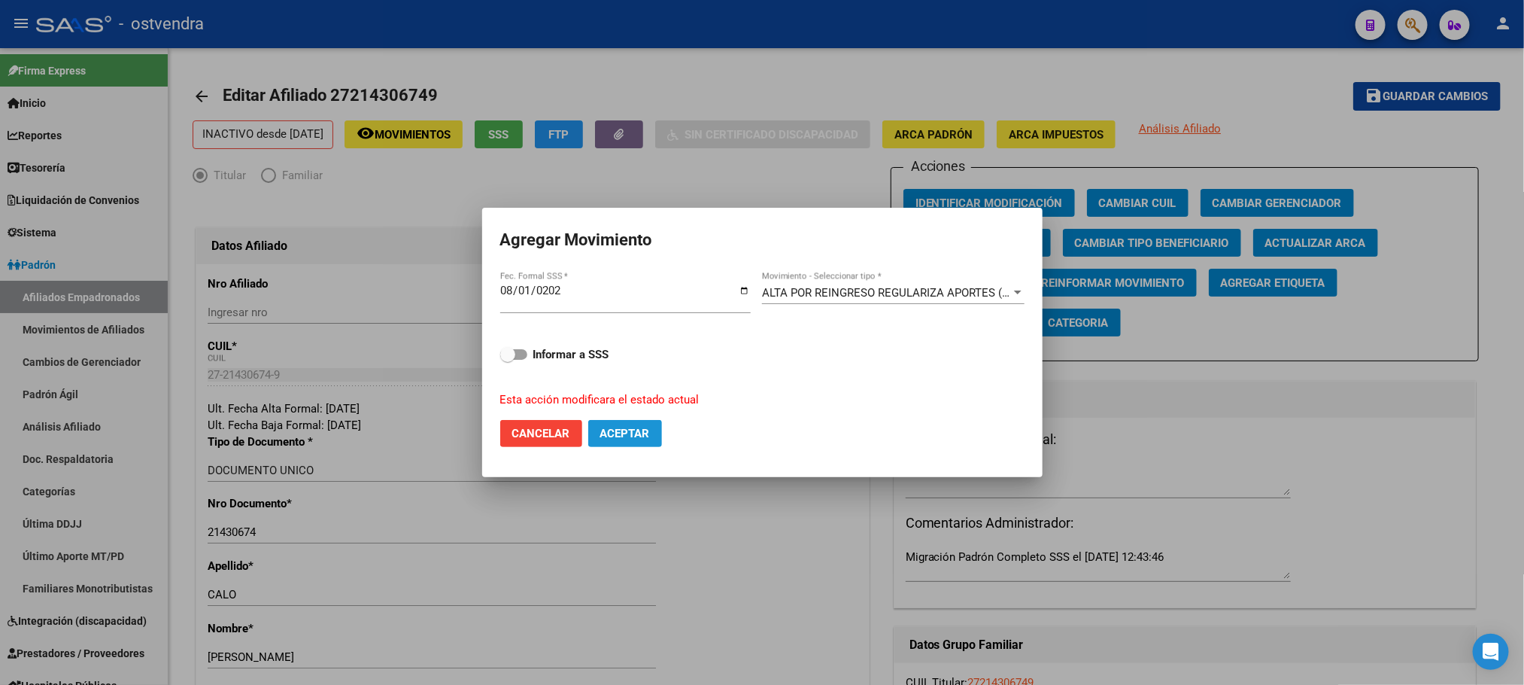
click at [619, 442] on button "Aceptar" at bounding box center [625, 433] width 74 height 27
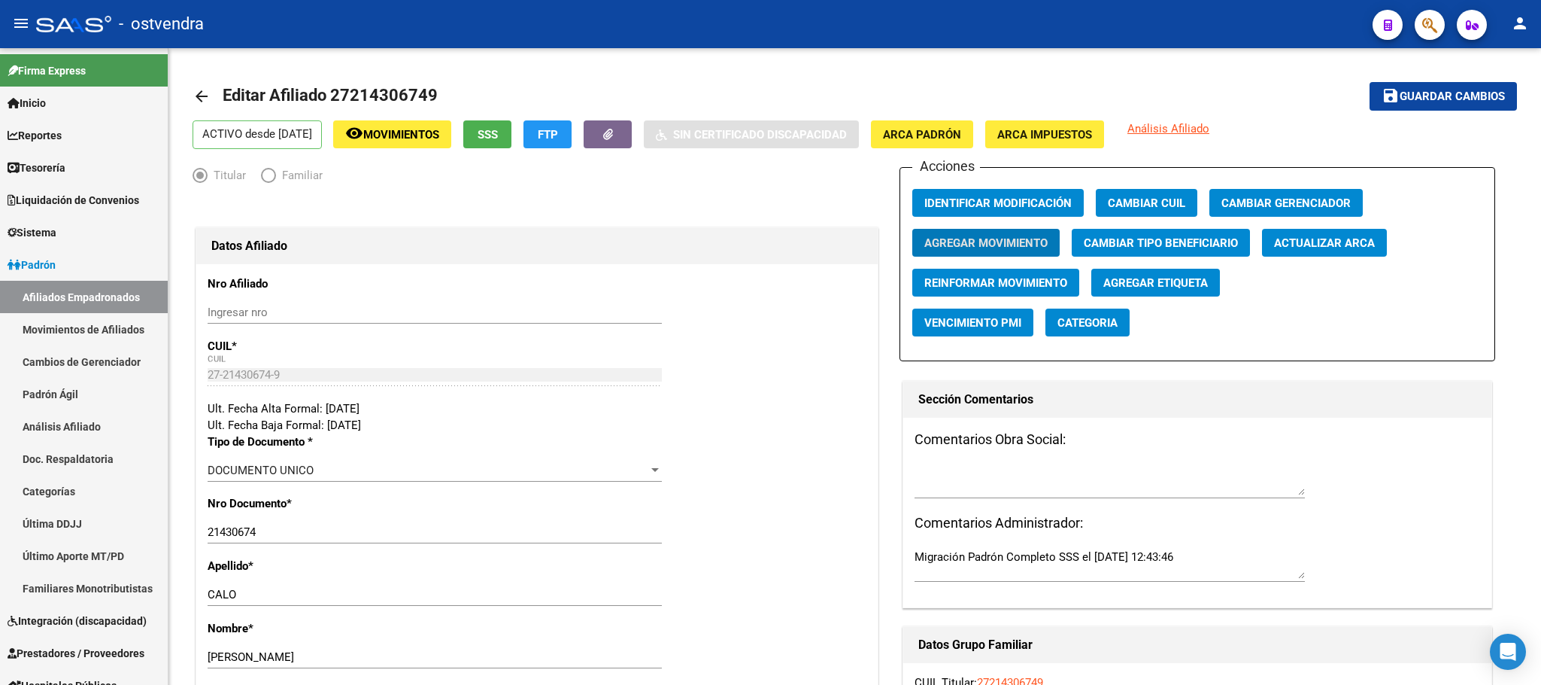
click at [1429, 37] on span "button" at bounding box center [1430, 25] width 15 height 31
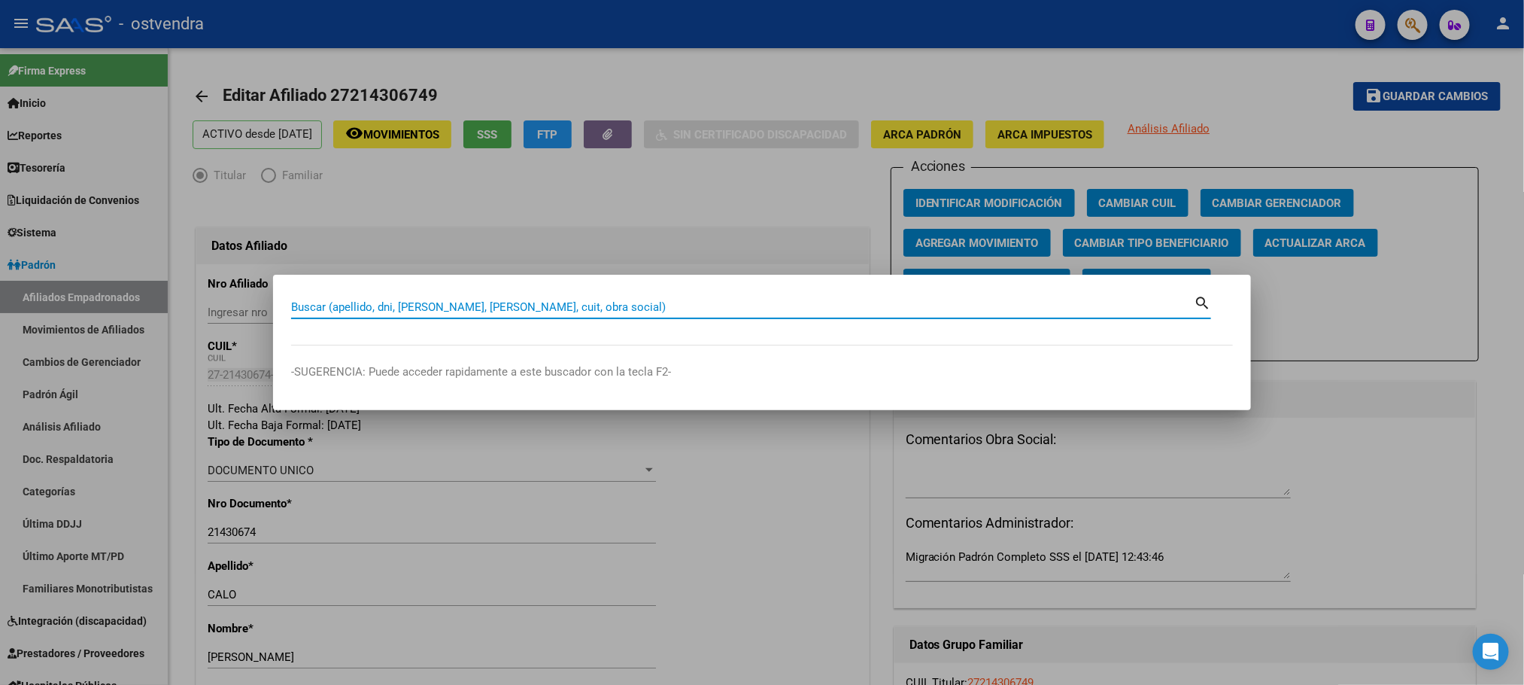
paste input "11358445"
type input "11358445"
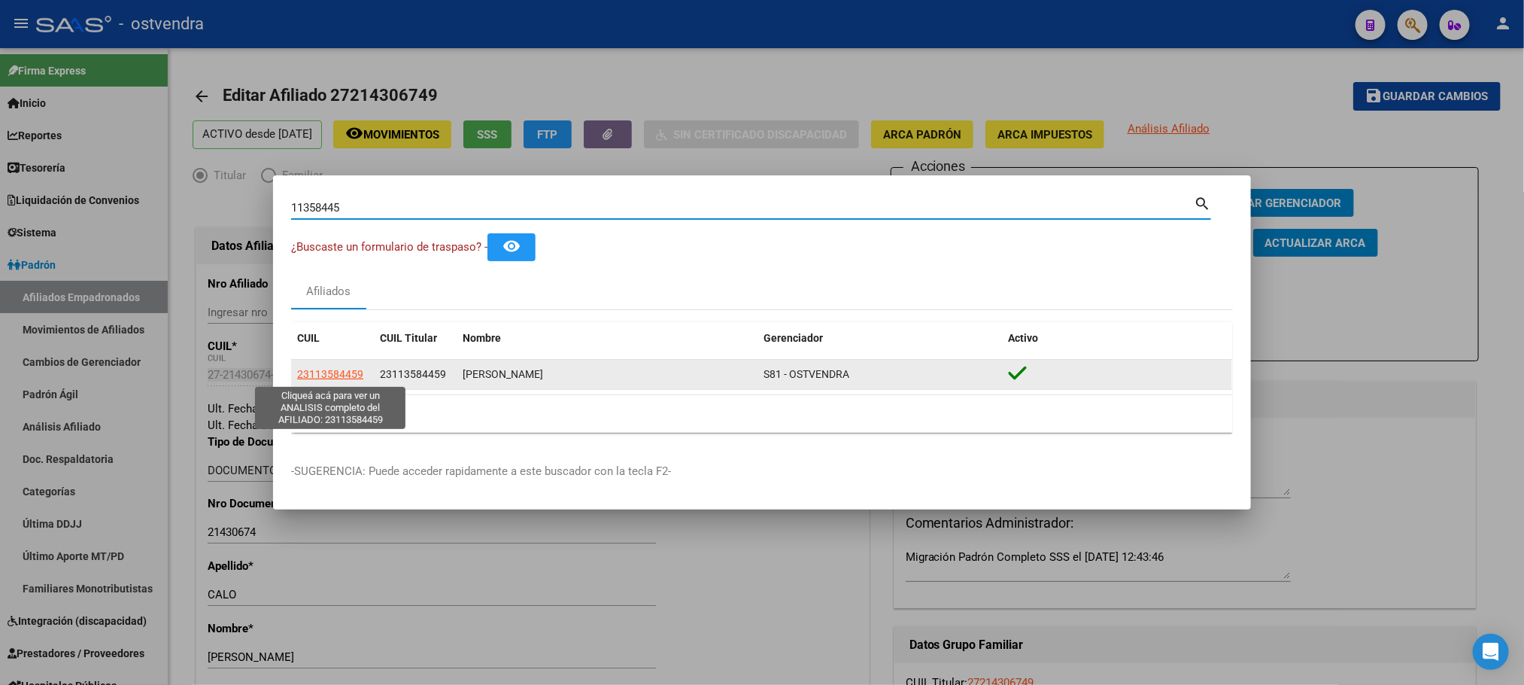
click at [337, 378] on span "23113584459" at bounding box center [330, 374] width 66 height 12
type textarea "23113584459"
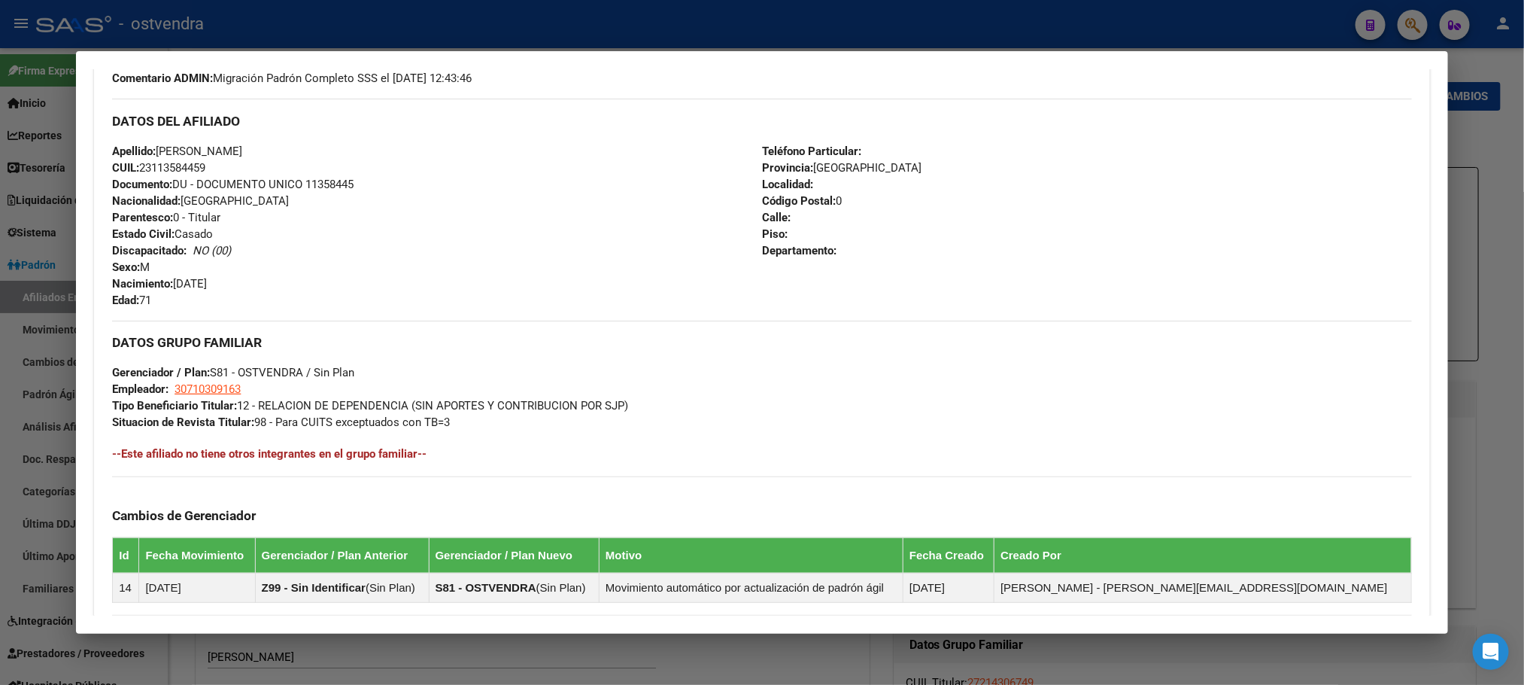
scroll to position [468, 0]
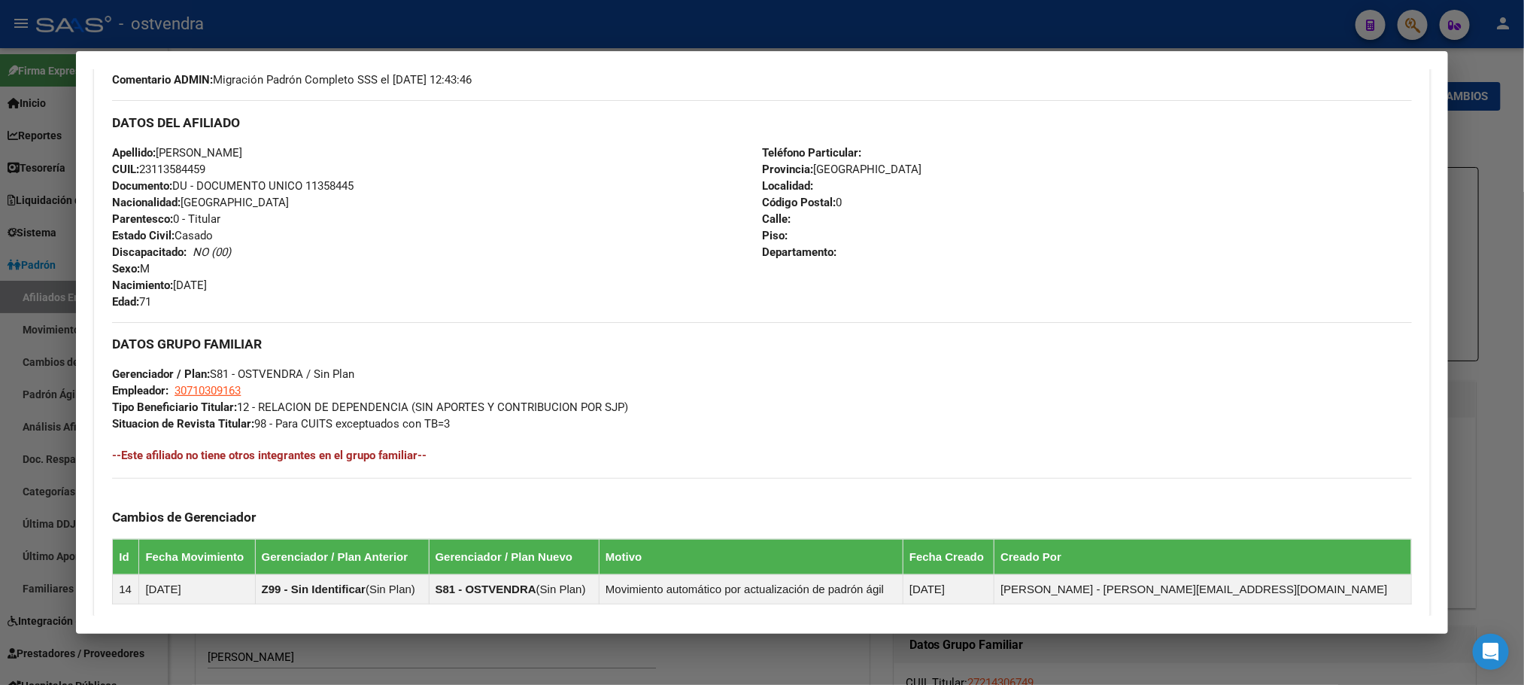
drag, startPoint x: 212, startPoint y: 23, endPoint x: 197, endPoint y: 53, distance: 33.0
click at [212, 23] on div at bounding box center [762, 342] width 1524 height 685
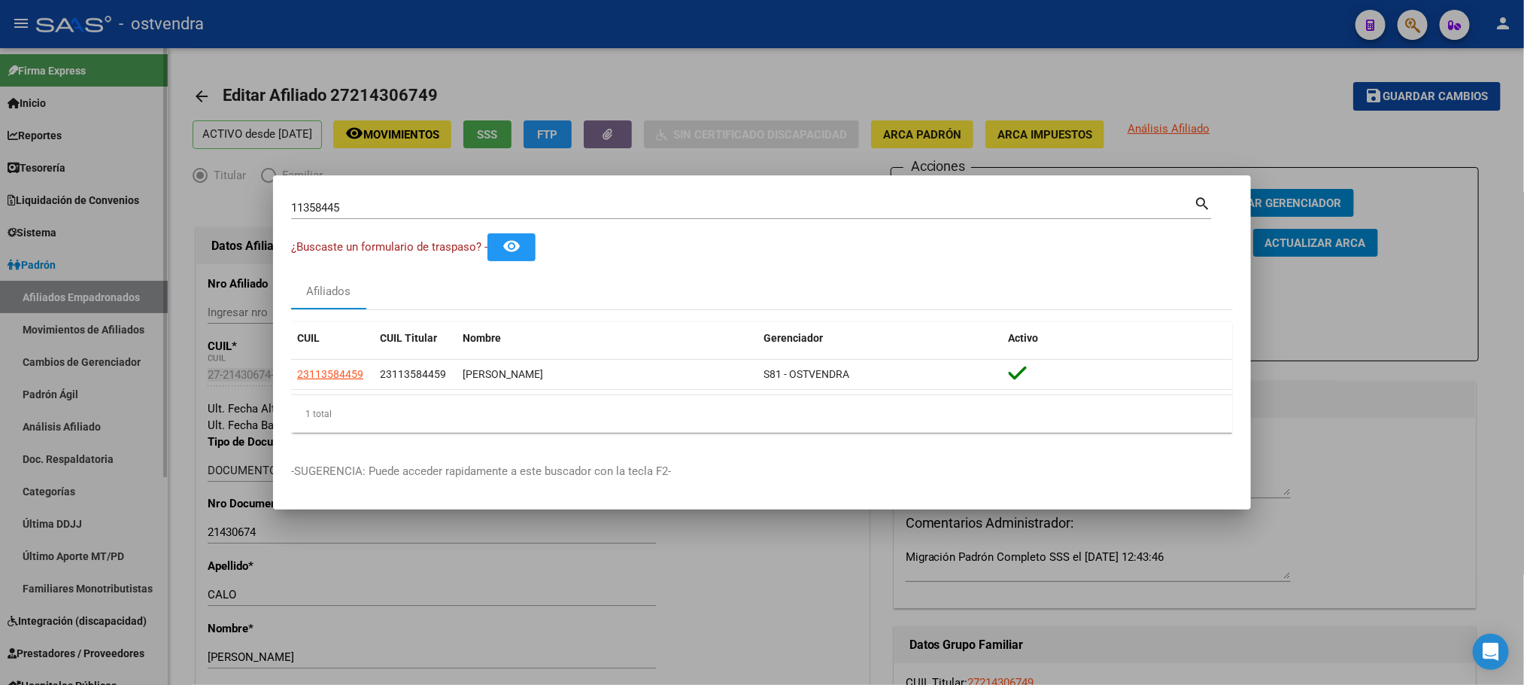
click at [138, 274] on div at bounding box center [762, 342] width 1524 height 685
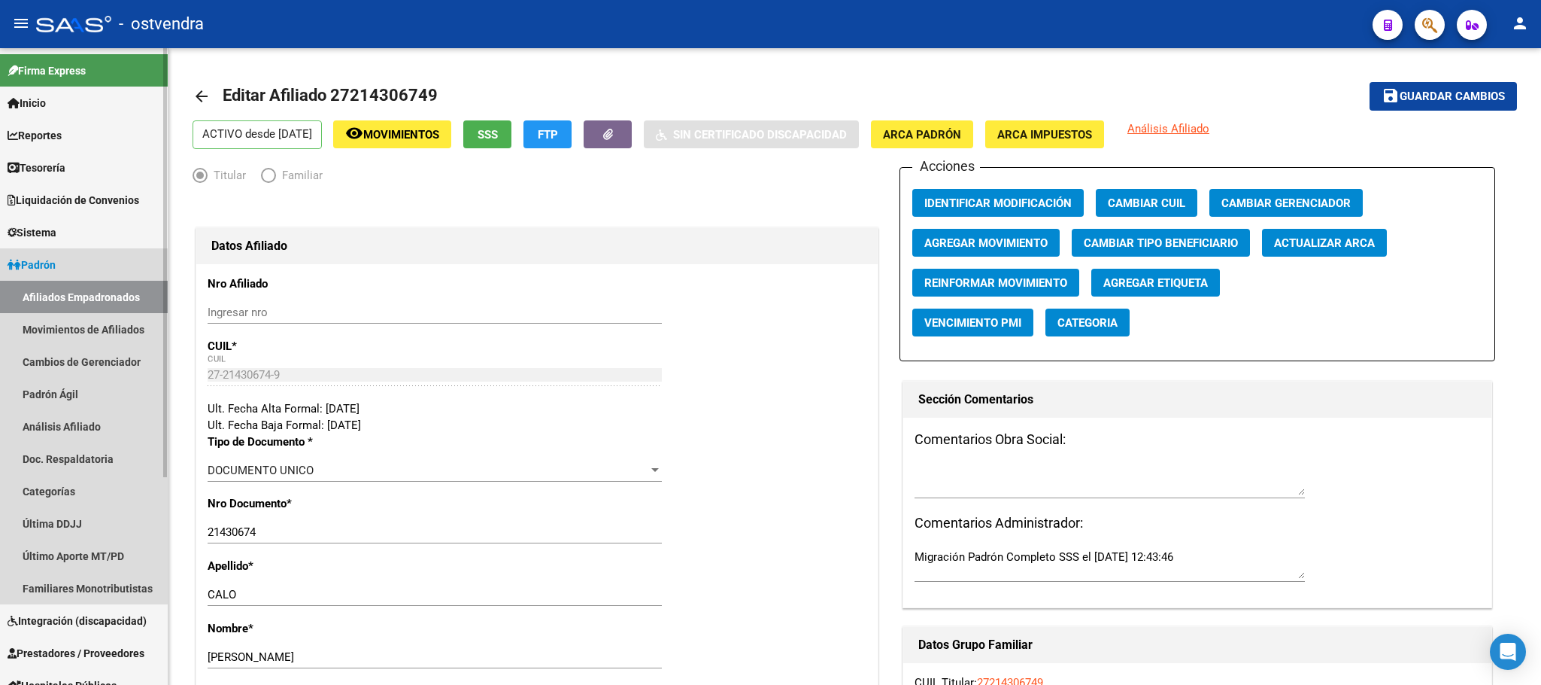
click at [107, 293] on link "Afiliados Empadronados" at bounding box center [84, 297] width 168 height 32
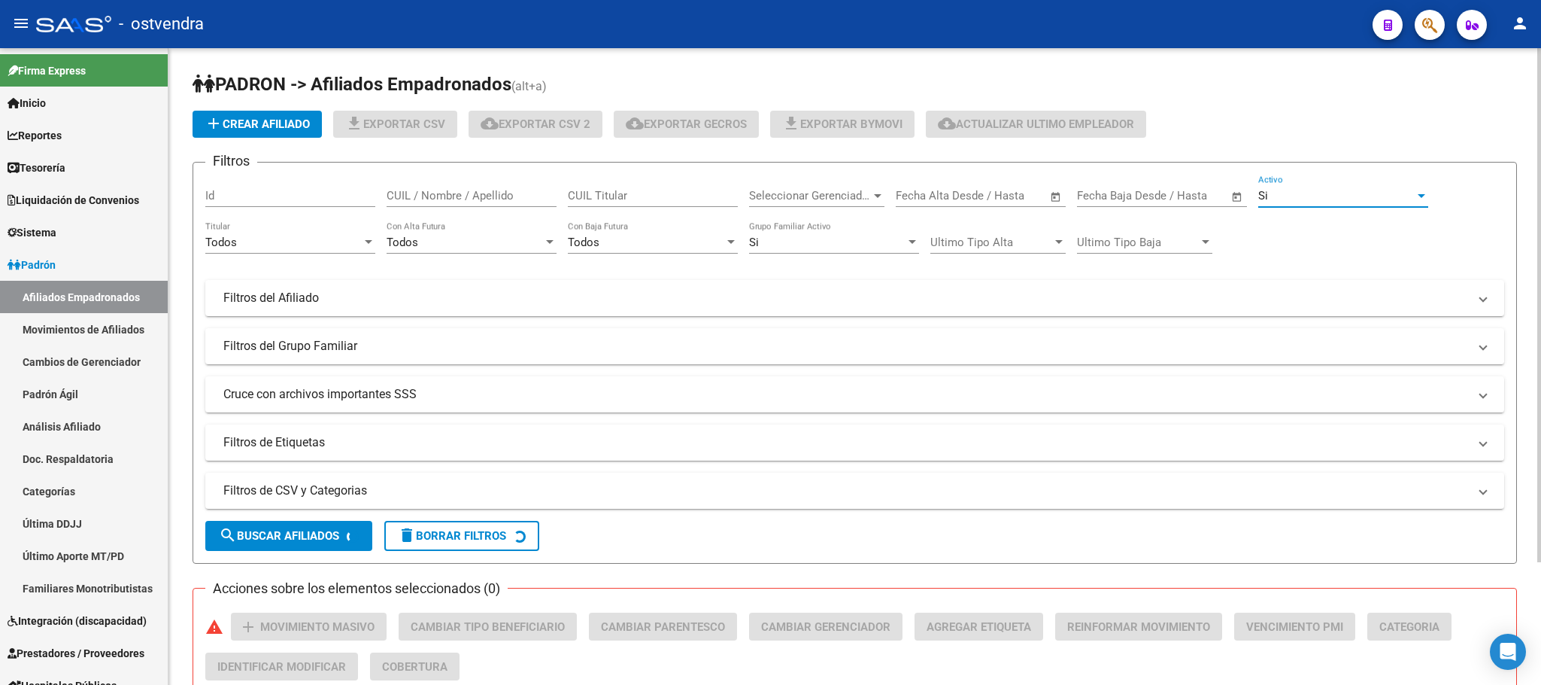
click at [1303, 199] on div "Si" at bounding box center [1337, 196] width 156 height 14
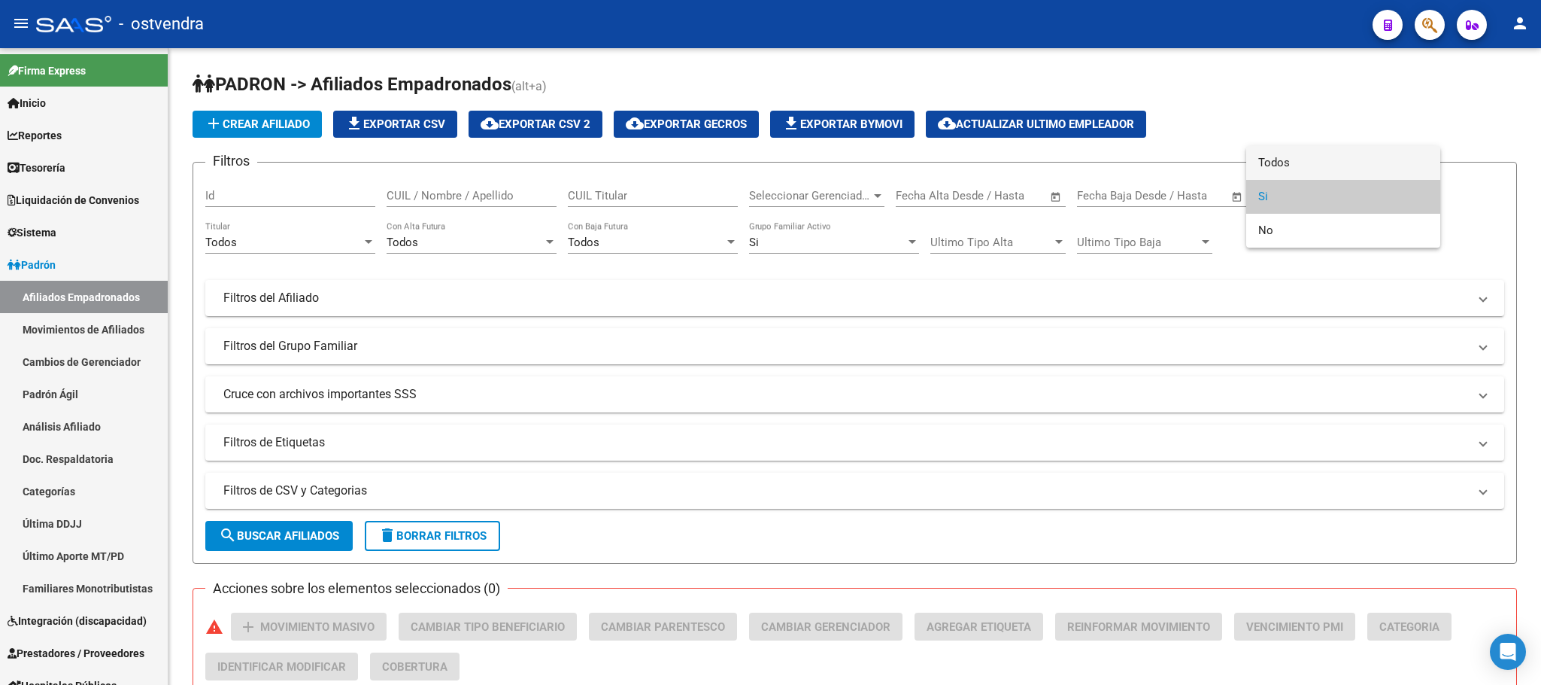
click at [1289, 165] on span "Todos" at bounding box center [1344, 163] width 170 height 34
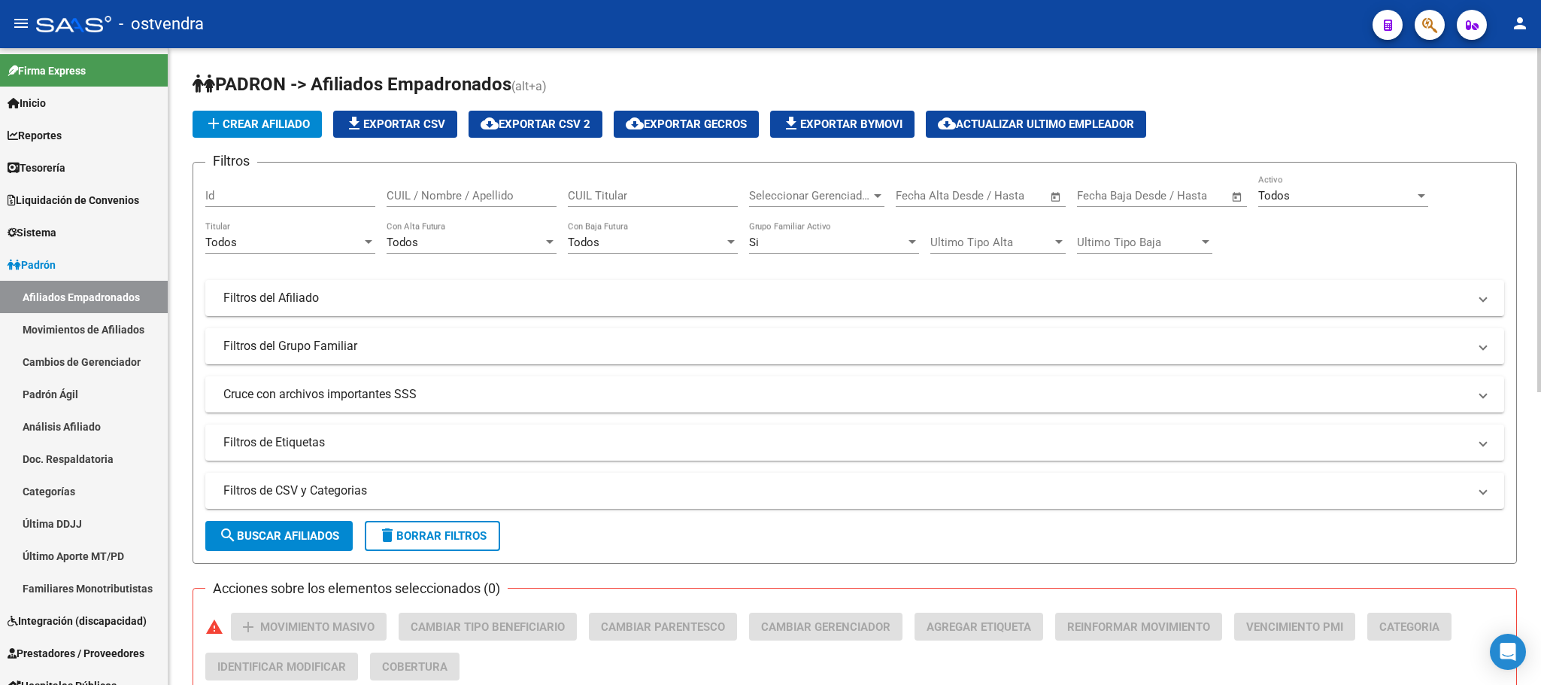
click at [819, 232] on div "Si Grupo Familiar Activo" at bounding box center [834, 237] width 170 height 32
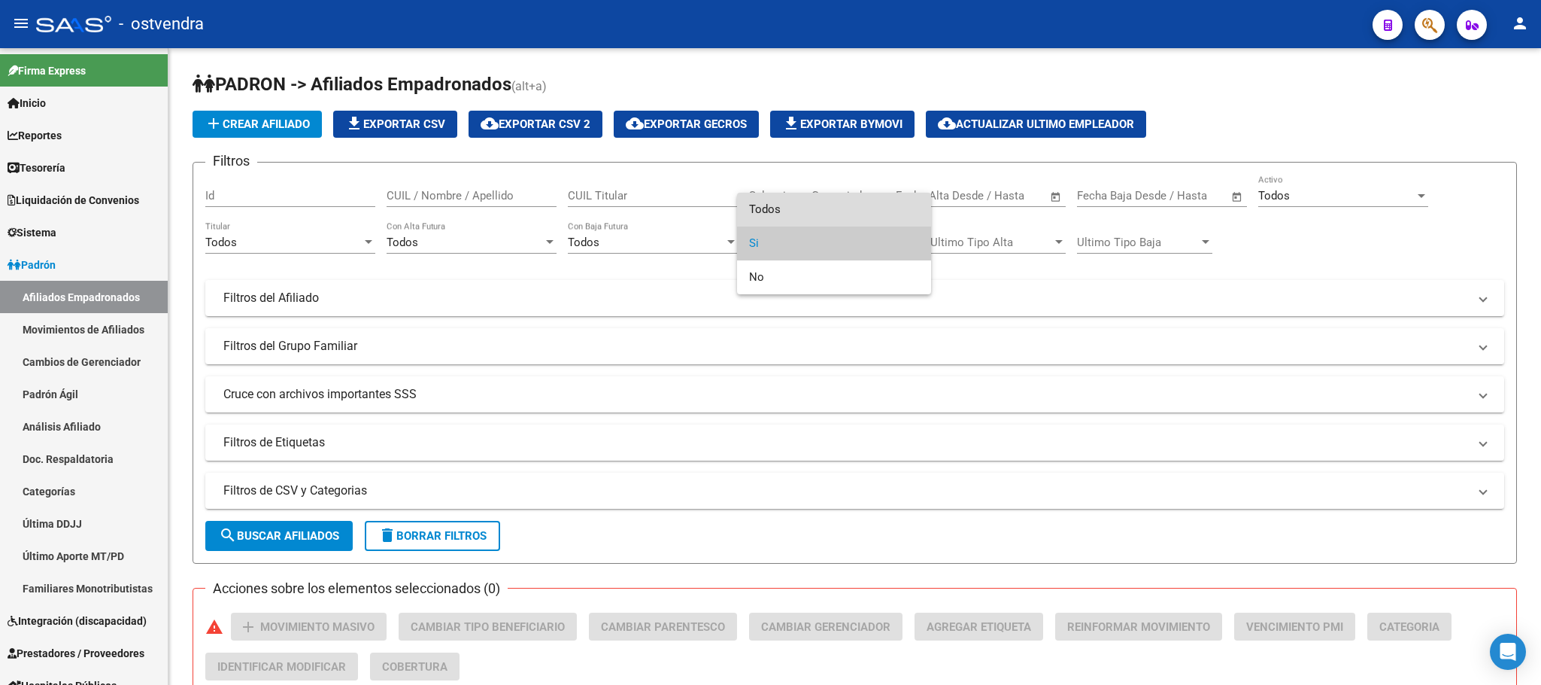
click at [802, 205] on span "Todos" at bounding box center [834, 210] width 170 height 34
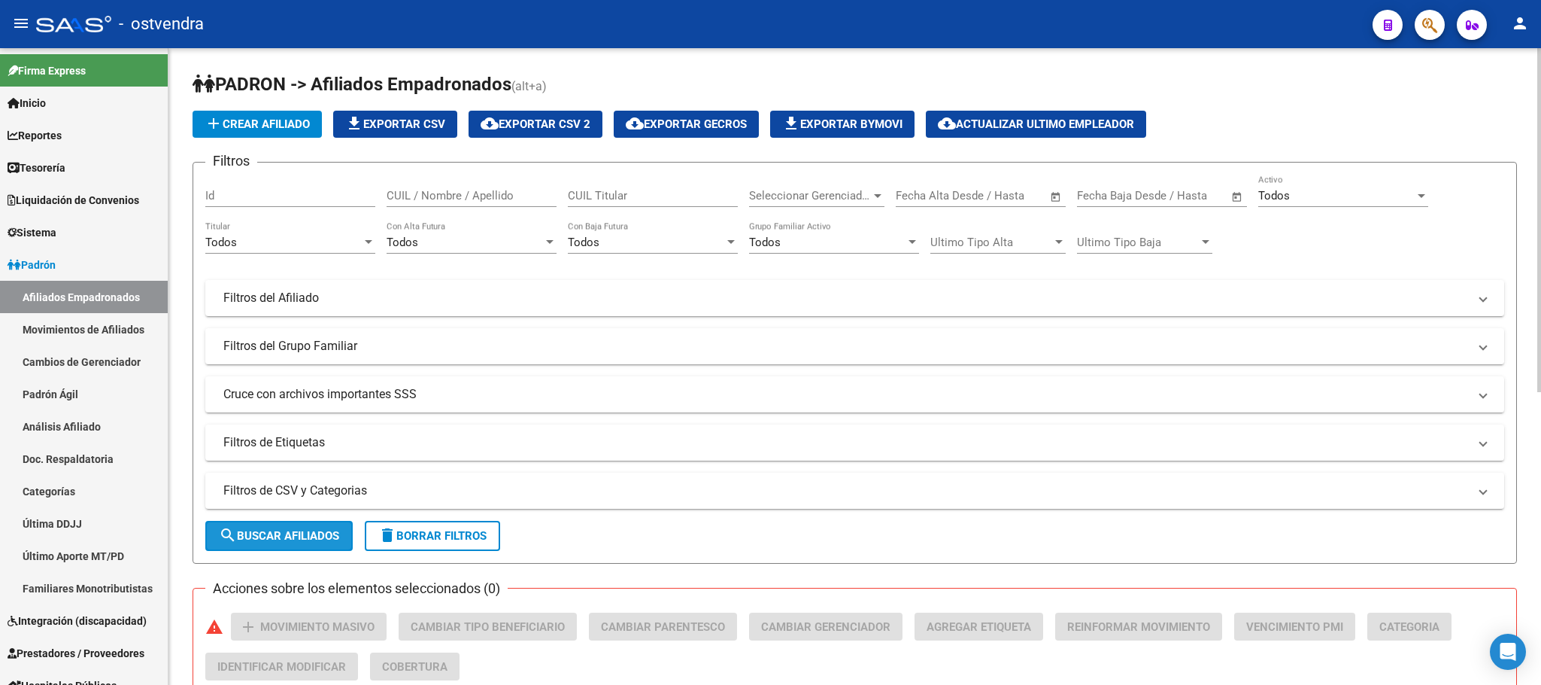
click at [311, 542] on span "search Buscar Afiliados" at bounding box center [279, 536] width 120 height 14
click at [530, 120] on span "cloud_download Exportar CSV 2" at bounding box center [536, 124] width 110 height 14
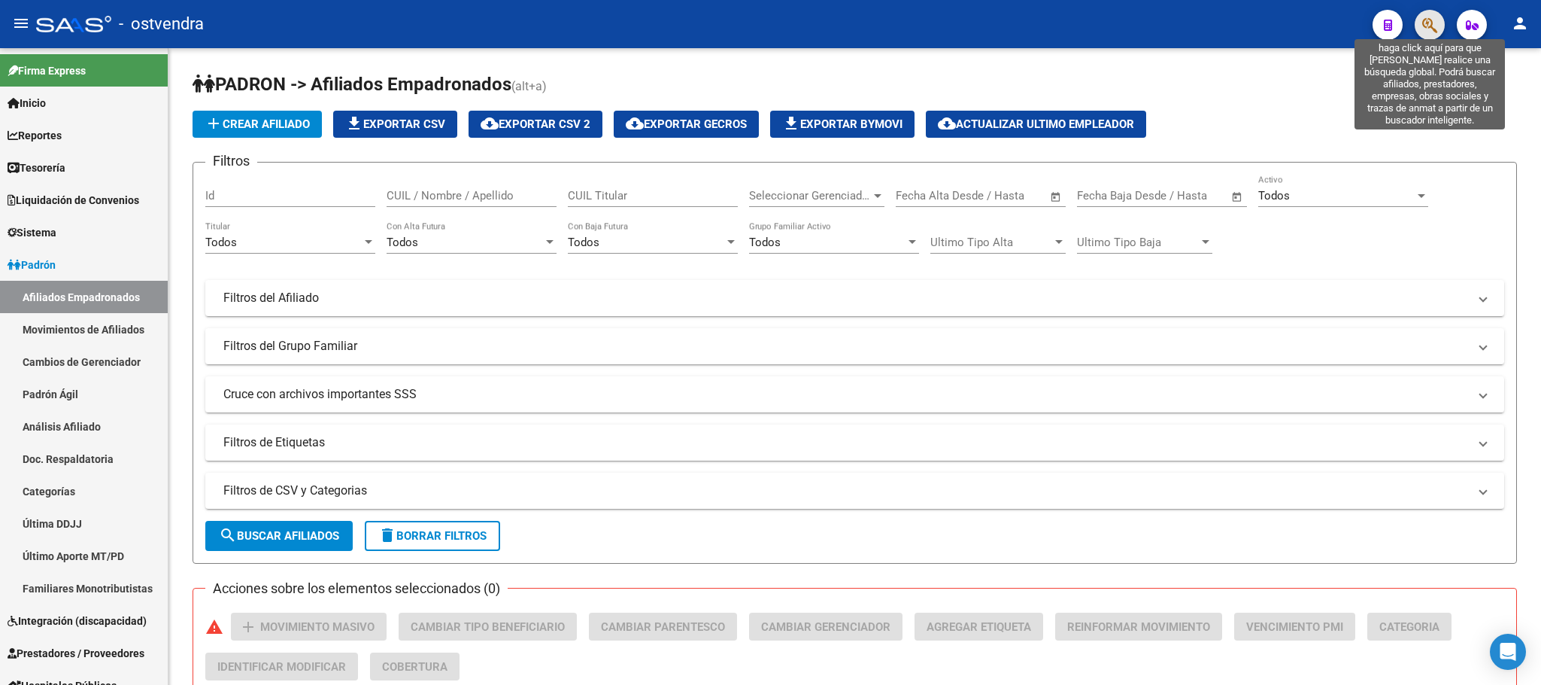
click at [1429, 23] on icon "button" at bounding box center [1430, 25] width 15 height 17
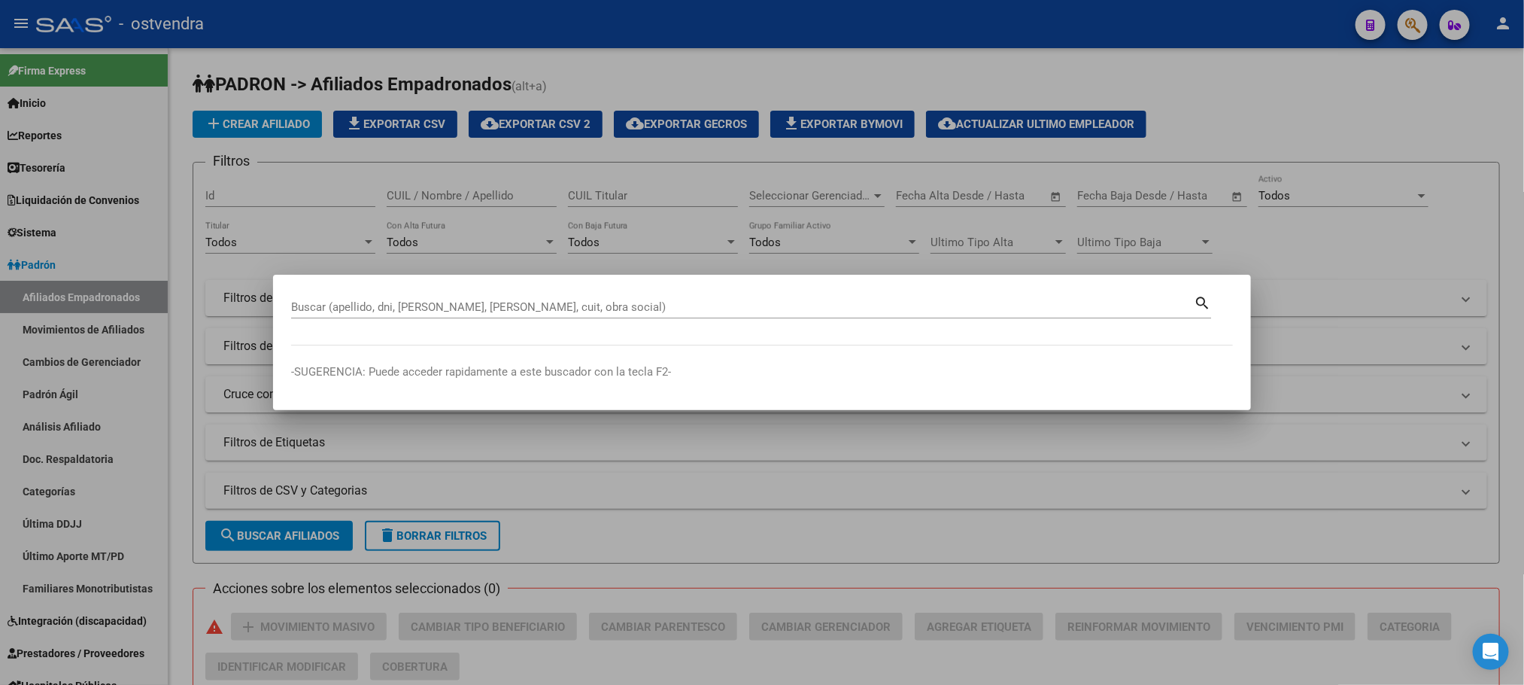
paste input "11358445"
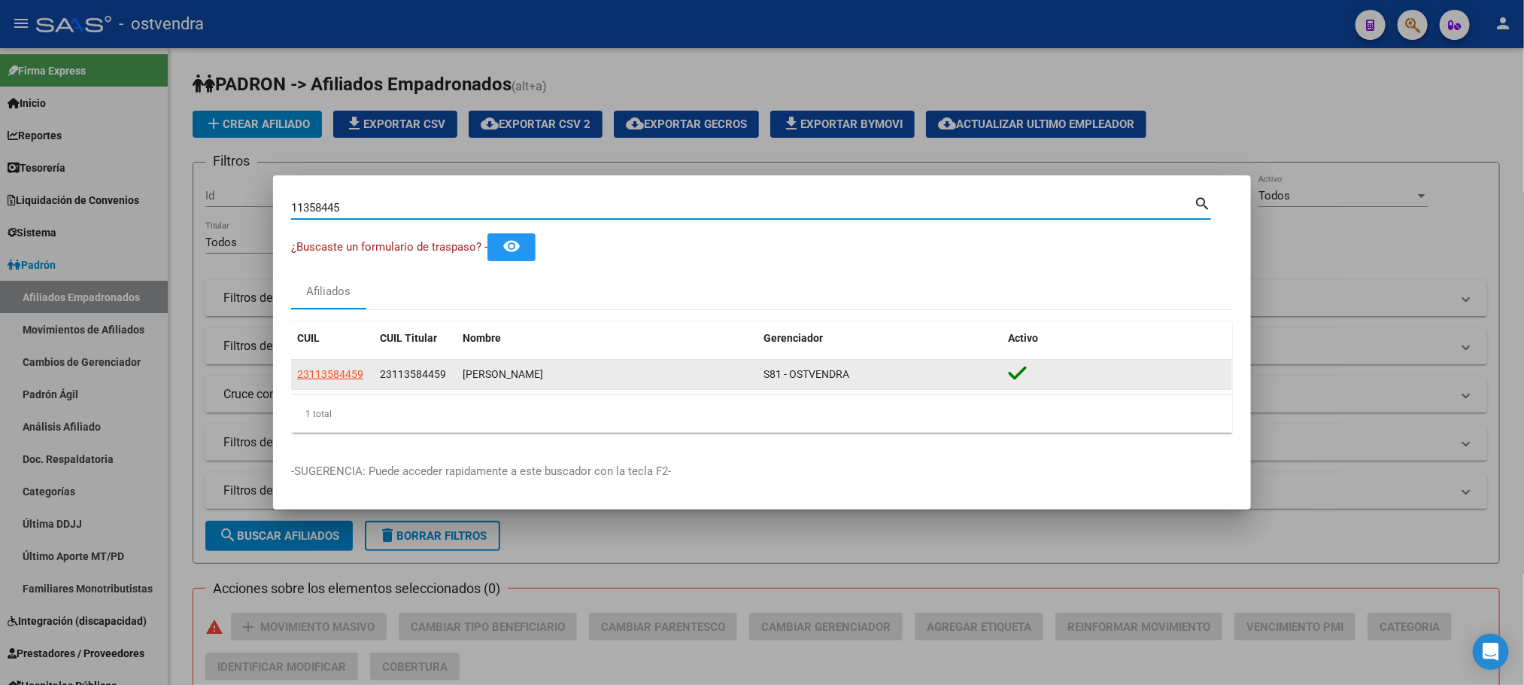
click at [310, 375] on span "23113584459" at bounding box center [330, 374] width 66 height 12
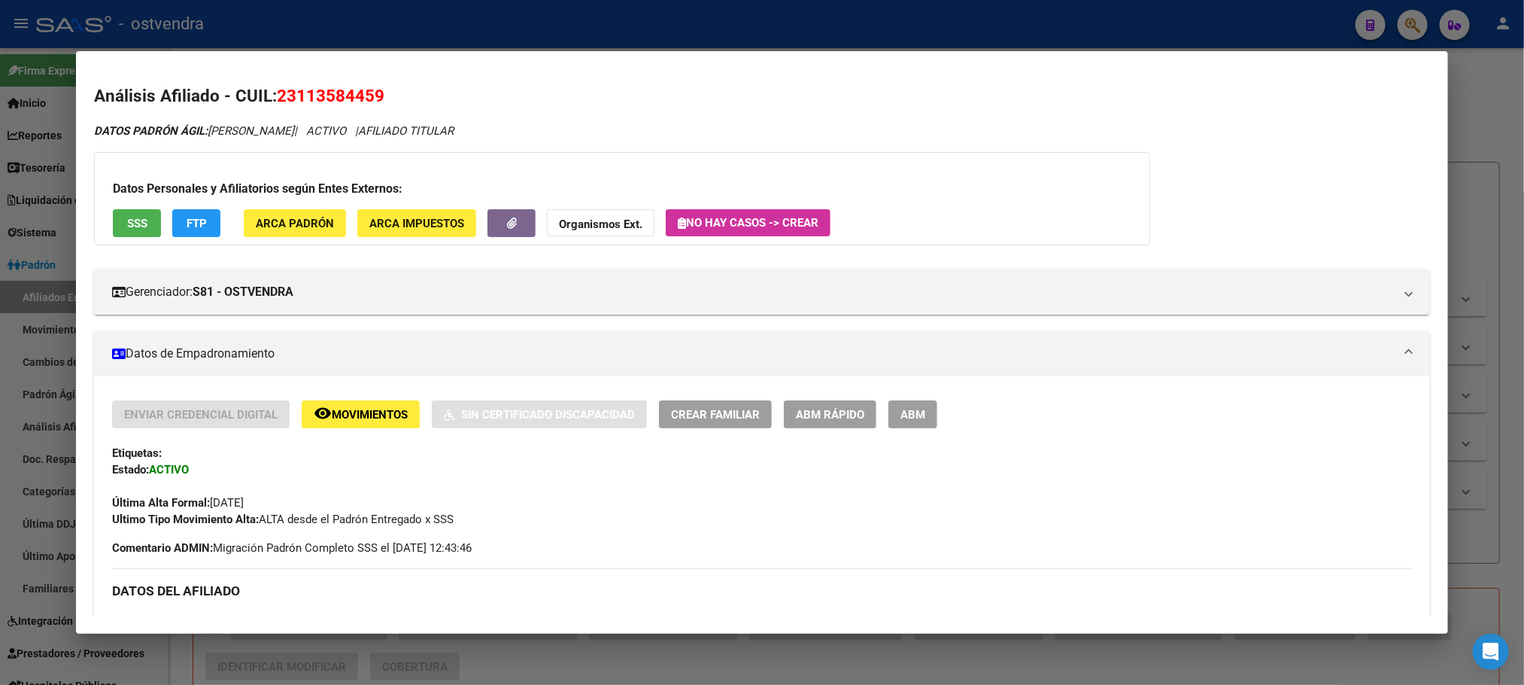
click at [566, 14] on div at bounding box center [762, 342] width 1524 height 685
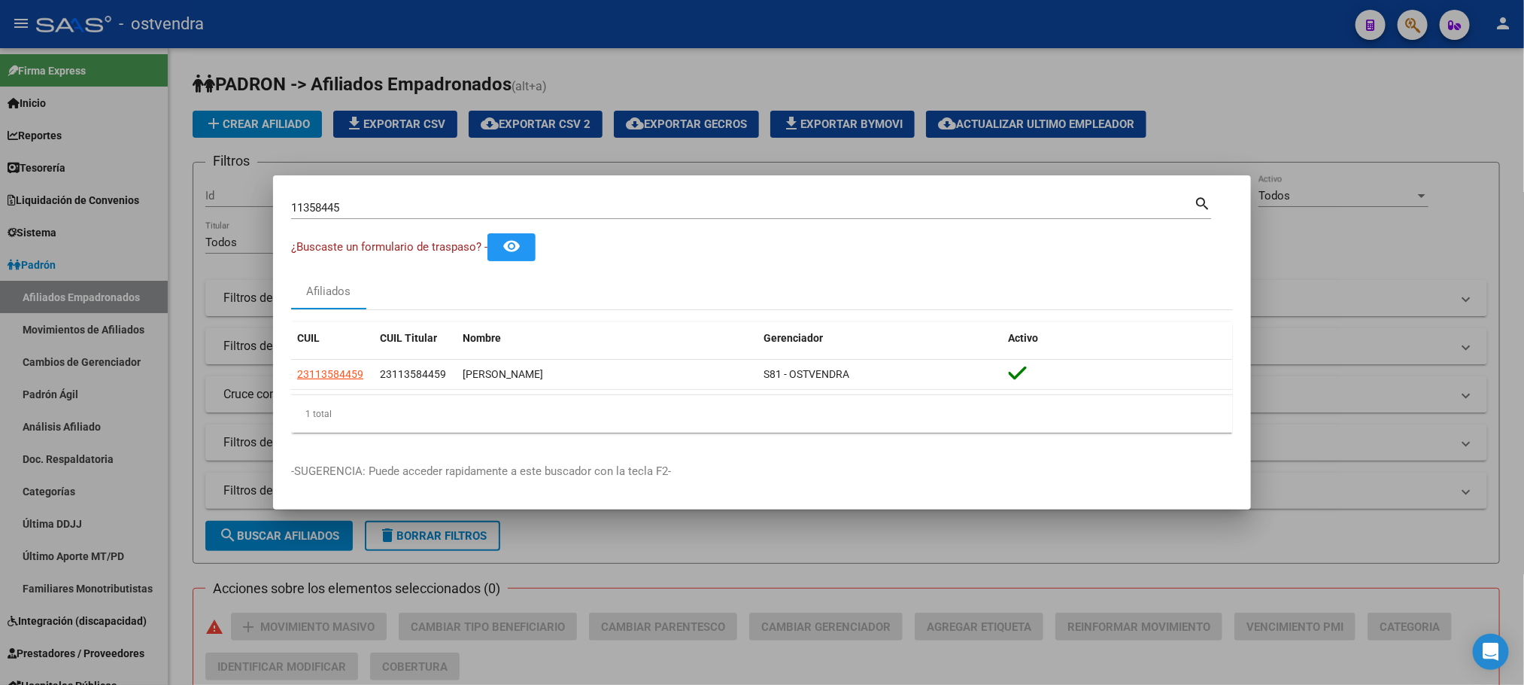
drag, startPoint x: 415, startPoint y: 220, endPoint x: 323, endPoint y: 208, distance: 92.6
click at [228, 195] on div "11358445 Buscar (apellido, dni, cuil, nro traspaso, cuit, obra social) search ¿…" at bounding box center [762, 342] width 1524 height 685
click at [343, 208] on input "11358445" at bounding box center [742, 208] width 903 height 14
drag, startPoint x: 372, startPoint y: 210, endPoint x: 226, endPoint y: 208, distance: 146.0
click at [226, 208] on div "11358445 Buscar (apellido, dni, cuil, nro traspaso, cuit, obra social) search ¿…" at bounding box center [762, 342] width 1524 height 685
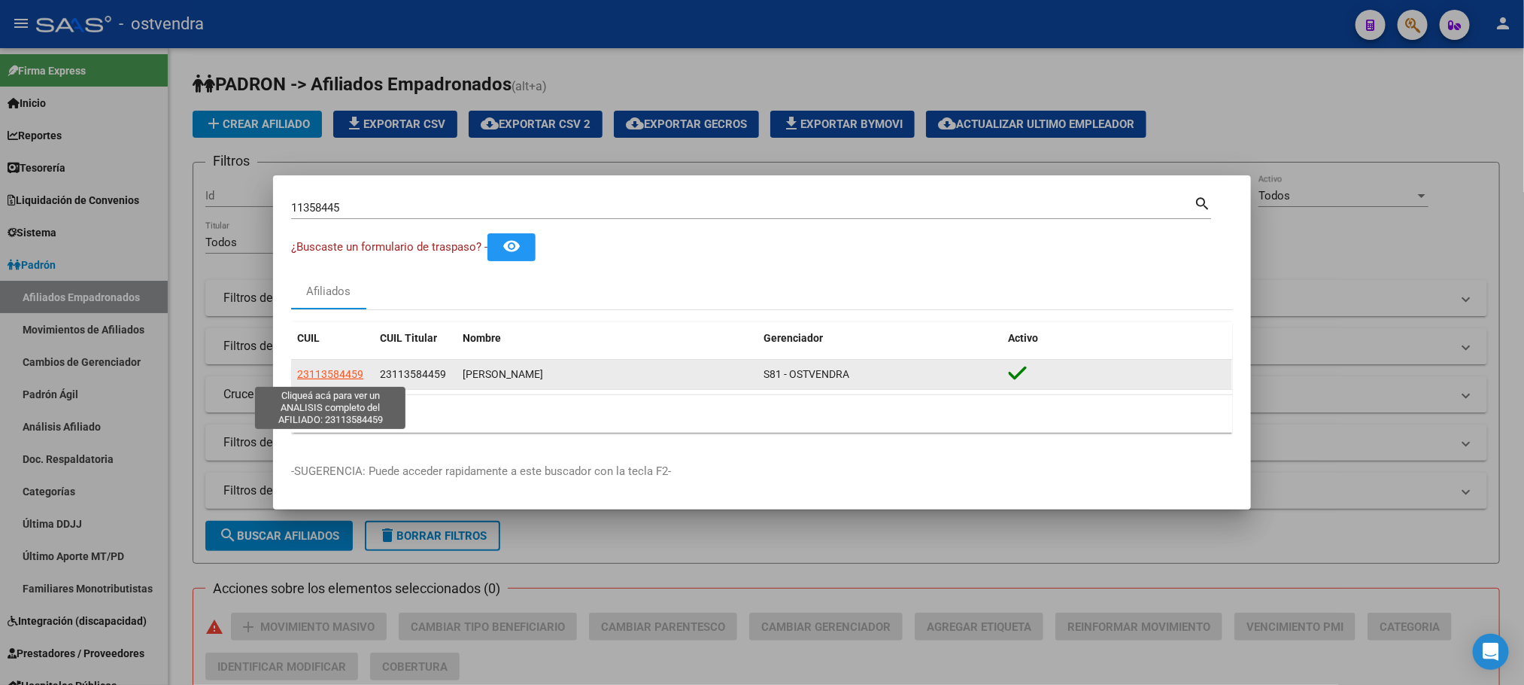
click at [333, 373] on span "23113584459" at bounding box center [330, 374] width 66 height 12
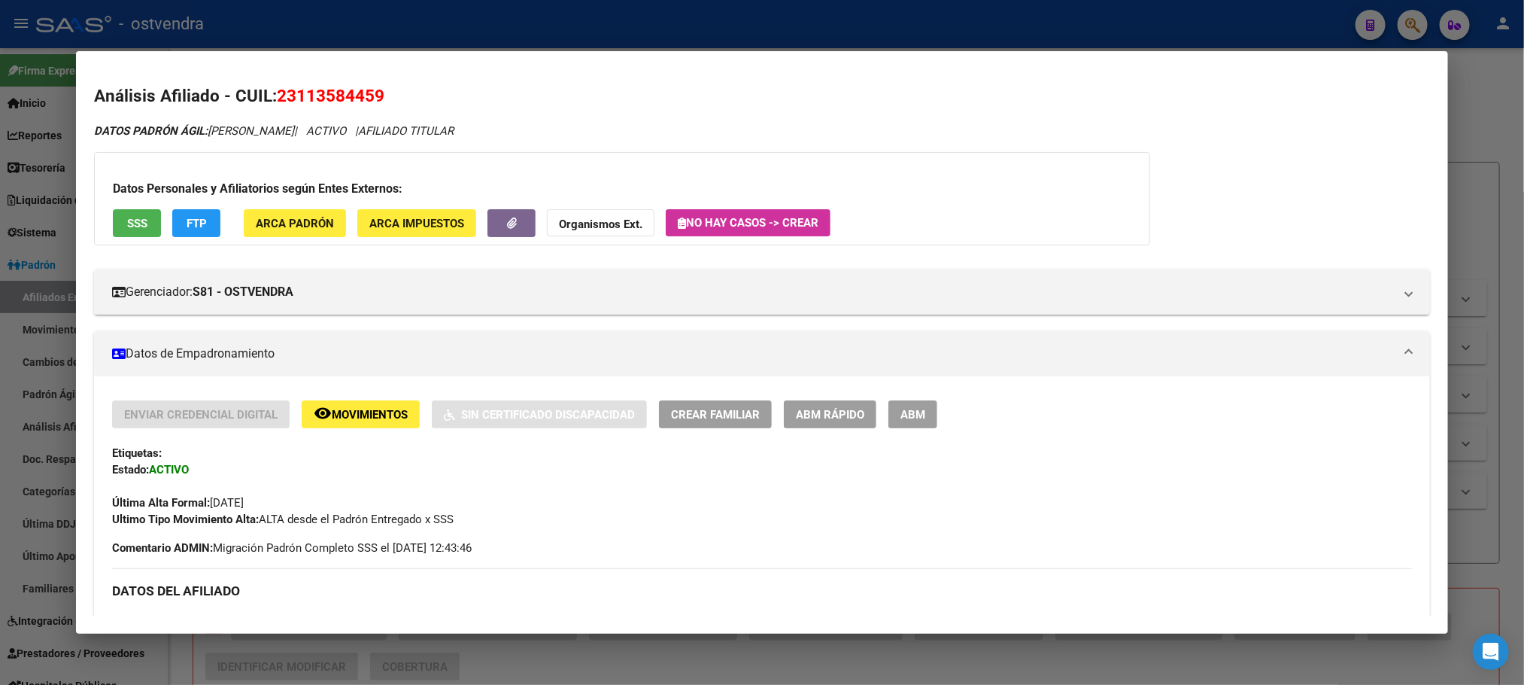
click at [127, 221] on span "SSS" at bounding box center [137, 224] width 20 height 14
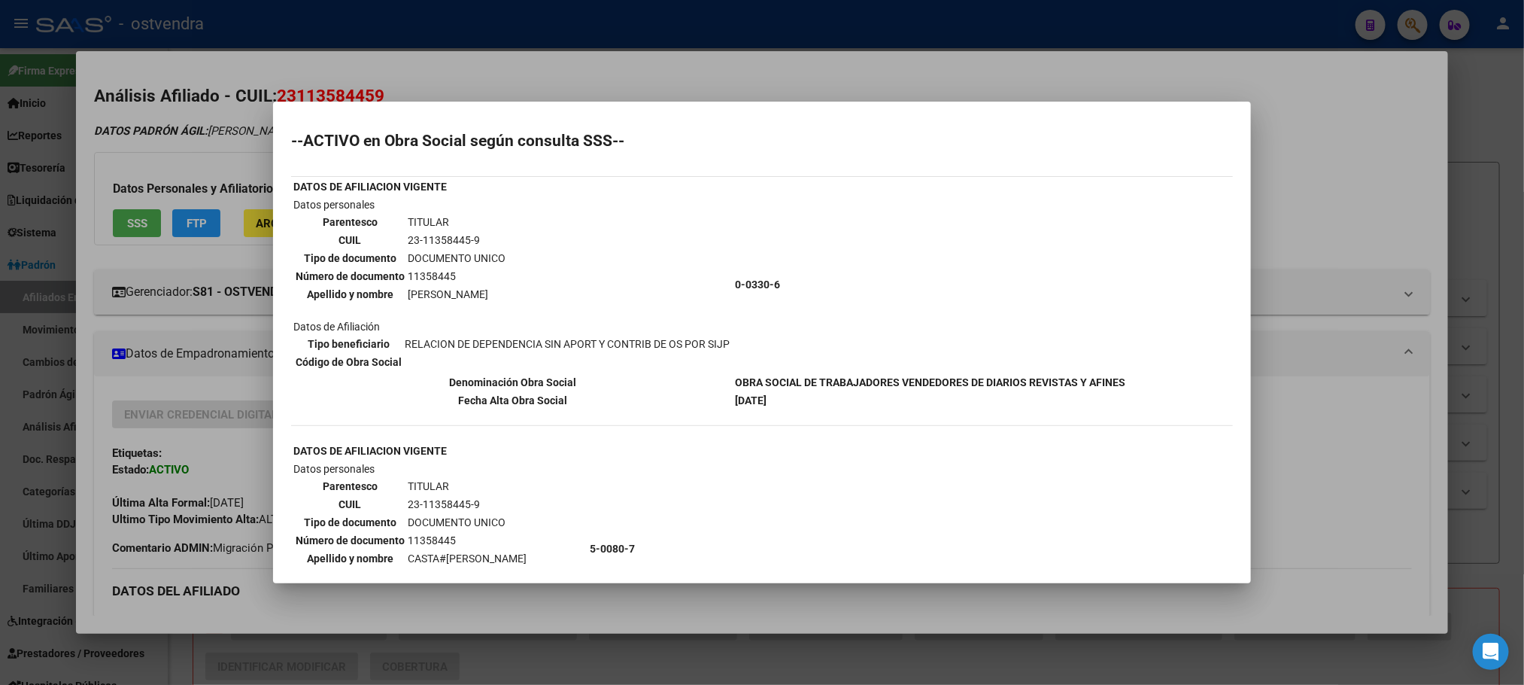
click at [129, 143] on div at bounding box center [762, 342] width 1524 height 685
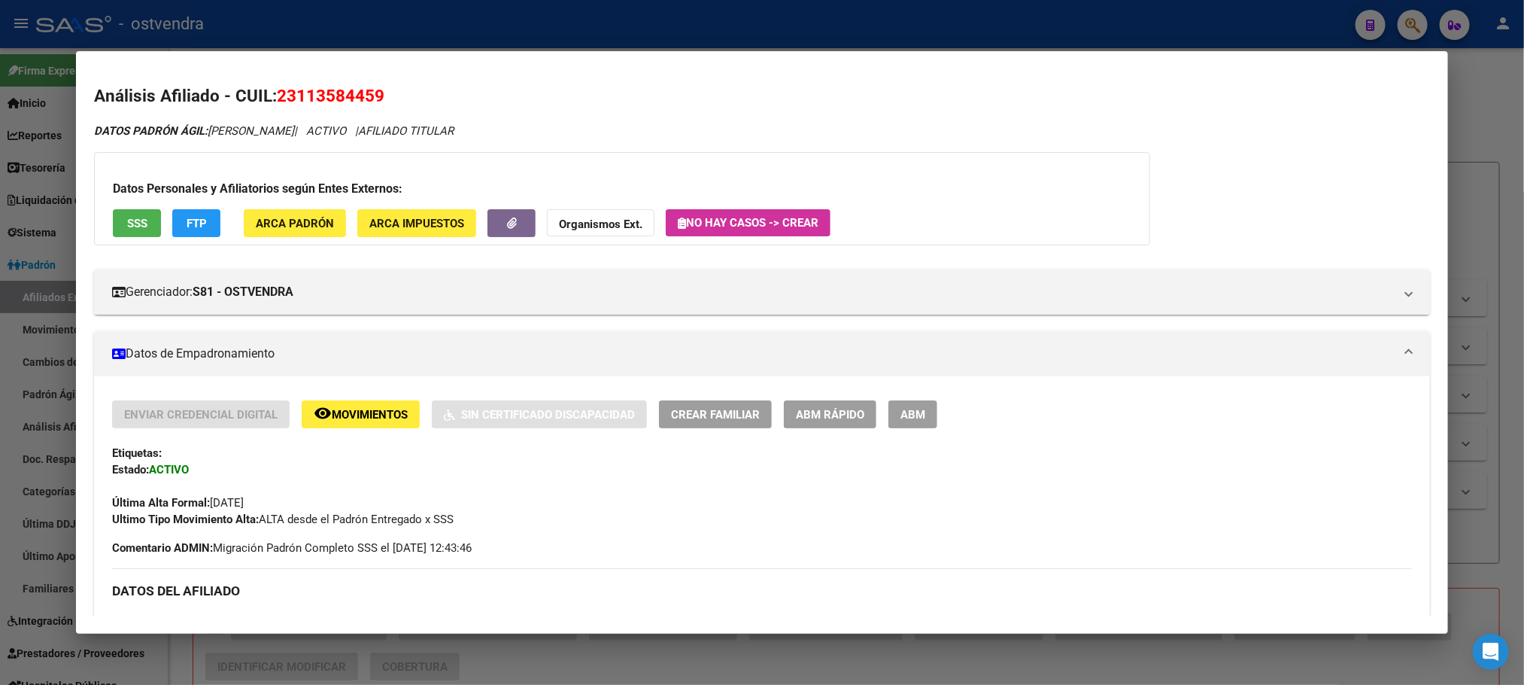
click at [183, 208] on div "Datos Personales y Afiliatorios según Entes Externos: SSS FTP ARCA Padrón ARCA …" at bounding box center [622, 198] width 1056 height 93
click at [194, 228] on span "FTP" at bounding box center [197, 224] width 20 height 14
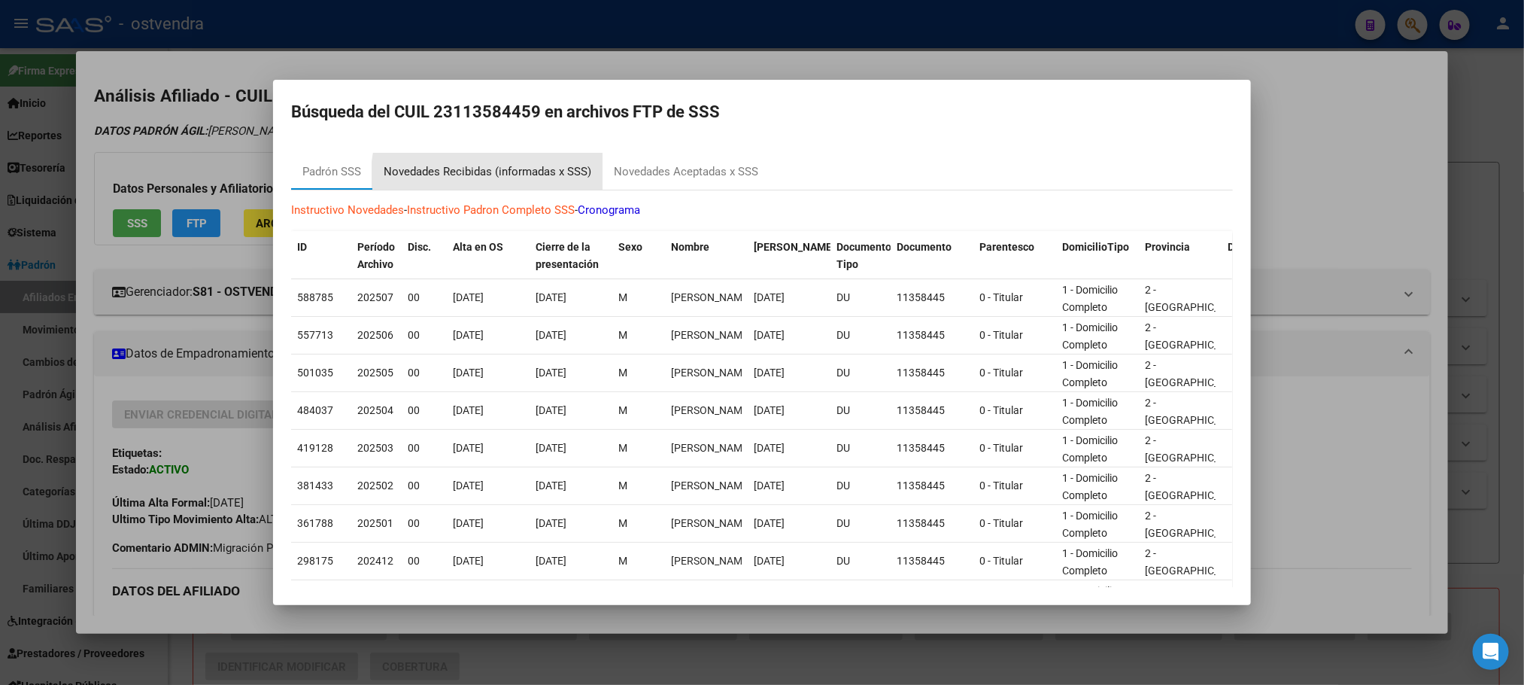
click at [509, 181] on div "Novedades Recibidas (informadas x SSS)" at bounding box center [487, 171] width 230 height 36
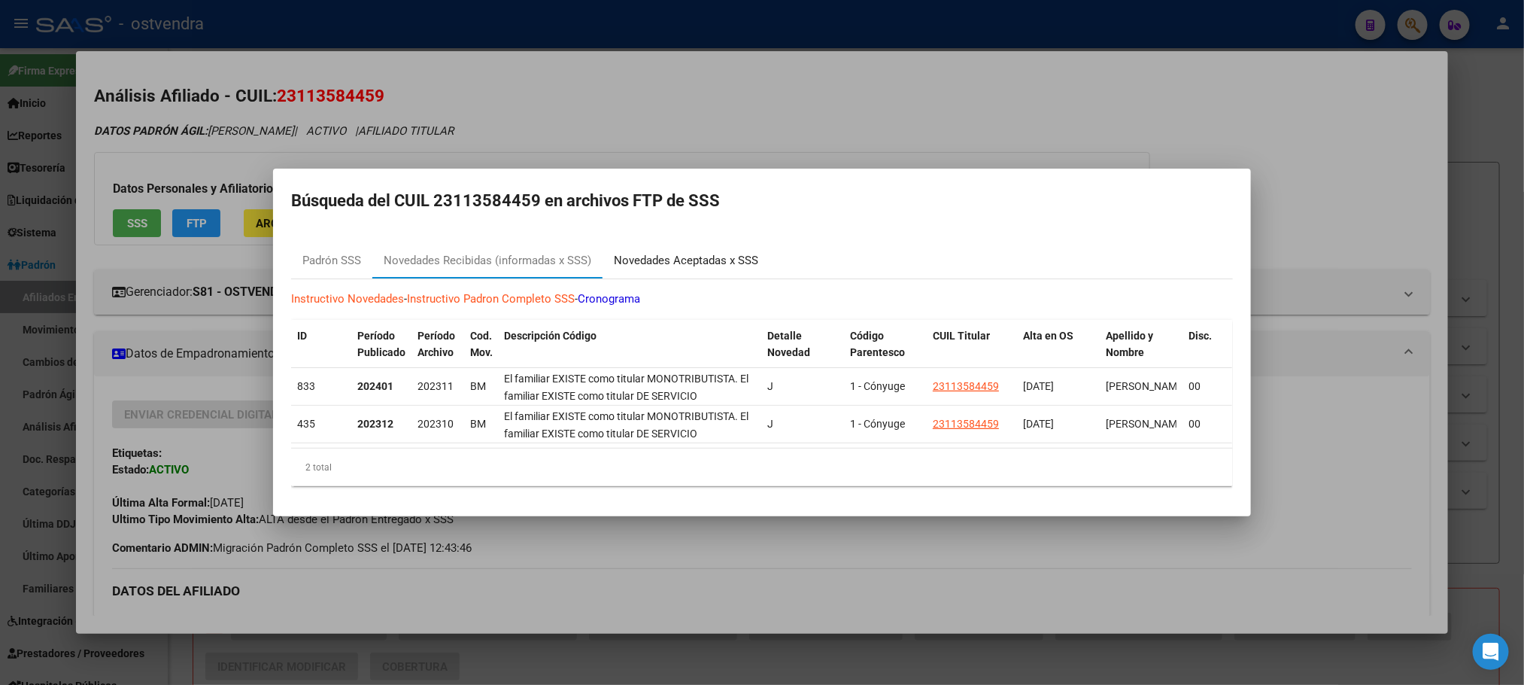
click at [718, 253] on div "Novedades Aceptadas x SSS" at bounding box center [686, 260] width 144 height 17
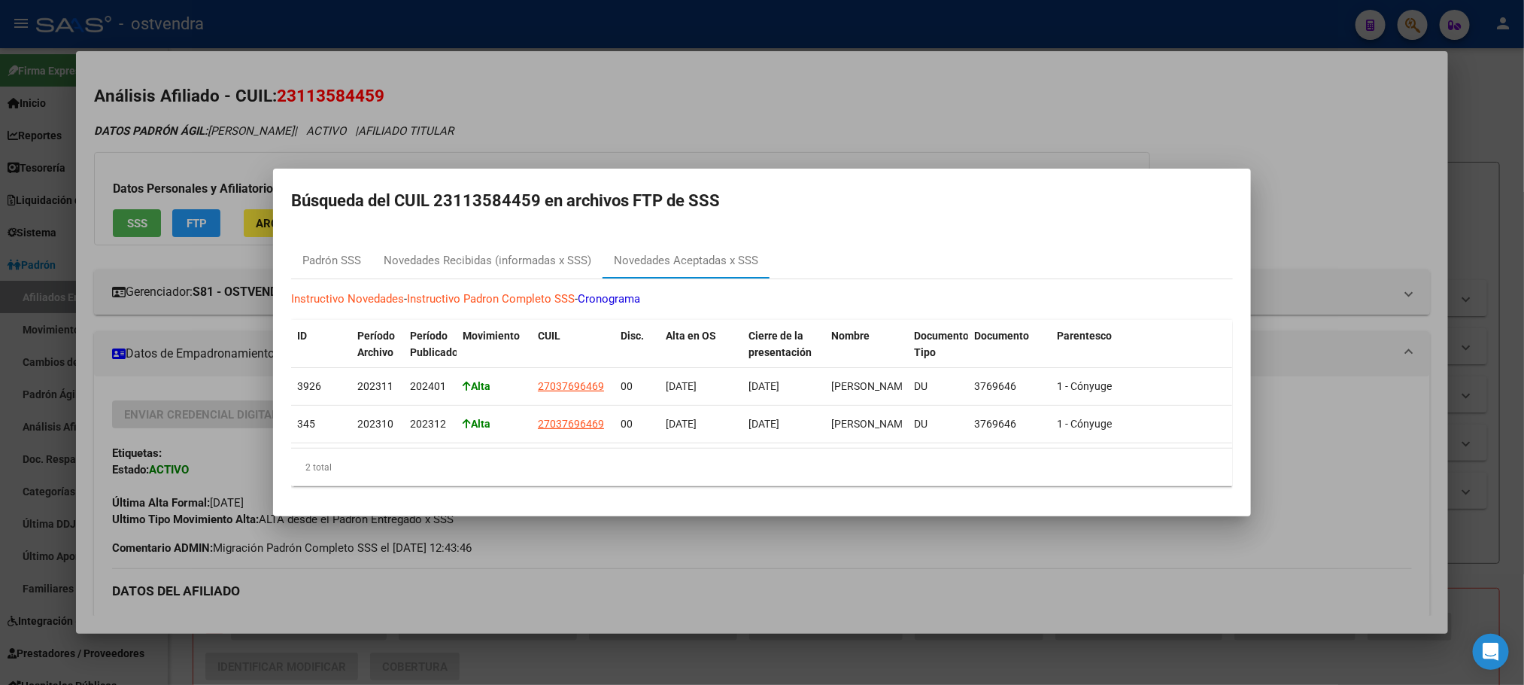
click at [667, 86] on div at bounding box center [762, 342] width 1524 height 685
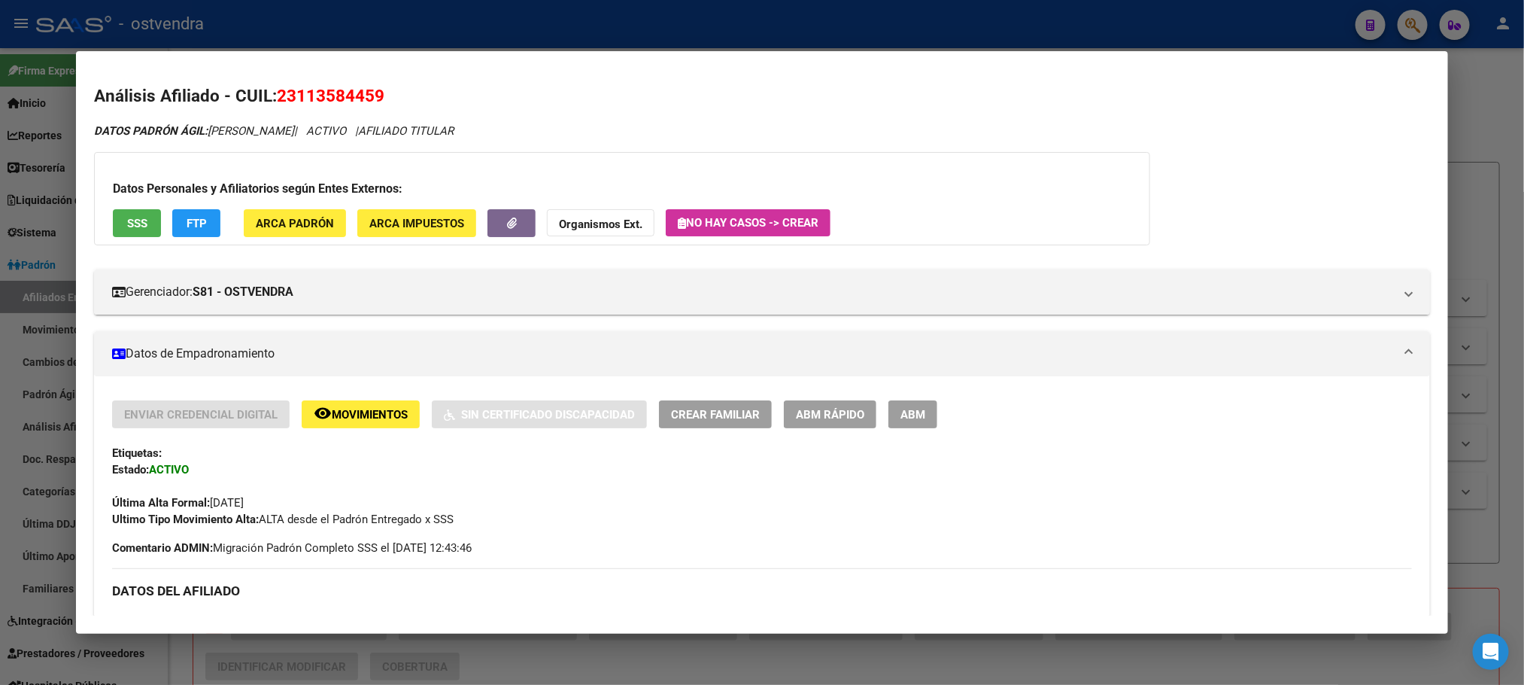
click at [609, 36] on div at bounding box center [762, 342] width 1524 height 685
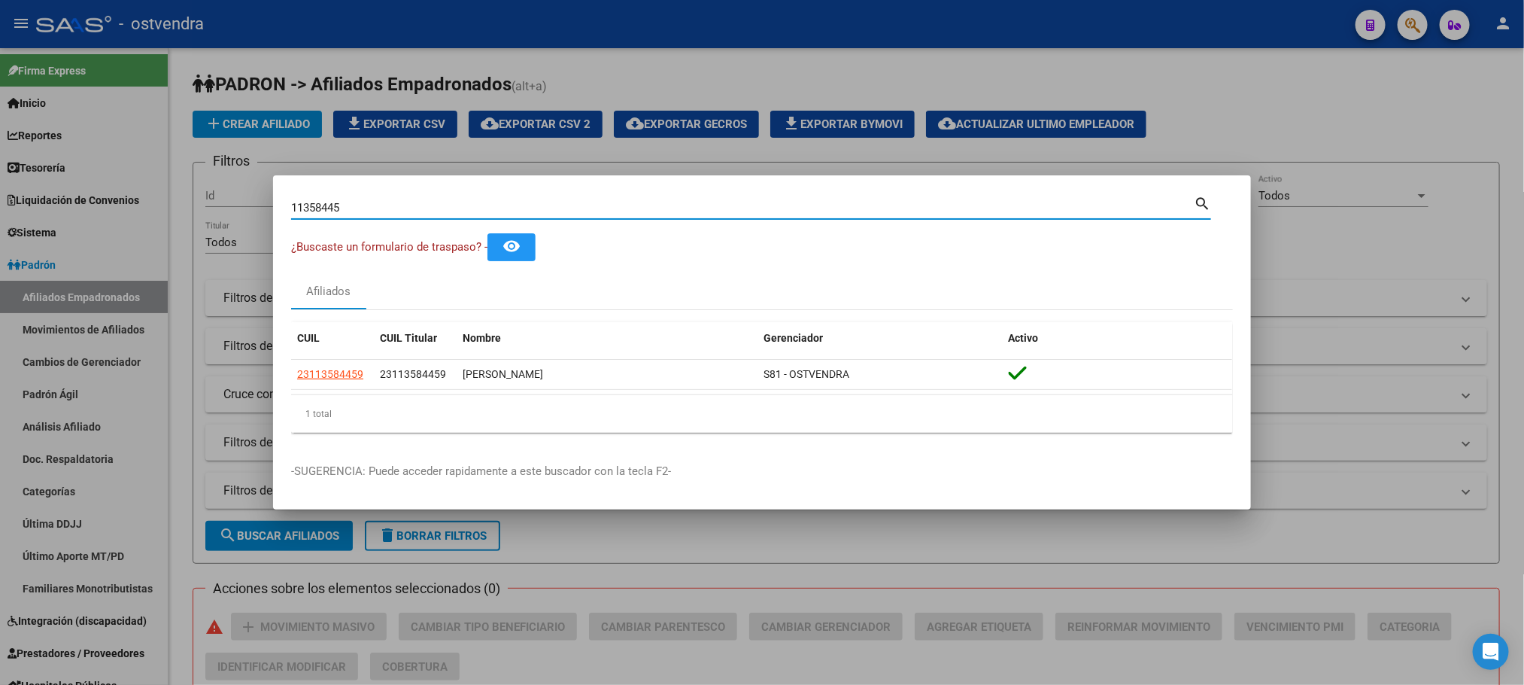
drag, startPoint x: 223, startPoint y: 215, endPoint x: 177, endPoint y: 217, distance: 46.7
click at [177, 217] on div "11358445 Buscar (apellido, dni, cuil, nro traspaso, cuit, obra social) search ¿…" at bounding box center [762, 342] width 1524 height 685
paste input "633464"
type input "11633464"
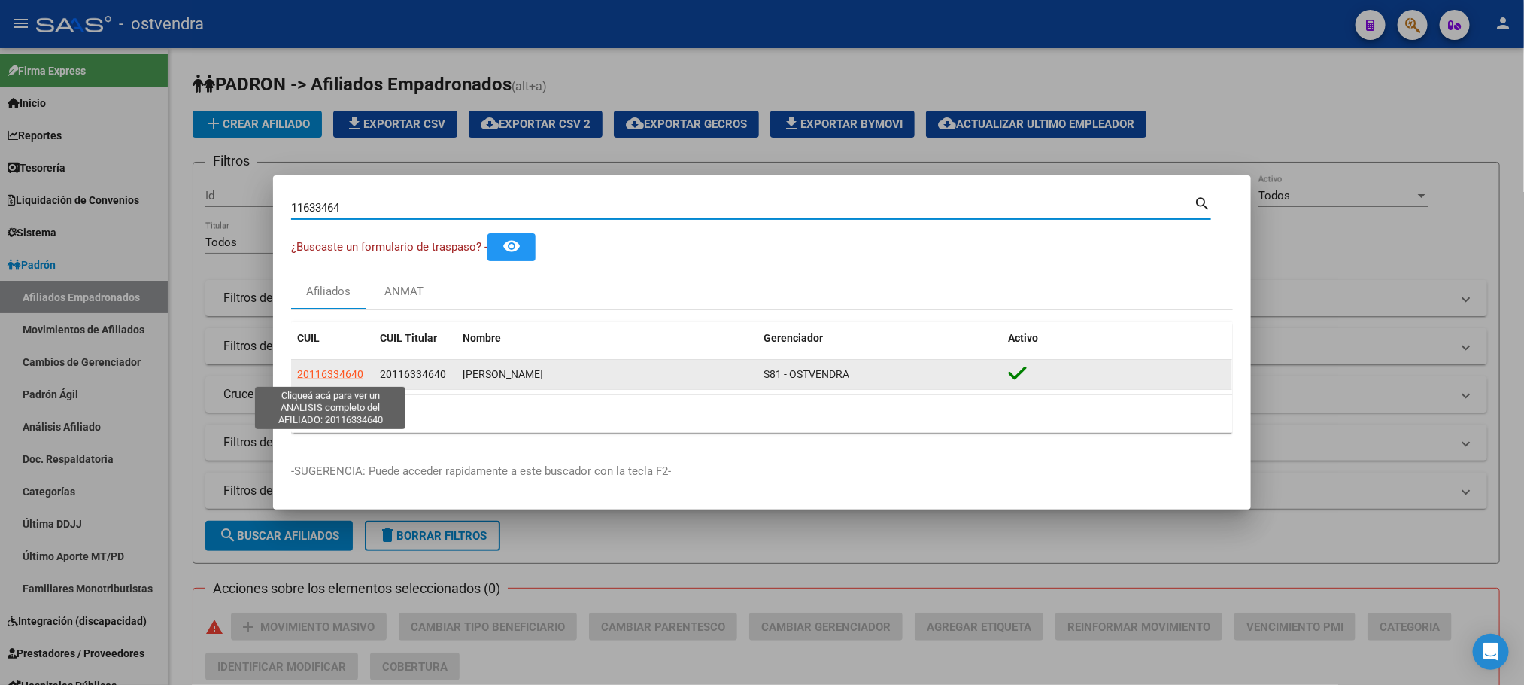
click at [330, 375] on span "20116334640" at bounding box center [330, 374] width 66 height 12
type textarea "20116334640"
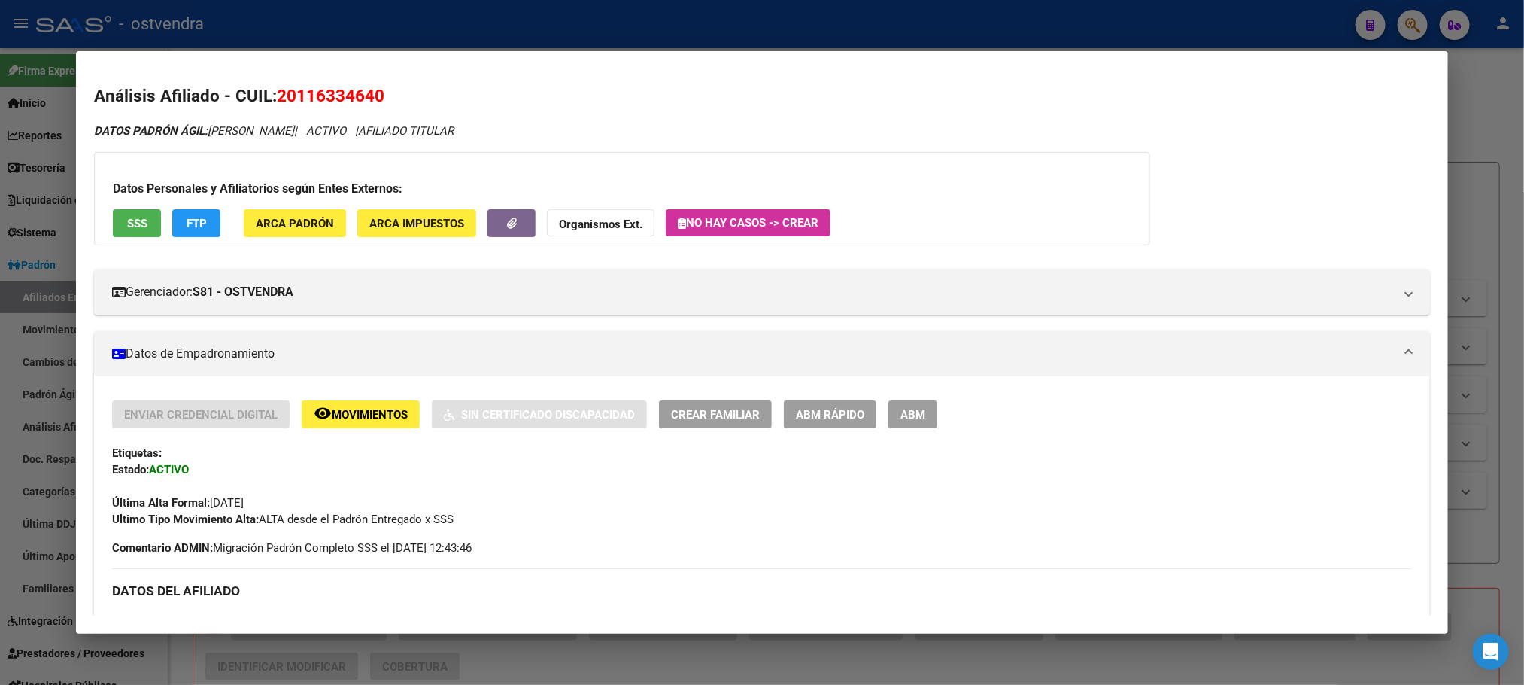
click at [472, 29] on div at bounding box center [762, 342] width 1524 height 685
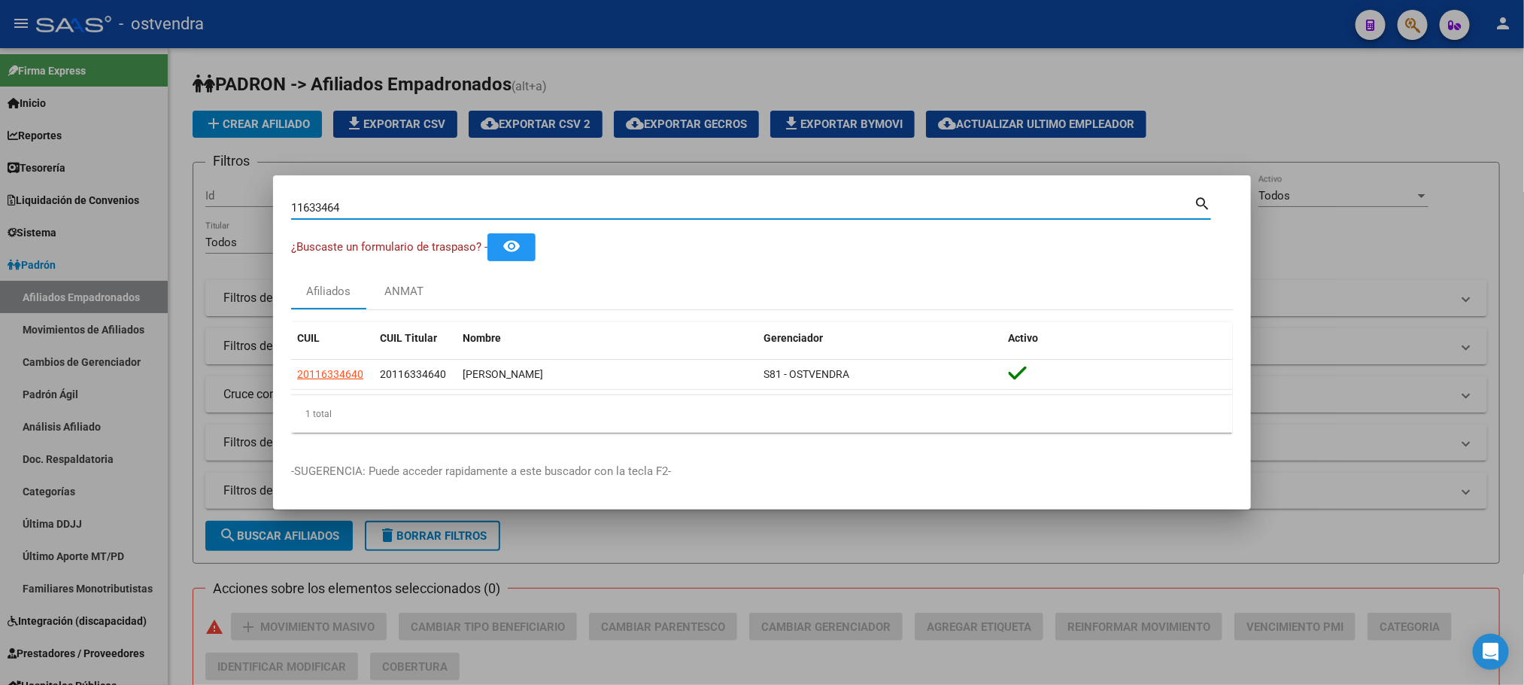
drag, startPoint x: 412, startPoint y: 204, endPoint x: 168, endPoint y: 208, distance: 243.8
click at [168, 208] on div "11633464 Buscar (apellido, dni, cuil, nro traspaso, cuit, obra social) search ¿…" at bounding box center [762, 342] width 1524 height 685
paste input "22241707"
type input "22241707"
click at [332, 371] on span "20222417075" at bounding box center [330, 374] width 66 height 12
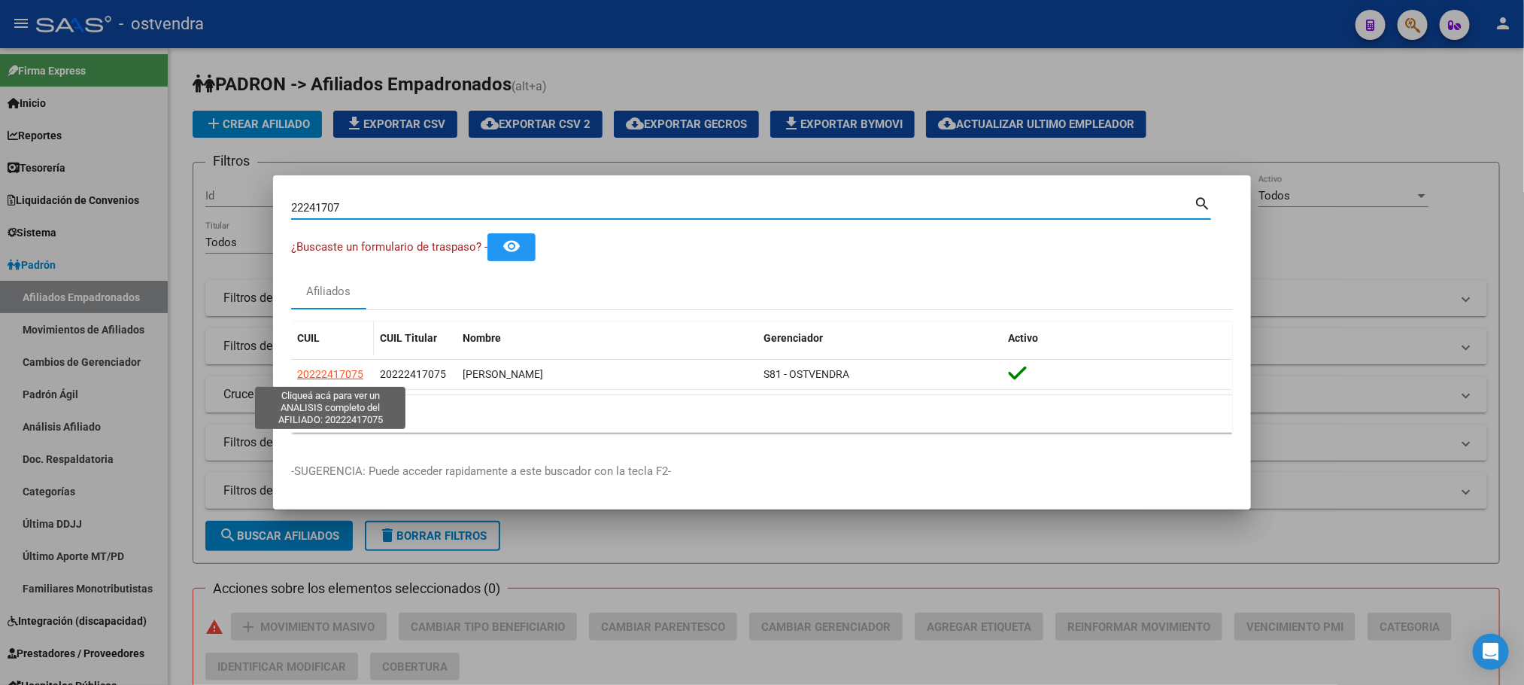
type textarea "20222417075"
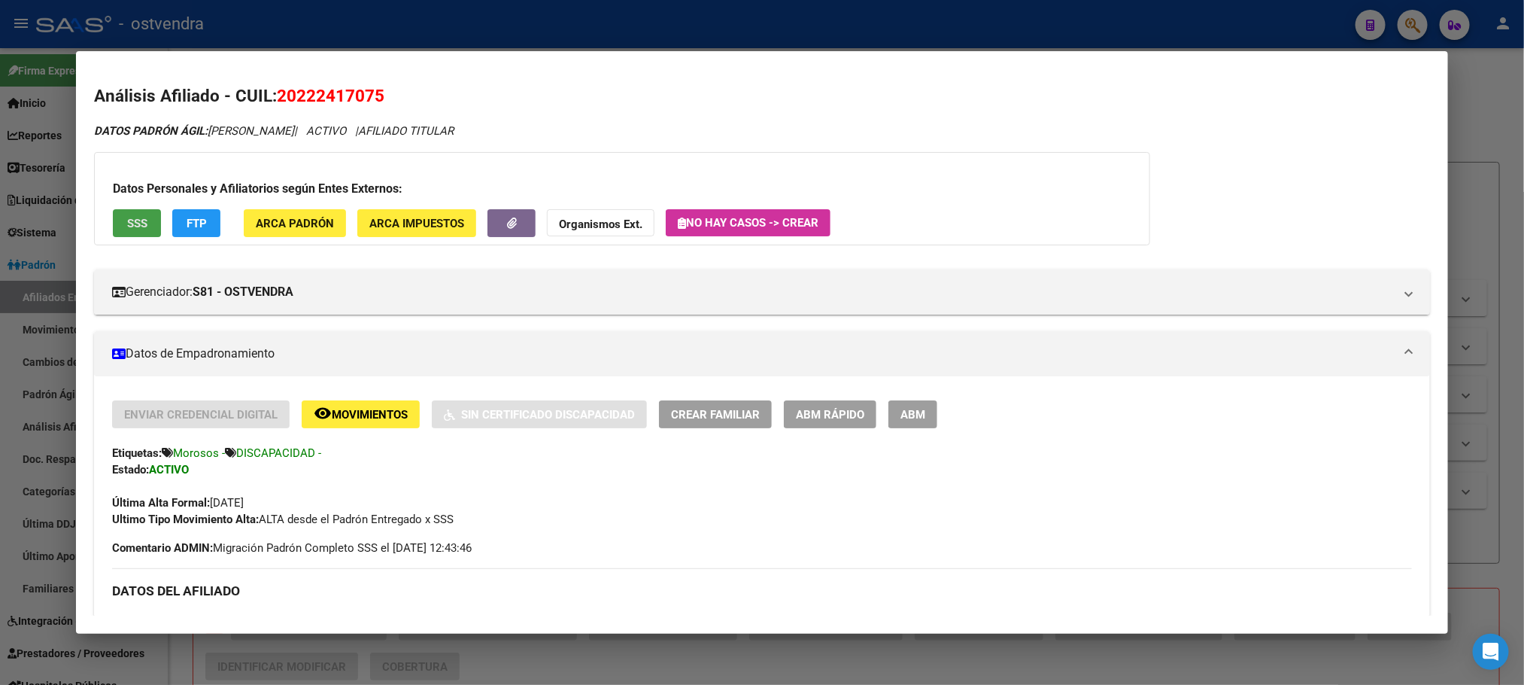
click at [129, 226] on span "SSS" at bounding box center [137, 224] width 20 height 14
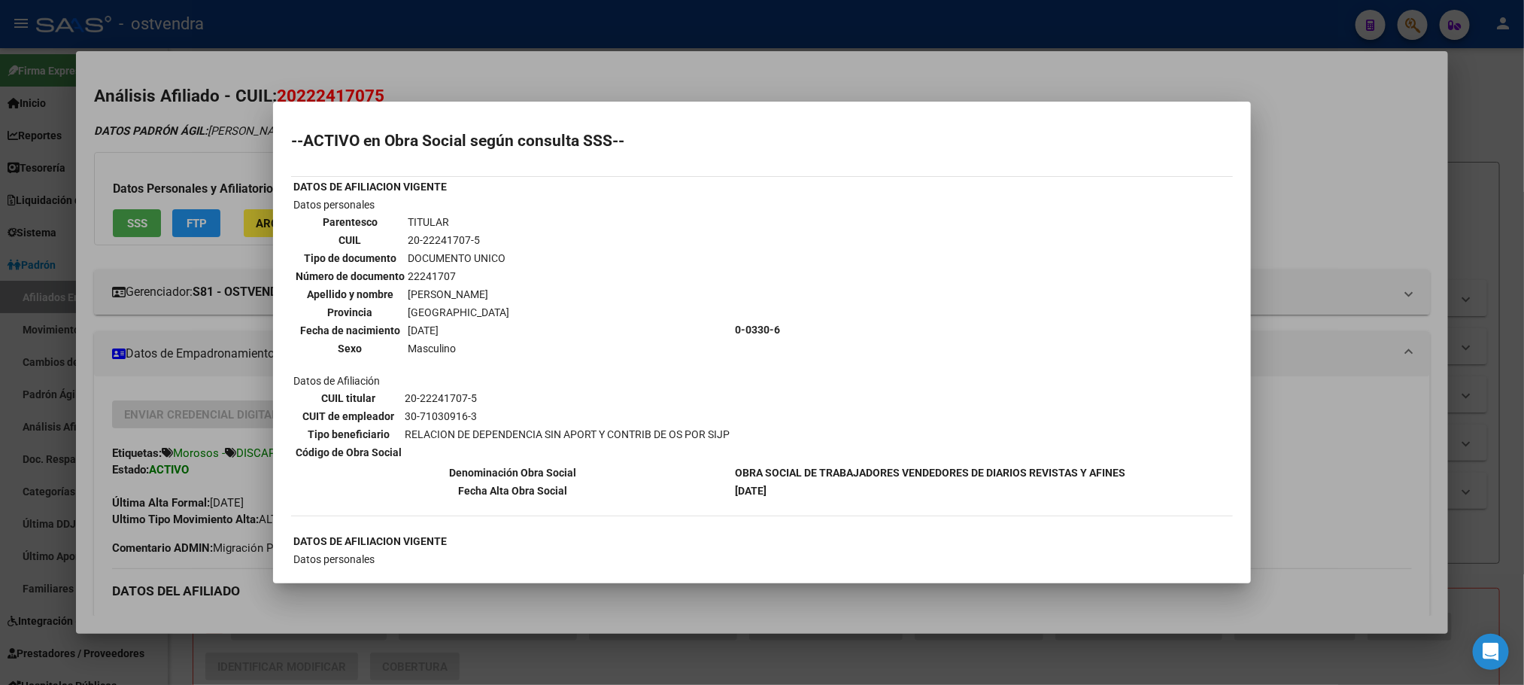
click at [237, 138] on div at bounding box center [762, 342] width 1524 height 685
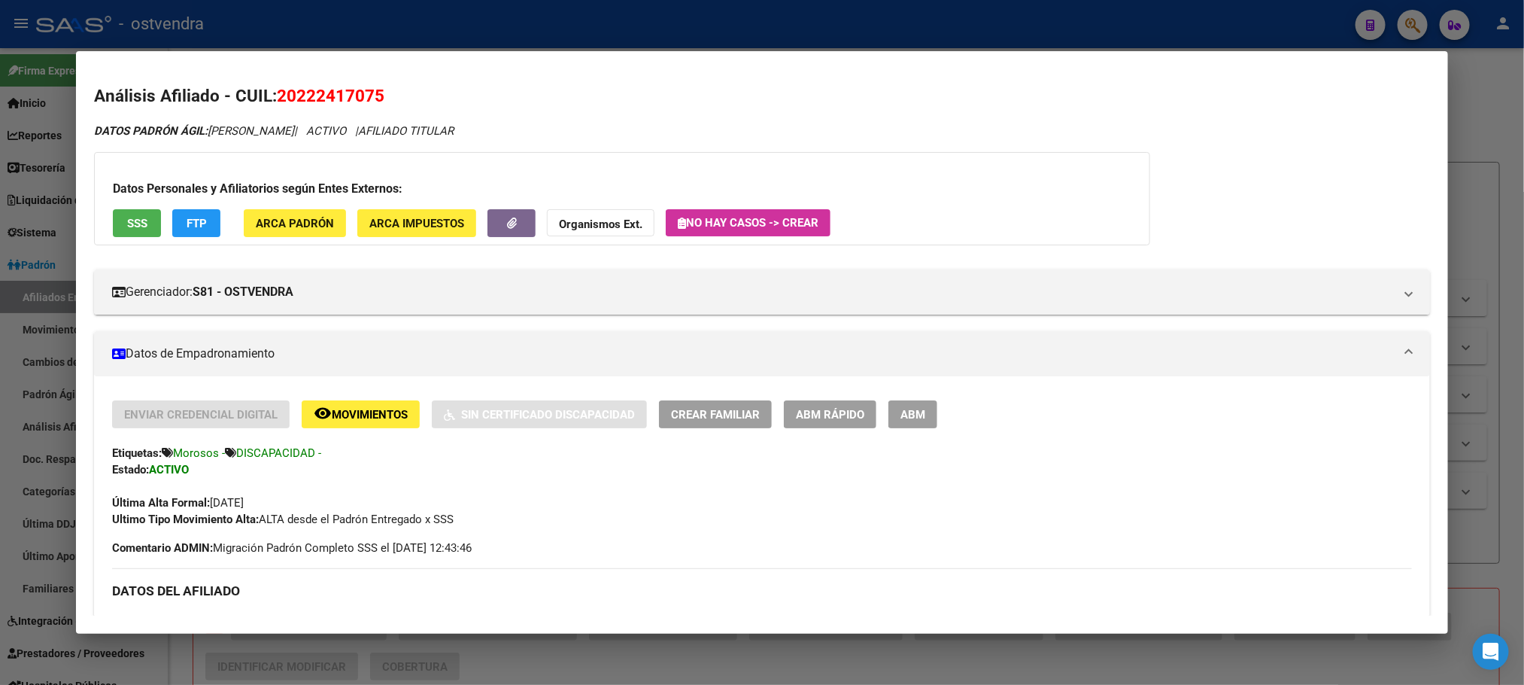
click at [409, 23] on div at bounding box center [762, 342] width 1524 height 685
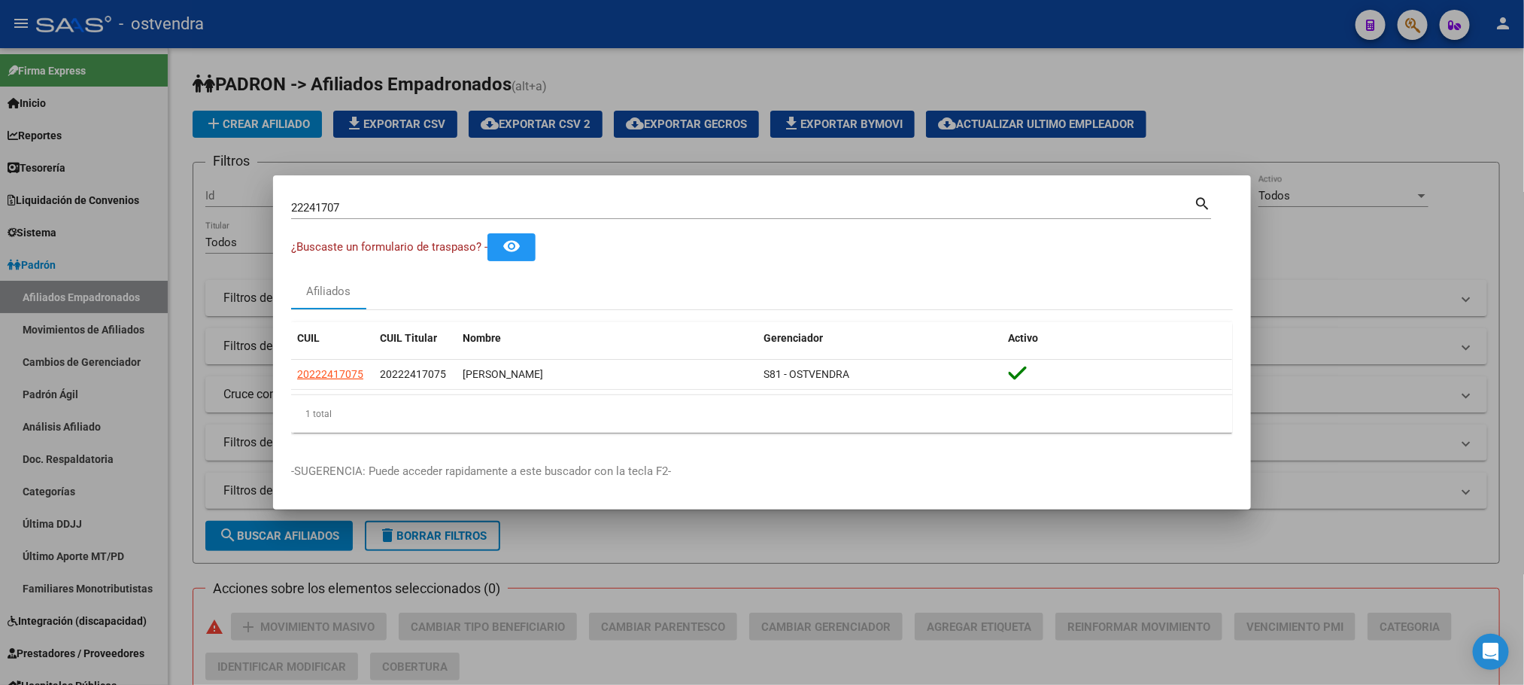
drag, startPoint x: 366, startPoint y: 222, endPoint x: 354, endPoint y: 213, distance: 15.0
click at [352, 219] on div "22241707 Buscar (apellido, dni, [PERSON_NAME], [PERSON_NAME], cuit, obra social…" at bounding box center [751, 213] width 920 height 40
drag, startPoint x: 366, startPoint y: 213, endPoint x: 177, endPoint y: 212, distance: 189.6
click at [177, 212] on div "22241707 Buscar (apellido, dni, cuil, nro traspaso, cuit, obra social) search ¿…" at bounding box center [762, 342] width 1524 height 685
paste input "17802246"
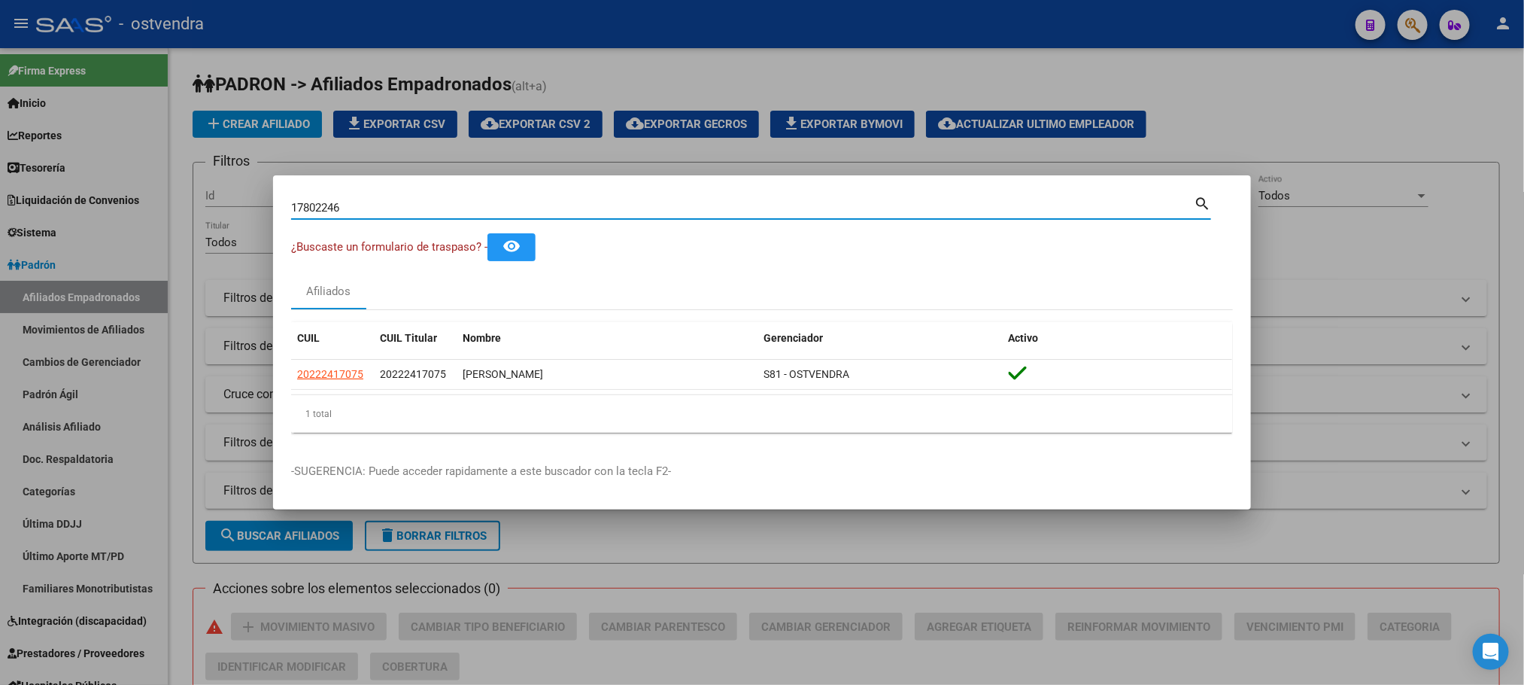
type input "17802246"
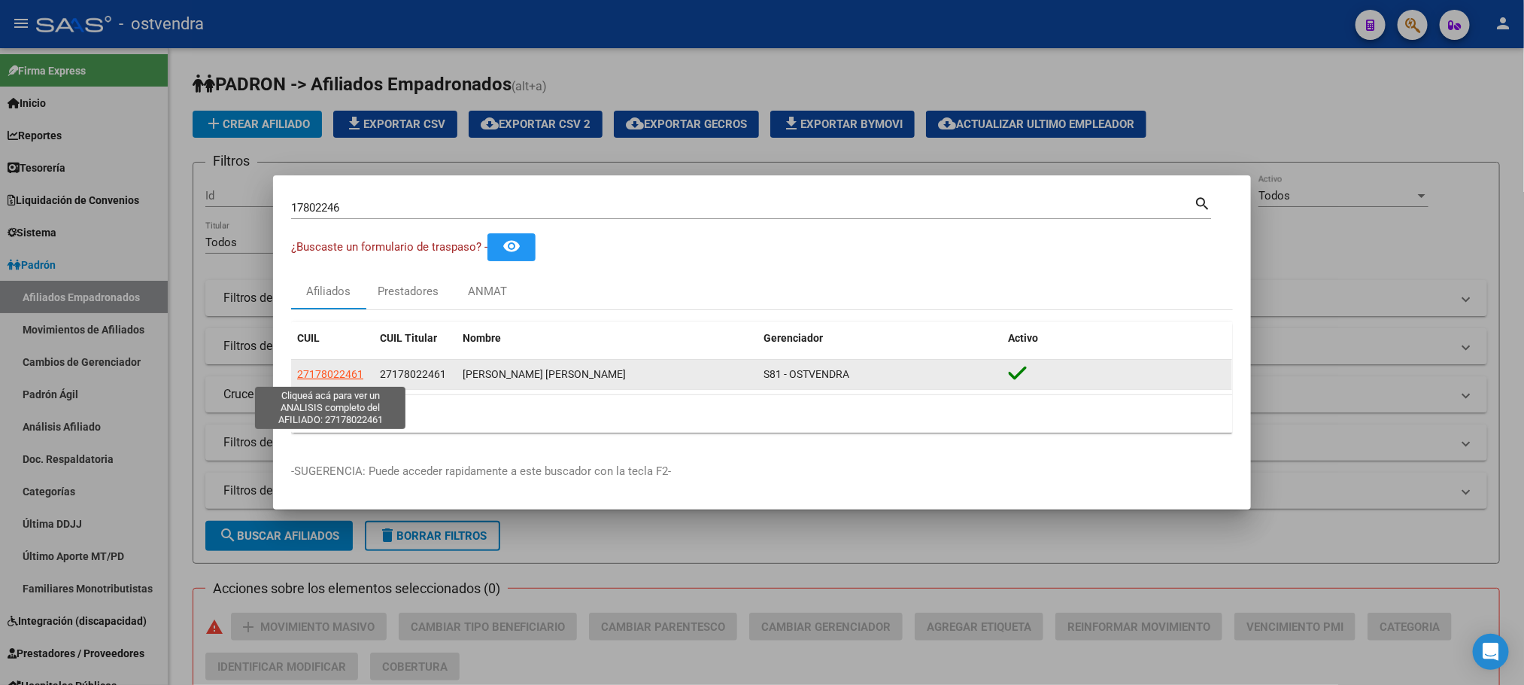
click at [316, 371] on span "27178022461" at bounding box center [330, 374] width 66 height 12
type textarea "27178022461"
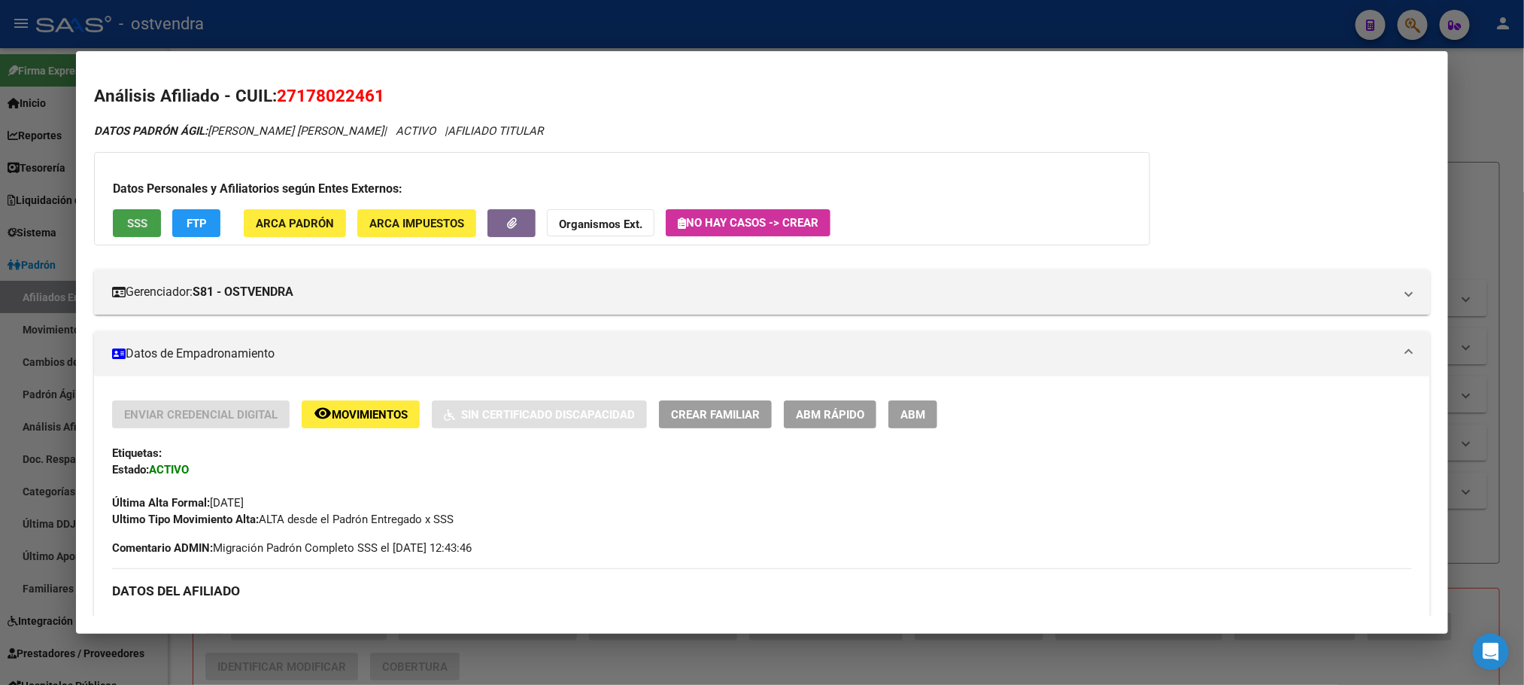
click at [129, 226] on span "SSS" at bounding box center [137, 224] width 20 height 14
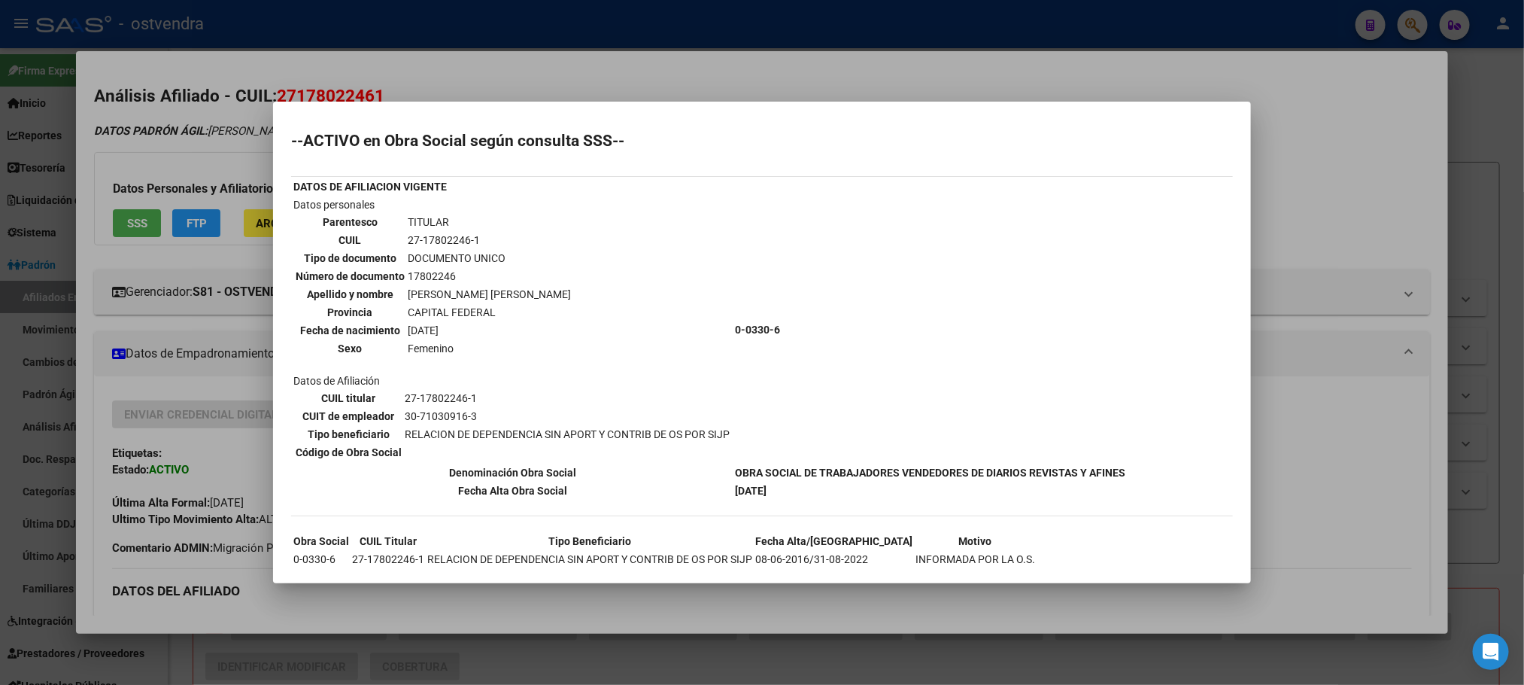
click at [425, 77] on div at bounding box center [762, 342] width 1524 height 685
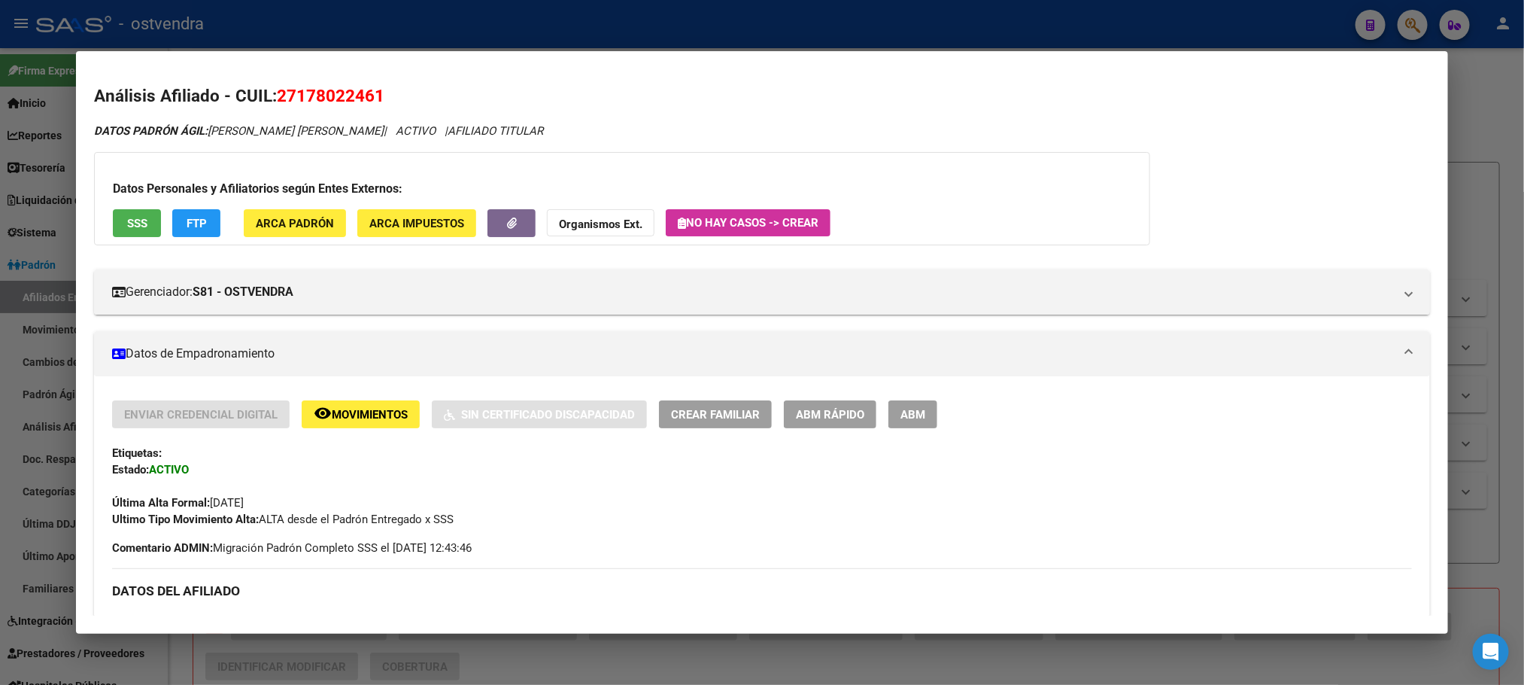
click at [503, 26] on div at bounding box center [762, 342] width 1524 height 685
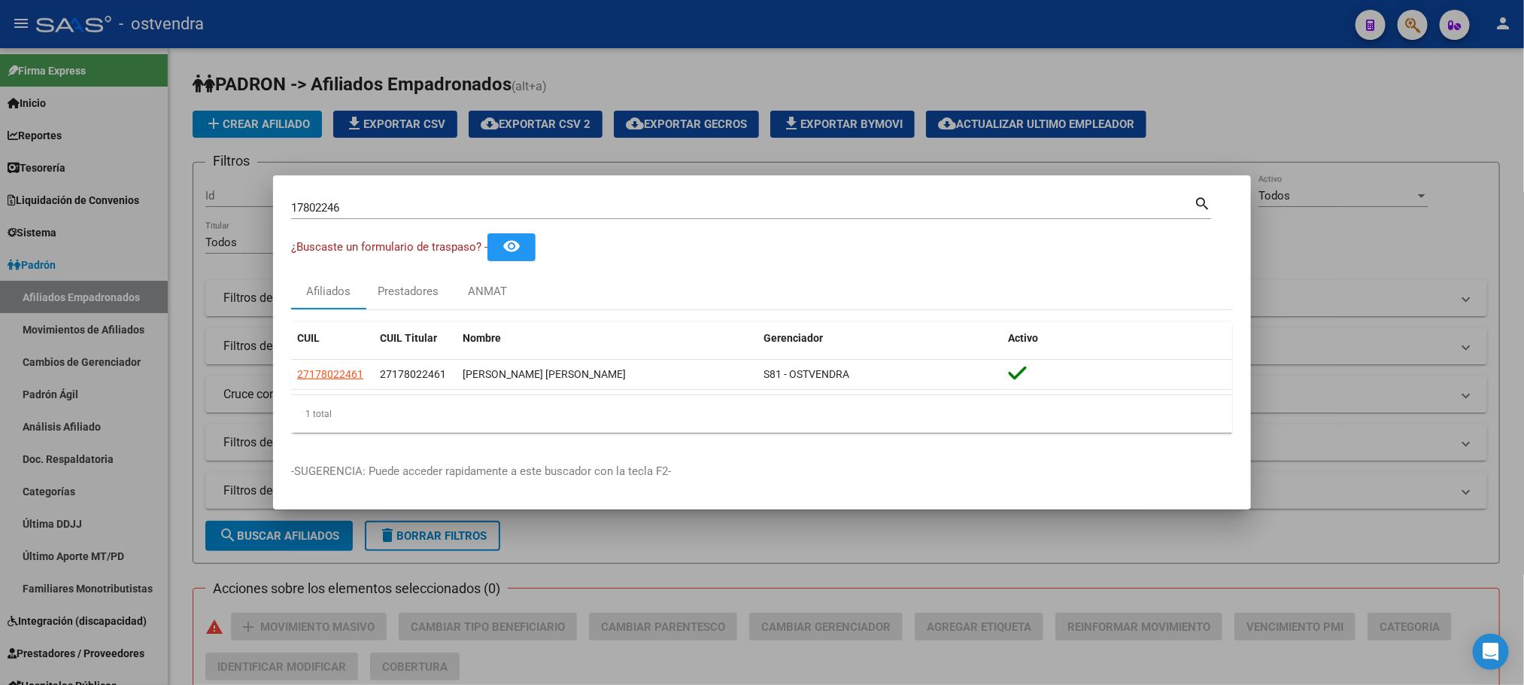
click at [380, 208] on input "17802246" at bounding box center [742, 208] width 903 height 14
drag, startPoint x: 378, startPoint y: 211, endPoint x: 158, endPoint y: 212, distance: 219.7
click at [158, 212] on div "17802246 Buscar (apellido, dni, cuil, nro traspaso, cuit, obra social) search ¿…" at bounding box center [762, 342] width 1524 height 685
paste input "6256363"
type input "6256363"
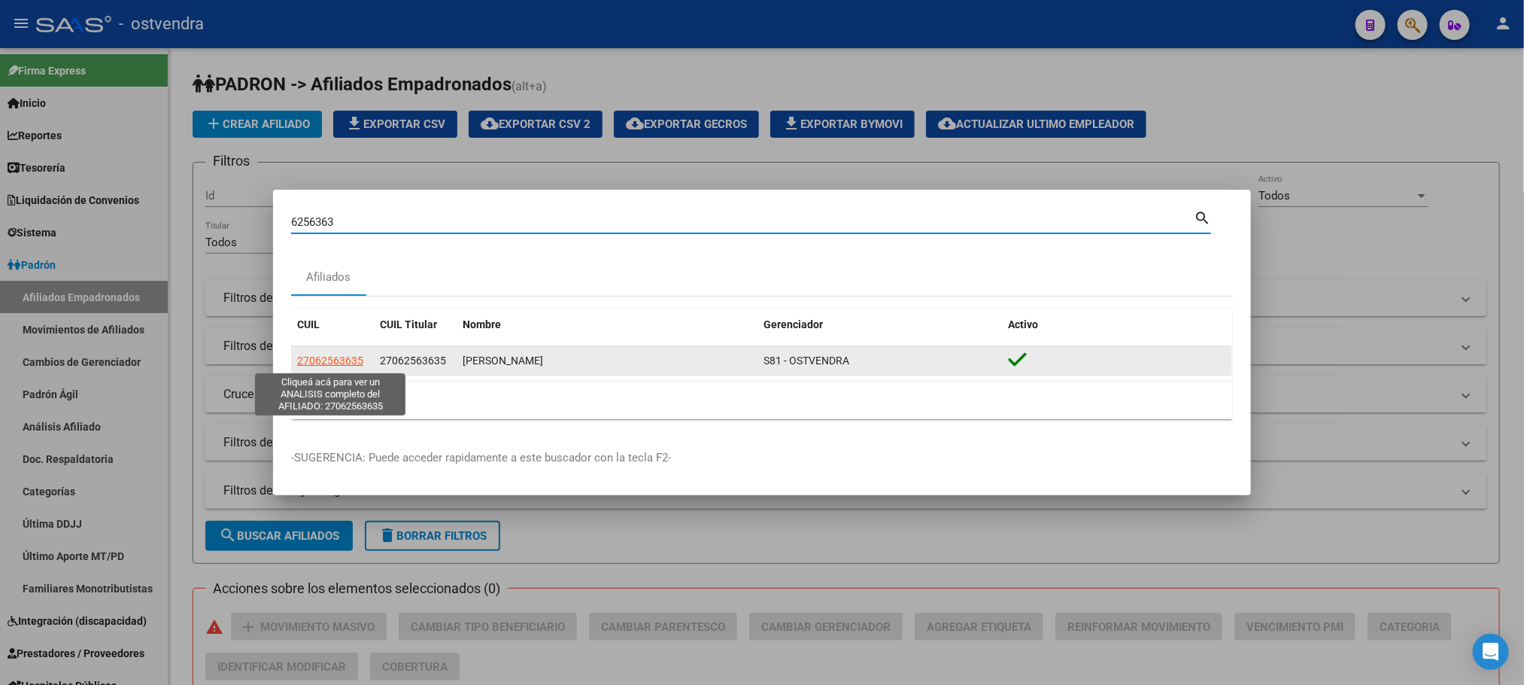
click at [314, 360] on span "27062563635" at bounding box center [330, 360] width 66 height 12
type textarea "27062563635"
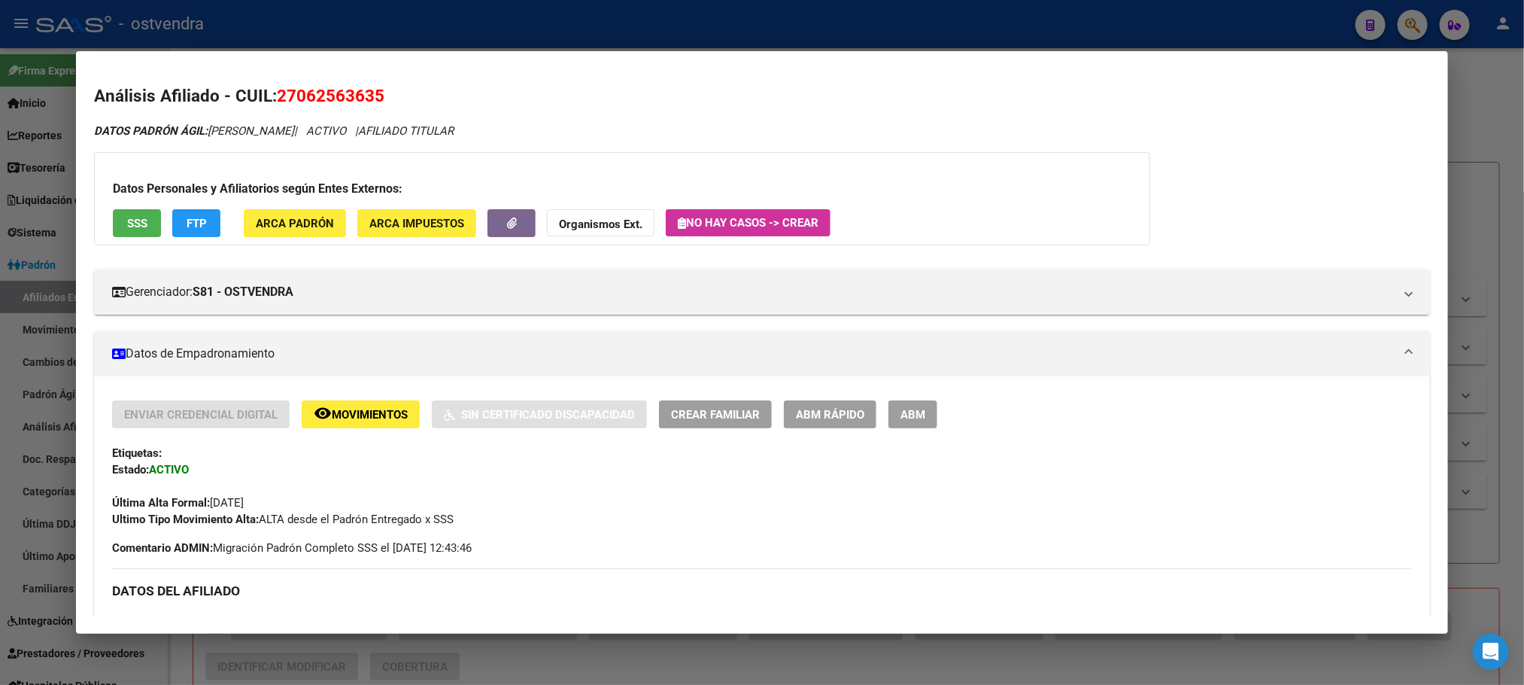
click at [687, 25] on div at bounding box center [762, 342] width 1524 height 685
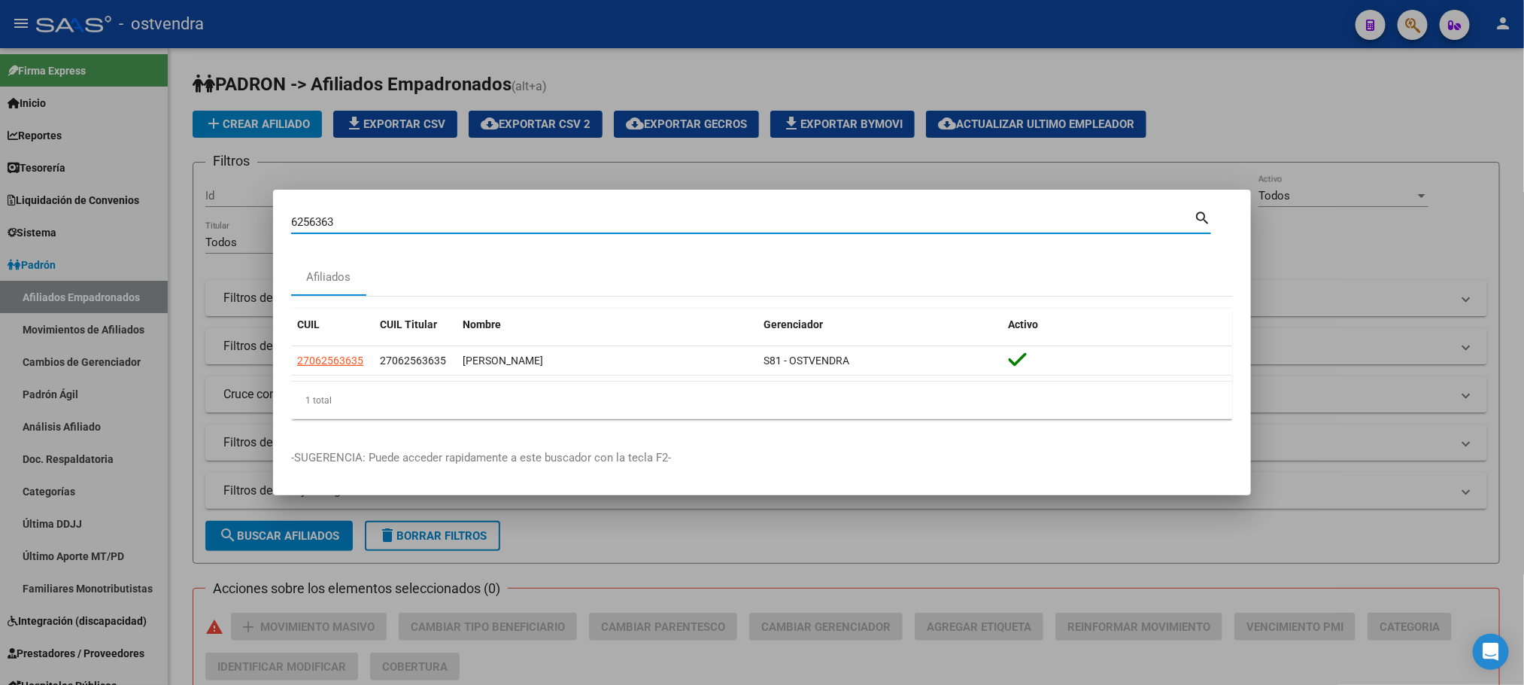
drag, startPoint x: 404, startPoint y: 217, endPoint x: 219, endPoint y: 222, distance: 185.1
click at [219, 222] on div "6256363 Buscar (apellido, dni, cuil, nro traspaso, cuit, obra social) search Af…" at bounding box center [762, 342] width 1524 height 685
paste input "22589764"
type input "22589764"
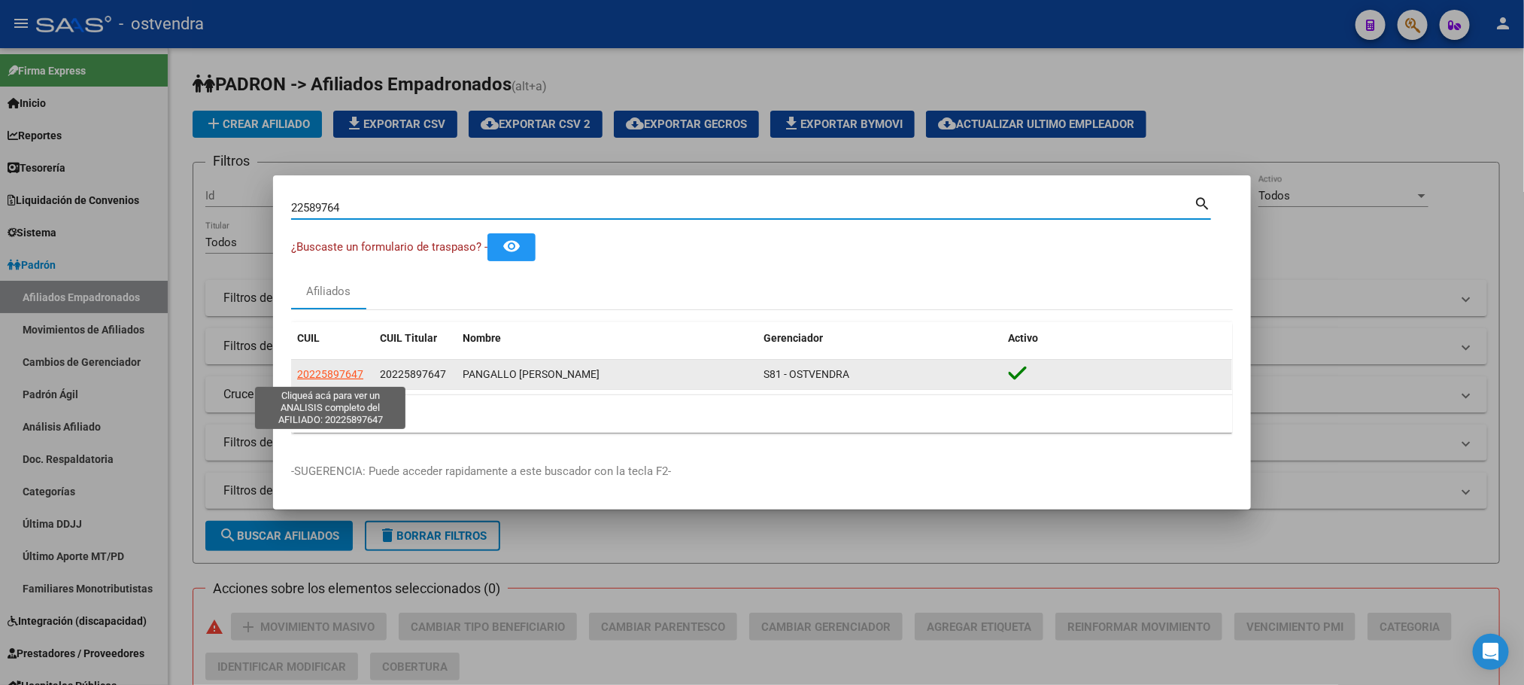
click at [309, 380] on span "20225897647" at bounding box center [330, 374] width 66 height 12
type textarea "20225897647"
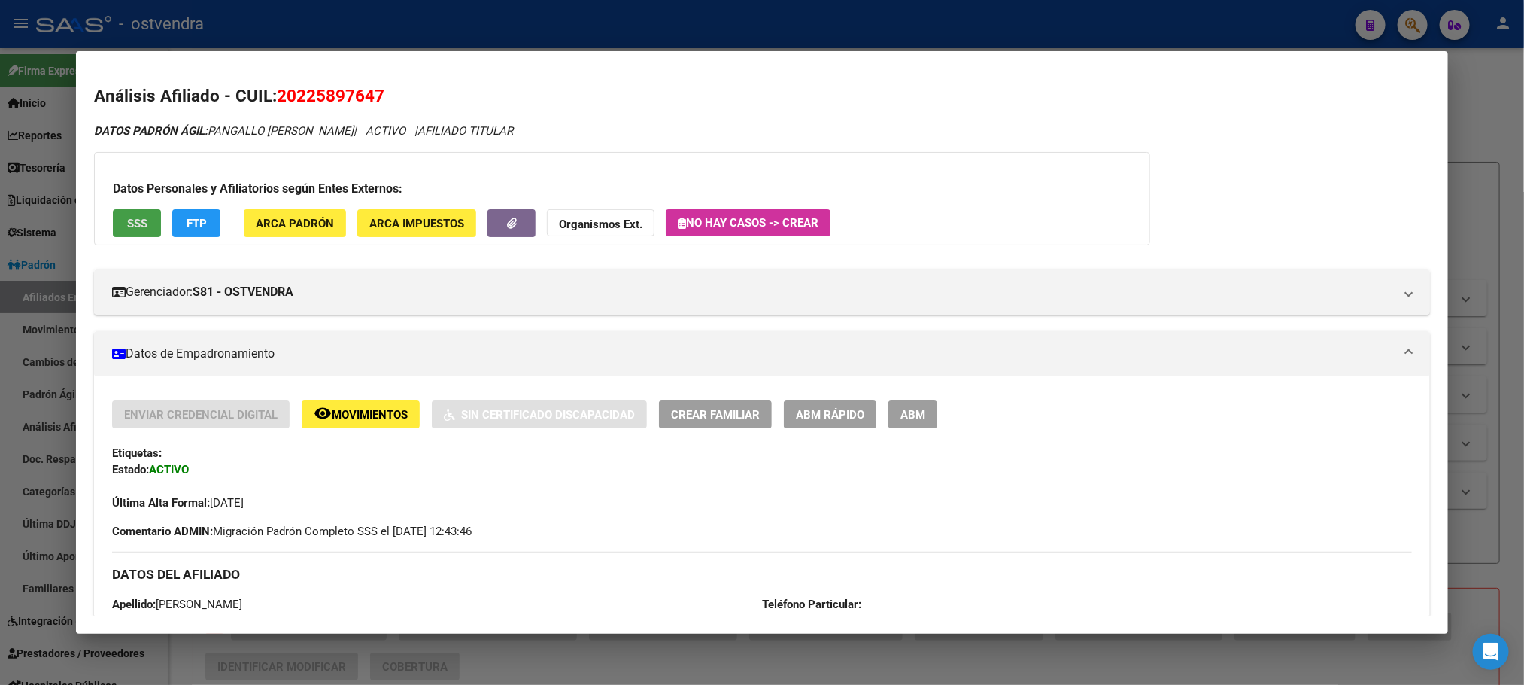
click at [127, 221] on span "SSS" at bounding box center [137, 224] width 20 height 14
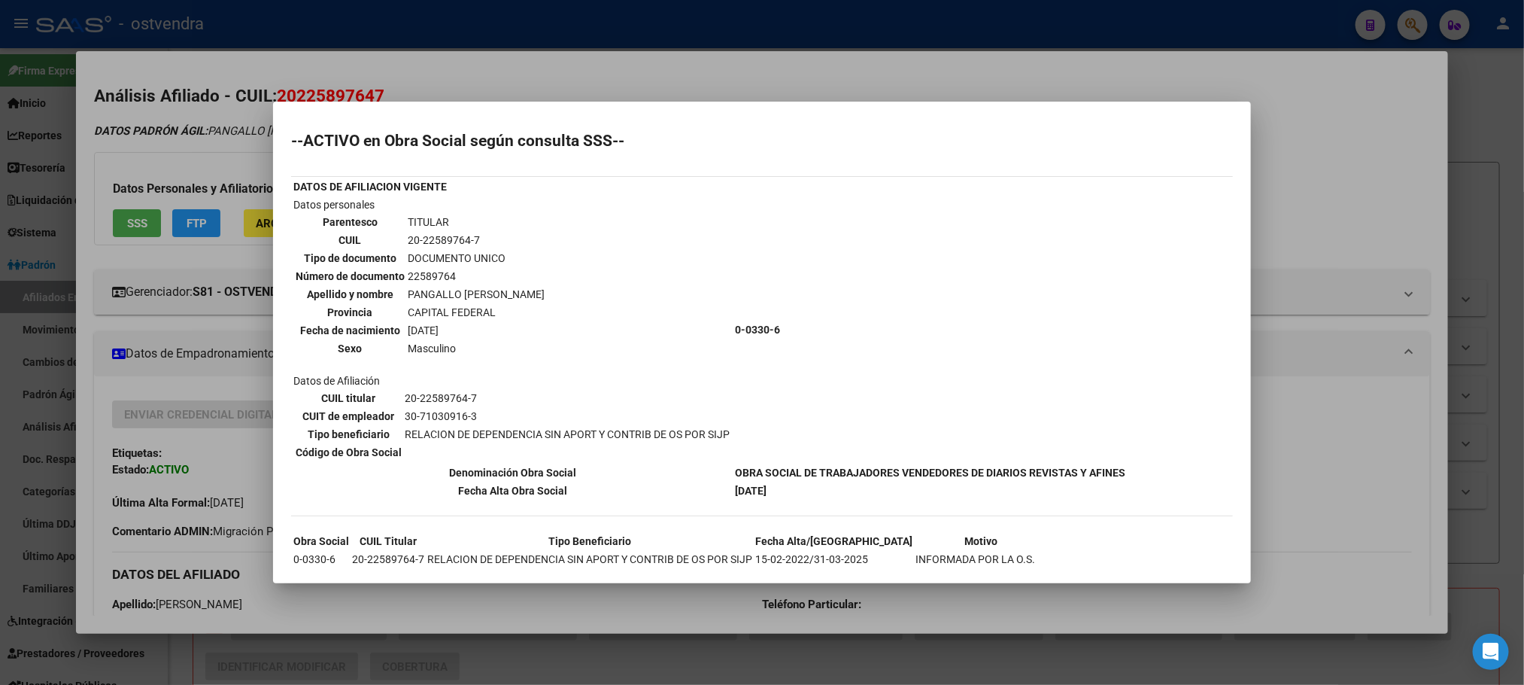
drag, startPoint x: 472, startPoint y: 68, endPoint x: 467, endPoint y: 12, distance: 55.9
click at [470, 59] on div at bounding box center [762, 342] width 1524 height 685
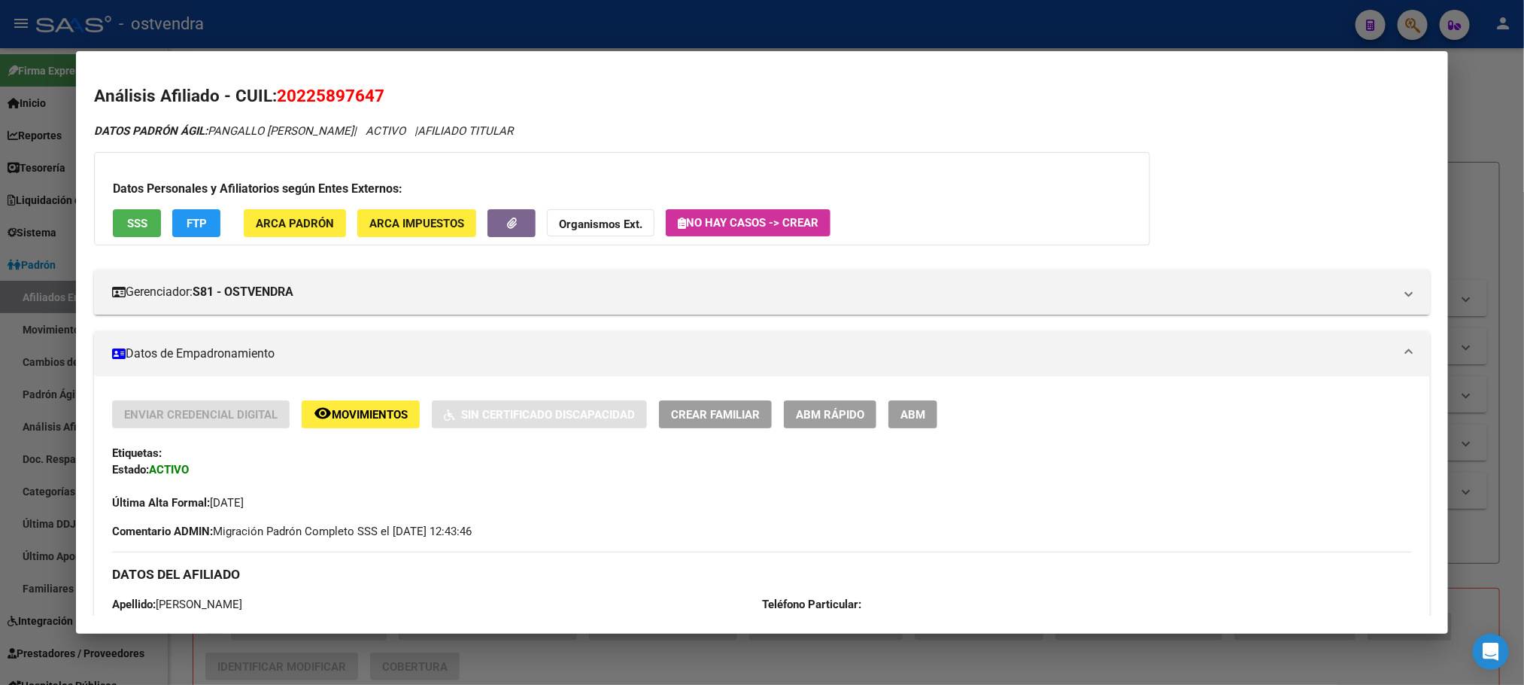
click at [1271, 12] on div at bounding box center [762, 342] width 1524 height 685
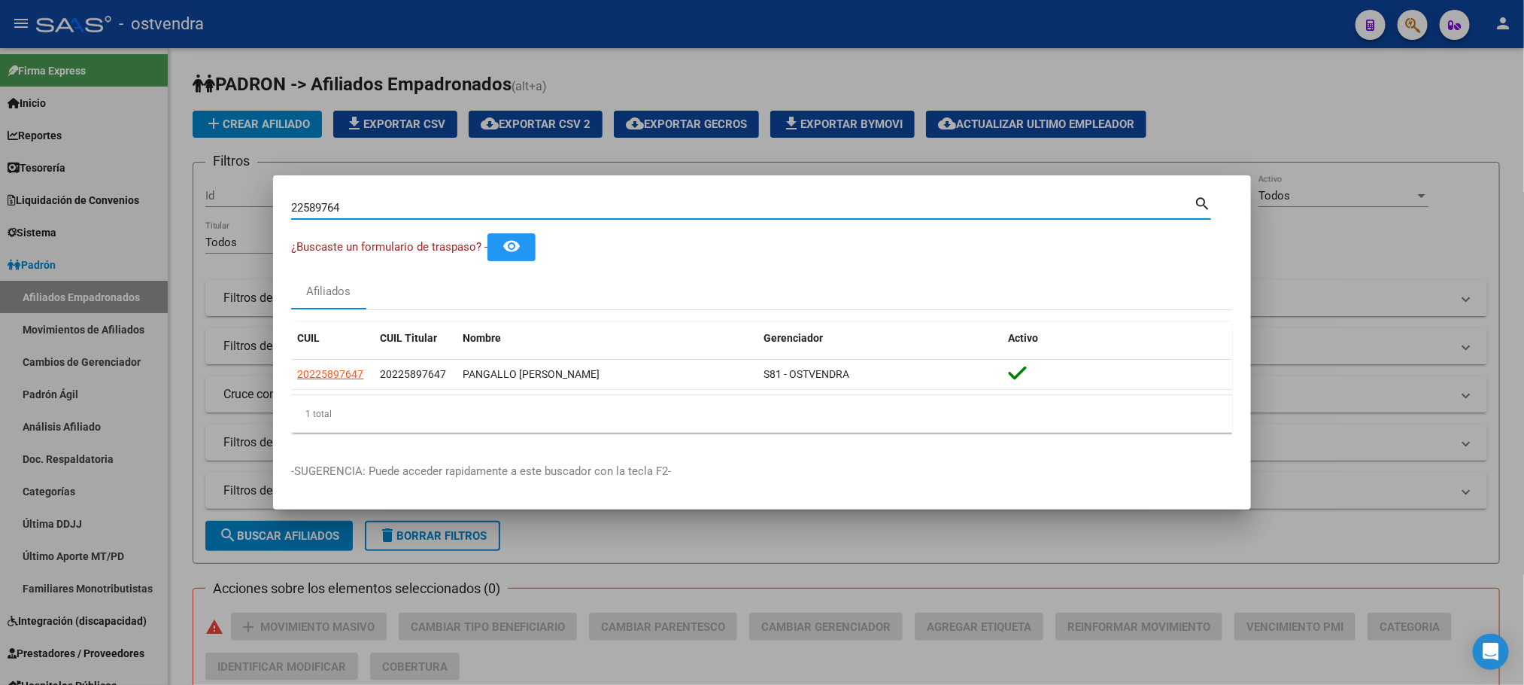
drag, startPoint x: 409, startPoint y: 215, endPoint x: 190, endPoint y: 214, distance: 219.7
click at [190, 214] on div "22589764 Buscar (apellido, dni, cuil, nro traspaso, cuit, obra social) search ¿…" at bounding box center [762, 342] width 1524 height 685
paste input "14432319"
type input "14432319"
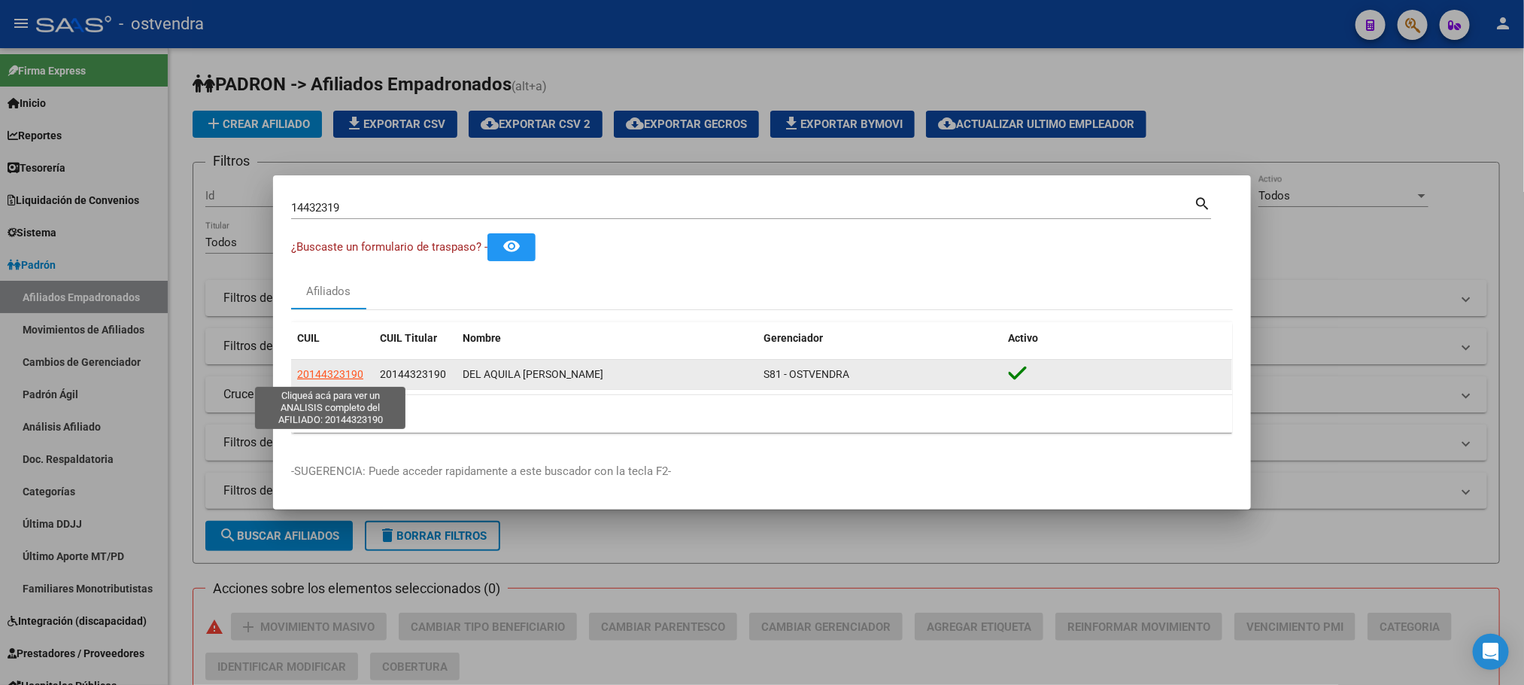
click at [305, 375] on span "20144323190" at bounding box center [330, 374] width 66 height 12
type textarea "20144323190"
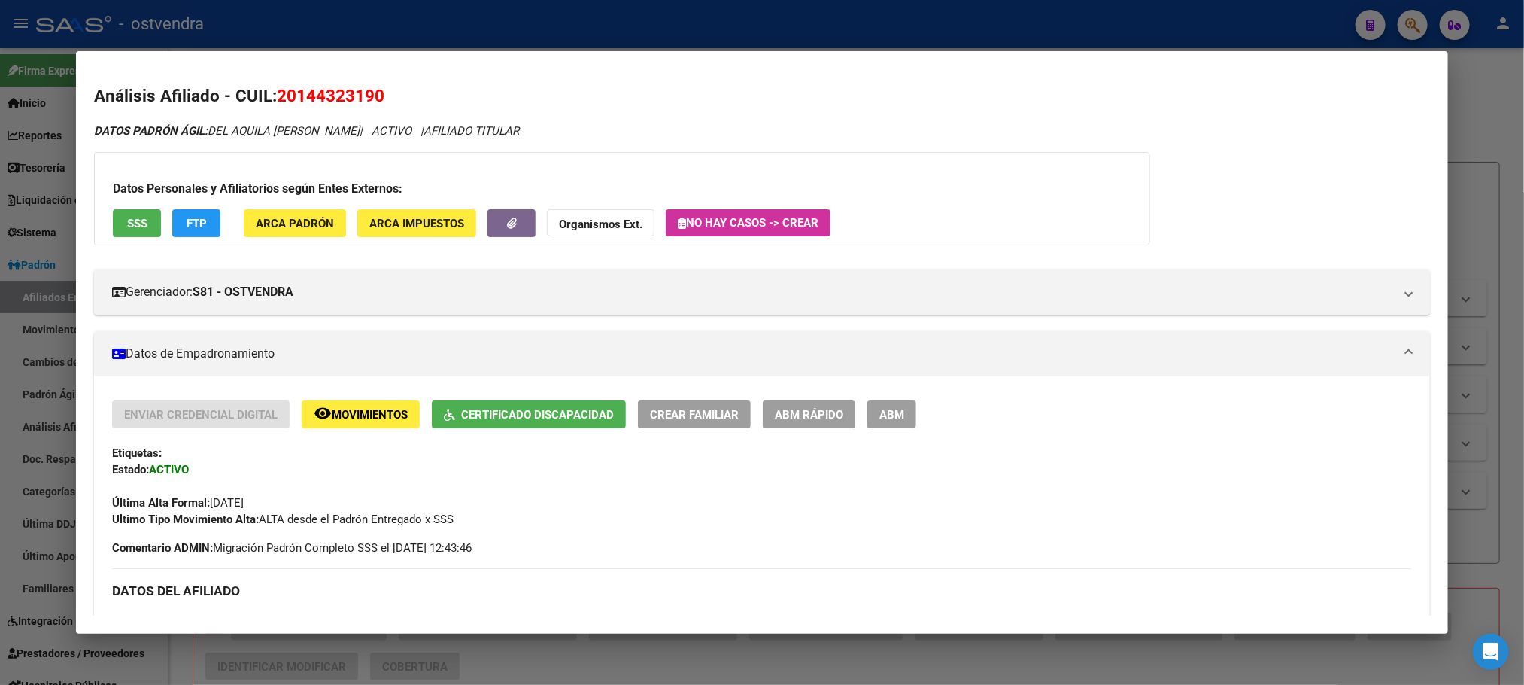
click at [679, 35] on div at bounding box center [762, 342] width 1524 height 685
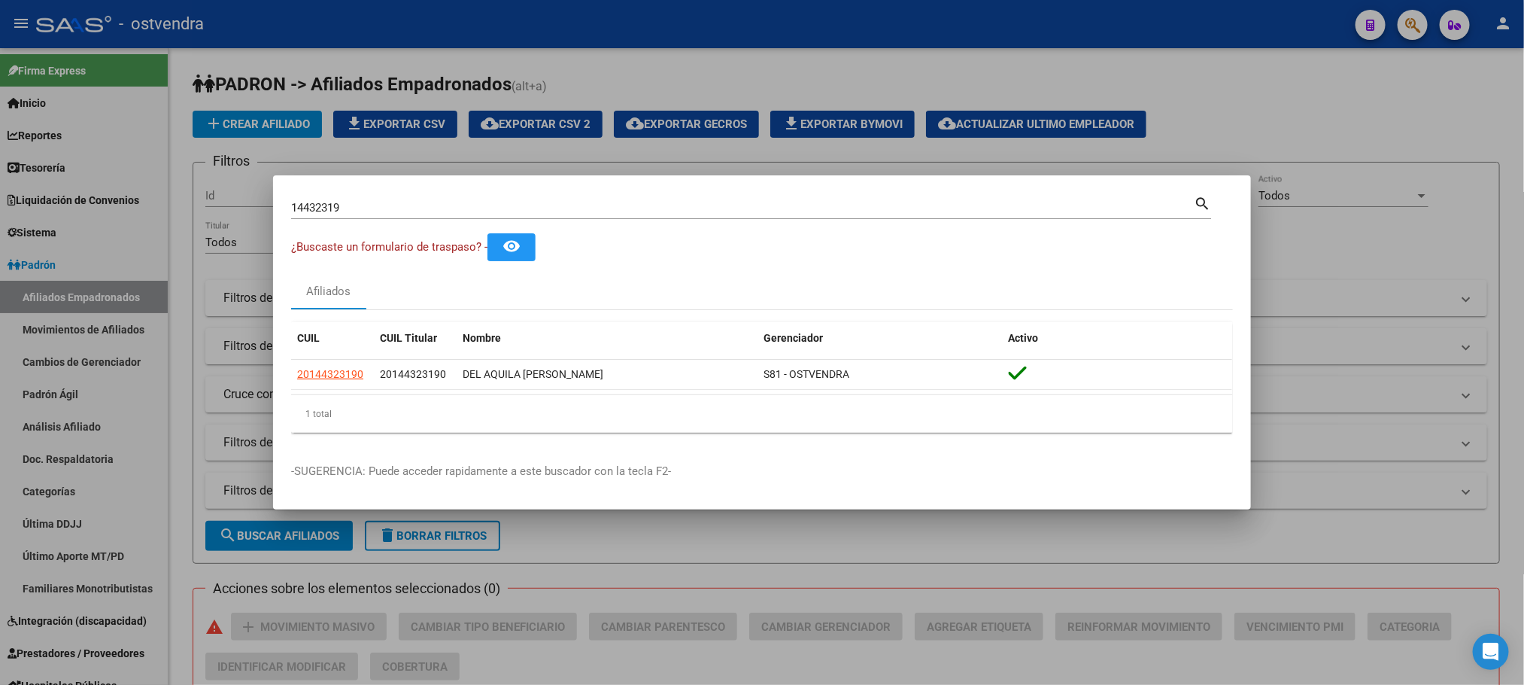
drag, startPoint x: 504, startPoint y: 217, endPoint x: 307, endPoint y: 212, distance: 197.2
click at [307, 212] on div "14432319 Buscar (apellido, dni, cuil, [PERSON_NAME], cuit, obra social)" at bounding box center [742, 207] width 903 height 23
drag, startPoint x: 353, startPoint y: 211, endPoint x: 190, endPoint y: 213, distance: 162.5
click at [190, 213] on div "14432319 Buscar (apellido, dni, cuil, nro traspaso, cuit, obra social) search ¿…" at bounding box center [762, 342] width 1524 height 685
paste input "200001"
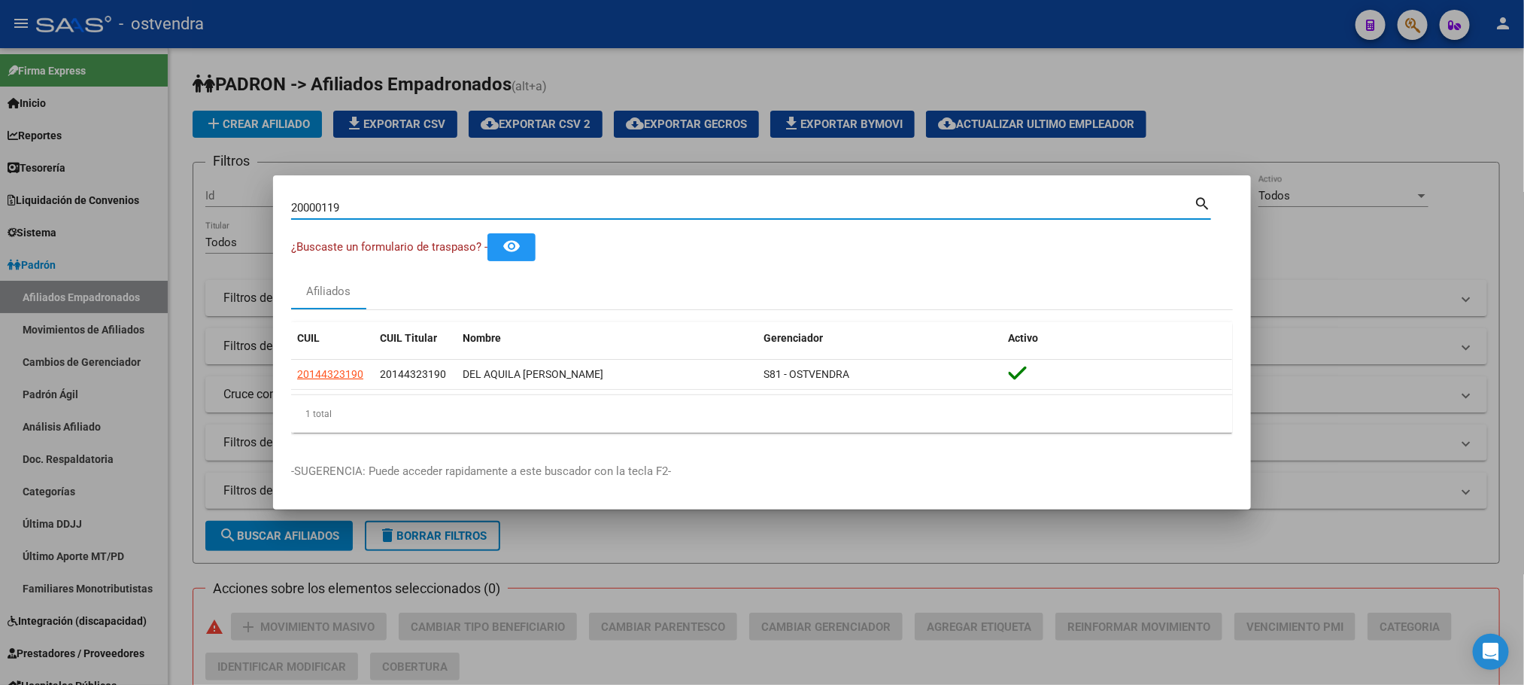
type input "20000119"
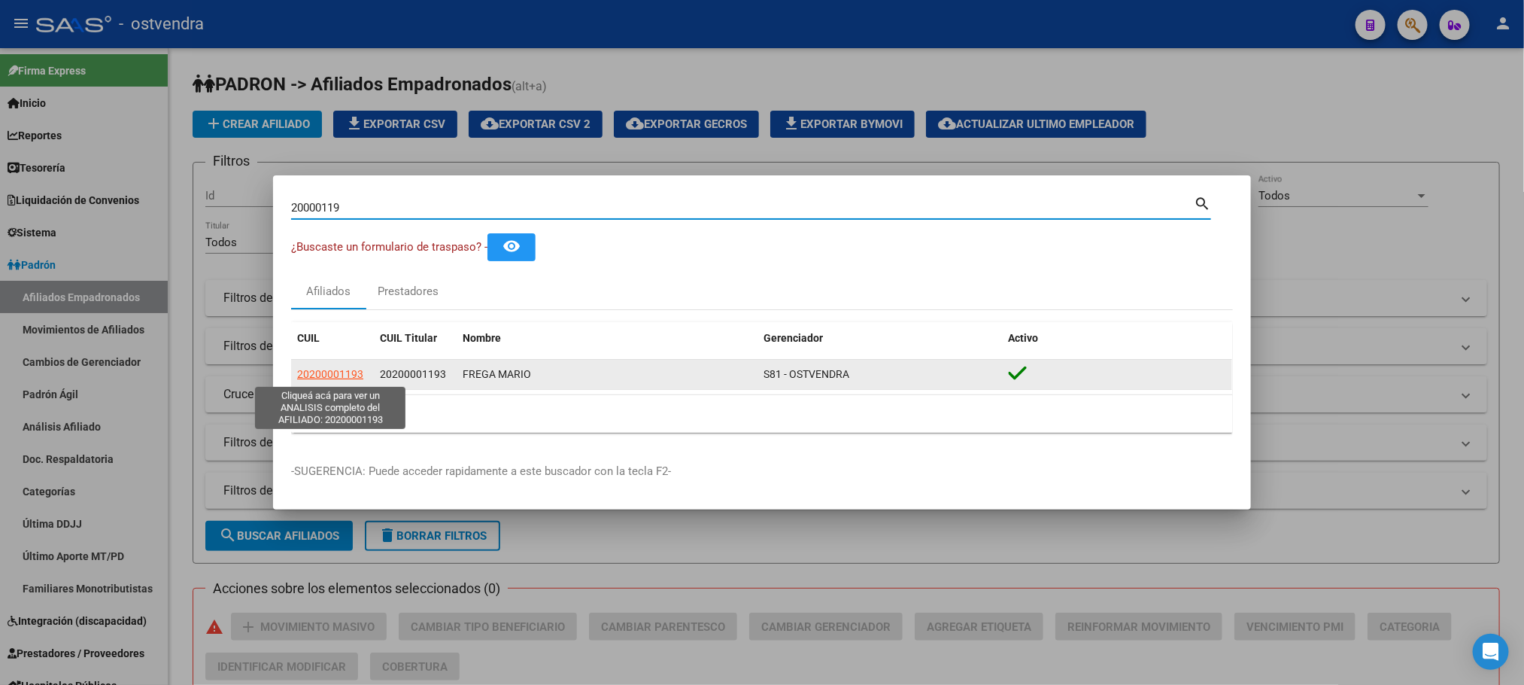
click at [335, 377] on span "20200001193" at bounding box center [330, 374] width 66 height 12
copy span "0"
type textarea "20200001193"
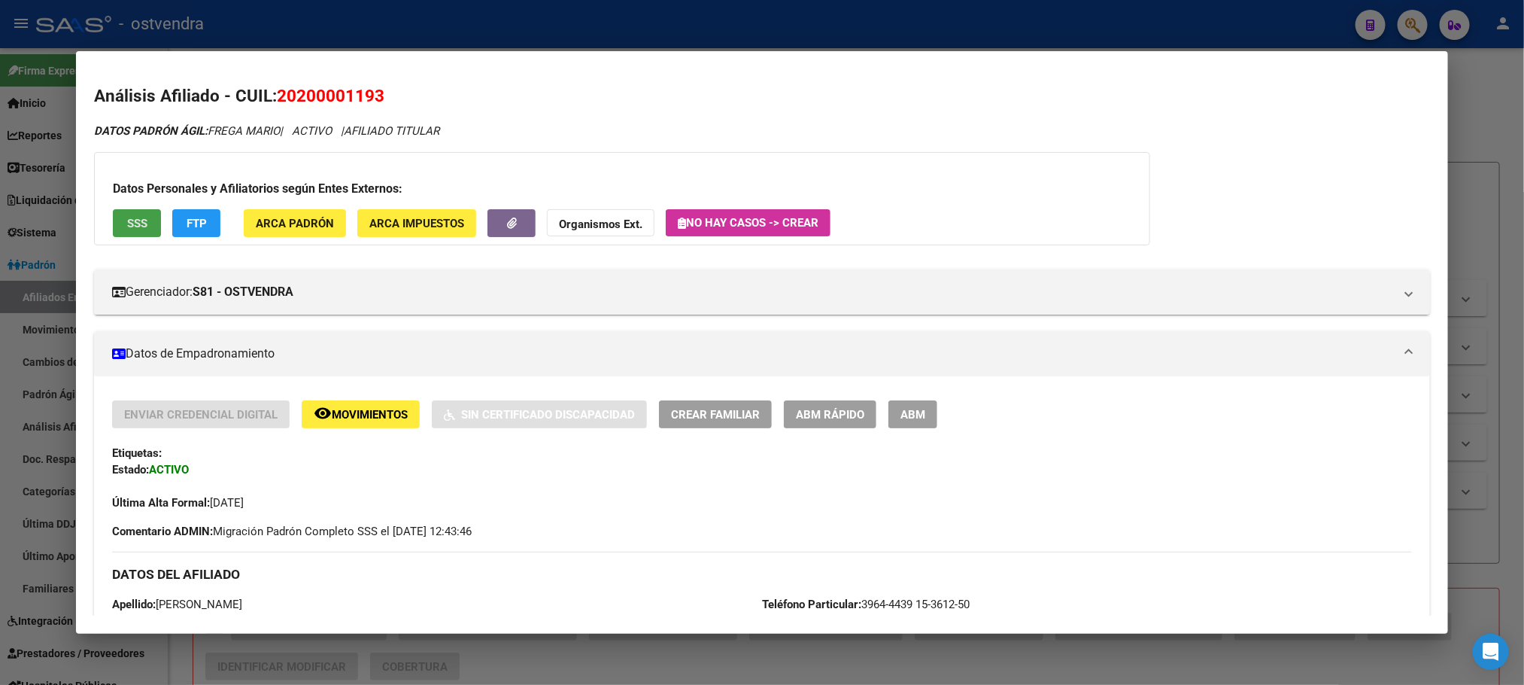
click at [127, 220] on span "SSS" at bounding box center [137, 224] width 20 height 14
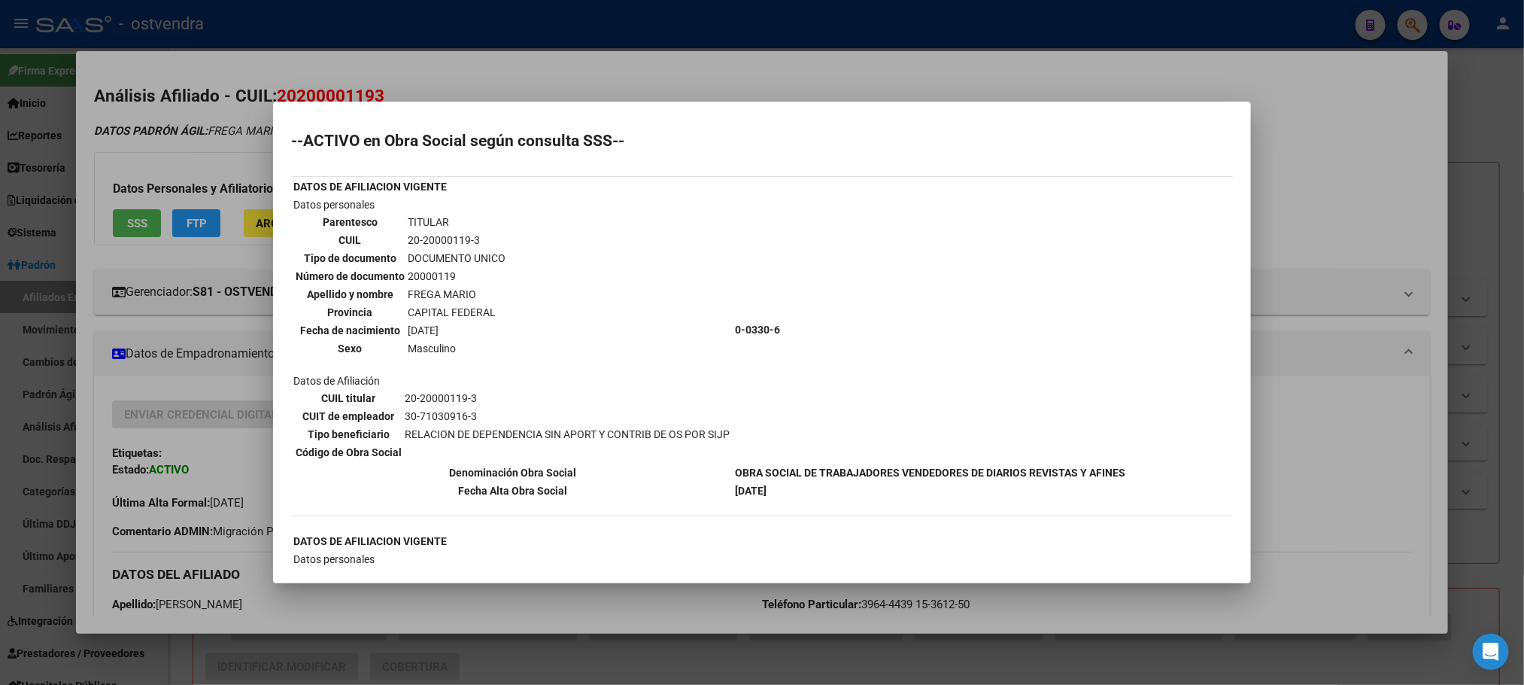
drag, startPoint x: 522, startPoint y: 77, endPoint x: 529, endPoint y: 9, distance: 68.0
click at [522, 75] on div at bounding box center [762, 342] width 1524 height 685
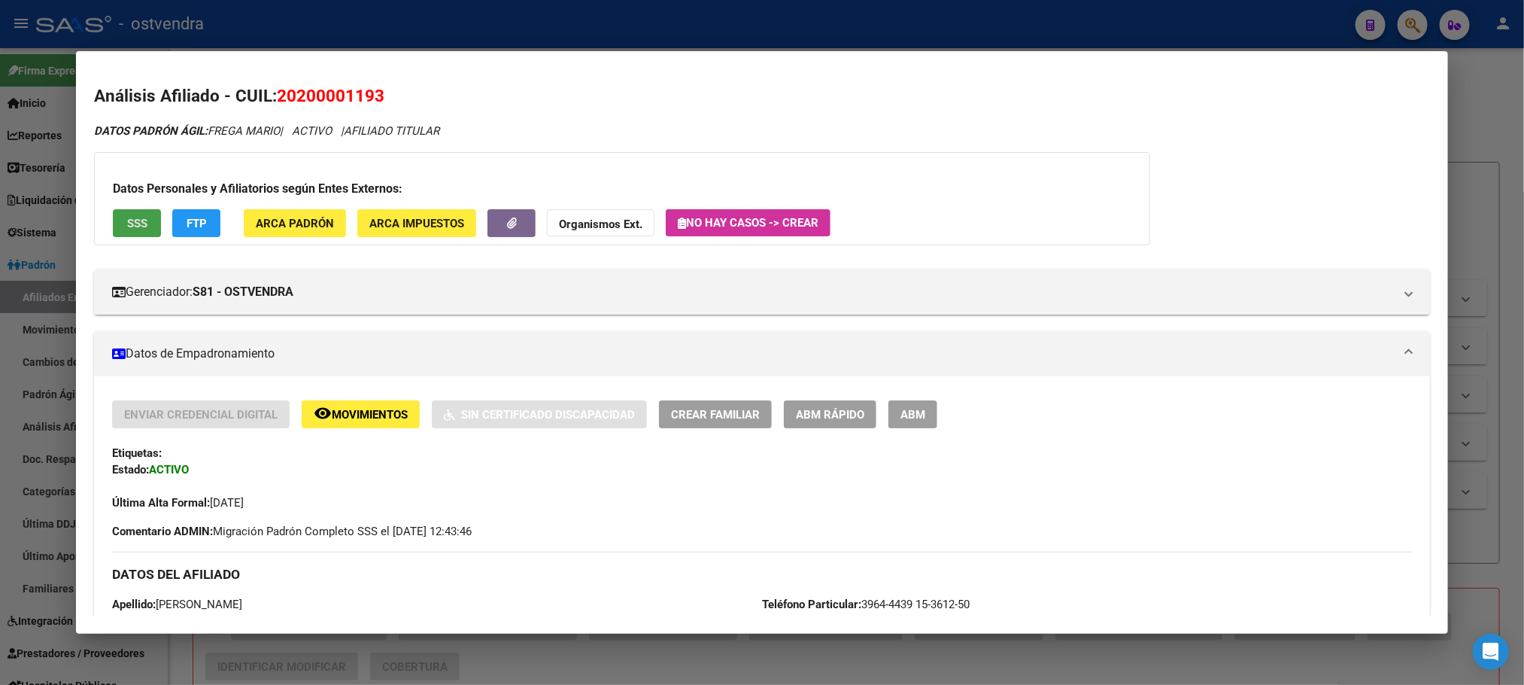
click at [131, 220] on span "SSS" at bounding box center [137, 224] width 20 height 14
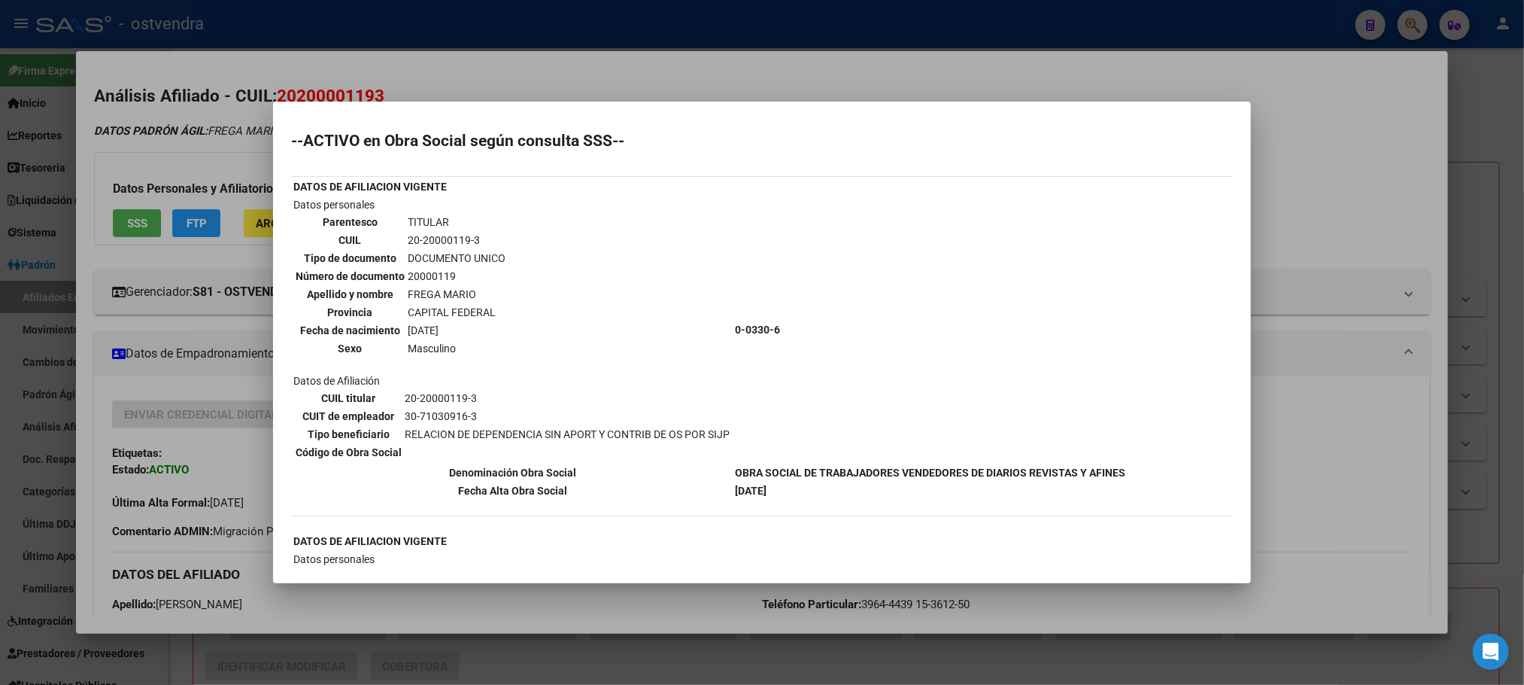
drag, startPoint x: 448, startPoint y: 59, endPoint x: 381, endPoint y: 7, distance: 84.6
click at [445, 57] on div at bounding box center [762, 342] width 1524 height 685
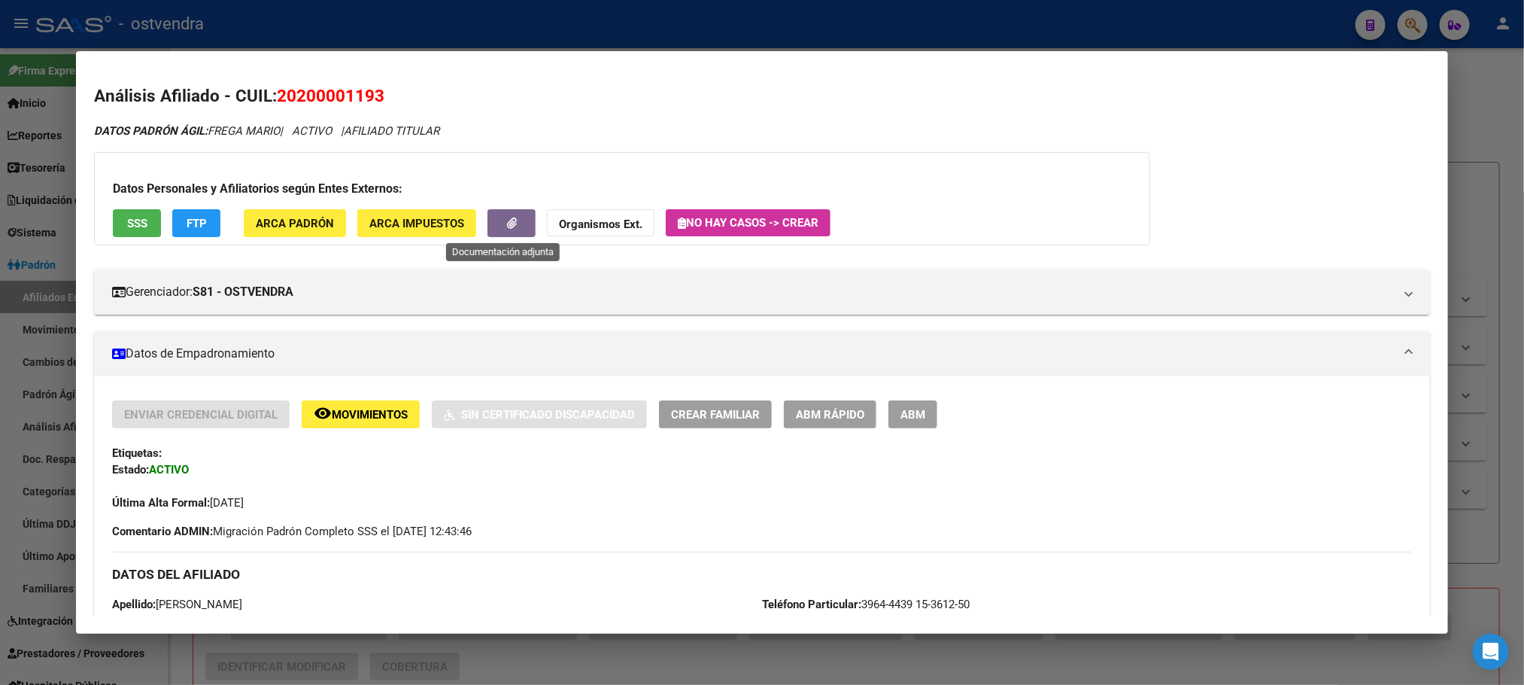
click at [508, 220] on icon "button" at bounding box center [512, 222] width 10 height 11
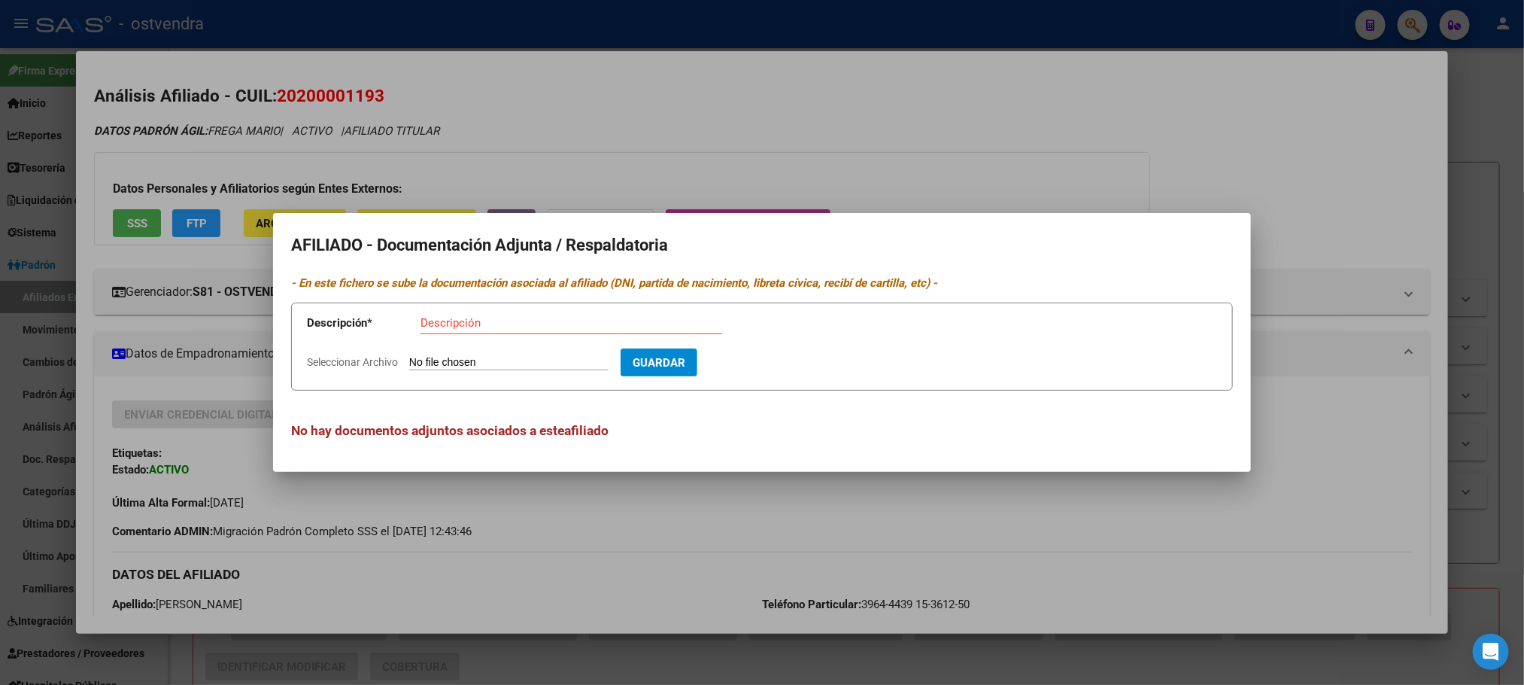
click at [601, 111] on div at bounding box center [762, 342] width 1524 height 685
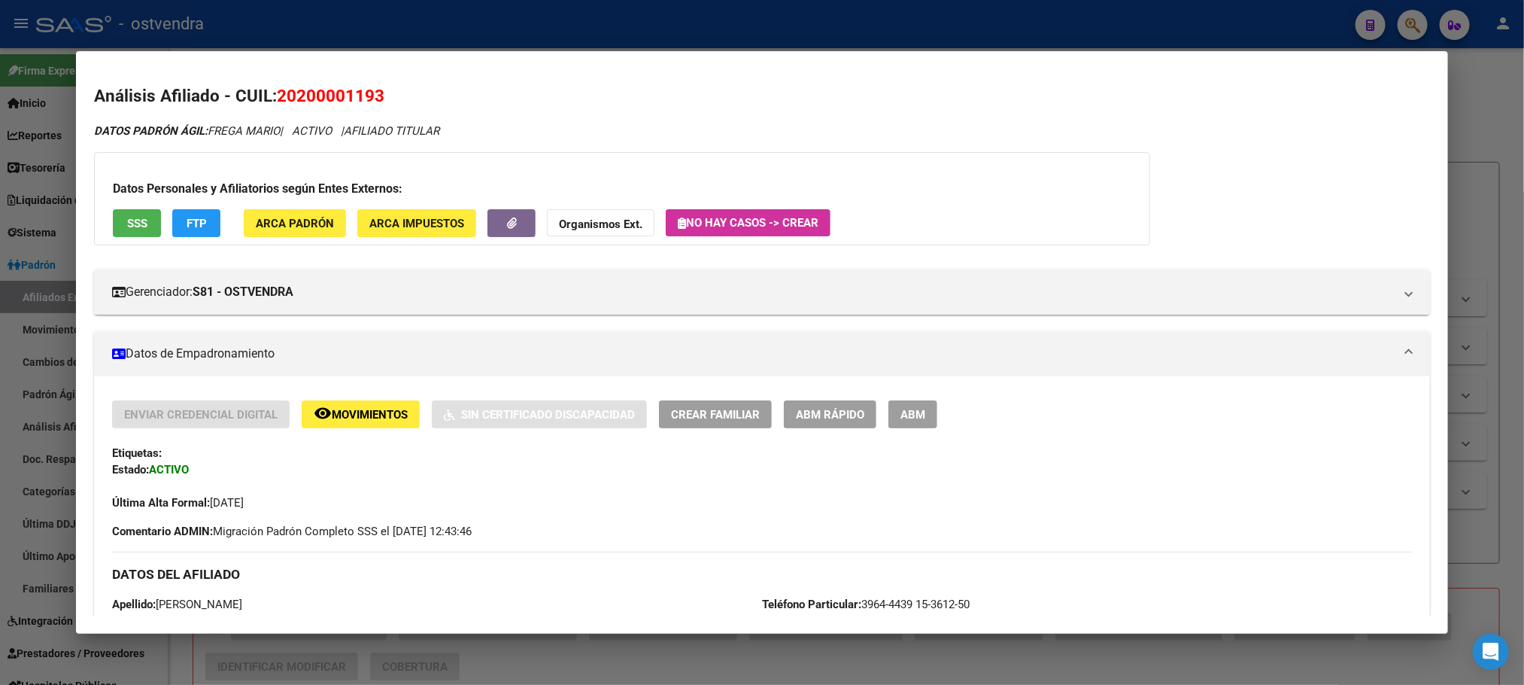
drag, startPoint x: 260, startPoint y: 142, endPoint x: 558, endPoint y: 138, distance: 298.7
drag, startPoint x: 560, startPoint y: 138, endPoint x: 594, endPoint y: 7, distance: 135.4
click at [560, 136] on div "DATOS PADRÓN ÁGIL: FREGA MARIO | ACTIVO | AFILIADO TITULAR" at bounding box center [761, 131] width 1335 height 17
drag, startPoint x: 292, startPoint y: 95, endPoint x: 368, endPoint y: 102, distance: 76.4
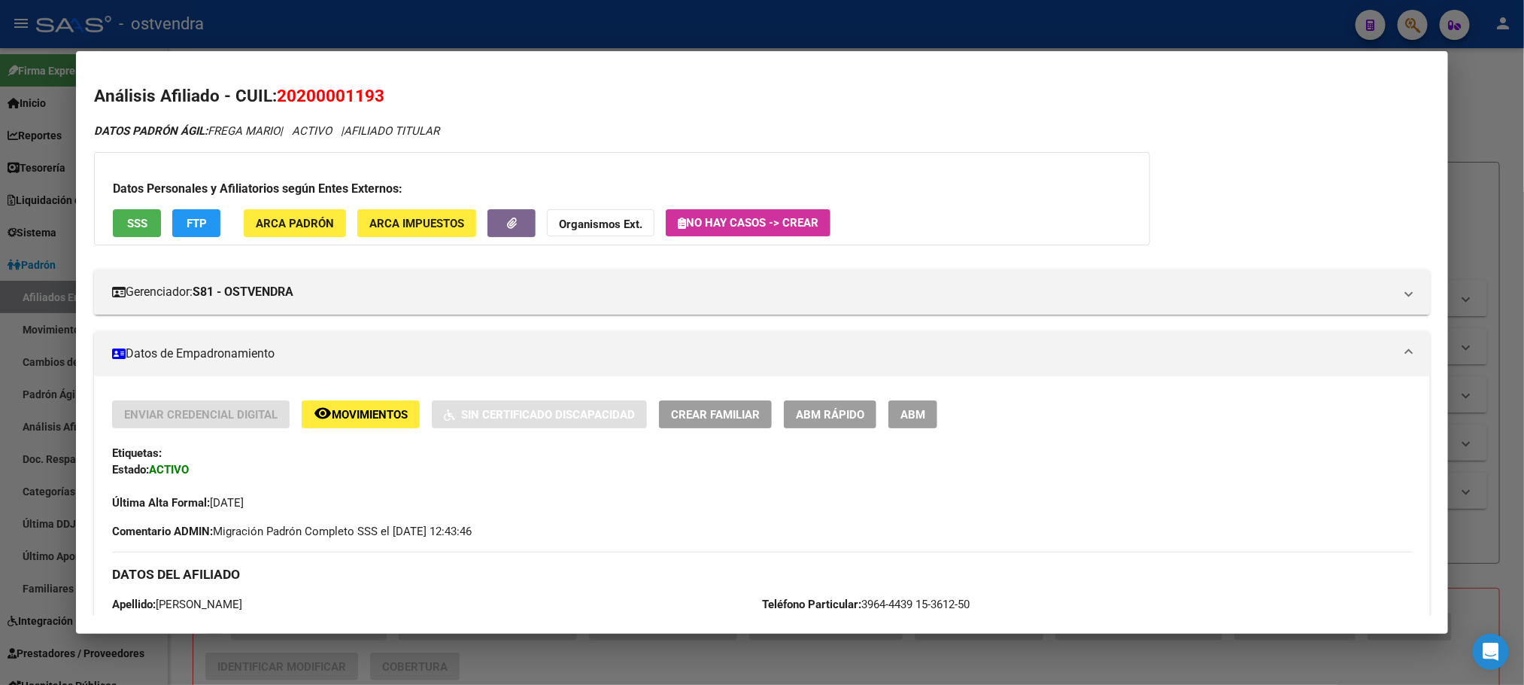
click at [368, 102] on span "20200001193" at bounding box center [331, 96] width 108 height 20
drag, startPoint x: 412, startPoint y: 113, endPoint x: 368, endPoint y: 111, distance: 43.7
drag, startPoint x: 294, startPoint y: 93, endPoint x: 363, endPoint y: 102, distance: 69.7
click at [363, 102] on span "20200001193" at bounding box center [331, 96] width 108 height 20
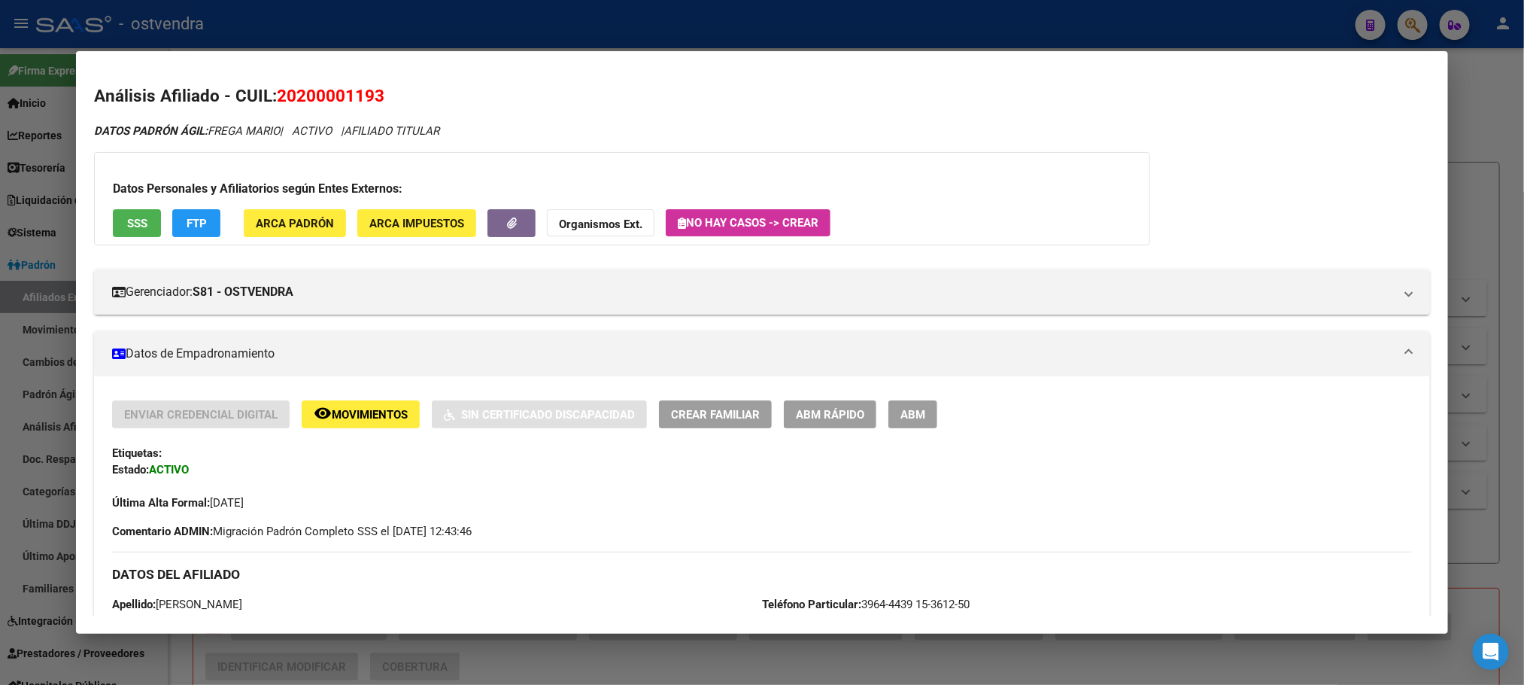
click at [661, 96] on h2 "Análisis Afiliado - CUIL: 20200001193" at bounding box center [761, 97] width 1335 height 26
click at [135, 226] on span "SSS" at bounding box center [137, 224] width 20 height 14
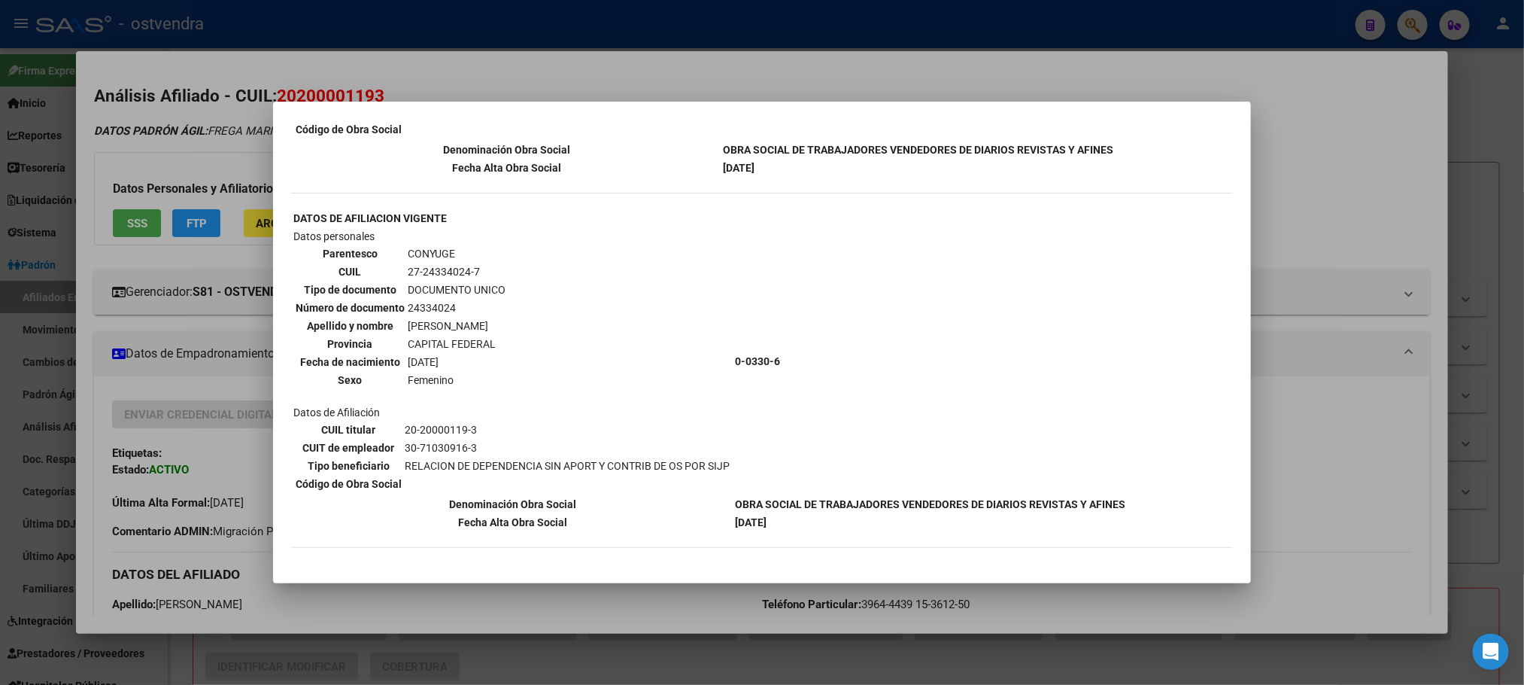
scroll to position [451, 0]
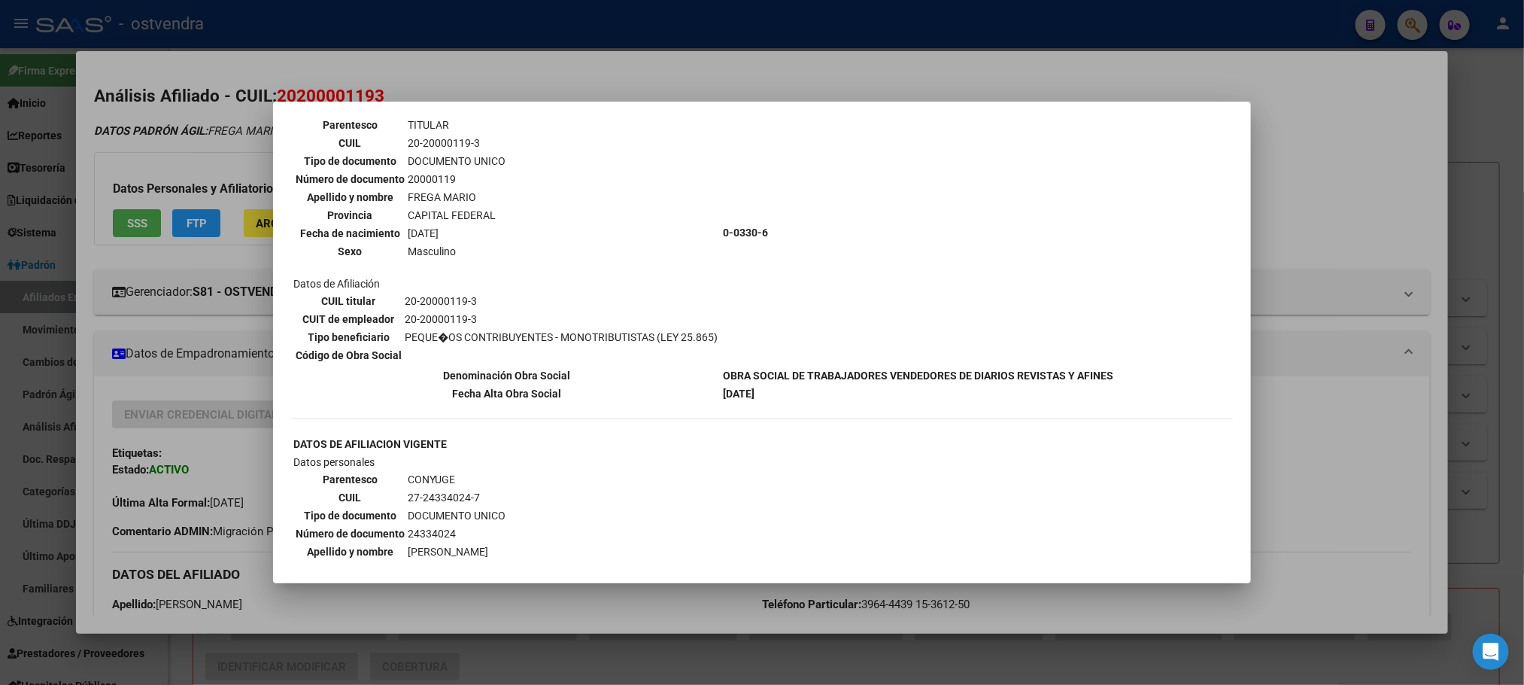
click at [485, 74] on div at bounding box center [762, 342] width 1524 height 685
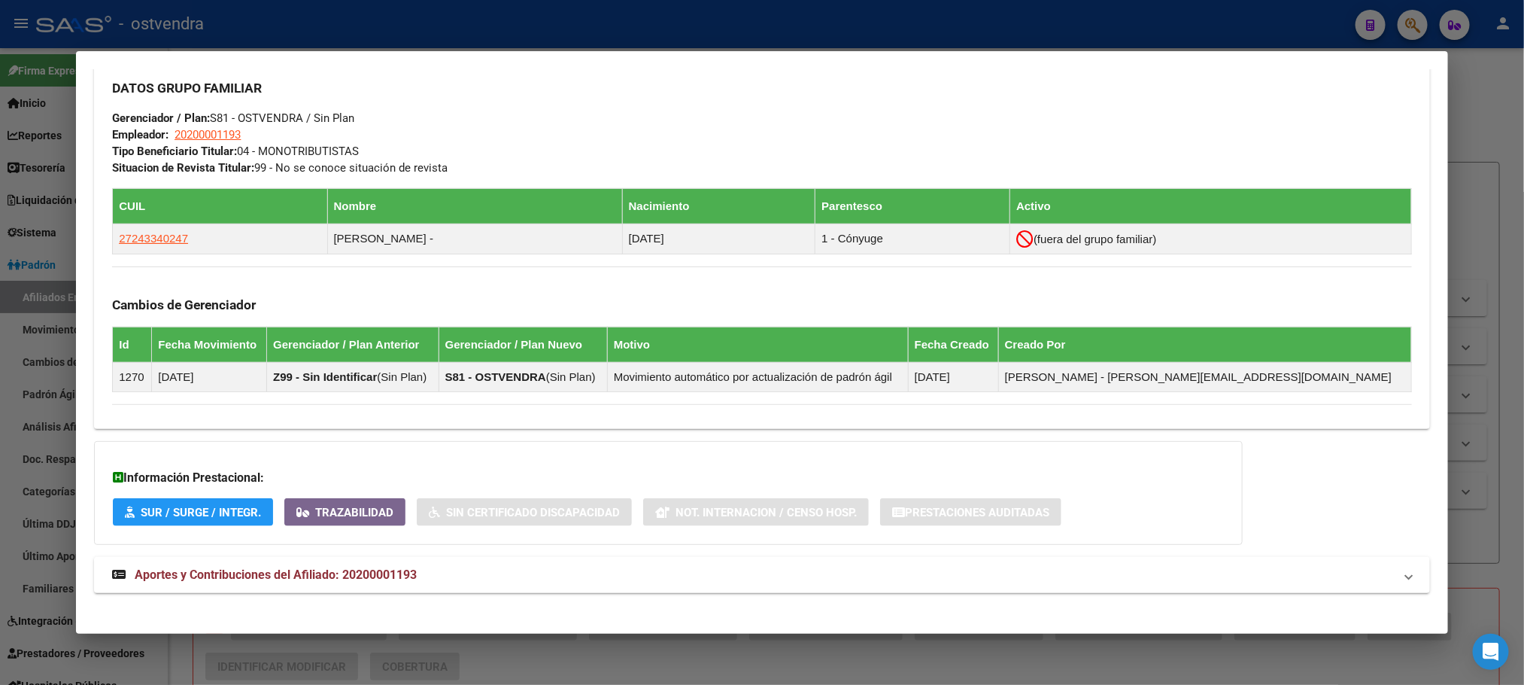
scroll to position [722, 0]
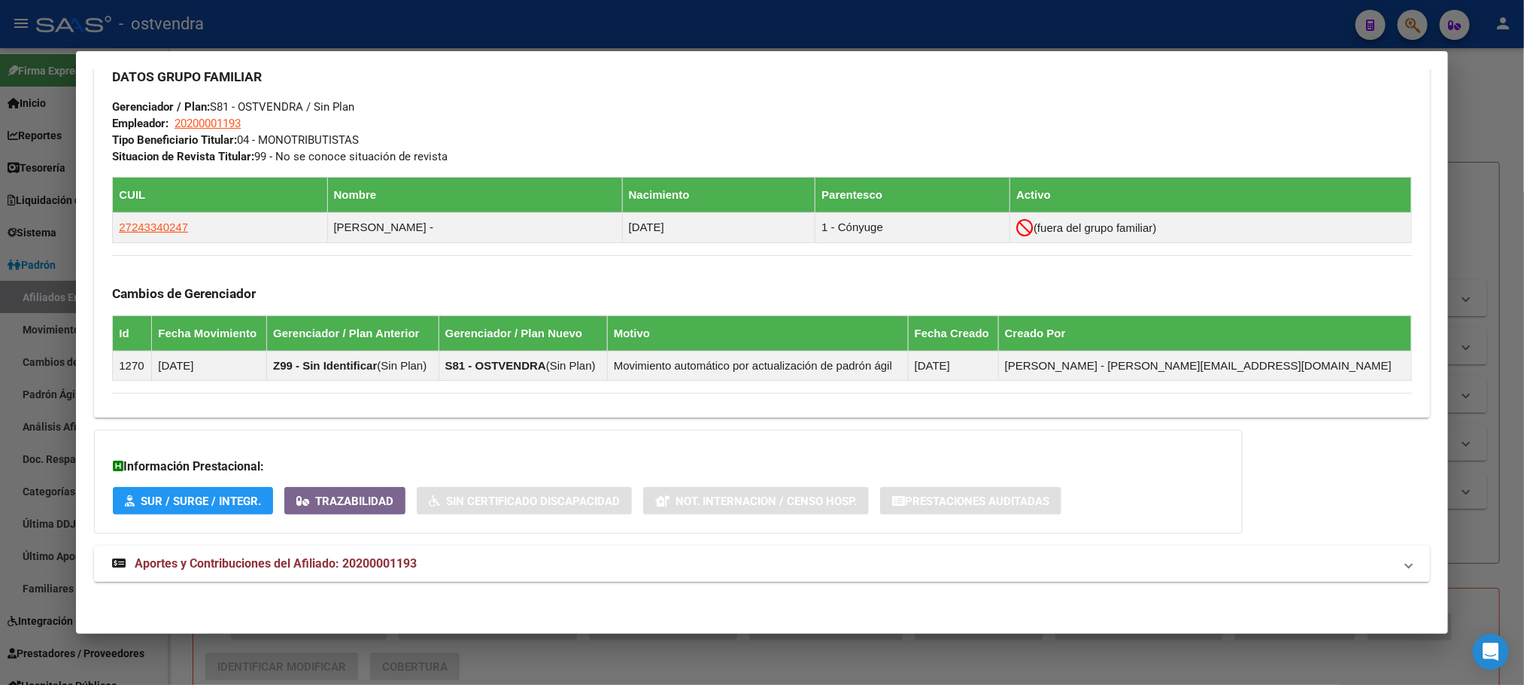
click at [393, 567] on span "Aportes y Contribuciones del Afiliado: 20200001193" at bounding box center [276, 563] width 282 height 14
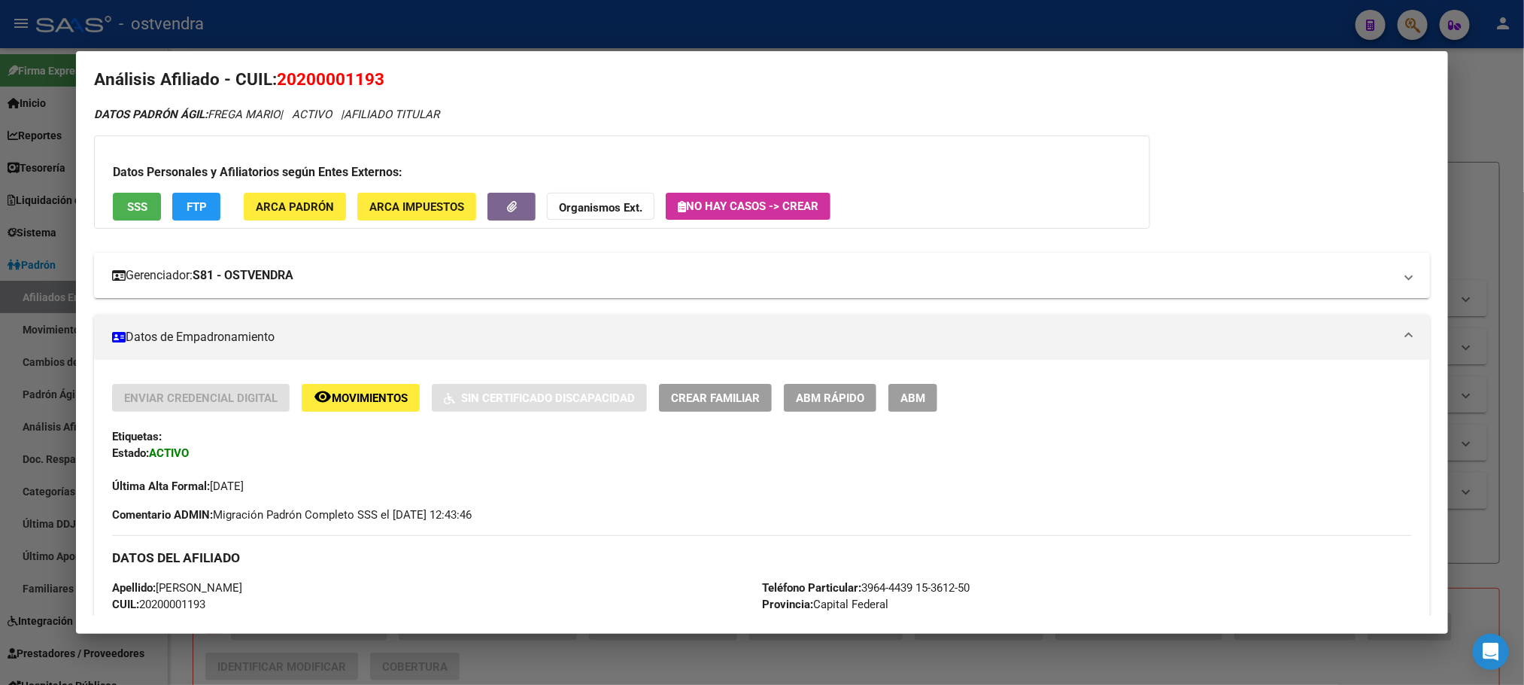
scroll to position [0, 0]
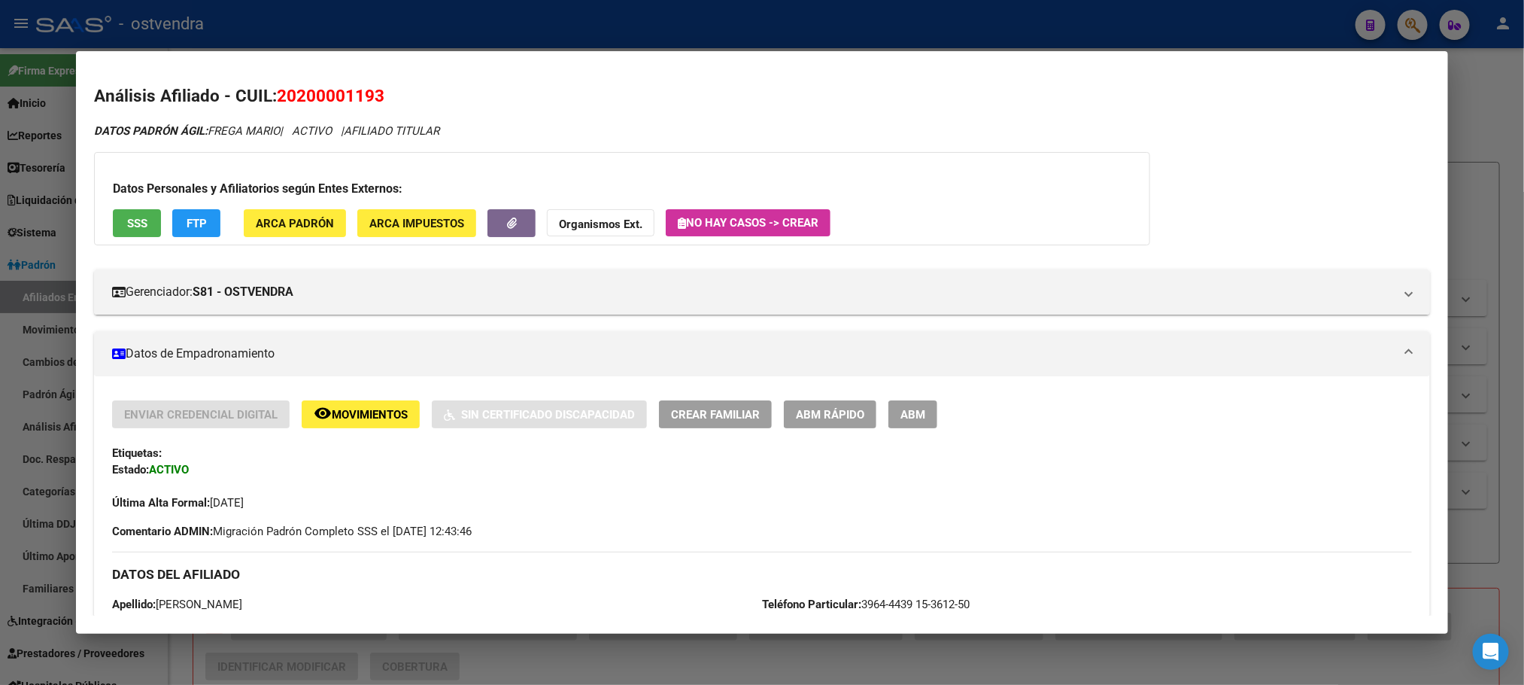
click at [127, 226] on span "SSS" at bounding box center [137, 224] width 20 height 14
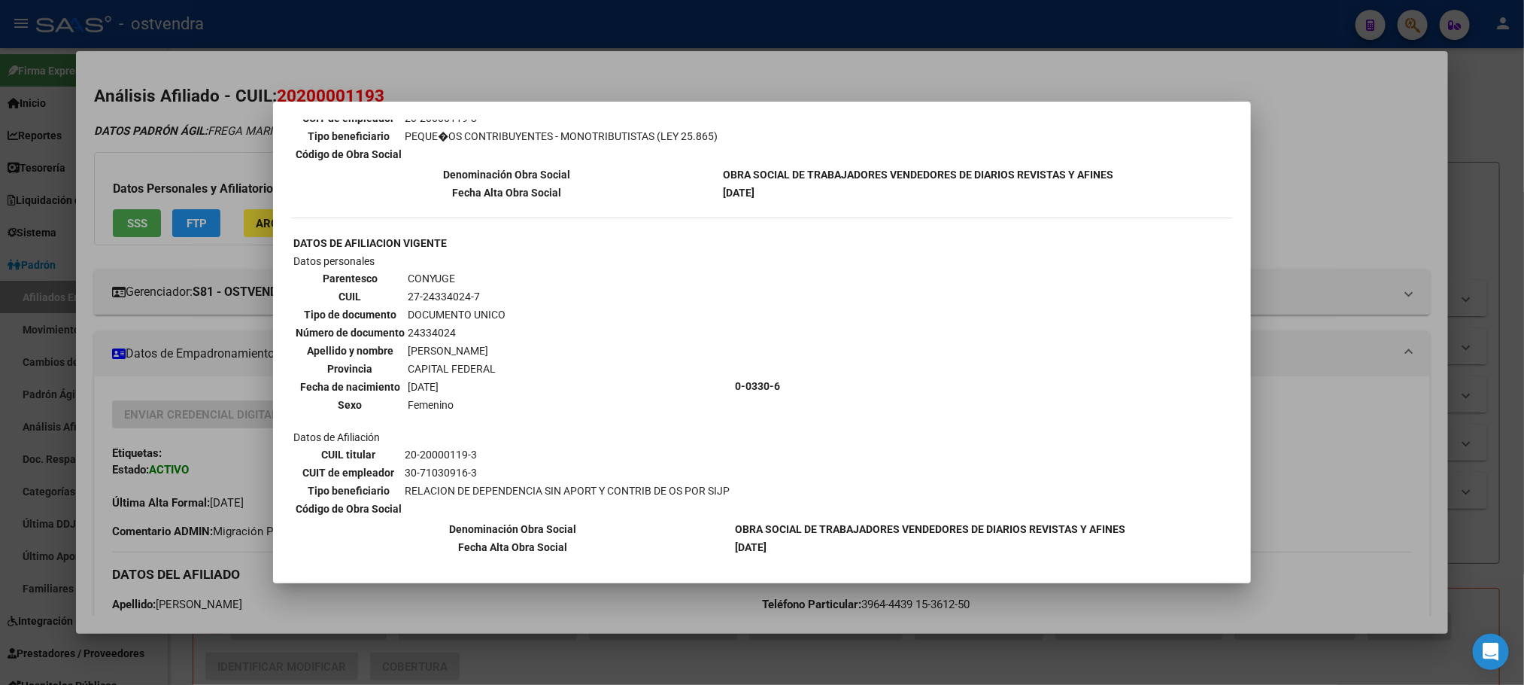
scroll to position [738, 0]
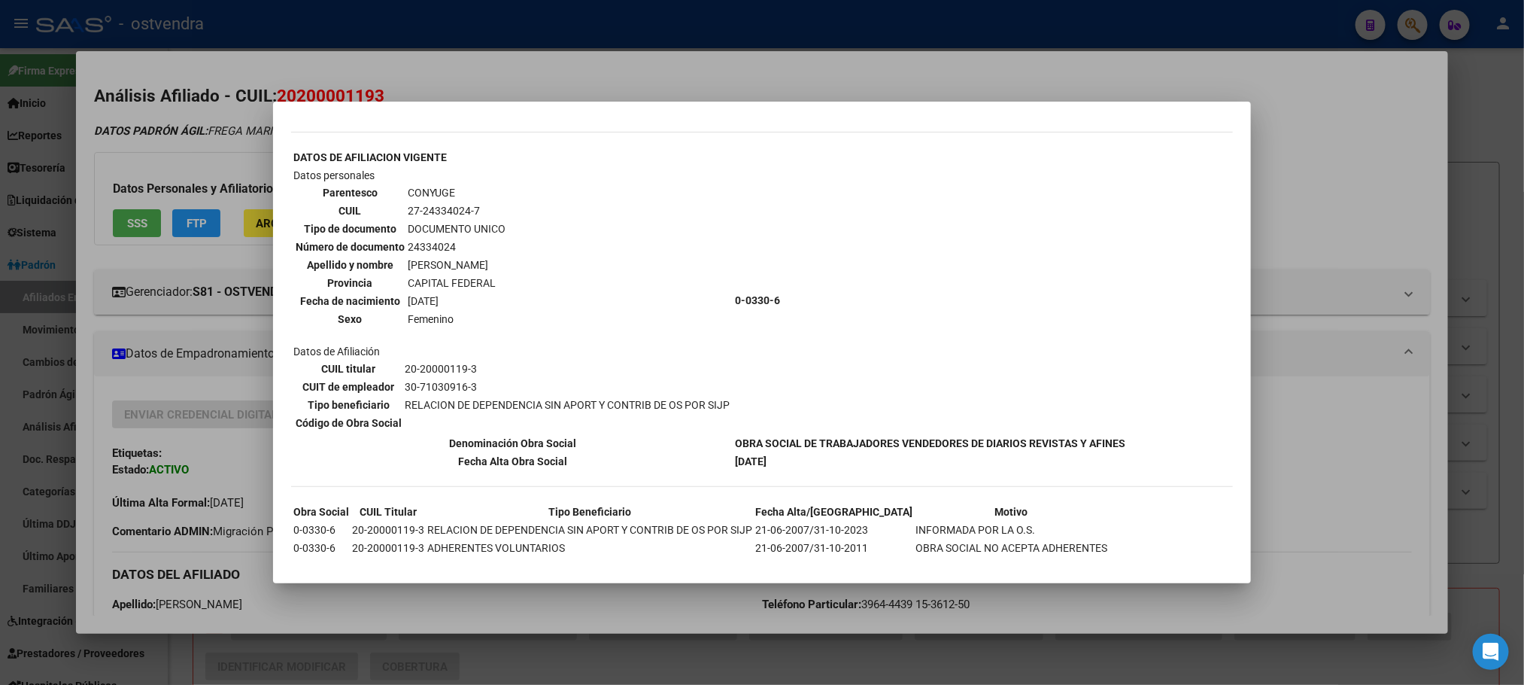
drag, startPoint x: 228, startPoint y: 142, endPoint x: 357, endPoint y: 339, distance: 235.8
click at [226, 142] on div at bounding box center [762, 342] width 1524 height 685
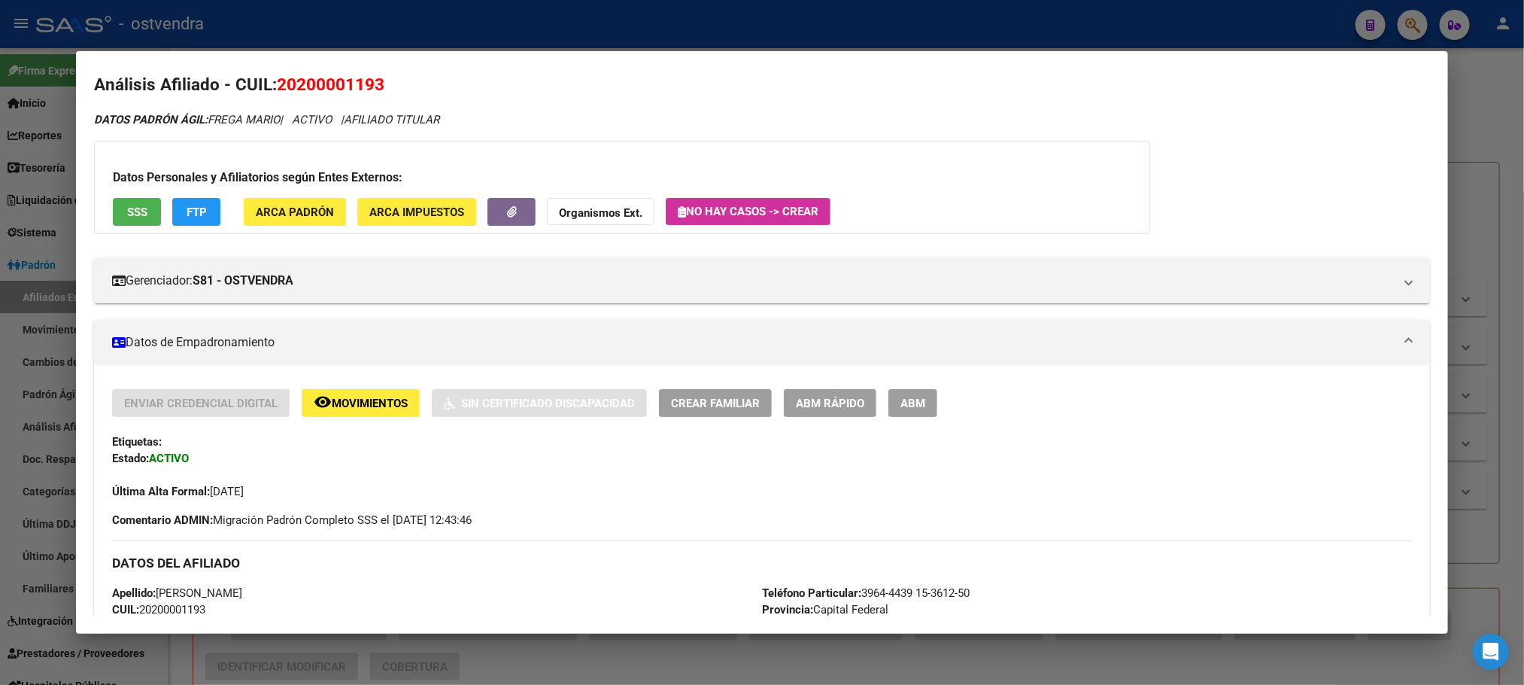
scroll to position [0, 0]
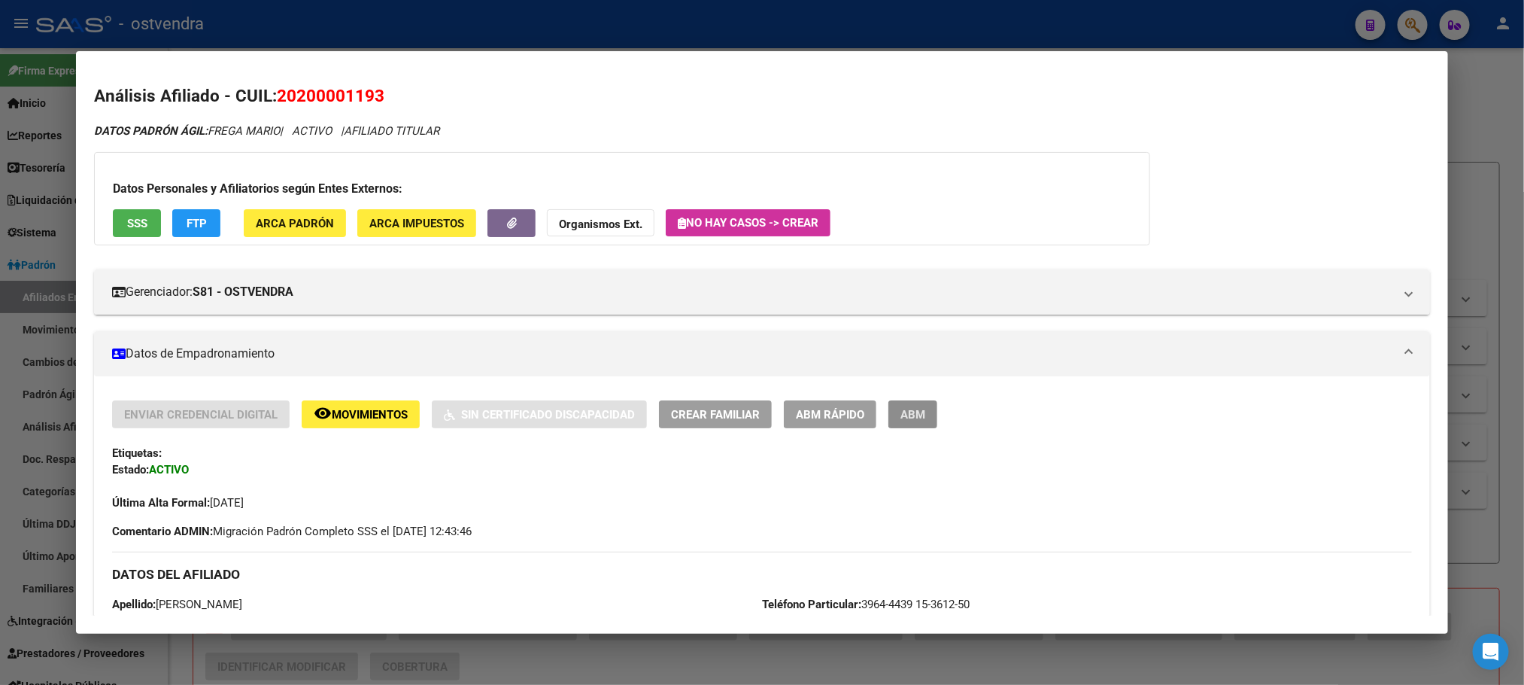
click at [900, 415] on span "ABM" at bounding box center [912, 415] width 25 height 14
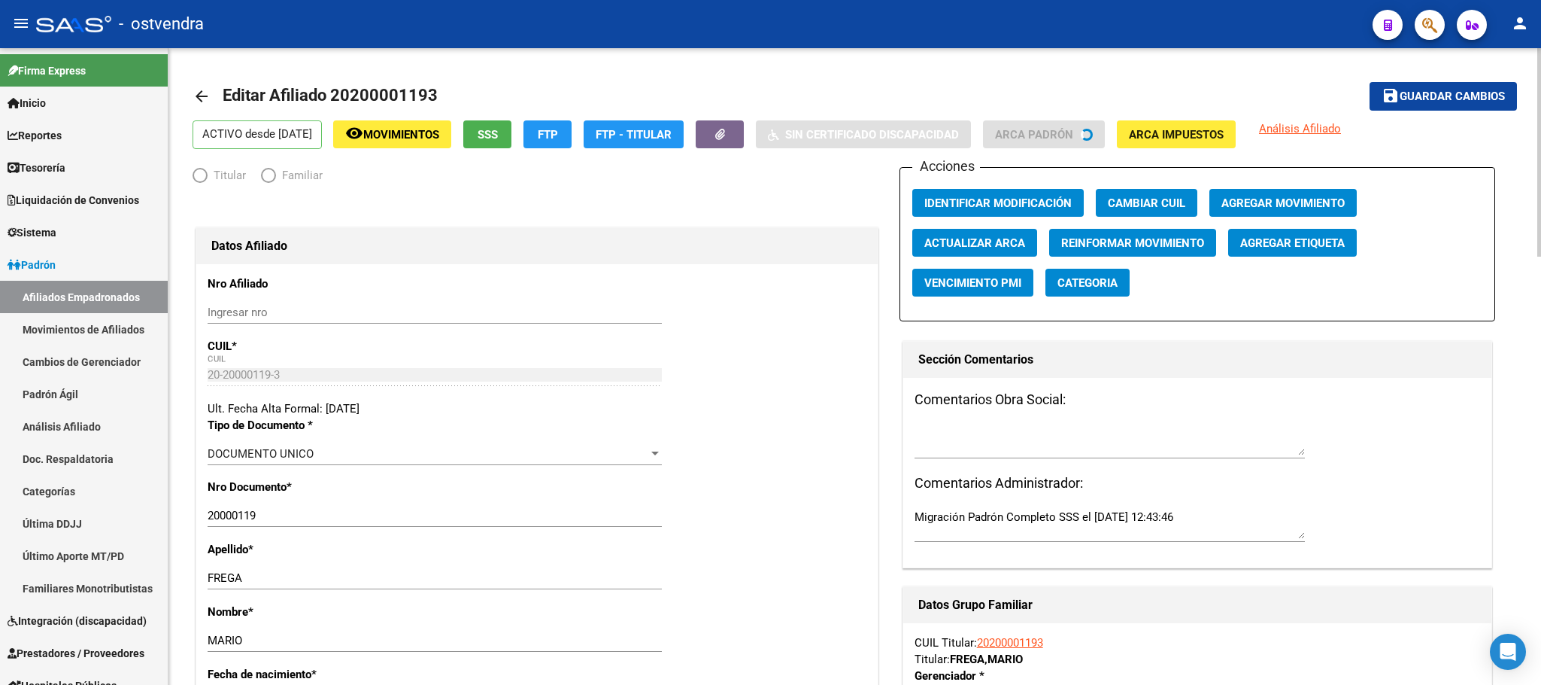
radio input "true"
type input "20-20000119-3"
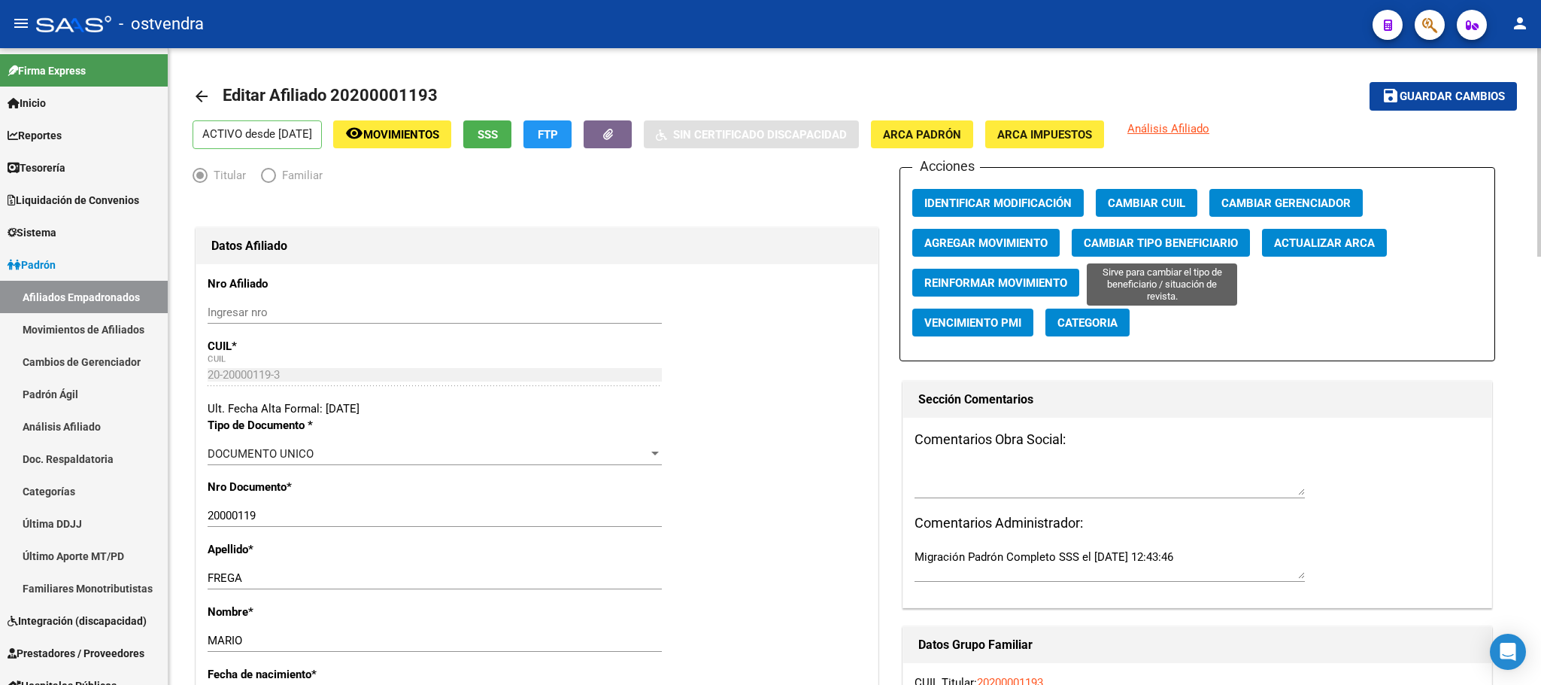
click at [1161, 247] on span "Cambiar Tipo Beneficiario" at bounding box center [1161, 243] width 154 height 14
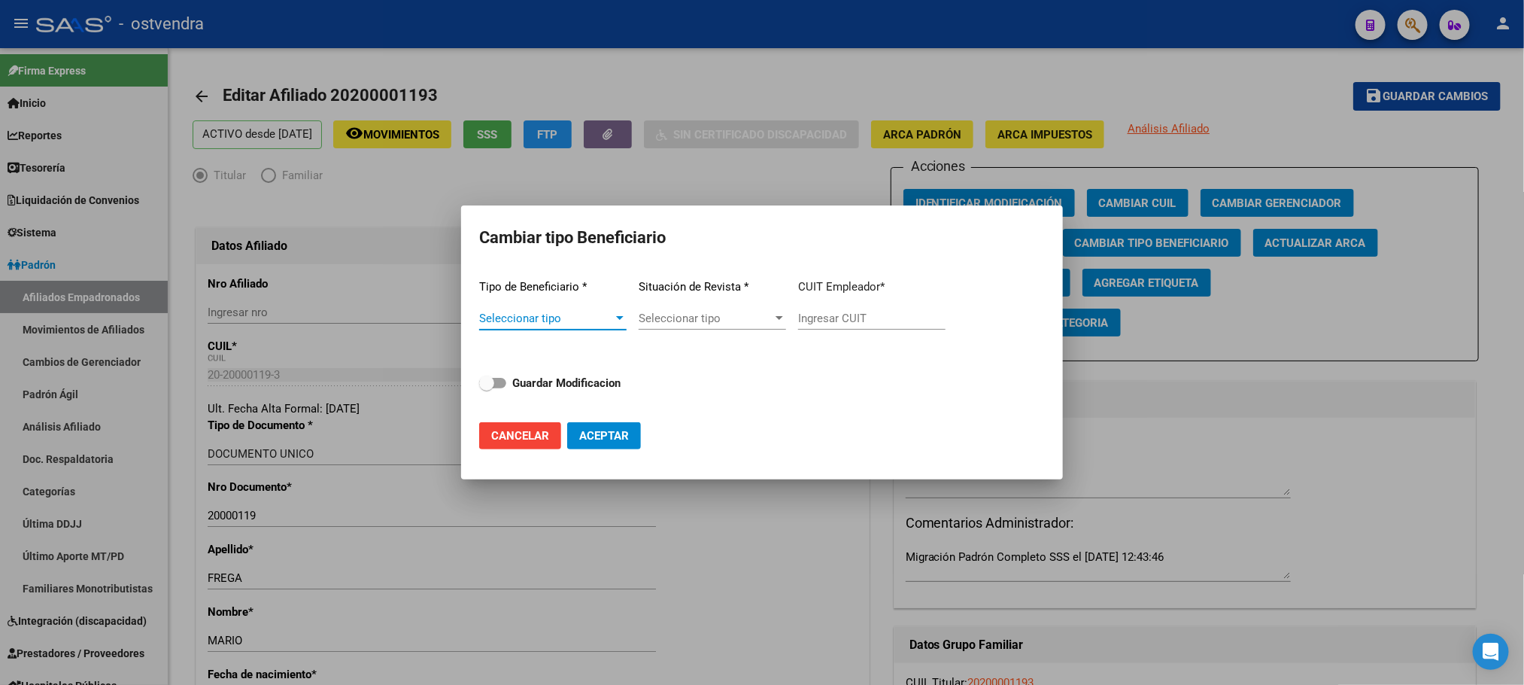
click at [567, 319] on span "Seleccionar tipo" at bounding box center [546, 318] width 134 height 14
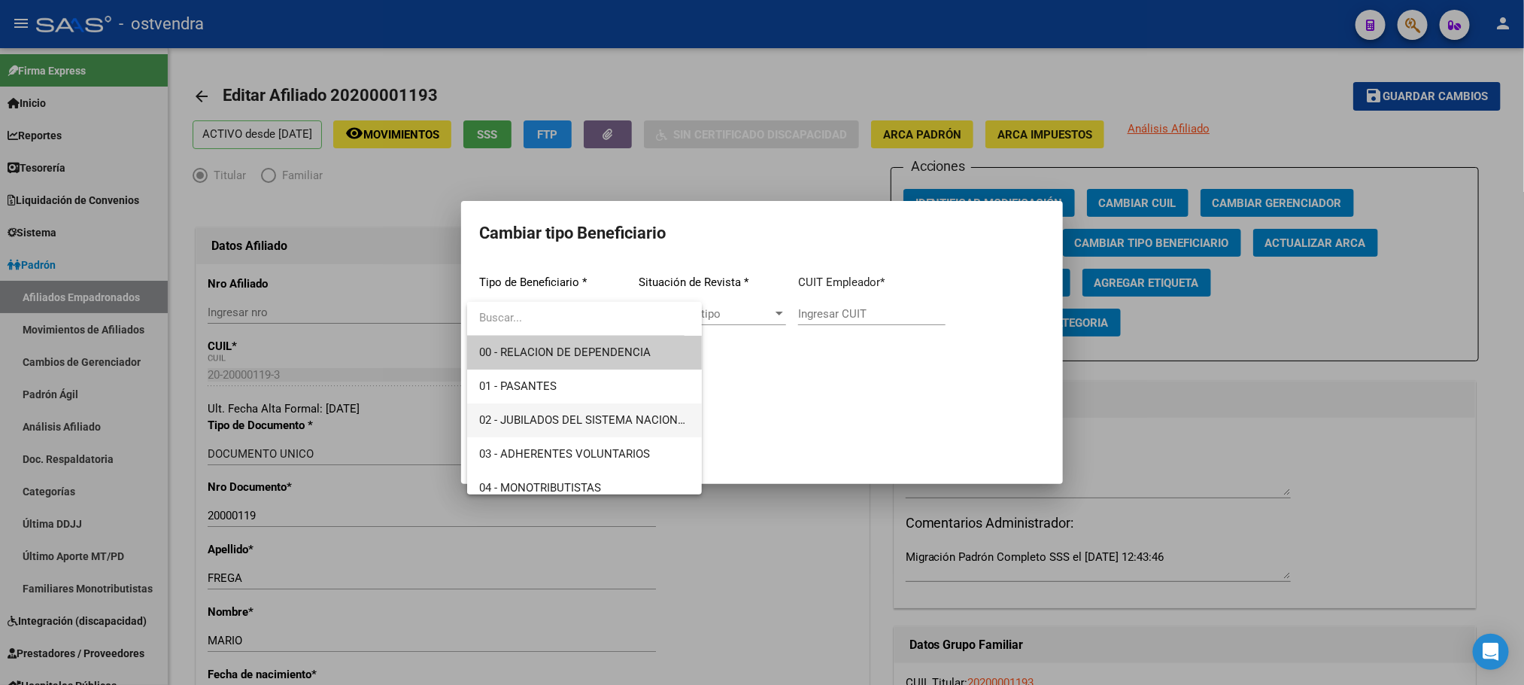
scroll to position [113, 0]
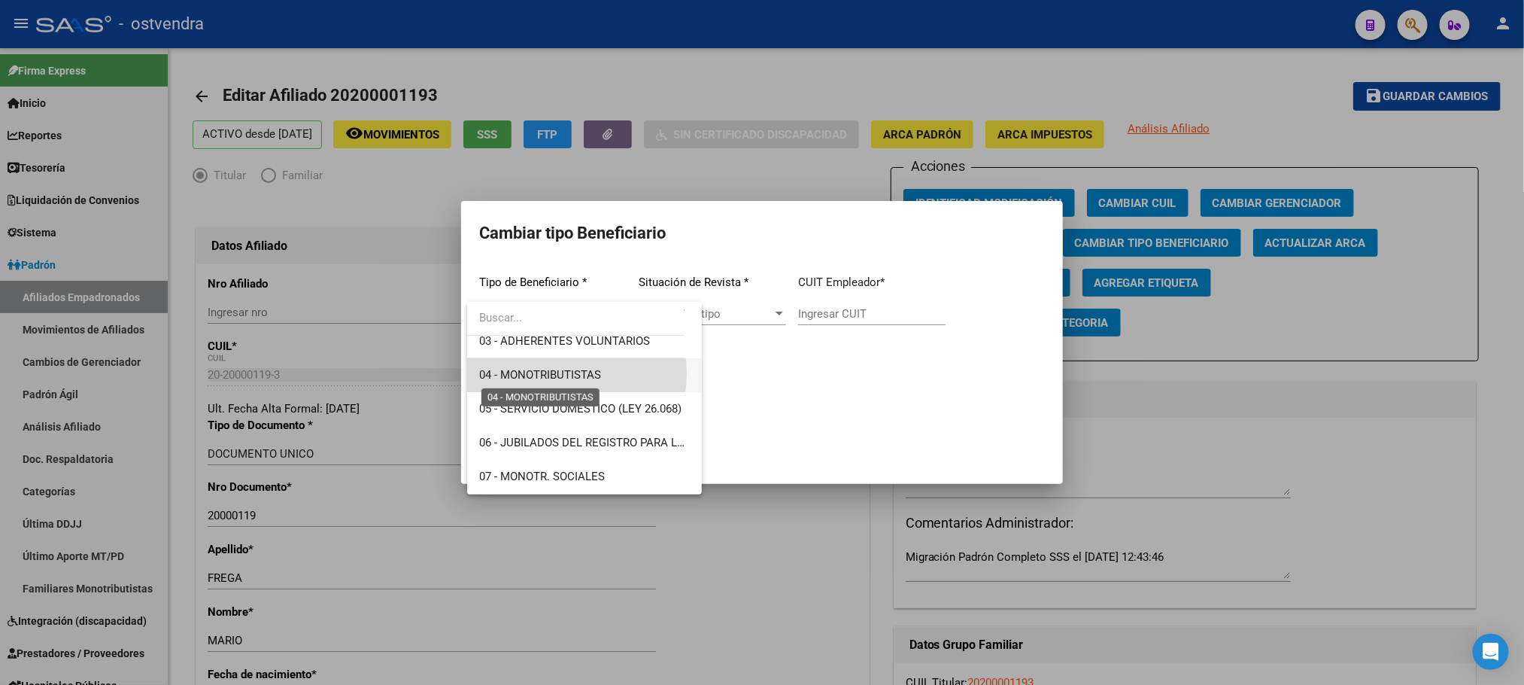
click at [560, 373] on span "04 - MONOTRIBUTISTAS" at bounding box center [540, 375] width 122 height 14
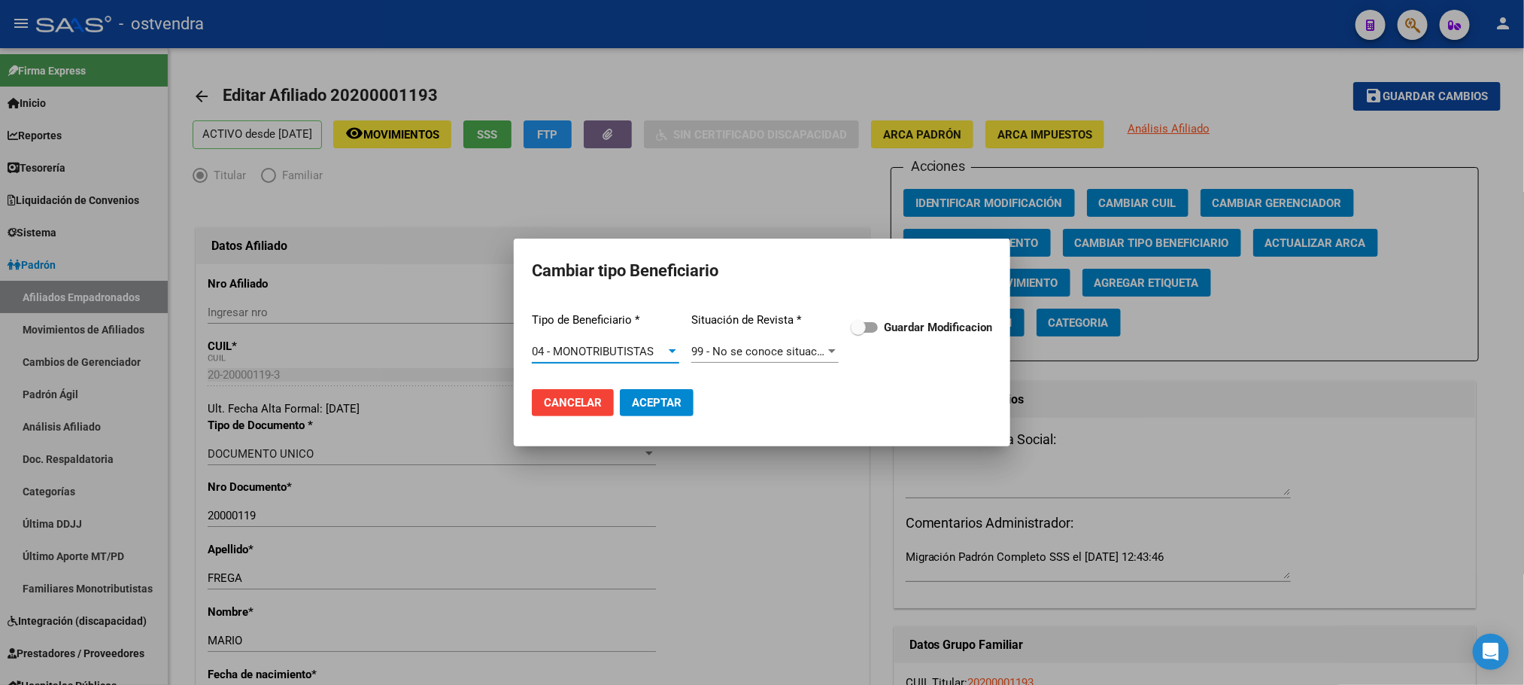
click at [865, 328] on span at bounding box center [858, 327] width 15 height 15
click at [858, 333] on input "Guardar Modificacion" at bounding box center [858, 333] width 1 height 1
click at [684, 407] on button "Aceptar" at bounding box center [657, 402] width 74 height 27
checkbox input "false"
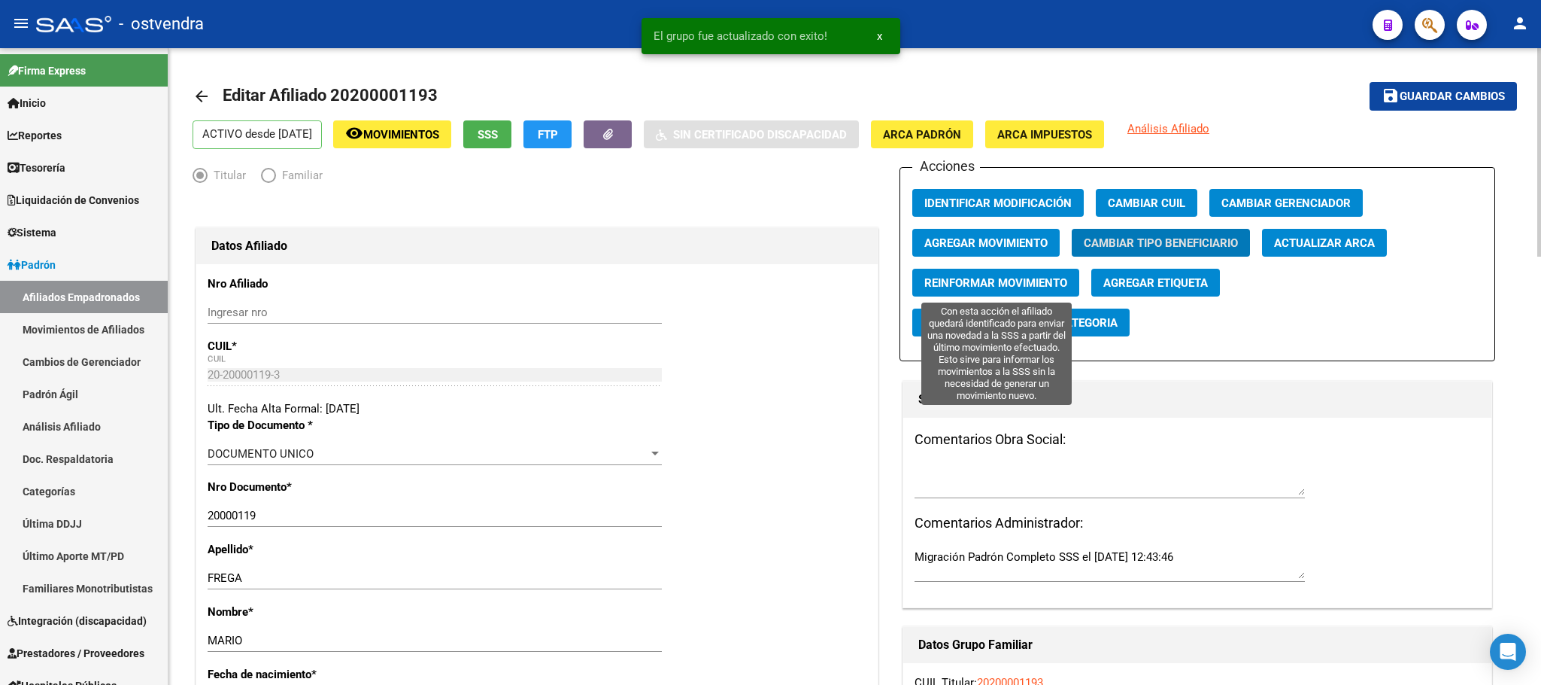
click at [1046, 276] on span "Reinformar Movimiento" at bounding box center [996, 283] width 143 height 14
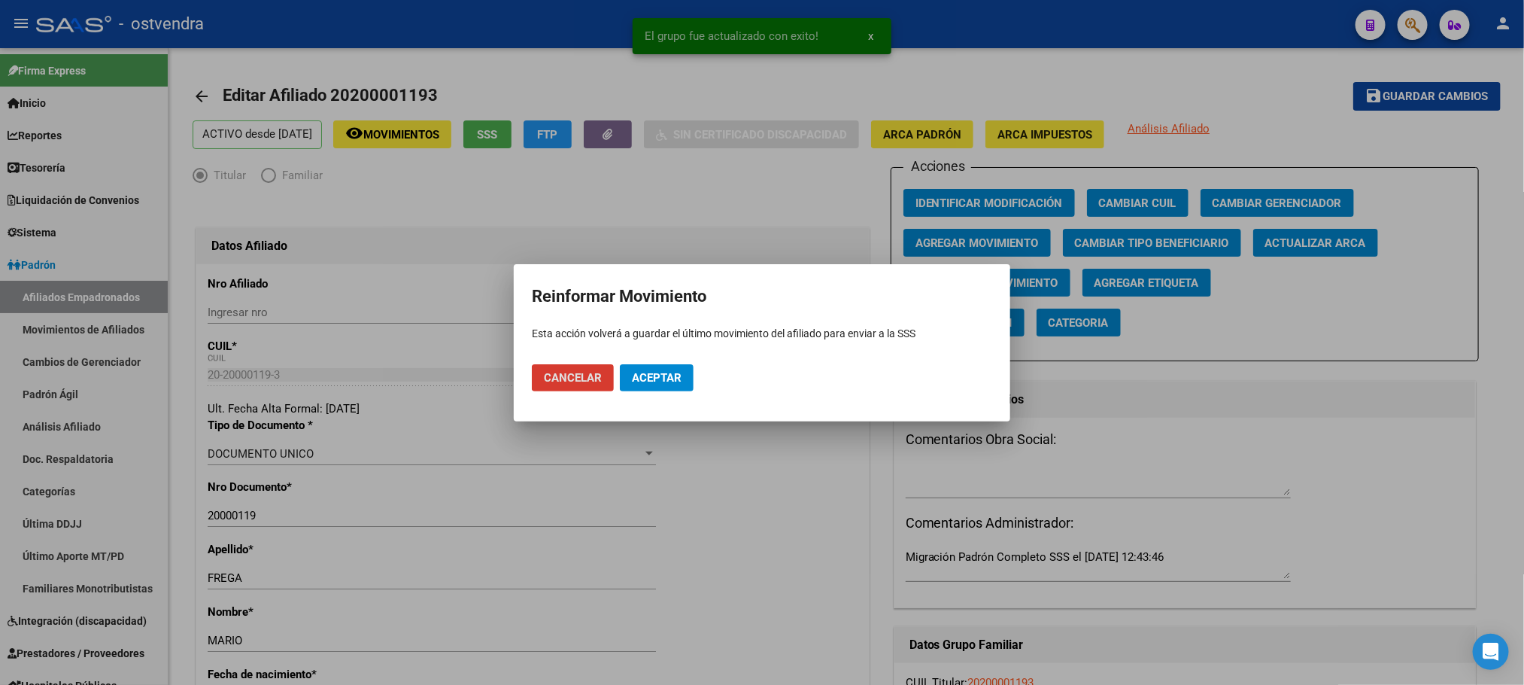
click at [671, 373] on span "Aceptar" at bounding box center [657, 378] width 50 height 14
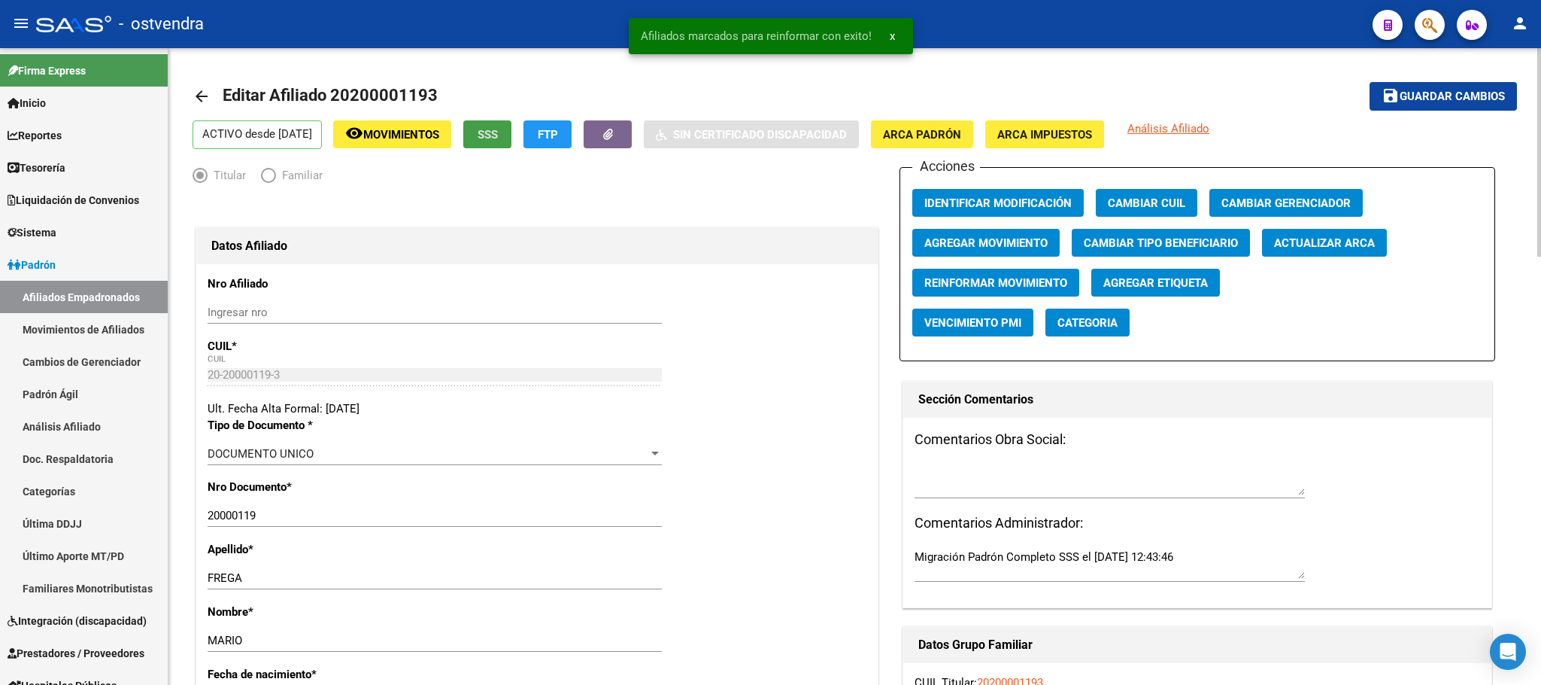
click at [498, 131] on span "SSS" at bounding box center [488, 135] width 20 height 14
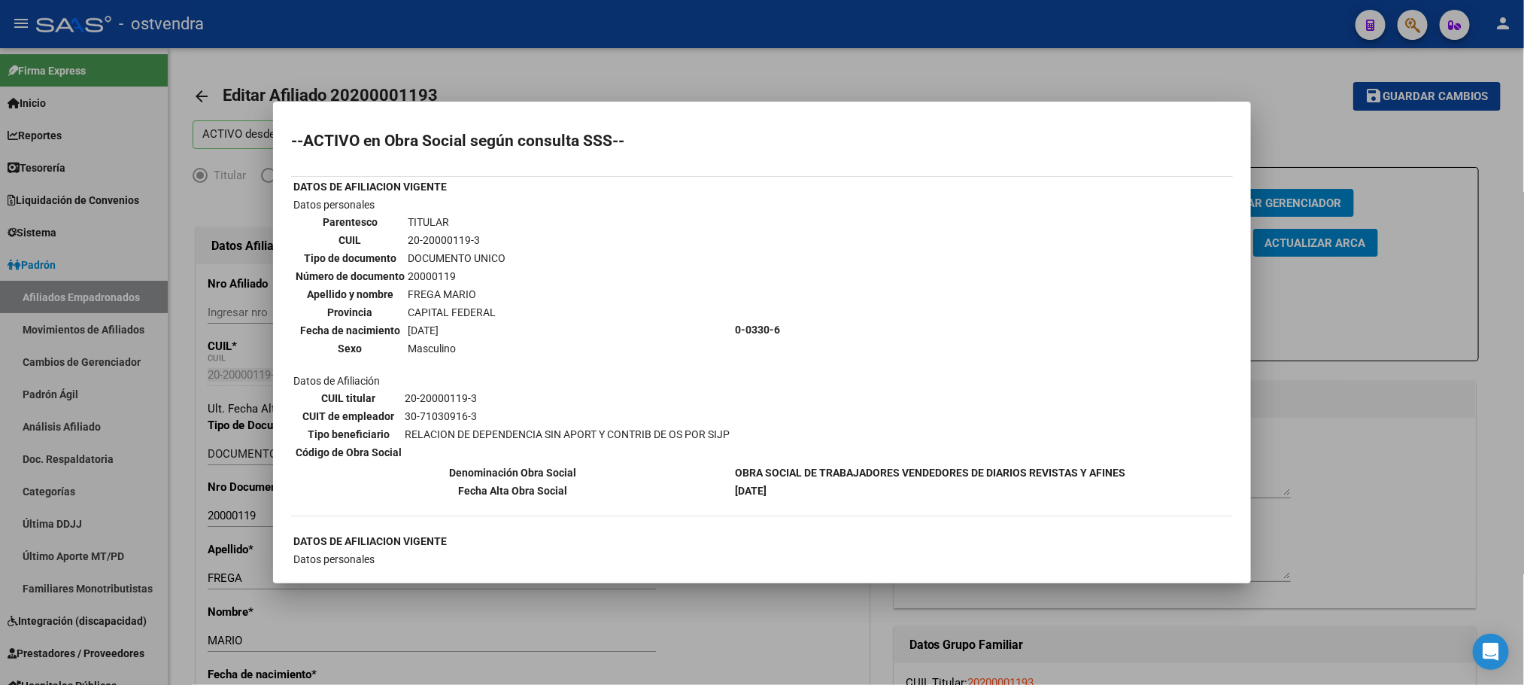
scroll to position [451, 0]
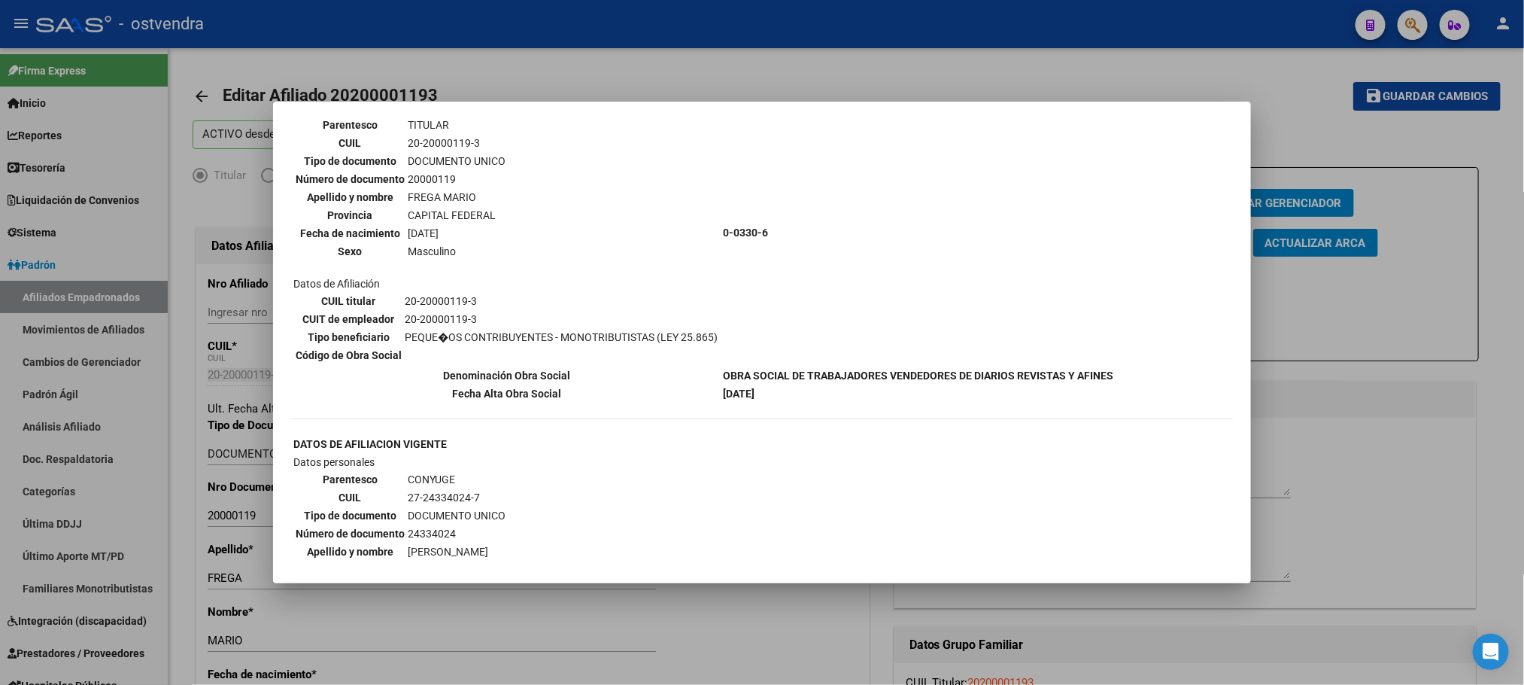
drag, startPoint x: 707, startPoint y: 384, endPoint x: 668, endPoint y: 352, distance: 50.8
click at [847, 385] on tr "Fecha Alta Obra Social [DATE]" at bounding box center [704, 393] width 822 height 17
click at [553, 75] on div at bounding box center [762, 342] width 1524 height 685
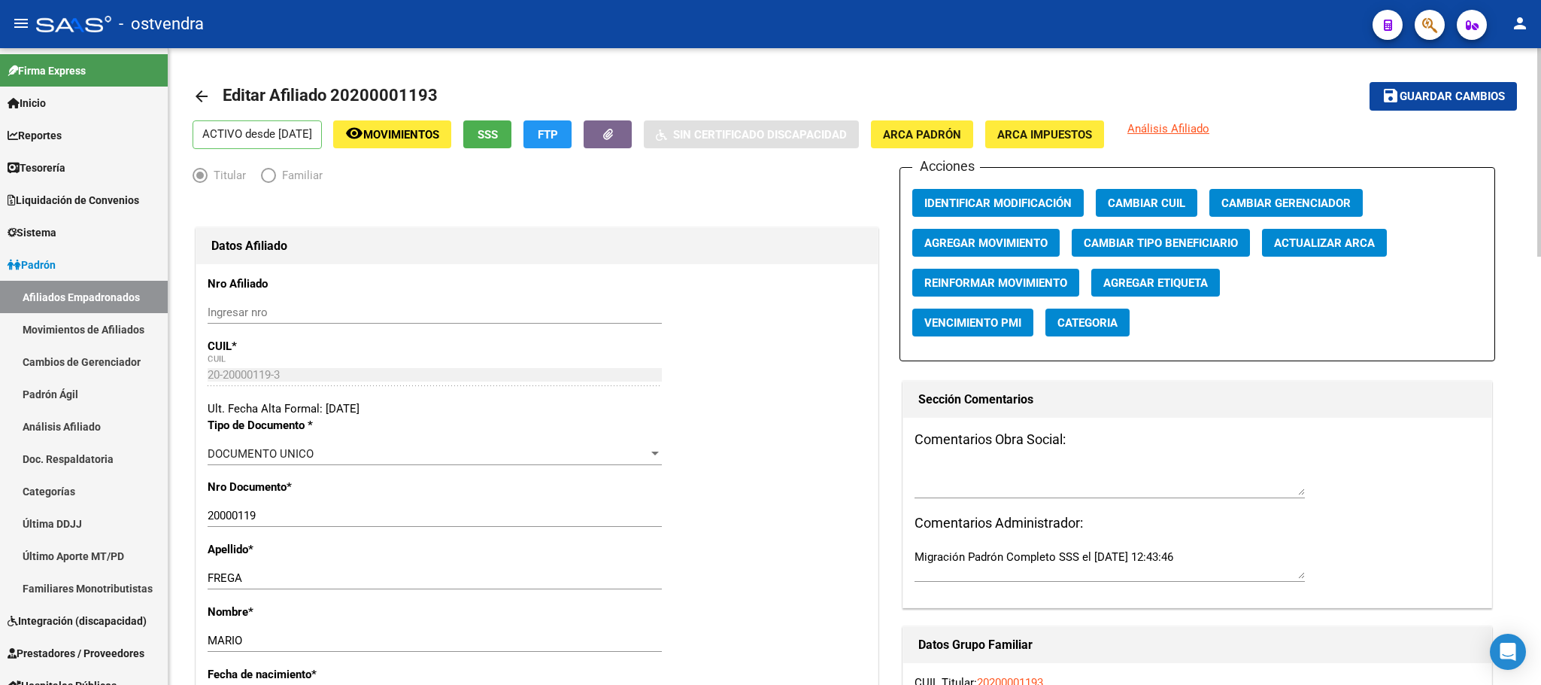
drag, startPoint x: 535, startPoint y: 134, endPoint x: 521, endPoint y: 211, distance: 77.9
click at [501, 138] on button "SSS" at bounding box center [487, 134] width 48 height 28
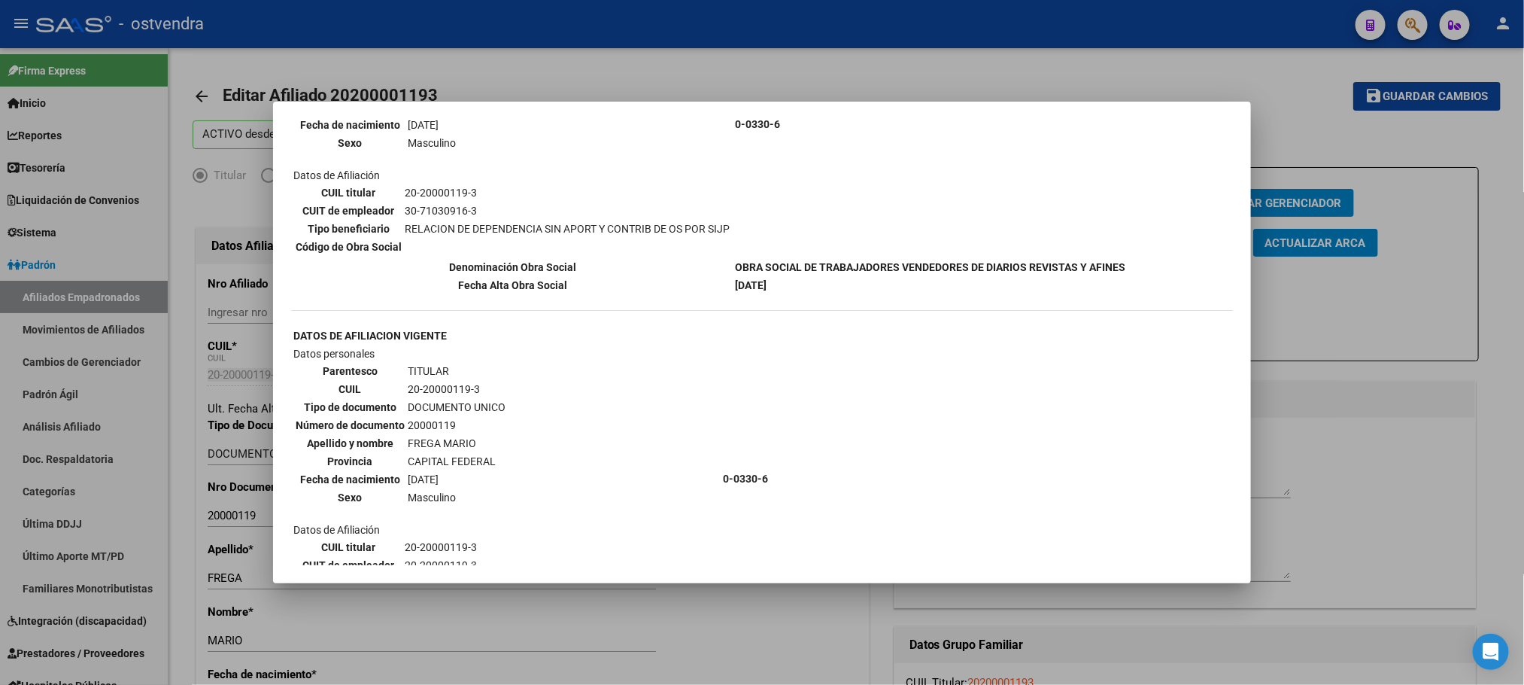
scroll to position [0, 0]
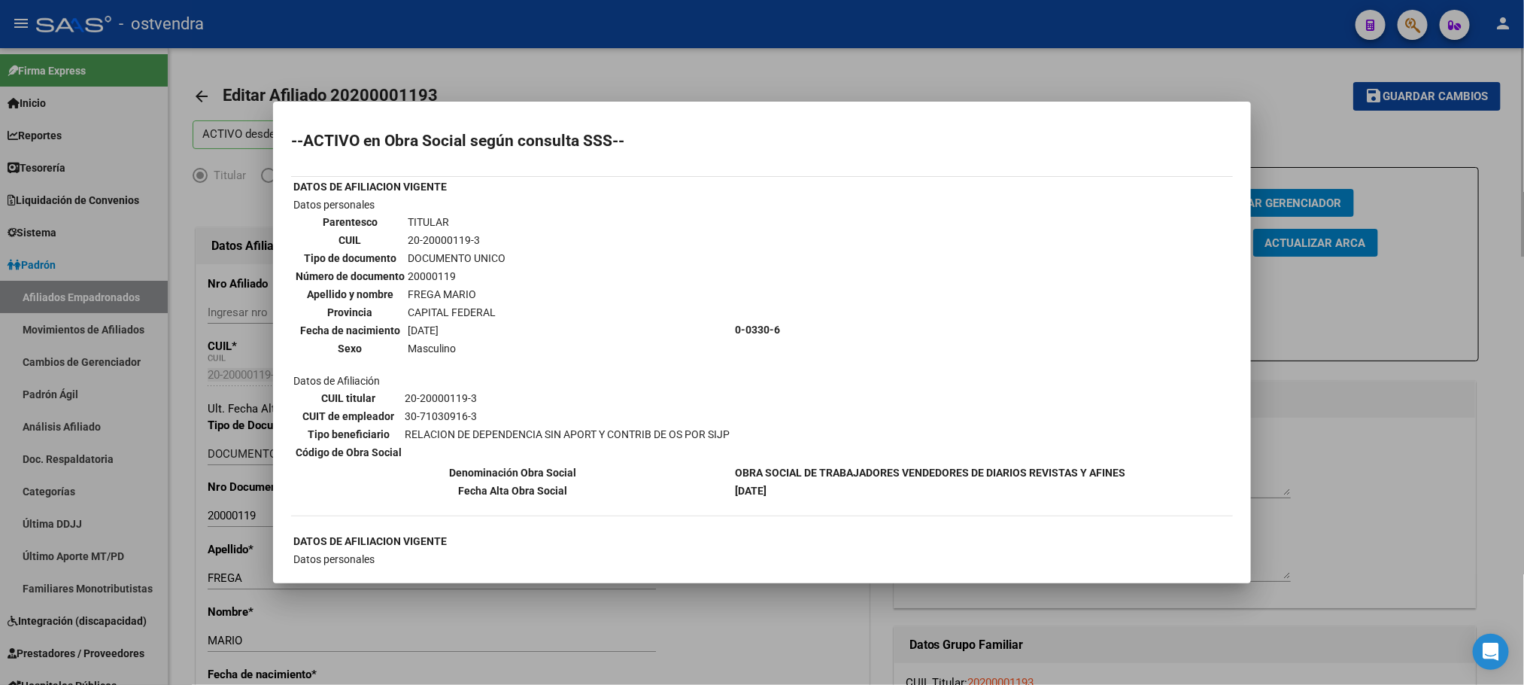
click at [599, 62] on div at bounding box center [762, 342] width 1524 height 685
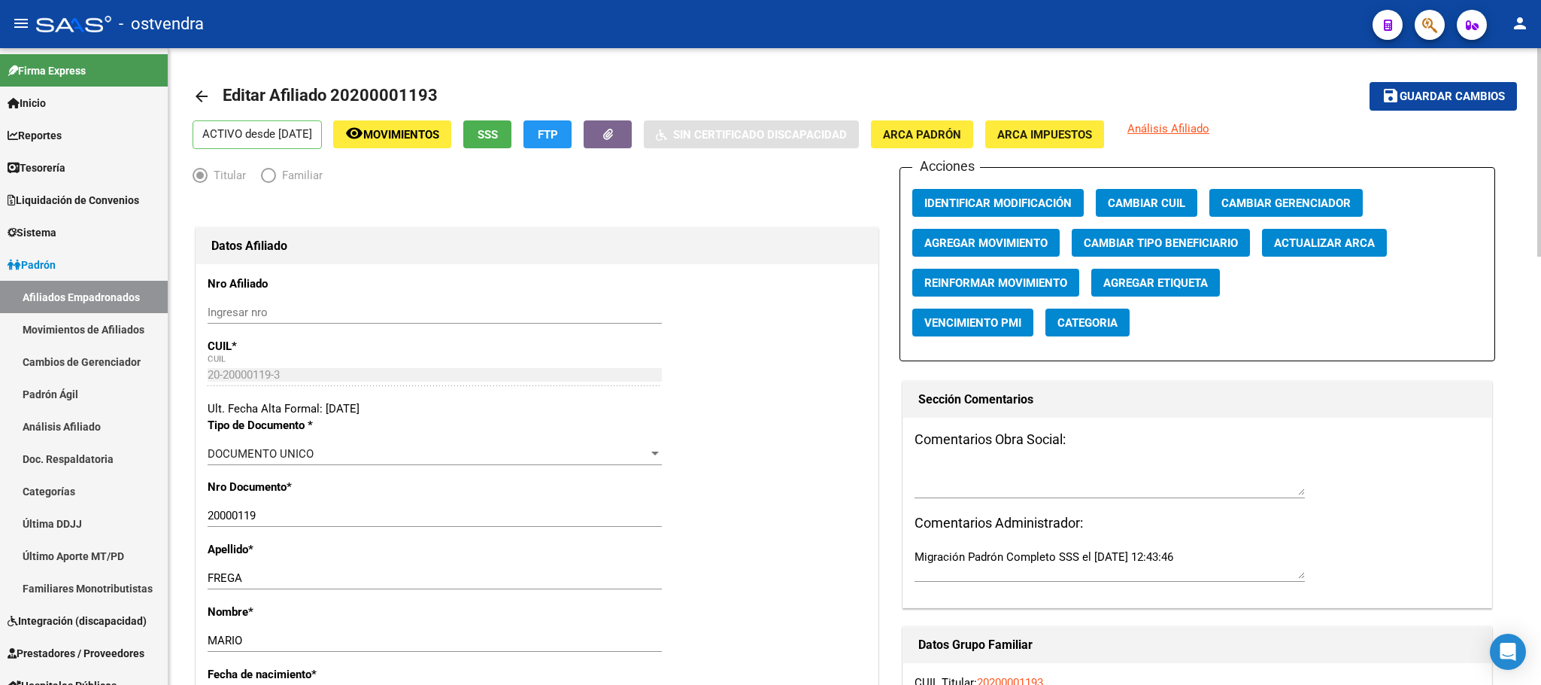
click at [339, 91] on span "Editar Afiliado 20200001193" at bounding box center [330, 95] width 215 height 19
drag, startPoint x: 334, startPoint y: 87, endPoint x: 670, endPoint y: 14, distance: 344.1
click at [494, 84] on mat-toolbar-row "arrow_back Editar Afiliado 20200001193" at bounding box center [710, 96] width 1034 height 48
copy h1 "20200001193"
click at [439, 133] on span "Movimientos" at bounding box center [401, 135] width 76 height 14
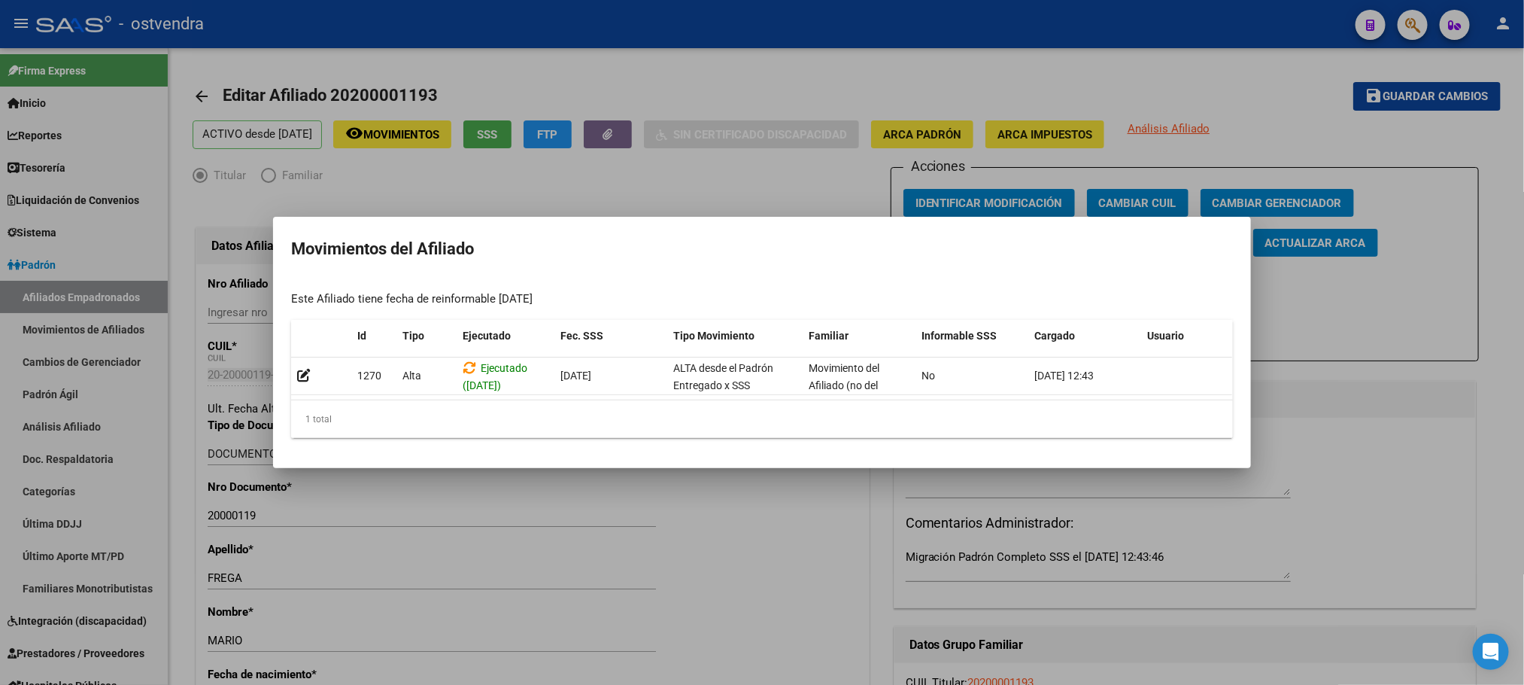
click at [558, 70] on div at bounding box center [762, 342] width 1524 height 685
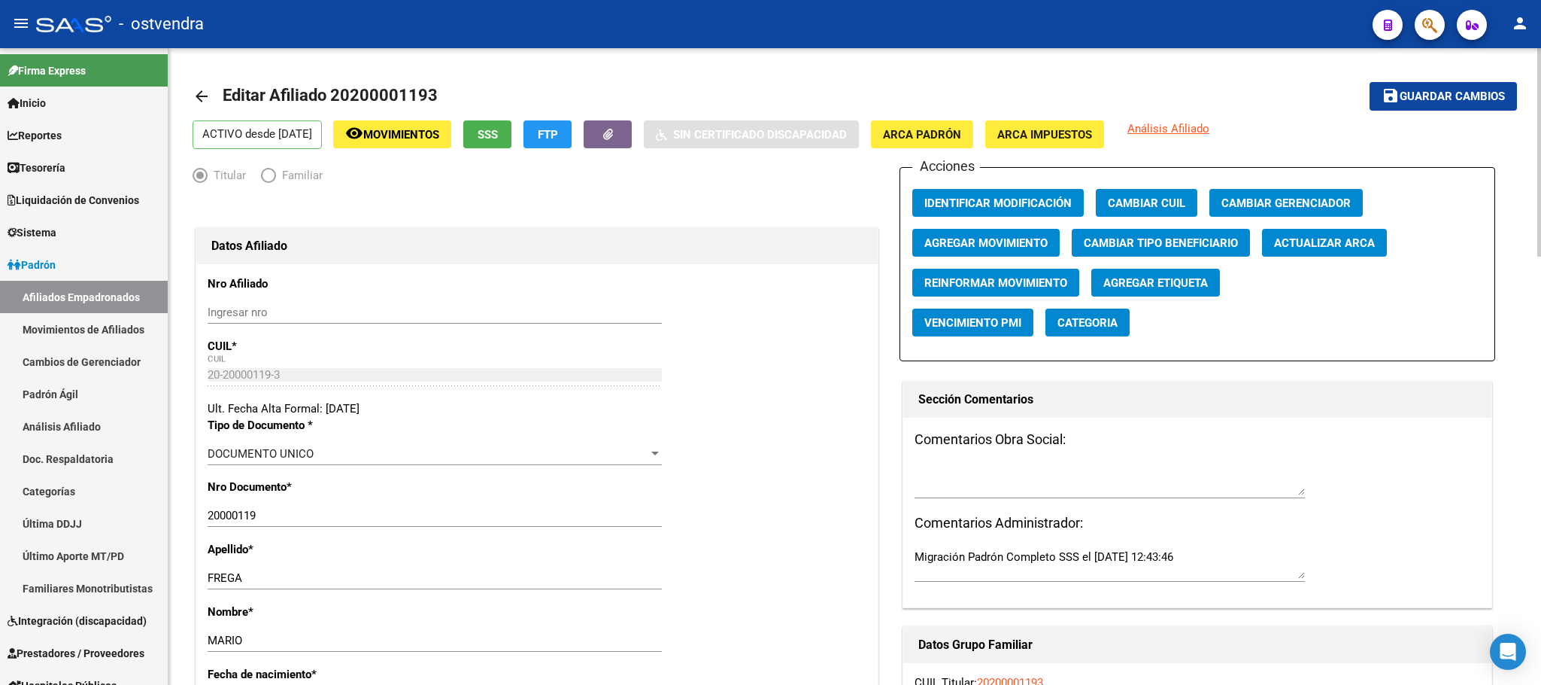
click at [379, 97] on span "Editar Afiliado 20200001193" at bounding box center [330, 95] width 215 height 19
copy h1 "20200001193"
click at [439, 131] on span "Movimientos" at bounding box center [401, 135] width 76 height 14
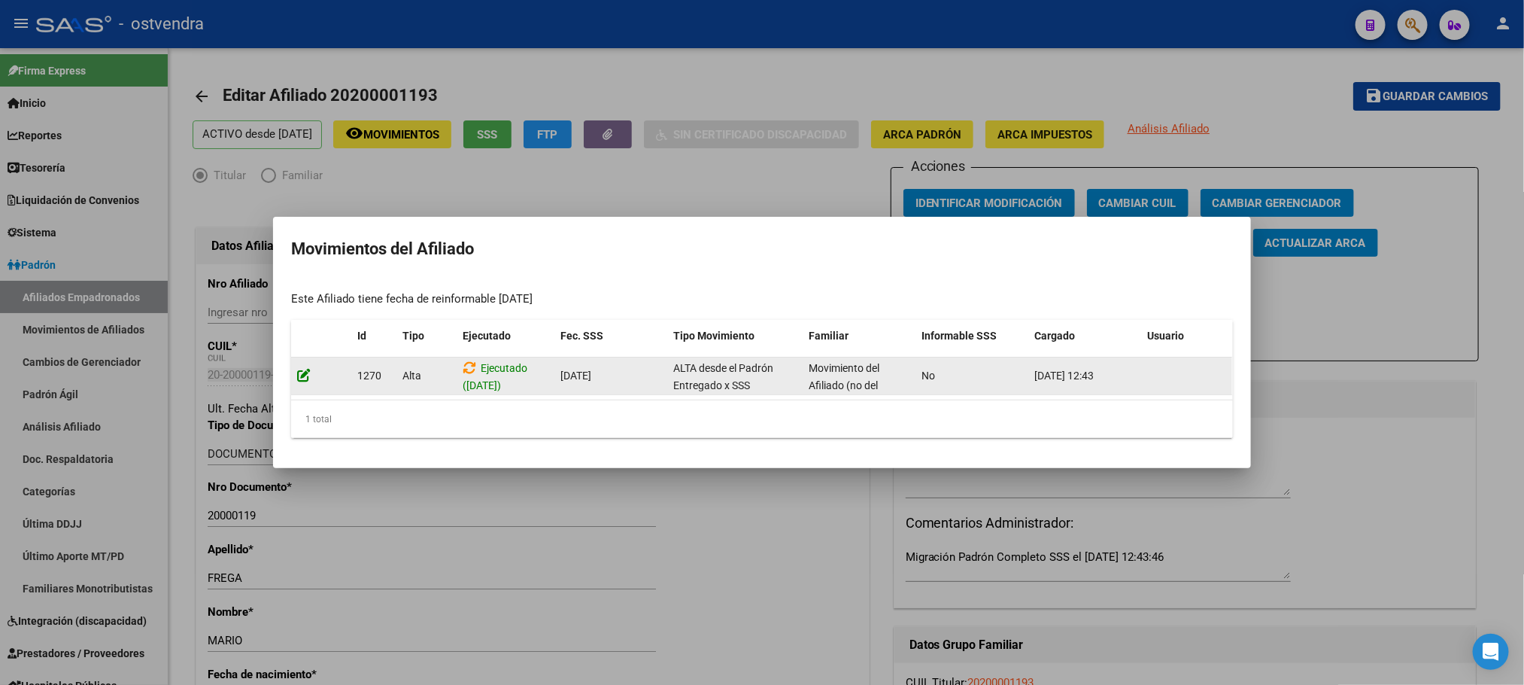
click at [305, 368] on icon at bounding box center [304, 375] width 14 height 14
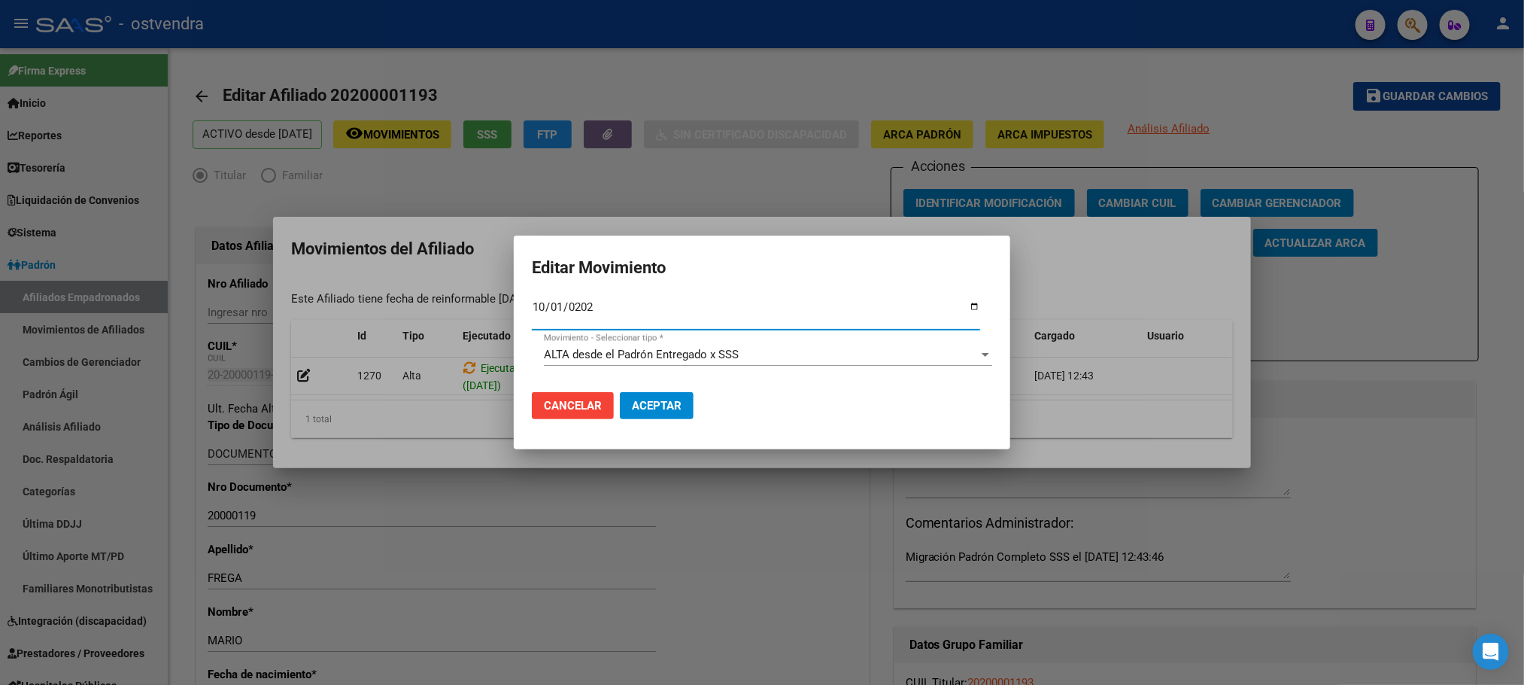
type input "[DATE]"
drag, startPoint x: 658, startPoint y: 411, endPoint x: 633, endPoint y: 361, distance: 55.5
click at [662, 427] on mat-dialog-actions "Cancelar Aceptar" at bounding box center [762, 405] width 460 height 51
click at [633, 355] on span "ALTA desde el Padrón Entregado x SSS" at bounding box center [641, 355] width 195 height 14
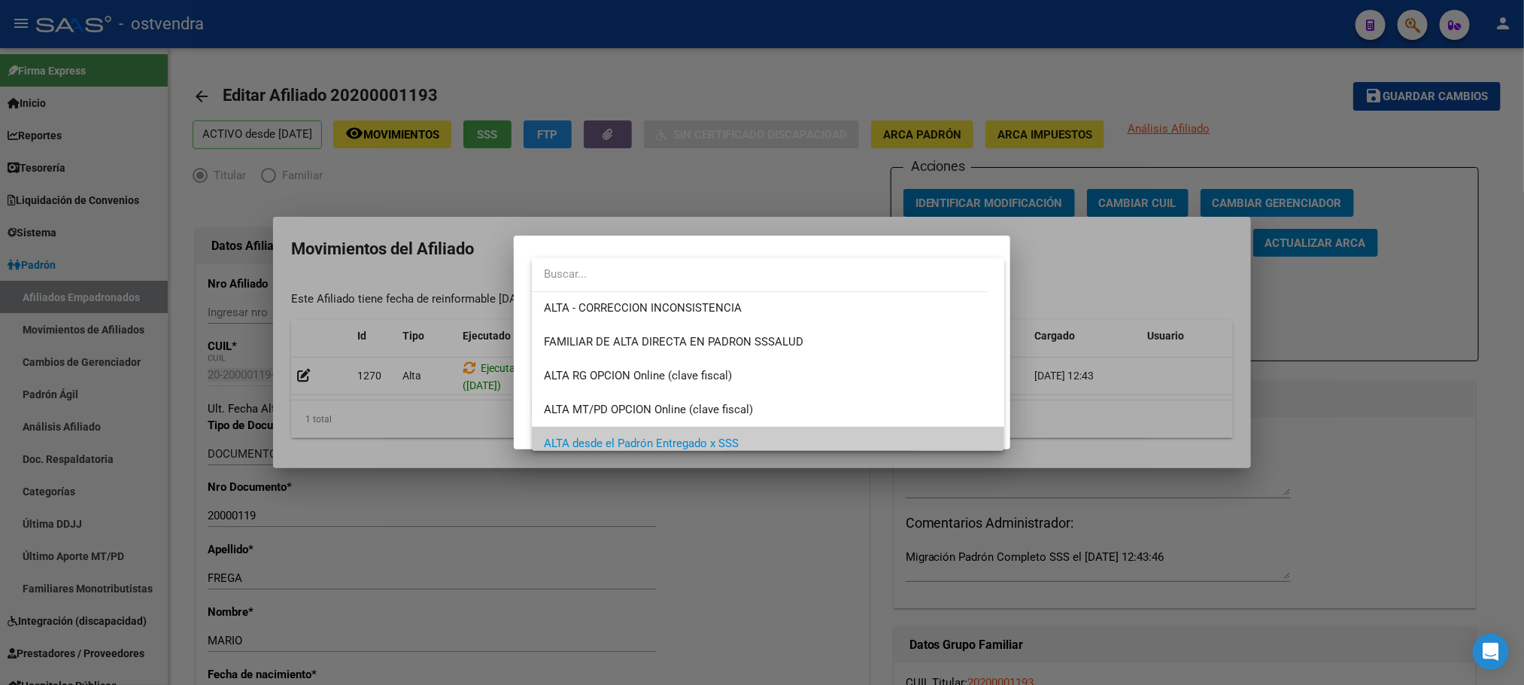
scroll to position [282, 0]
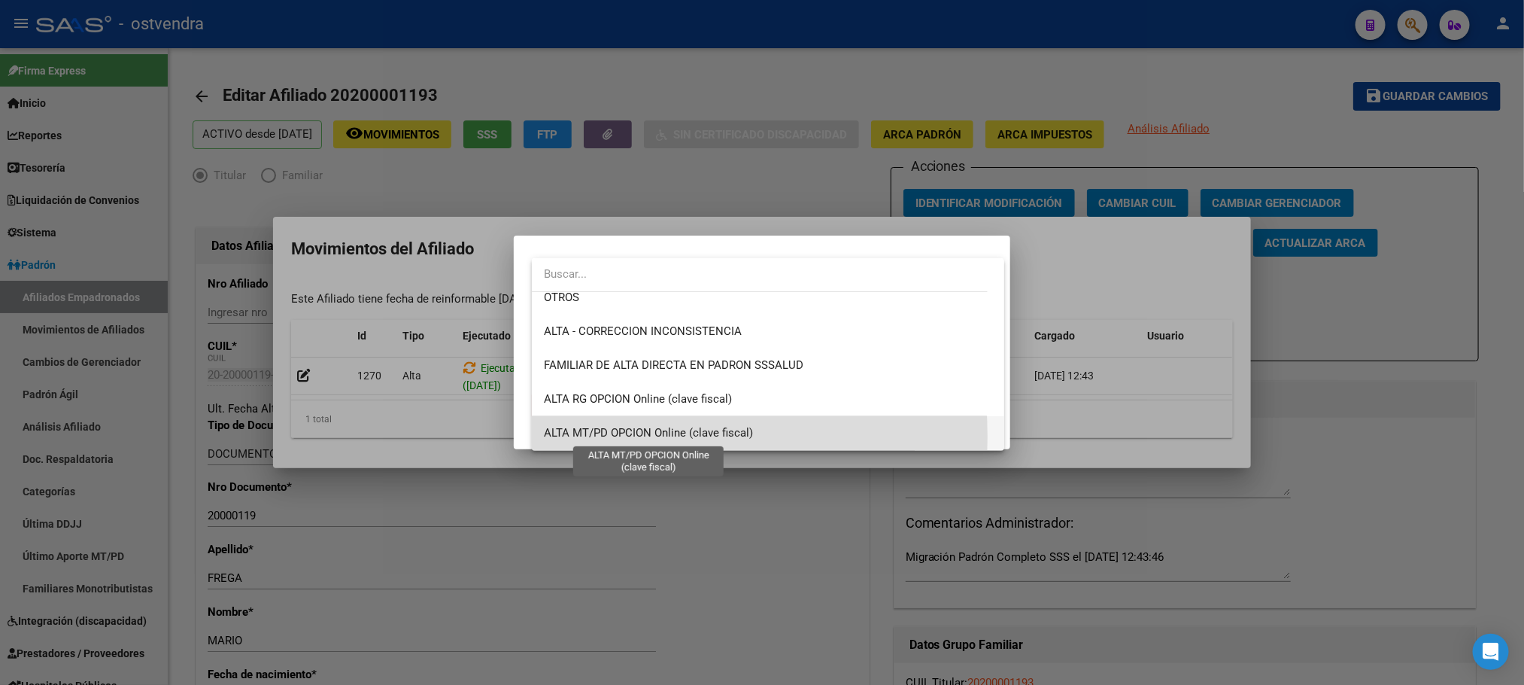
click at [636, 436] on span "ALTA MT/PD OPCION Online (clave fiscal)" at bounding box center [648, 433] width 209 height 14
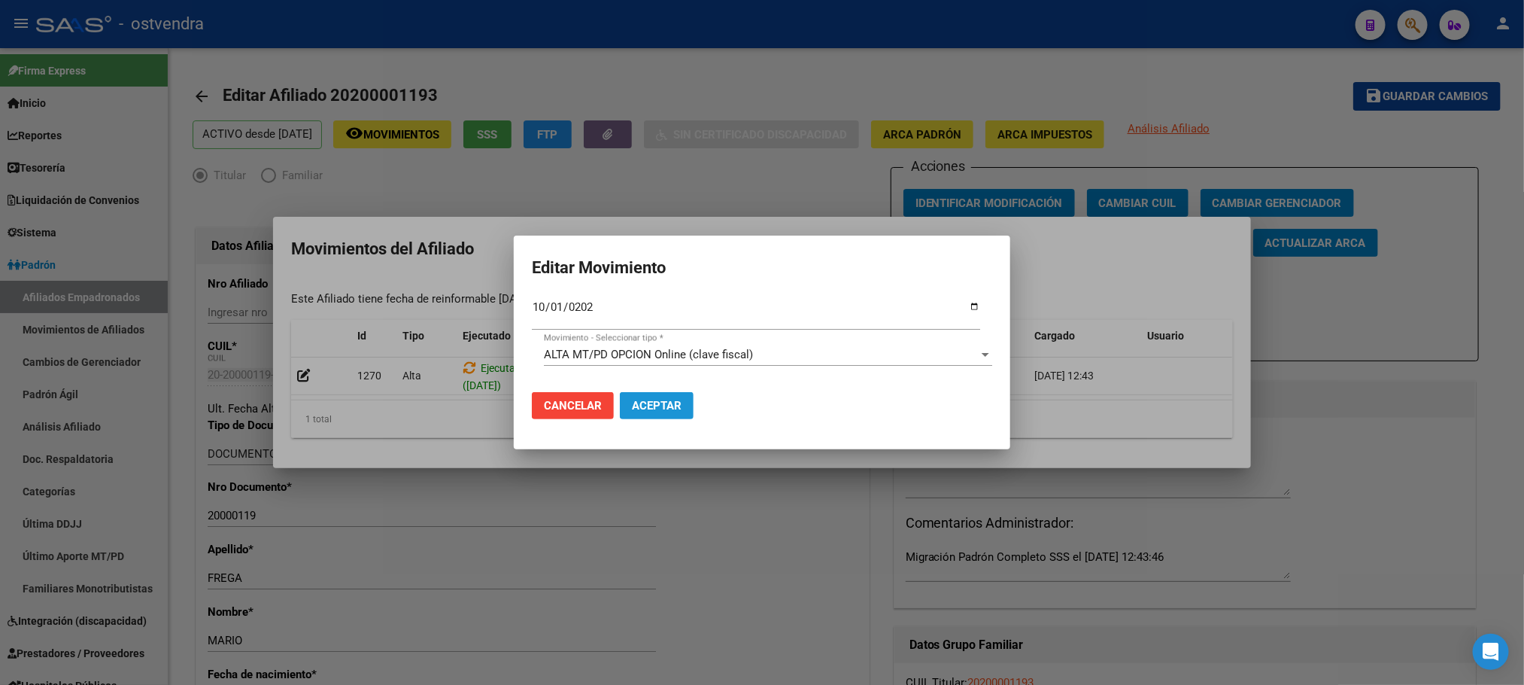
click at [651, 396] on button "Aceptar" at bounding box center [657, 405] width 74 height 27
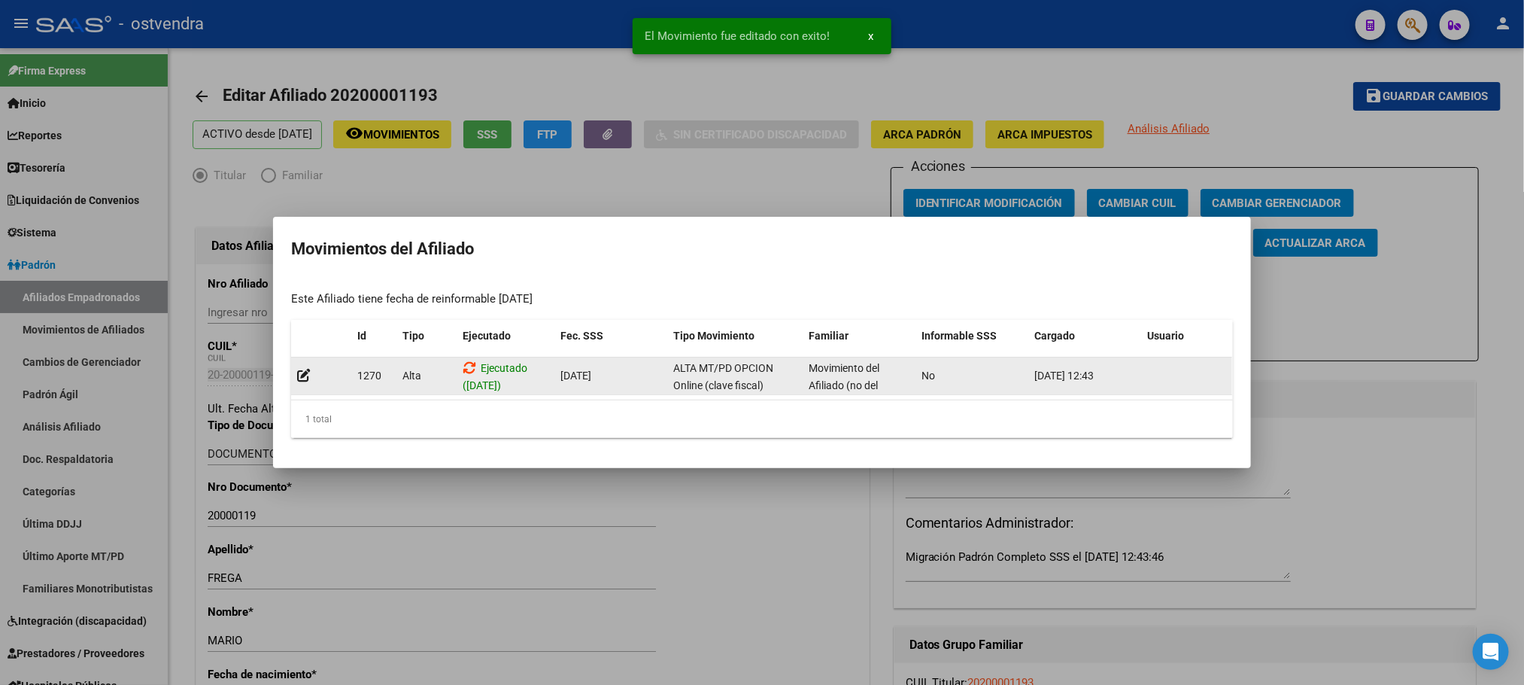
click at [470, 366] on icon at bounding box center [470, 367] width 14 height 14
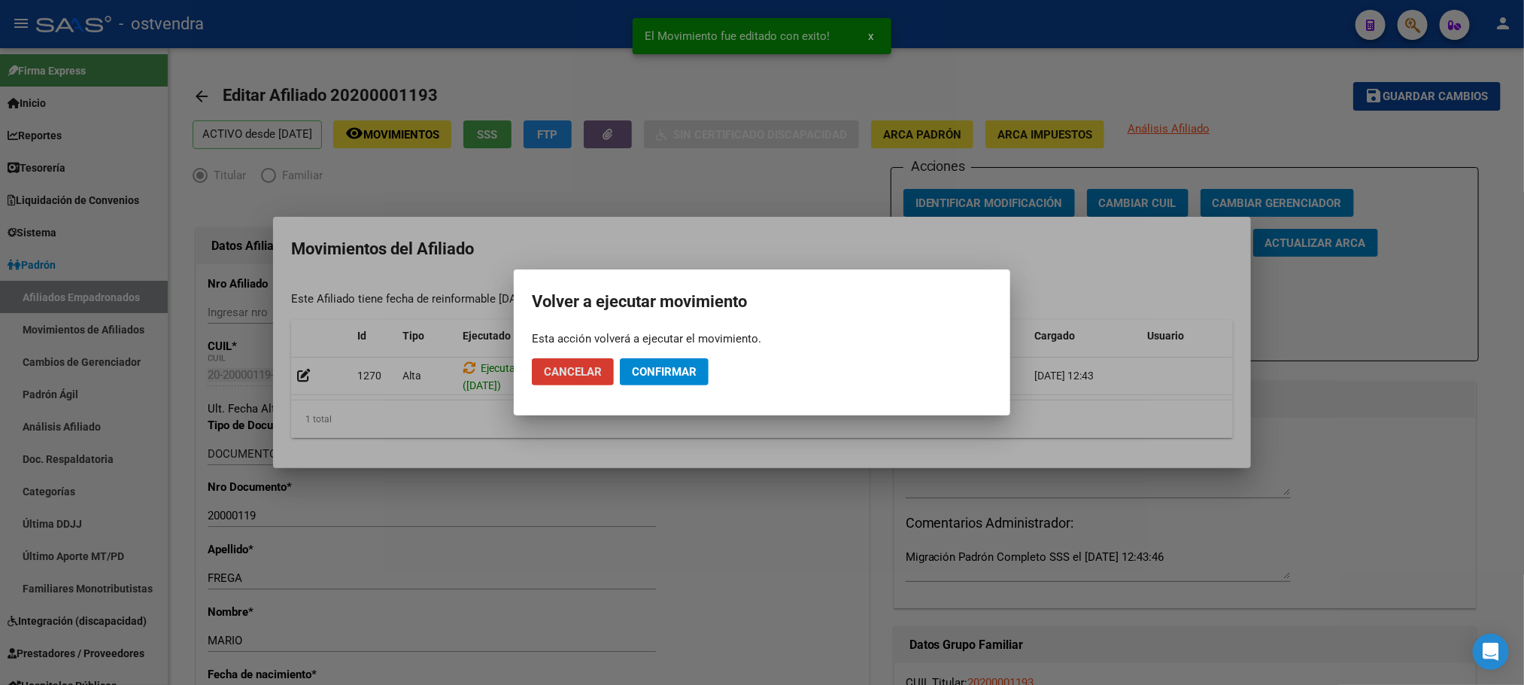
click at [642, 370] on span "Confirmar" at bounding box center [664, 372] width 65 height 14
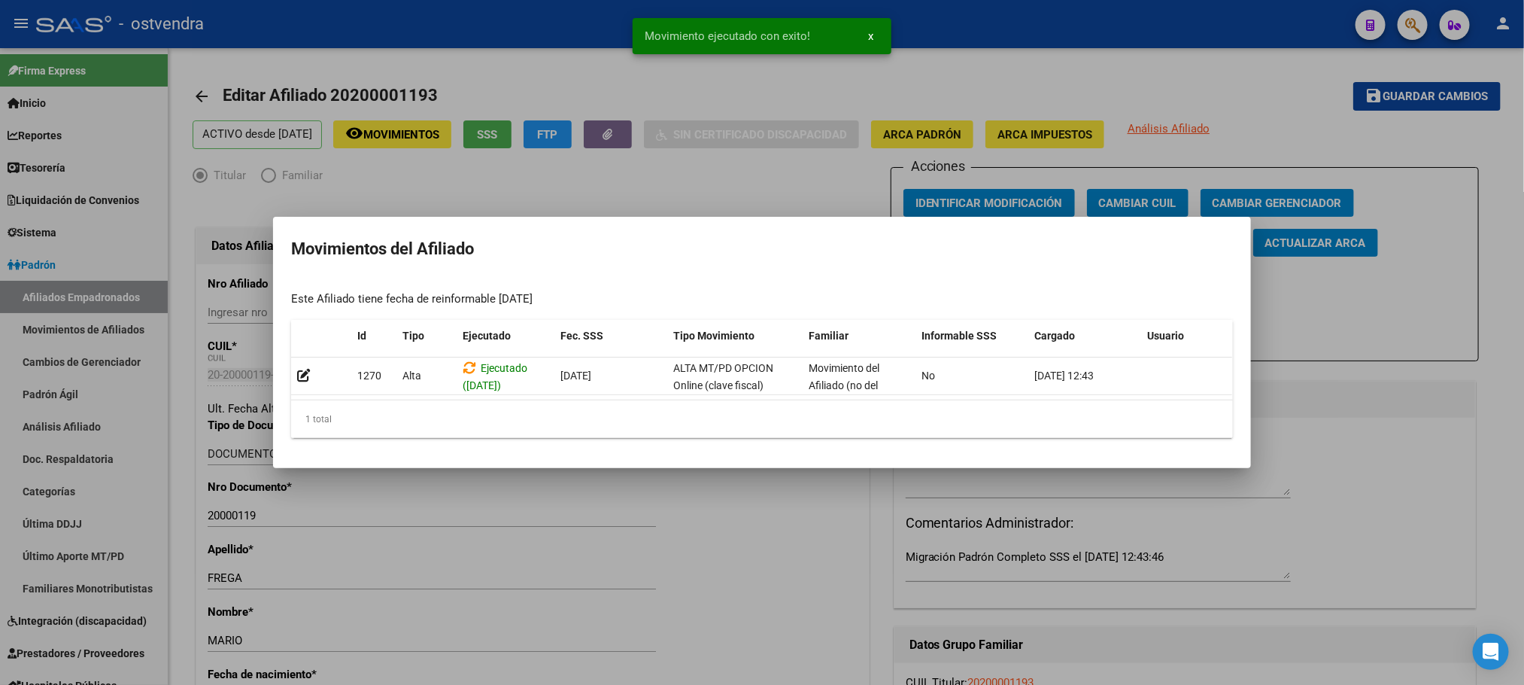
click at [492, 93] on div at bounding box center [762, 342] width 1524 height 685
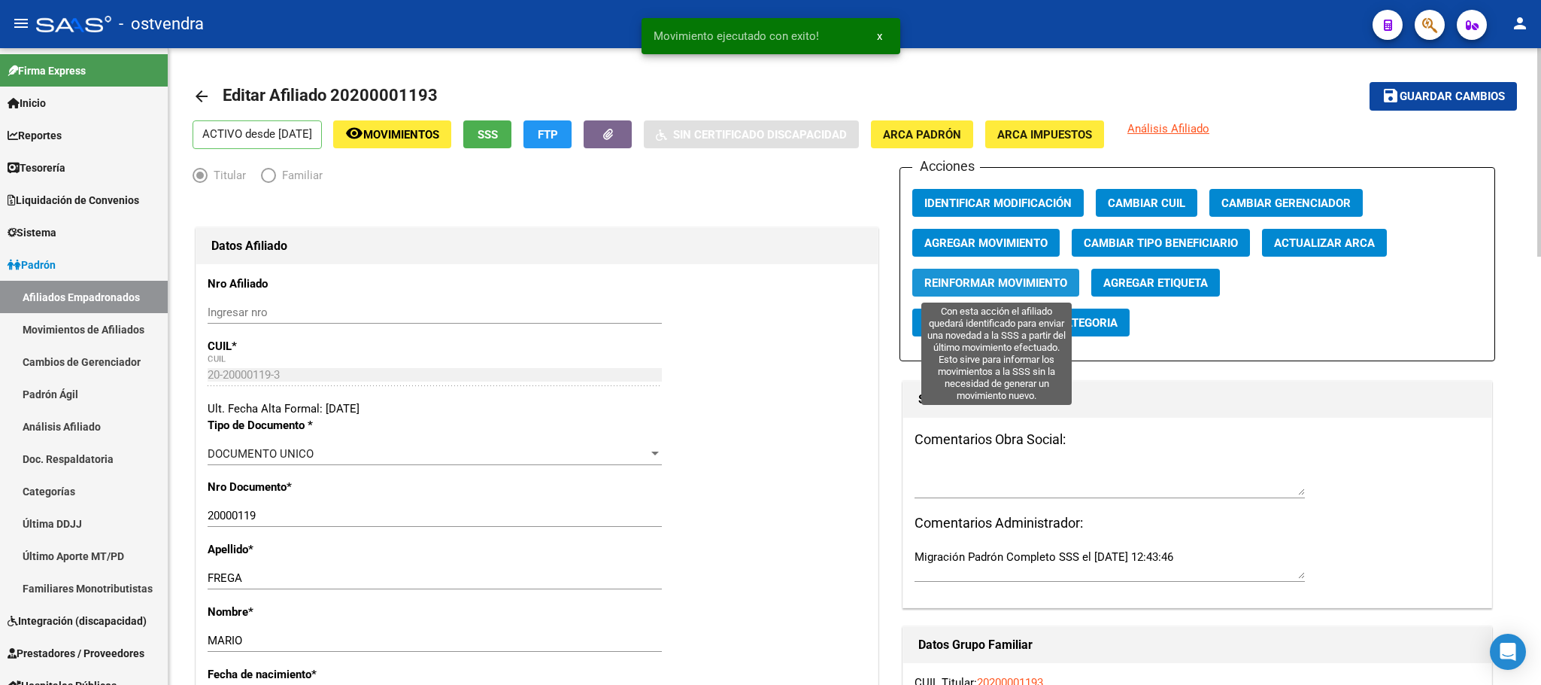
click at [1025, 281] on span "Reinformar Movimiento" at bounding box center [996, 283] width 143 height 14
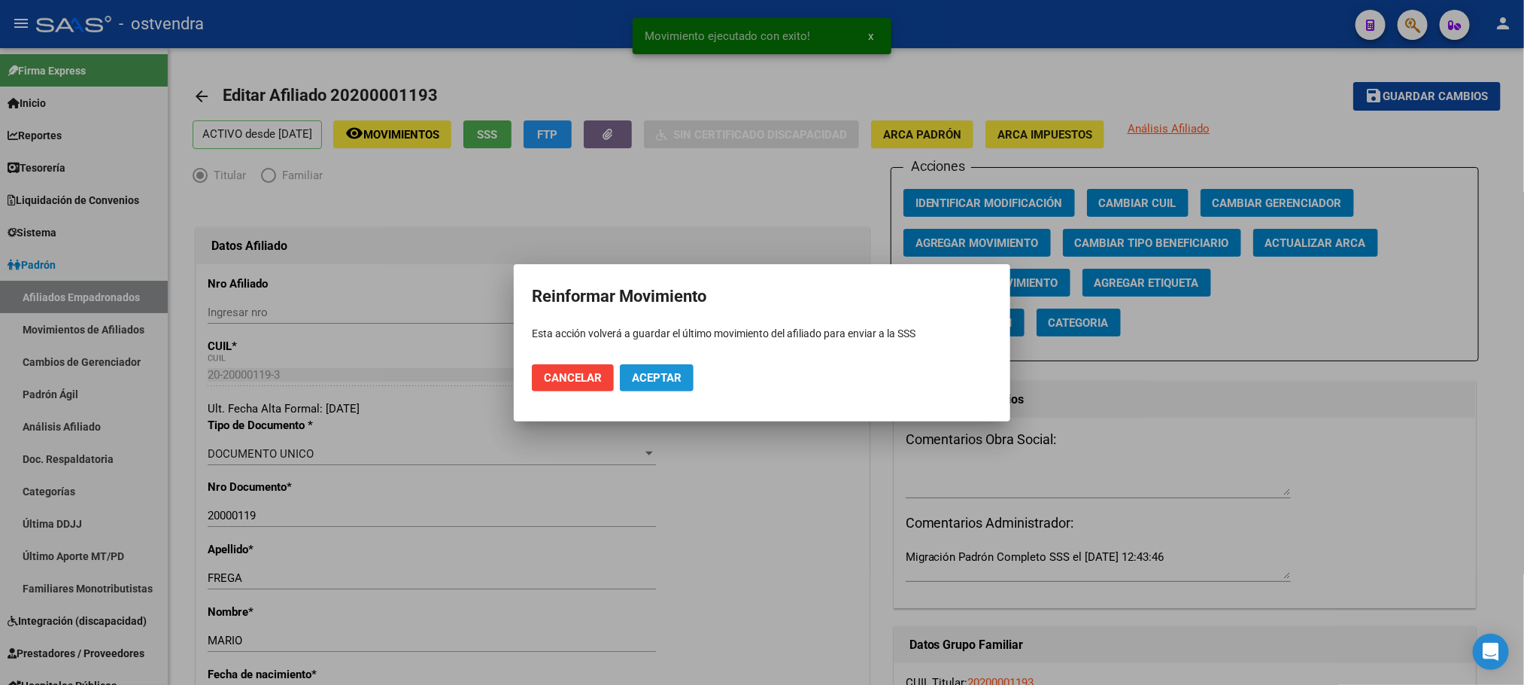
click at [630, 382] on button "Aceptar" at bounding box center [657, 377] width 74 height 27
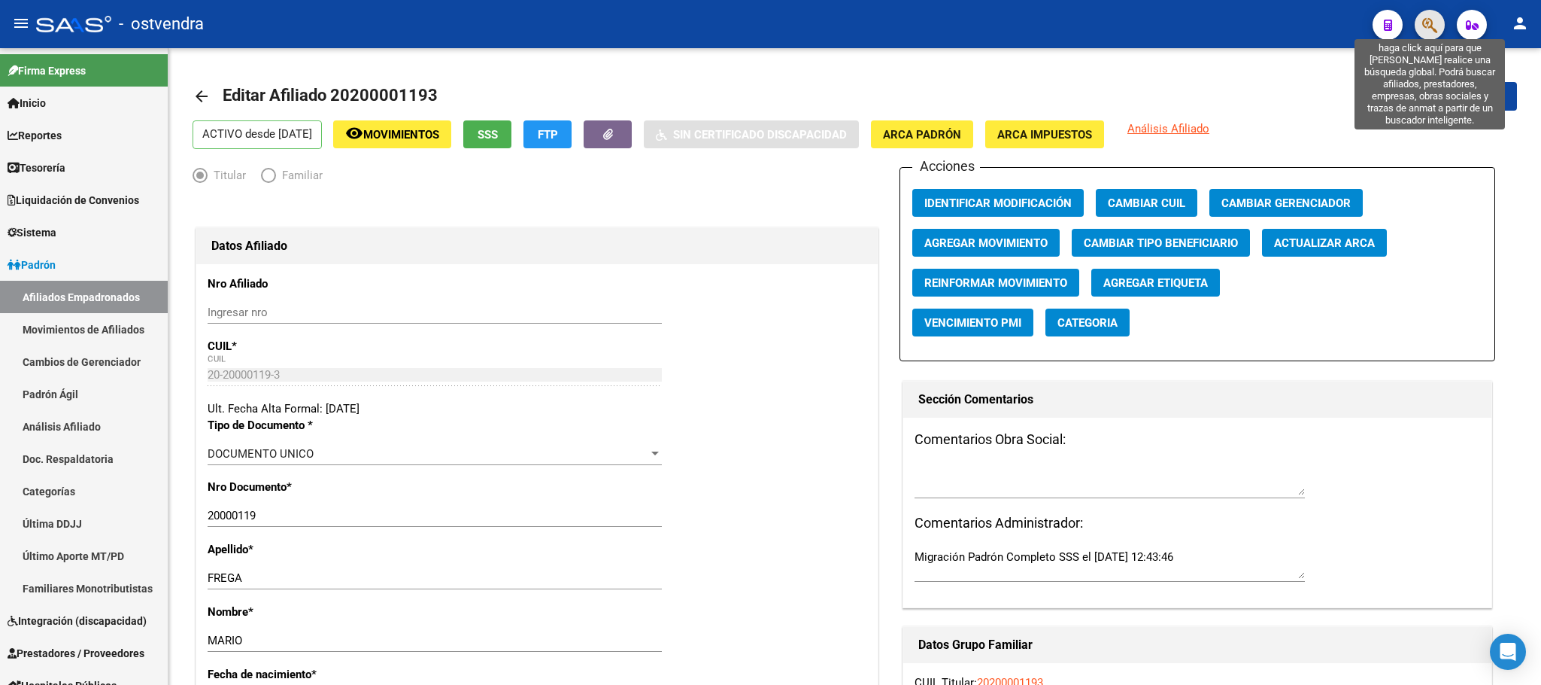
click at [1432, 27] on icon "button" at bounding box center [1430, 25] width 15 height 17
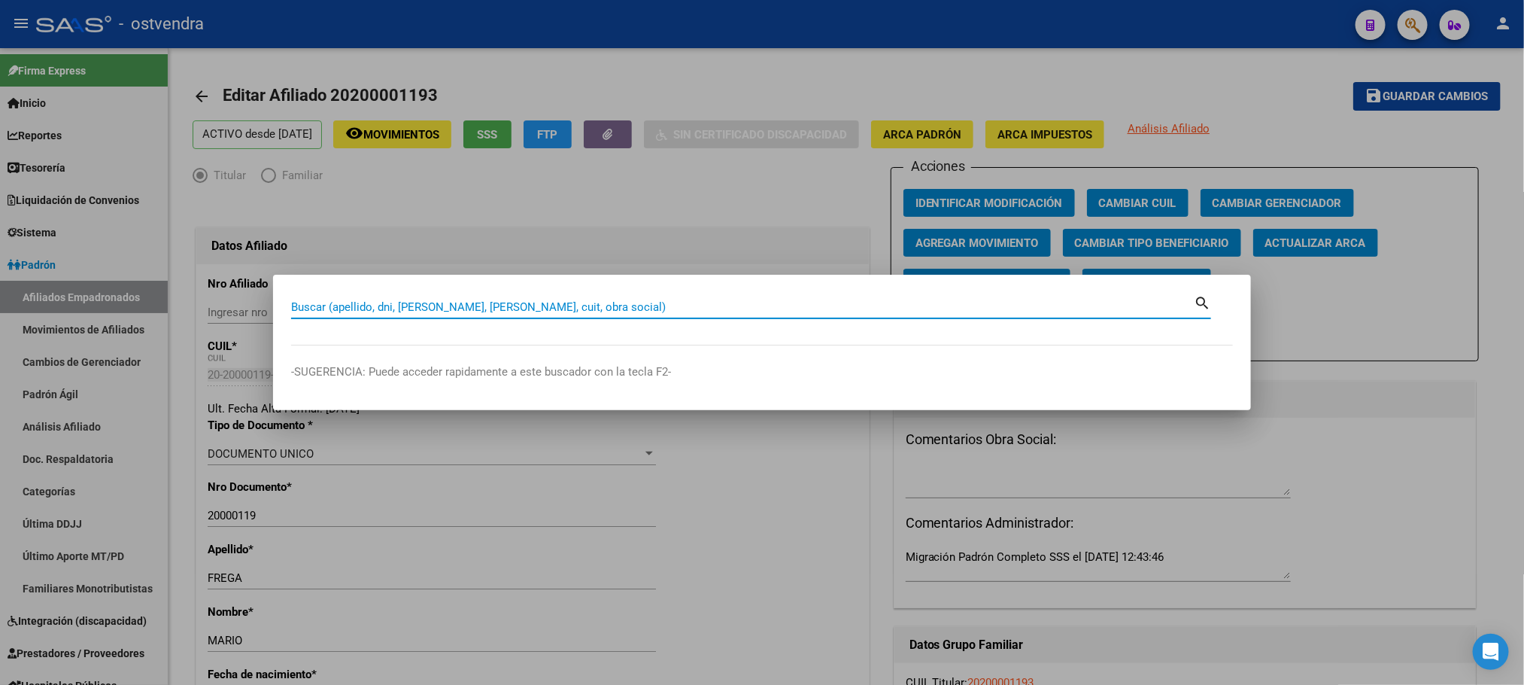
paste input "11633464"
type input "11633464"
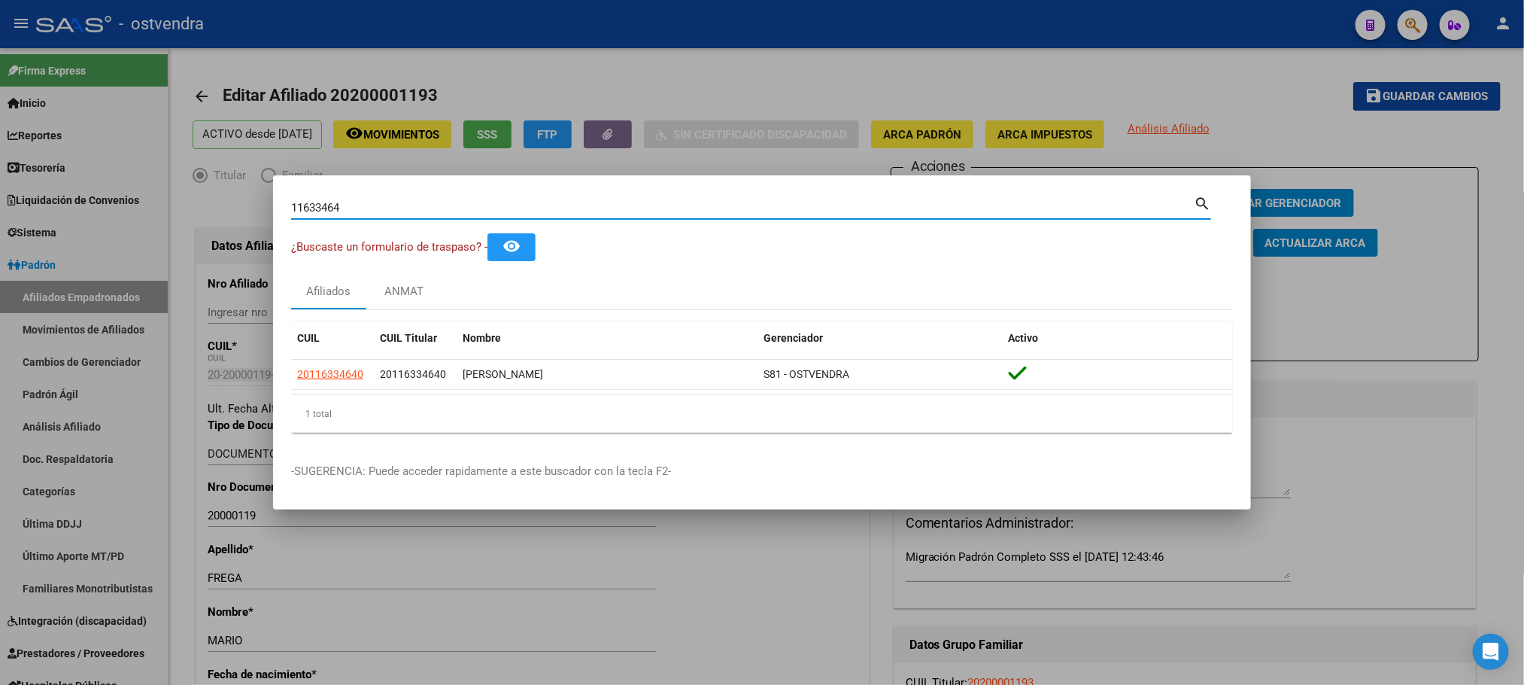
drag, startPoint x: 348, startPoint y: 201, endPoint x: 465, endPoint y: 11, distance: 222.6
click at [307, 202] on input "11633464" at bounding box center [742, 208] width 903 height 14
